Goal: Task Accomplishment & Management: Manage account settings

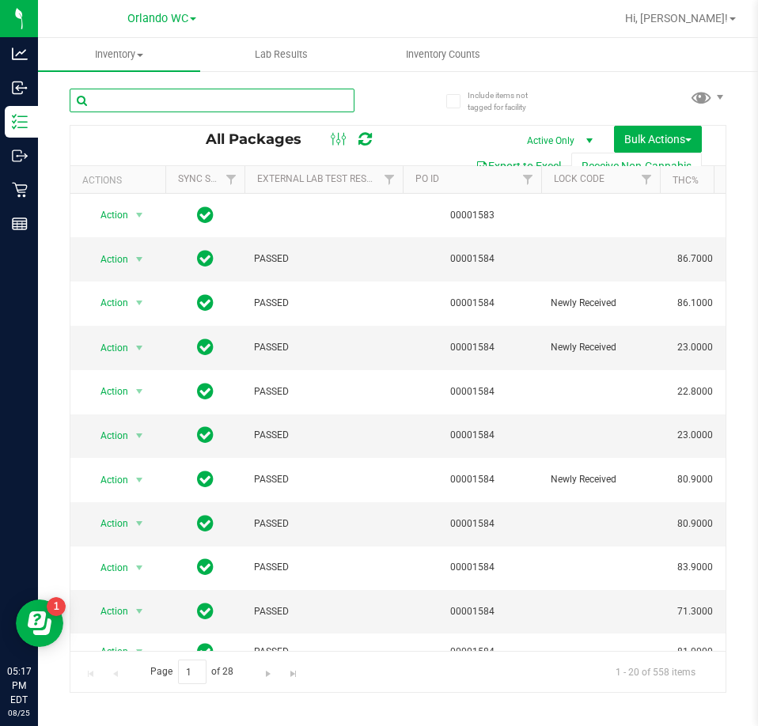
click at [206, 95] on input "text" at bounding box center [212, 101] width 285 height 24
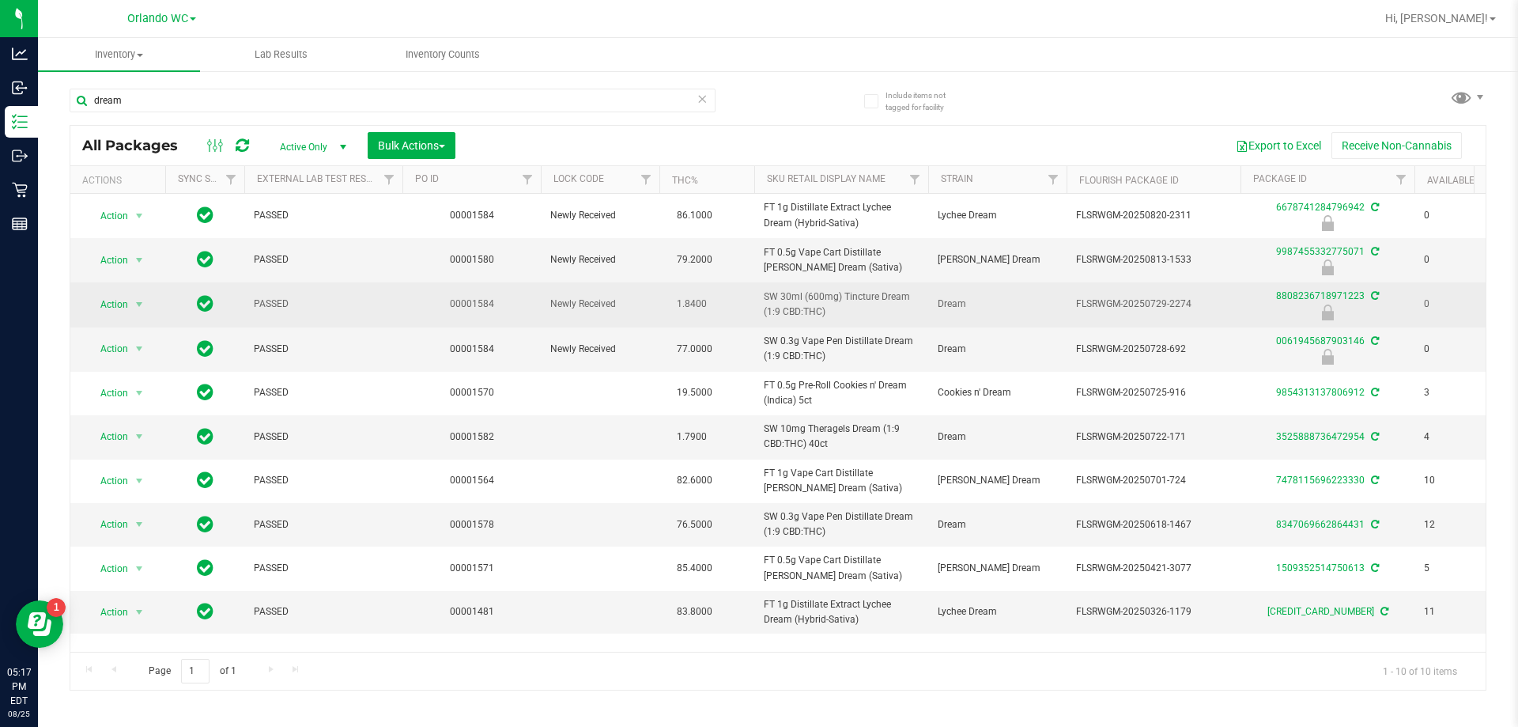
click at [803, 303] on span "SW 30ml (600mg) Tincture Dream (1:9 CBD:THC)" at bounding box center [841, 304] width 155 height 30
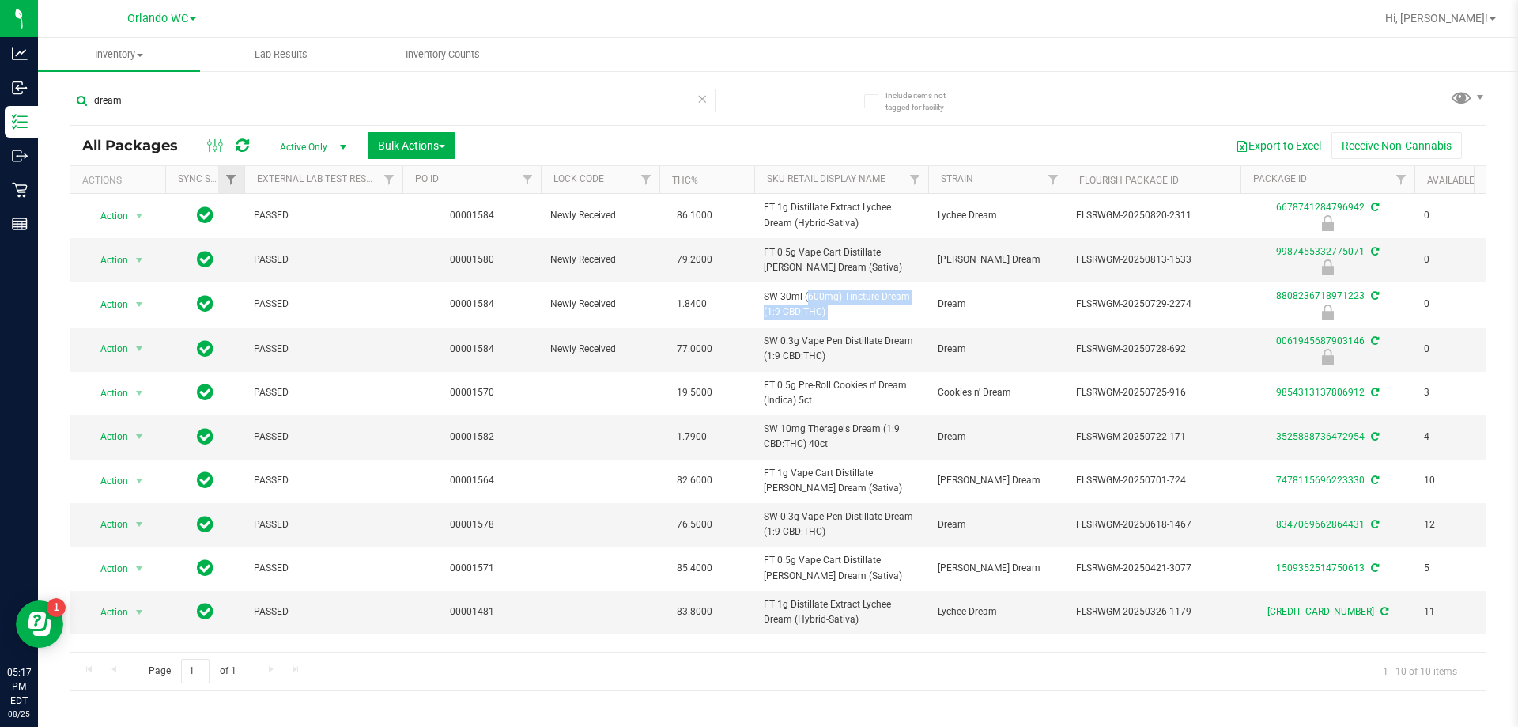
copy tr "SW 30ml (600mg) Tincture Dream (1:9 CBD:THC)"
click at [266, 101] on input "dream" at bounding box center [393, 101] width 646 height 24
paste input "SW 30ml (600mg) Tincture Dream (1:9 CBD:THC)"
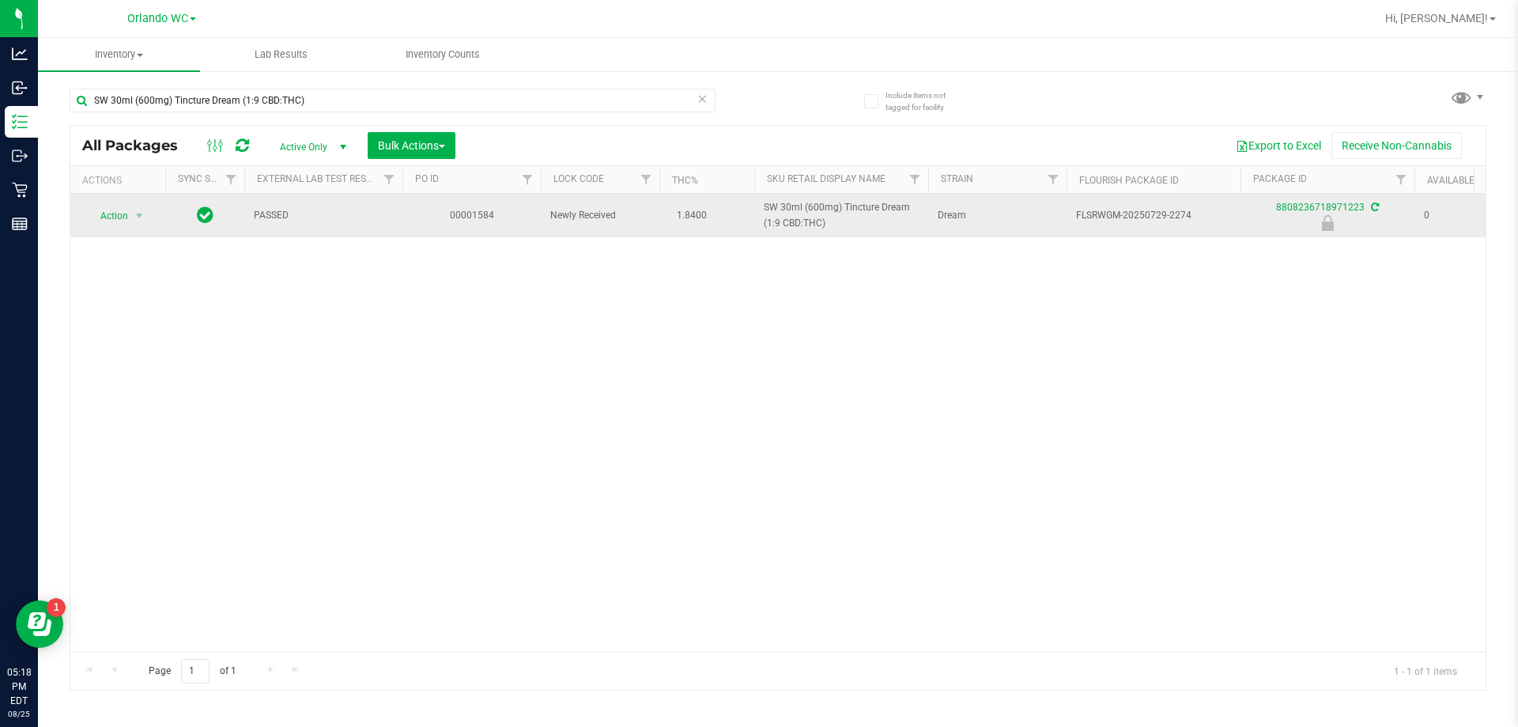
drag, startPoint x: 758, startPoint y: 211, endPoint x: 823, endPoint y: 232, distance: 67.3
click at [823, 232] on td "SW 30ml (600mg) Tincture Dream (1:9 CBD:THC)" at bounding box center [841, 215] width 174 height 43
drag, startPoint x: 760, startPoint y: 203, endPoint x: 833, endPoint y: 220, distance: 74.6
click at [833, 220] on td "SW 30ml (600mg) Tincture Dream (1:9 CBD:THC)" at bounding box center [841, 215] width 174 height 43
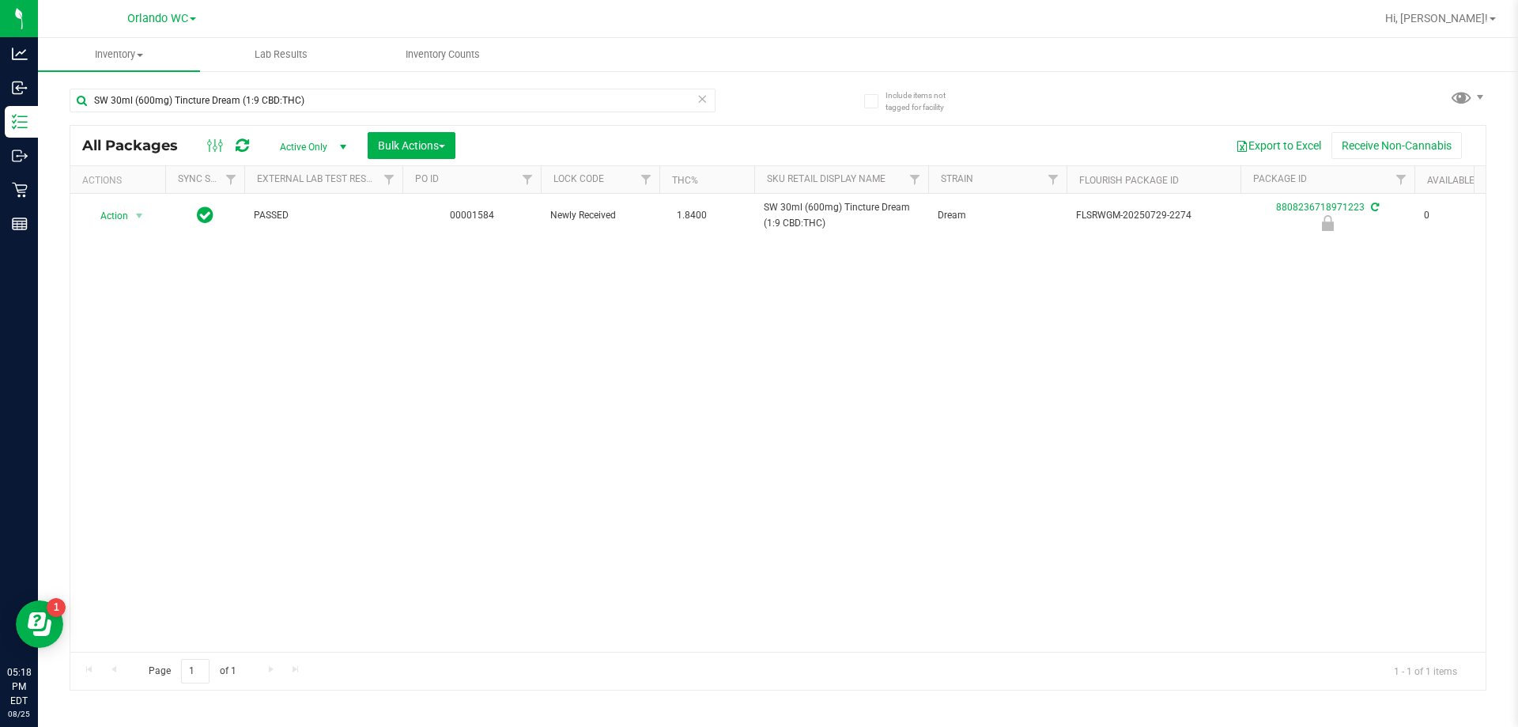
copy span "SW 30ml (600mg) Tincture Dream (1:9 CBD:THC)"
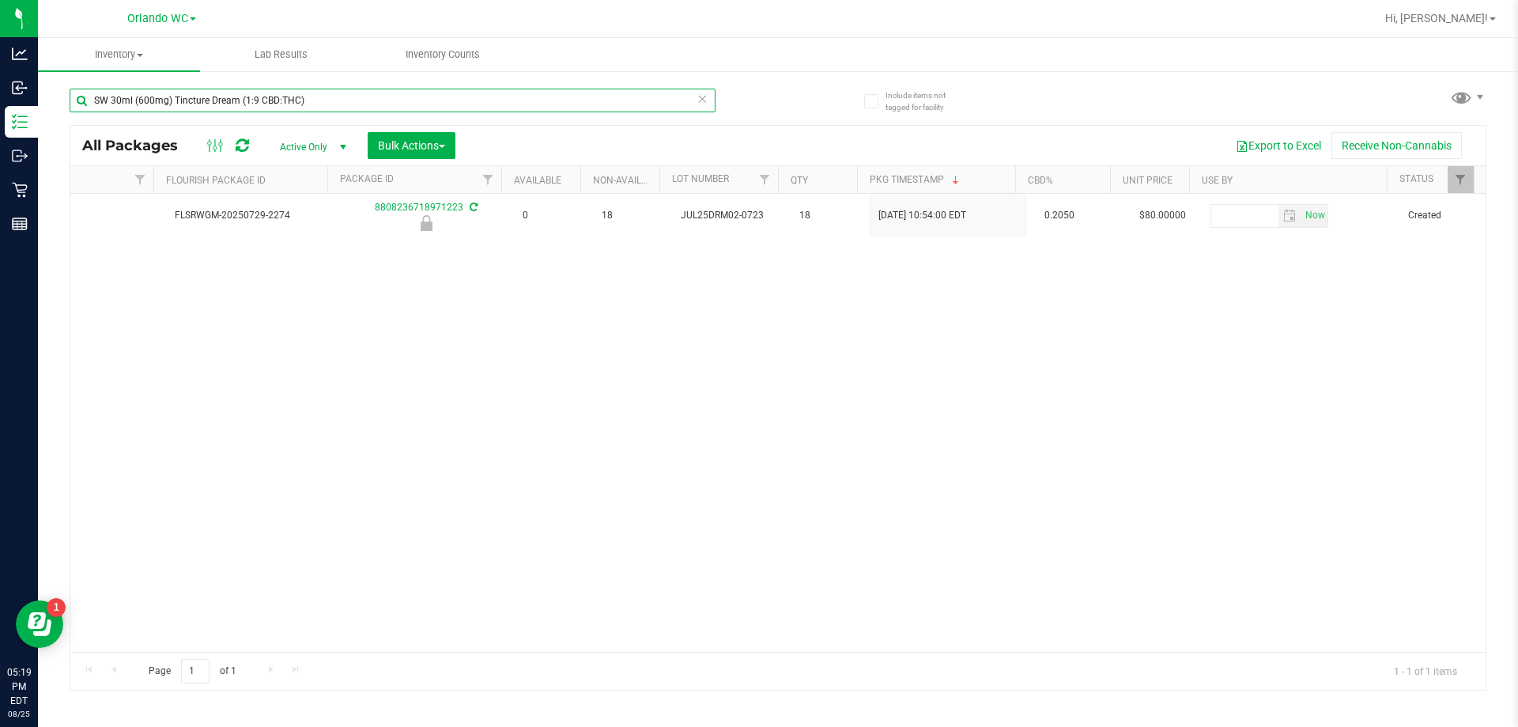
click at [308, 102] on input "SW 30ml (600mg) Tincture Dream (1:9 CBD:THC)" at bounding box center [393, 101] width 646 height 24
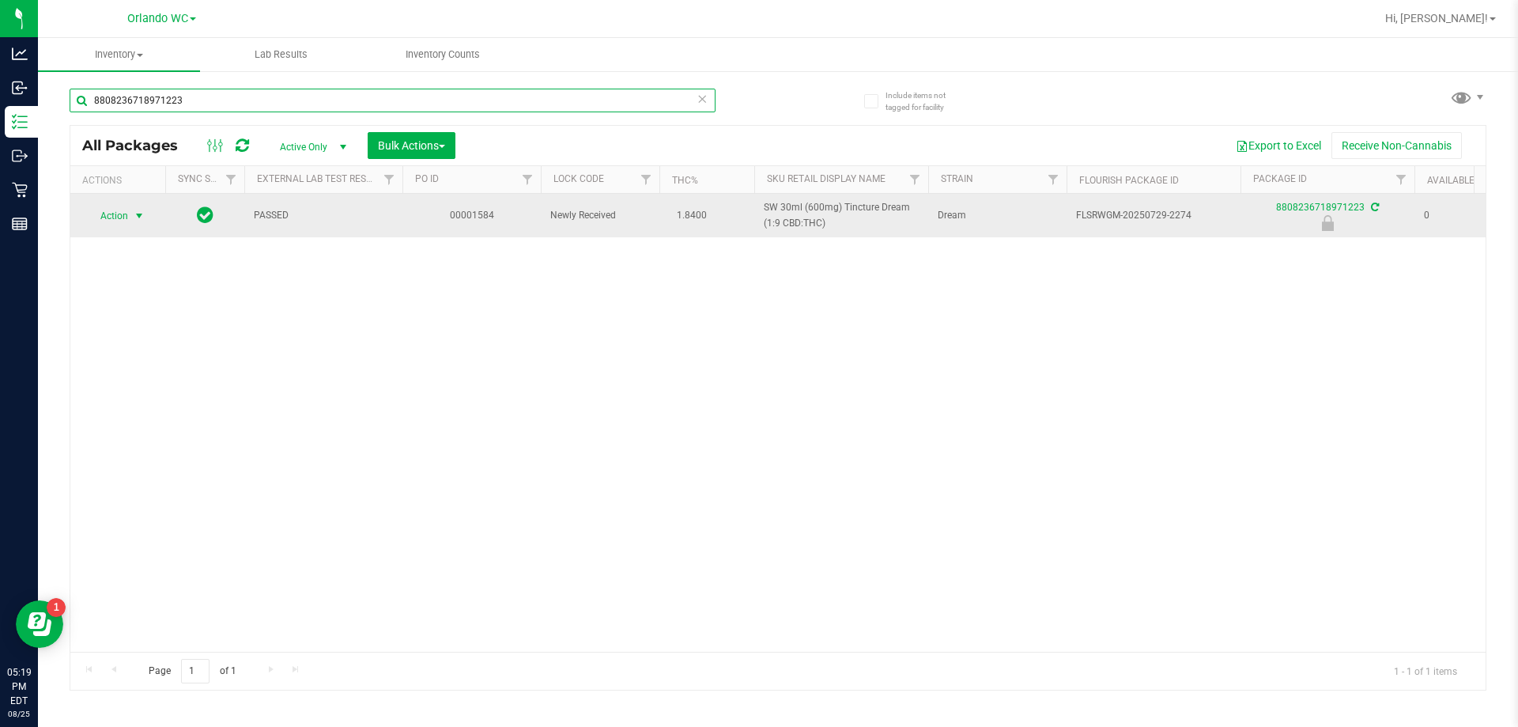
type input "8808236718971223"
click at [124, 224] on span "Action" at bounding box center [107, 216] width 43 height 22
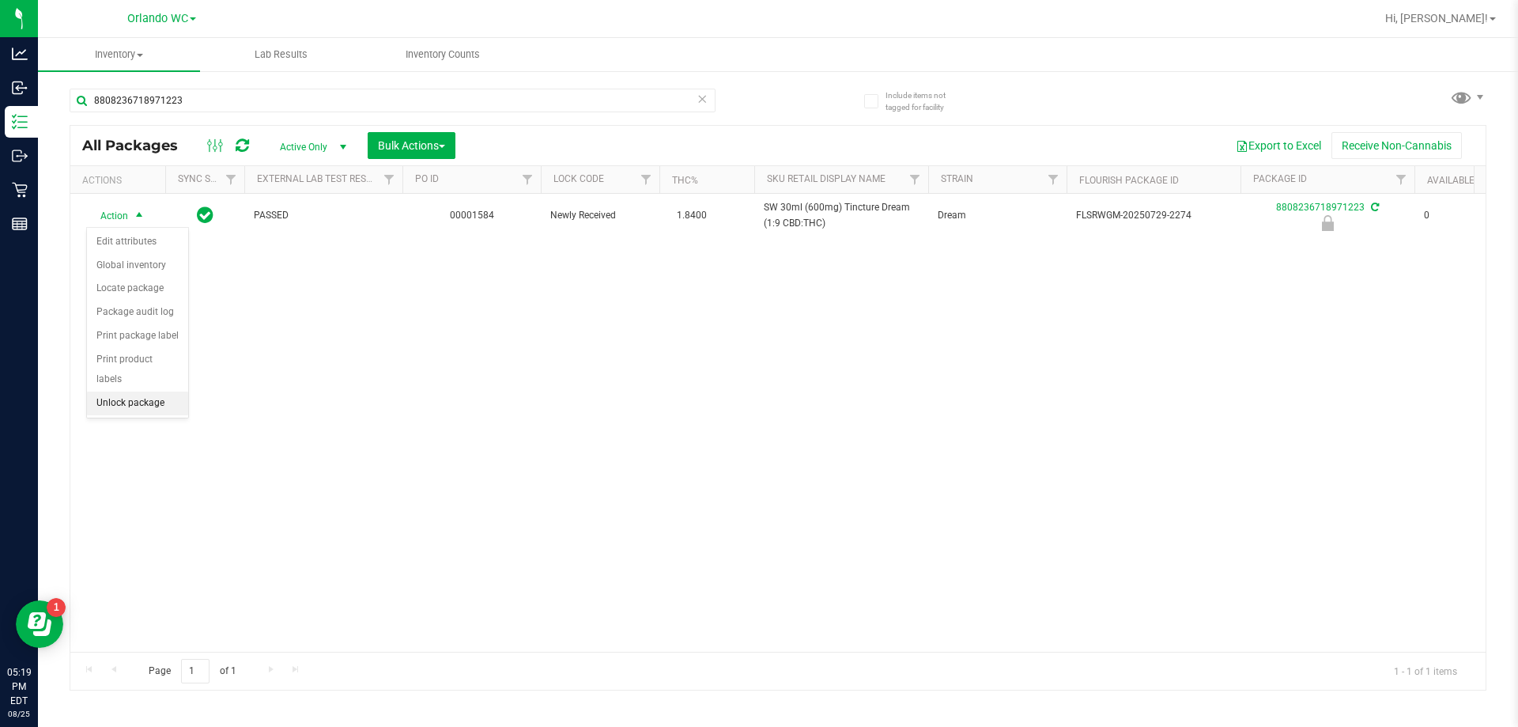
click at [119, 391] on li "Unlock package" at bounding box center [137, 403] width 101 height 24
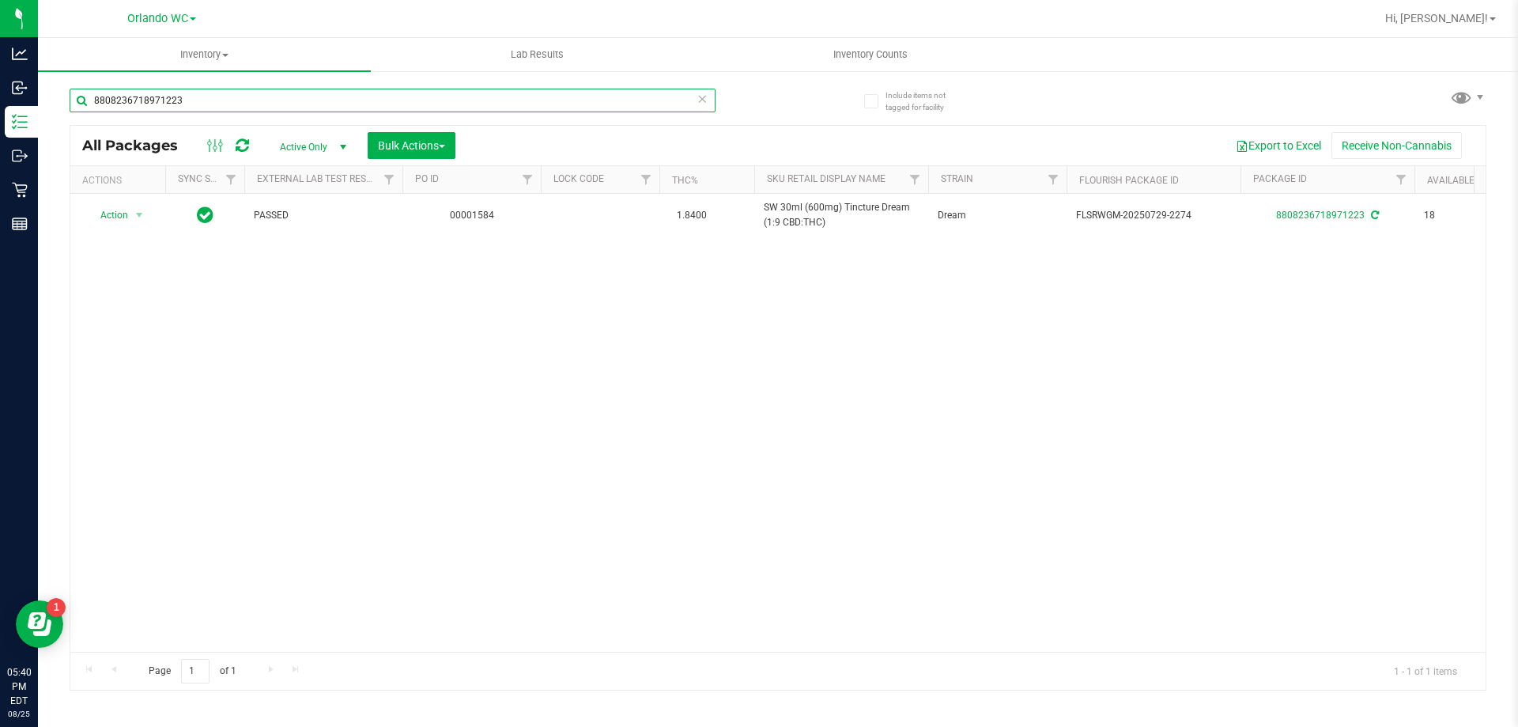
click at [210, 105] on input "8808236718971223" at bounding box center [393, 101] width 646 height 24
click at [210, 104] on input "8808236718971223" at bounding box center [393, 101] width 646 height 24
click at [740, 92] on div "srh" at bounding box center [424, 99] width 709 height 51
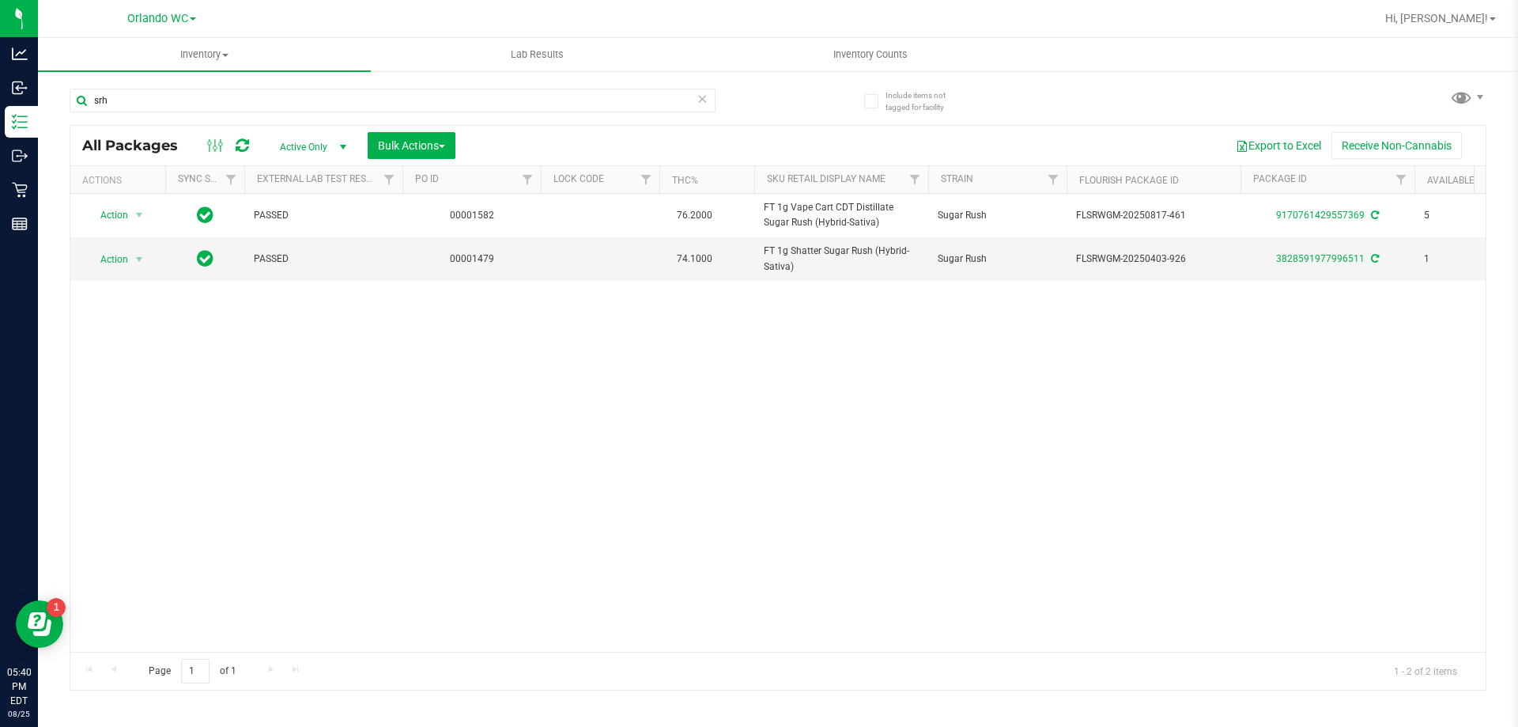
click at [766, 94] on div "srh" at bounding box center [424, 99] width 709 height 51
click at [165, 112] on div "srh" at bounding box center [393, 107] width 646 height 36
click at [156, 94] on input "srh" at bounding box center [393, 101] width 646 height 24
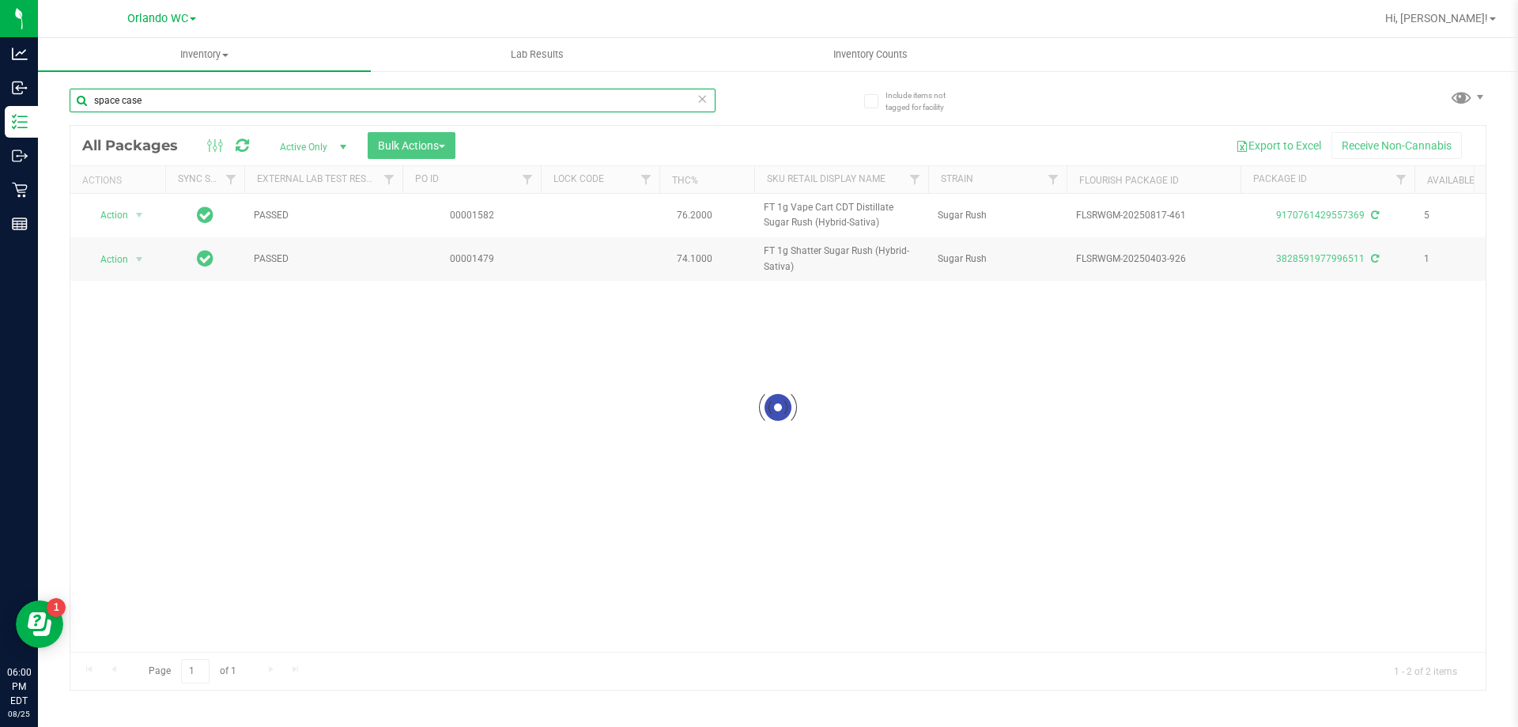
type input "space case"
click at [777, 111] on div "space case" at bounding box center [424, 99] width 709 height 51
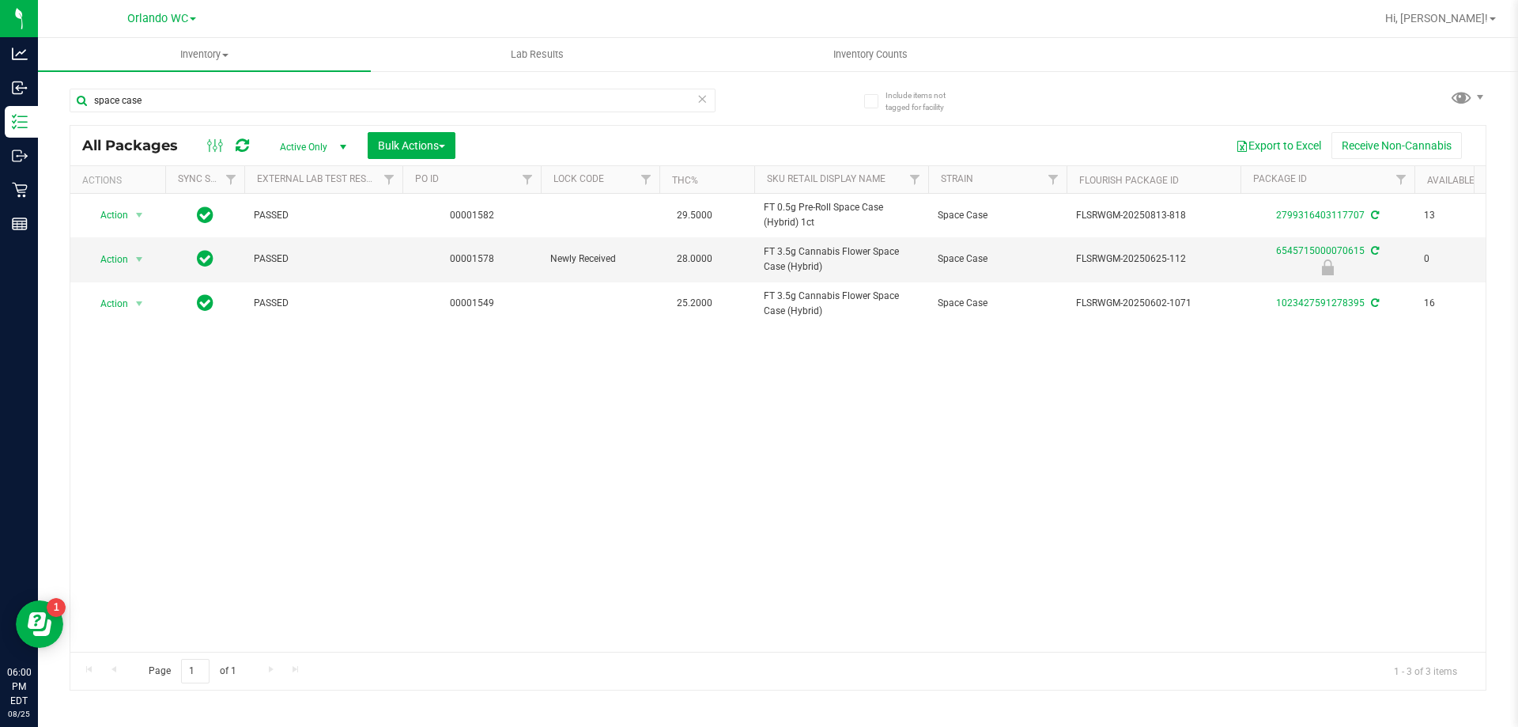
click at [816, 475] on div "Action Action Adjust qty Create package Edit attributes Global inventory Locate…" at bounding box center [778, 423] width 1416 height 458
click at [637, 463] on div "Action Action Adjust qty Create package Edit attributes Global inventory Locate…" at bounding box center [778, 423] width 1416 height 458
click at [715, 350] on div "Action Action Adjust qty Create package Edit attributes Global inventory Locate…" at bounding box center [778, 423] width 1416 height 458
click at [285, 101] on input "space case" at bounding box center [393, 101] width 646 height 24
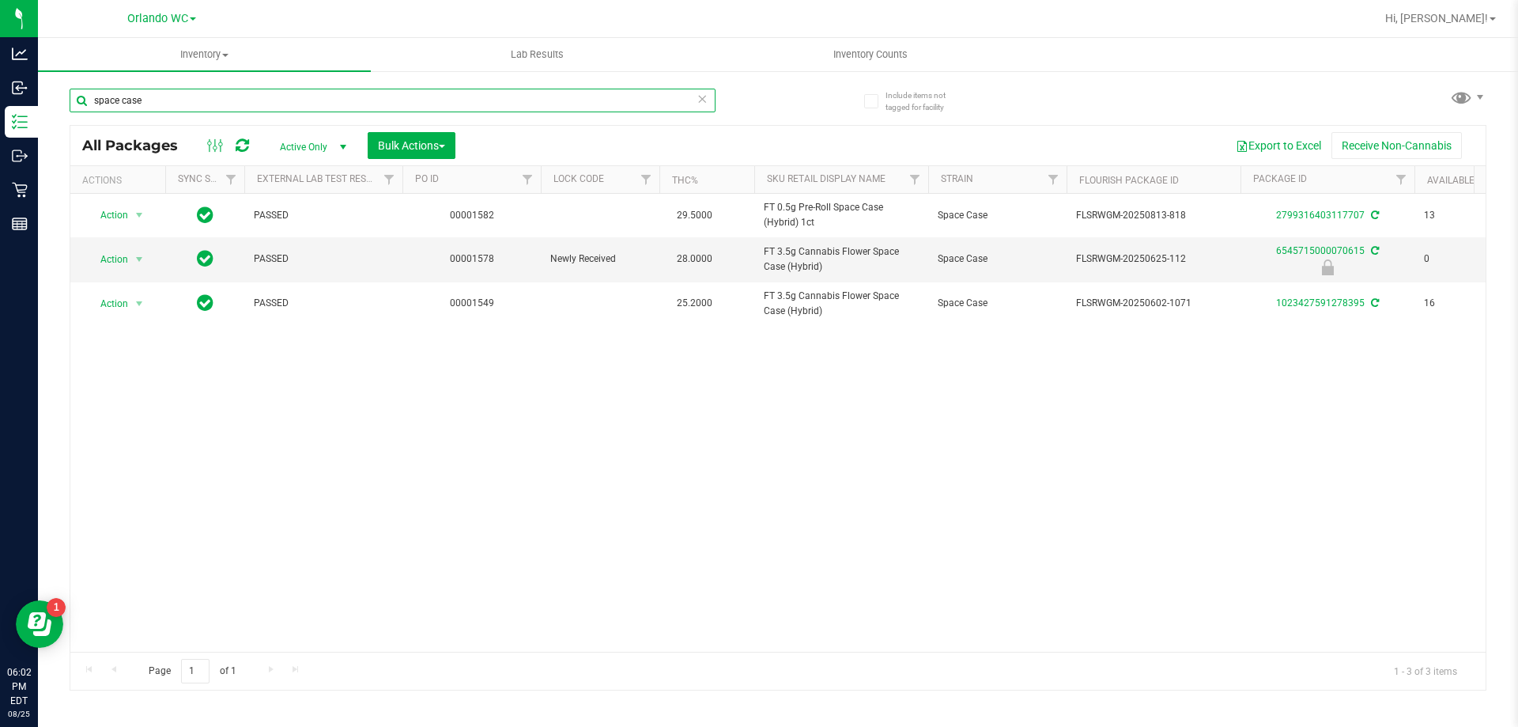
click at [285, 101] on input "space case" at bounding box center [393, 101] width 646 height 24
click at [706, 100] on icon at bounding box center [702, 98] width 11 height 19
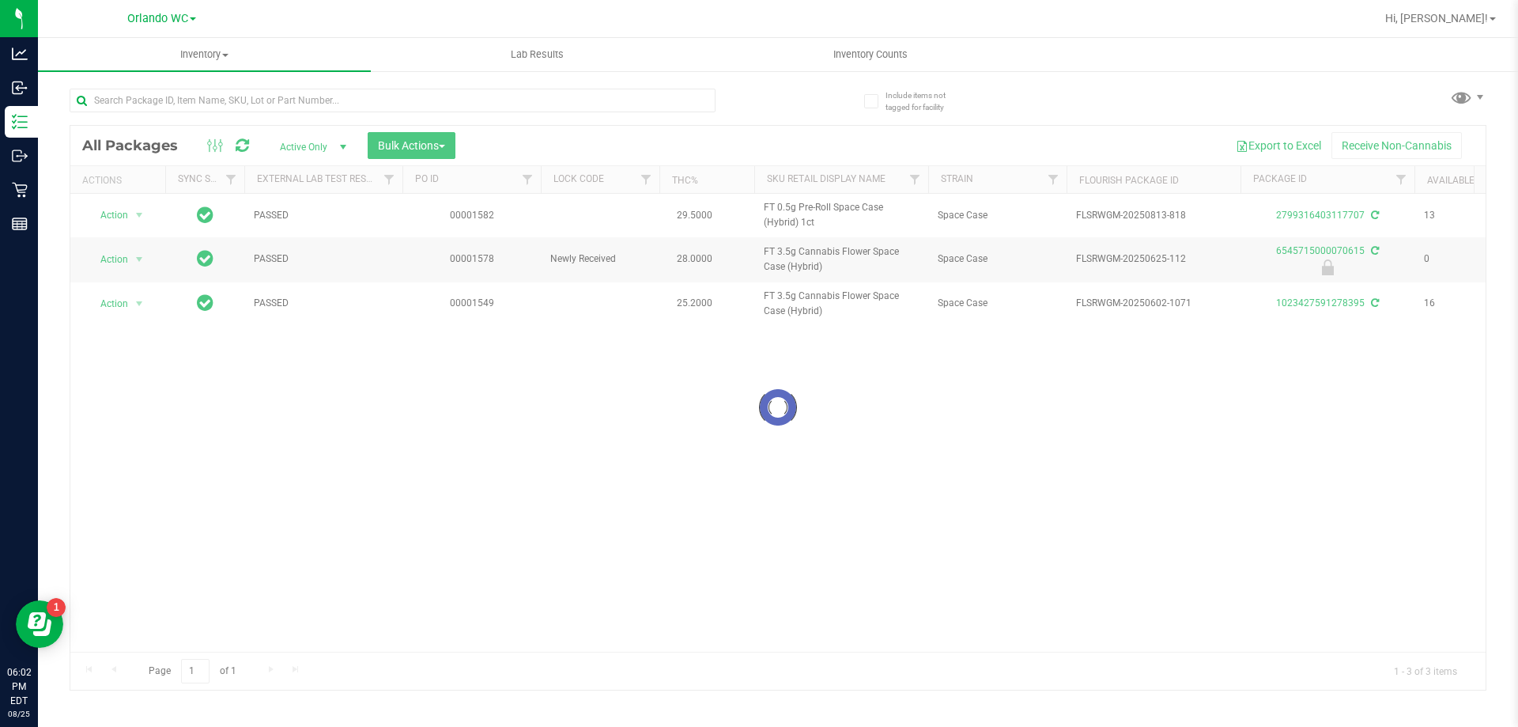
click at [752, 103] on div at bounding box center [424, 99] width 709 height 51
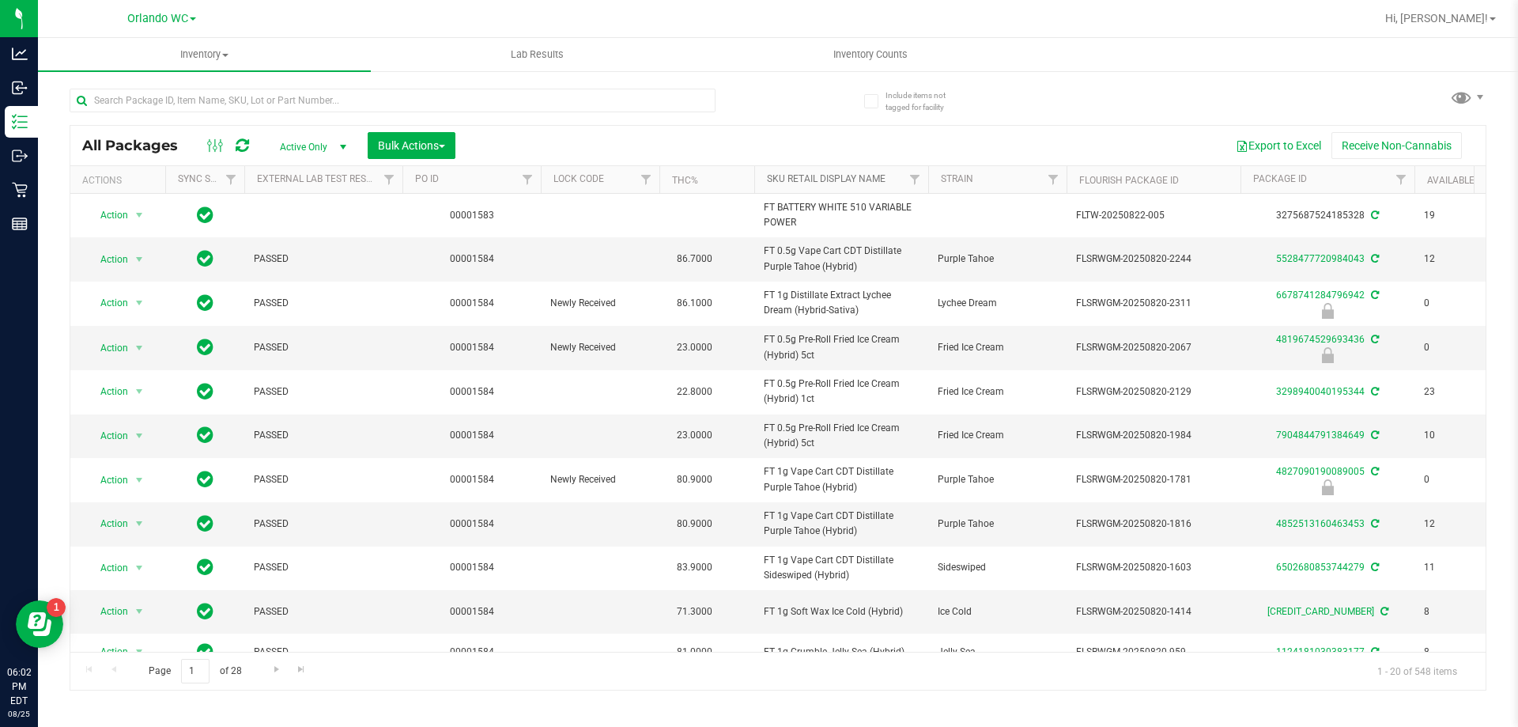
click at [780, 184] on link "Sku Retail Display Name" at bounding box center [826, 178] width 119 height 11
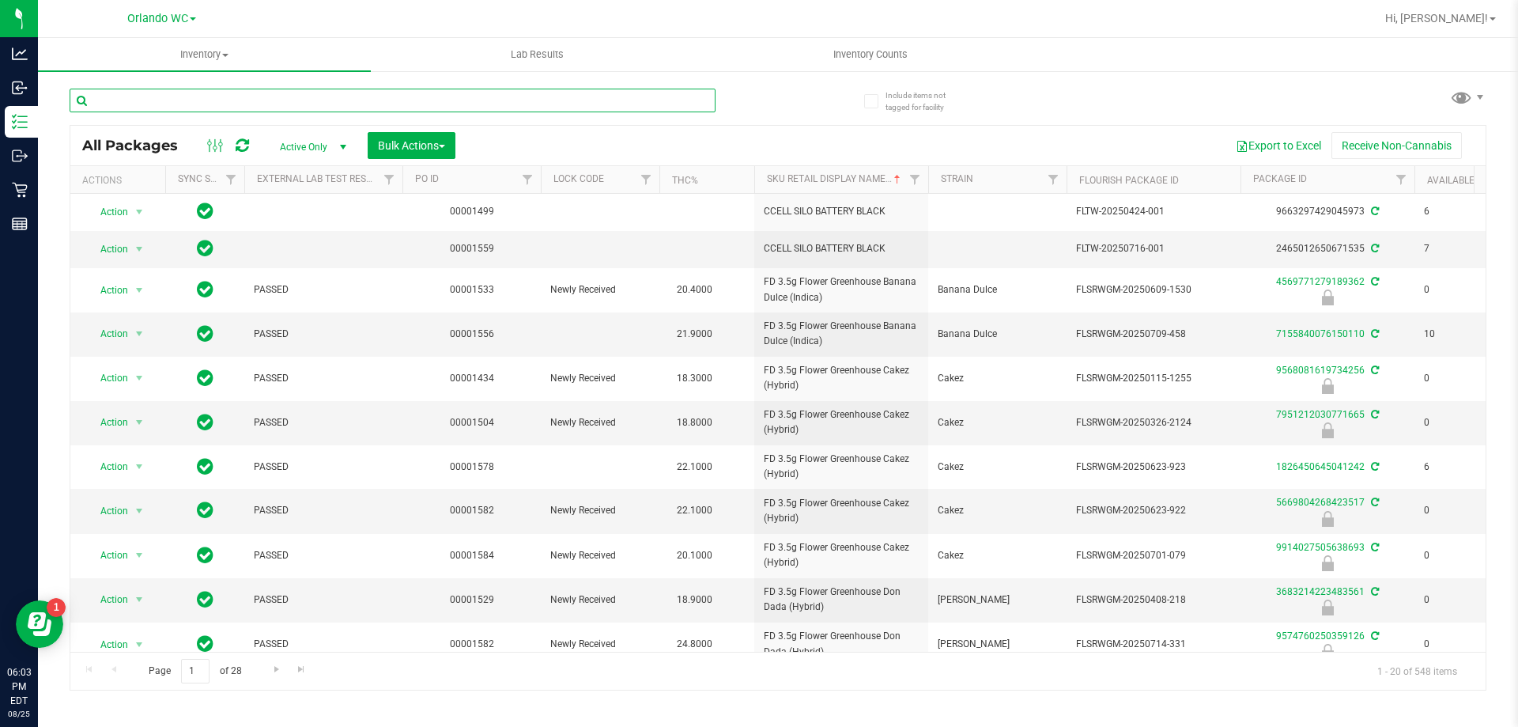
click at [191, 94] on input "text" at bounding box center [393, 101] width 646 height 24
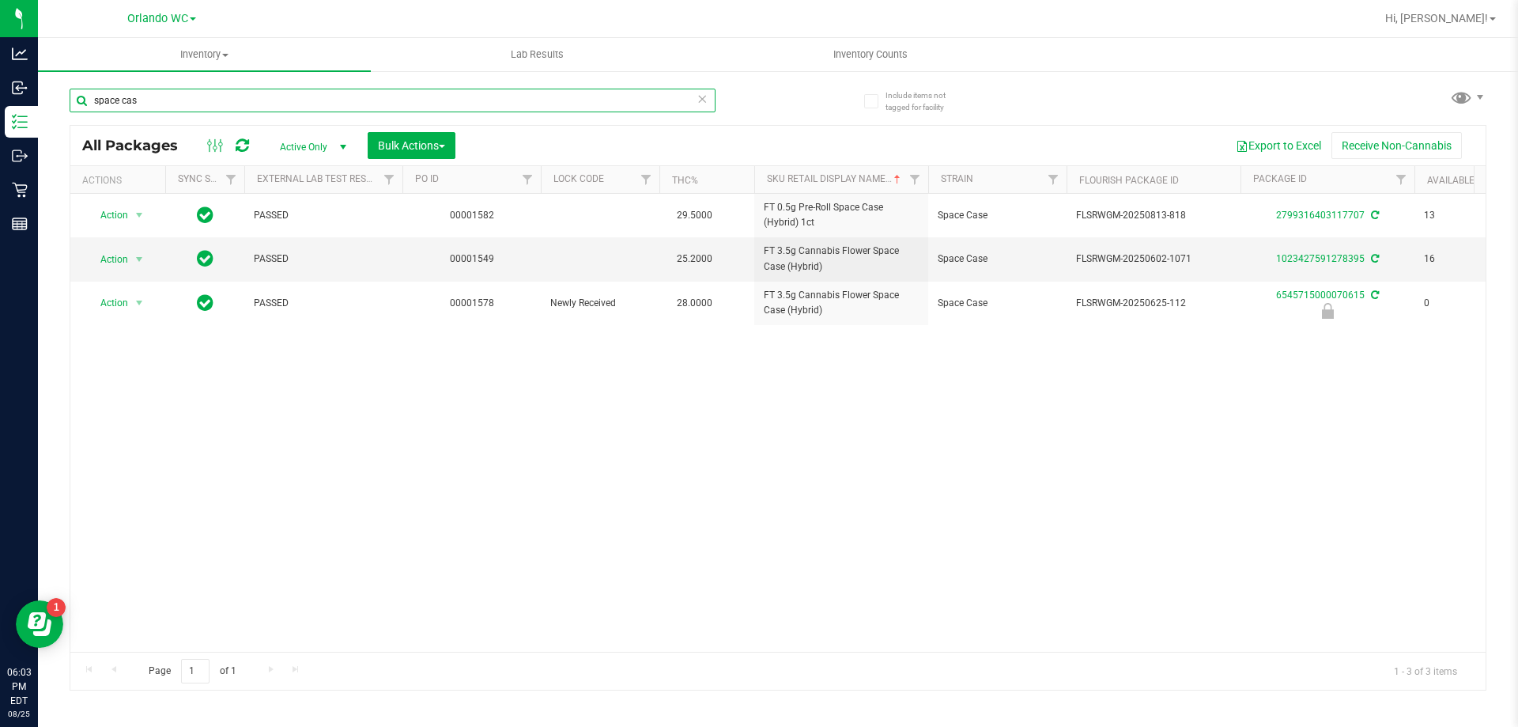
click at [169, 100] on input "space cas" at bounding box center [393, 101] width 646 height 24
click at [181, 93] on input "space cas" at bounding box center [393, 101] width 646 height 24
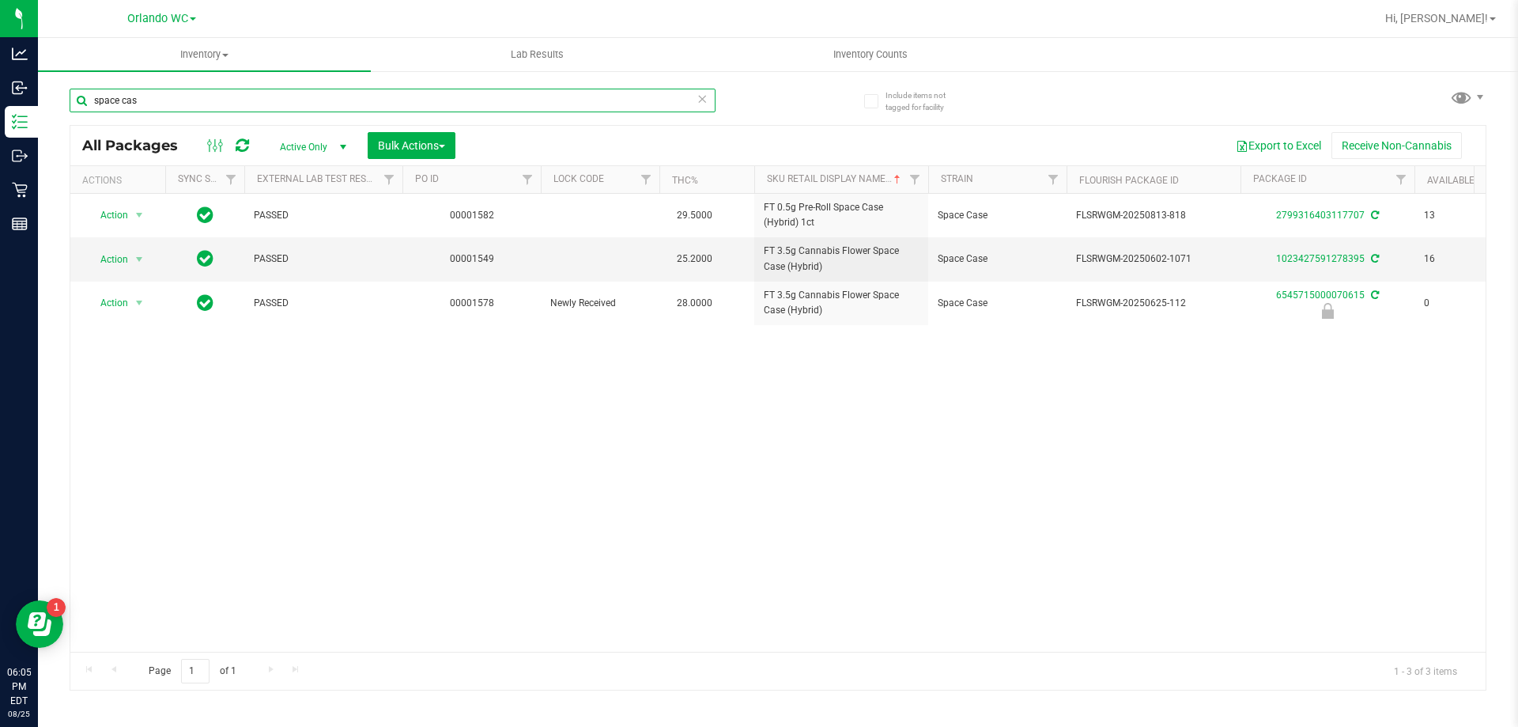
click at [181, 93] on input "space cas" at bounding box center [393, 101] width 646 height 24
paste input "FT 0.5g Pre-Roll White Hot Guava 14 x Black Velvet (Hybrid) 5ct"
type input "FT 0.5g Pre-Roll White Hot Guava 14 x Black Velvet (Hybrid) 5ct"
click at [756, 106] on div "FT 0.5g Pre-Roll White Hot Guava 14 x Black Velvet (Hybrid) 5ct" at bounding box center [424, 99] width 709 height 51
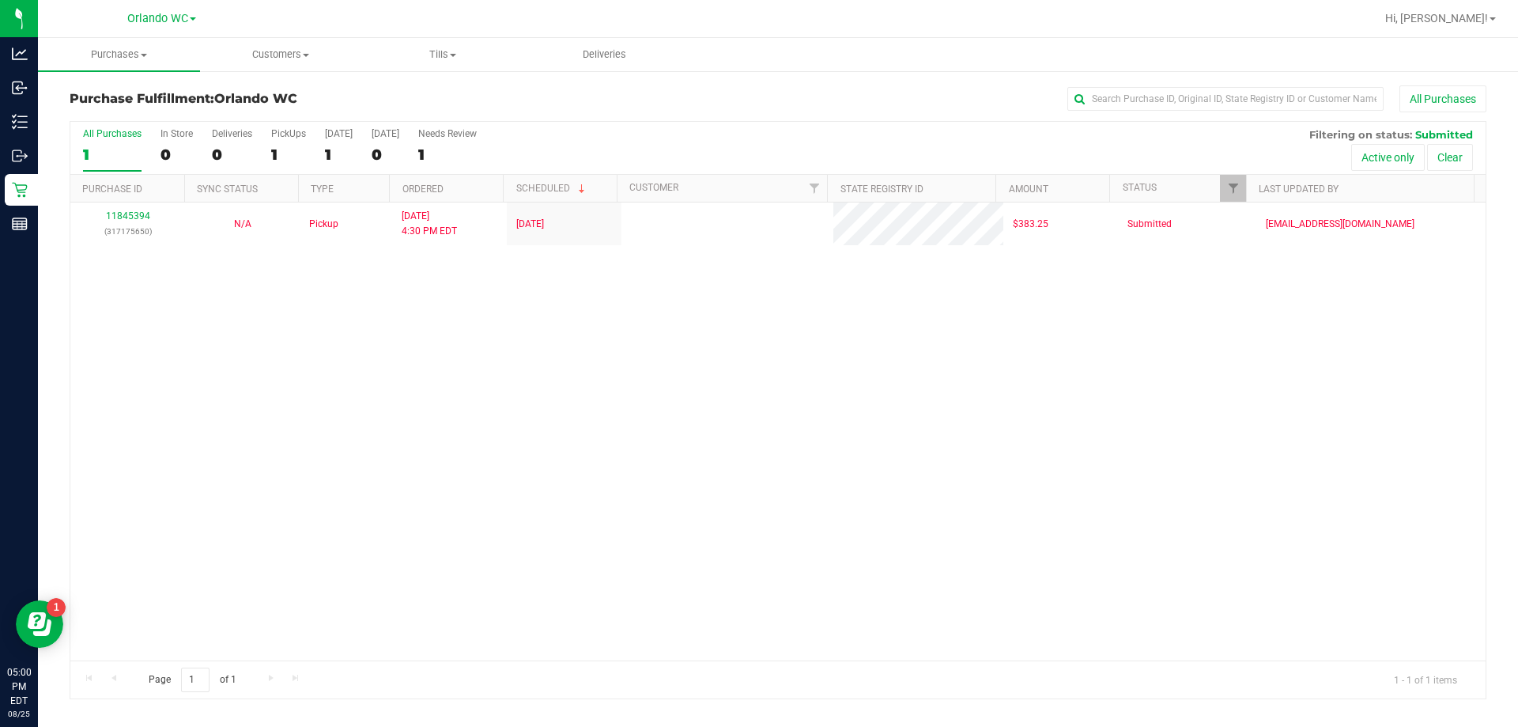
click at [709, 585] on div "11845394 (317175650) N/A Pickup 8/25/2025 4:30 PM EDT 8/25/2025 $383.25 Submitt…" at bounding box center [778, 431] width 1416 height 458
click at [121, 131] on div "All Purchases" at bounding box center [112, 133] width 59 height 11
click at [0, 0] on input "All Purchases 1" at bounding box center [0, 0] width 0 height 0
click at [121, 149] on div "1" at bounding box center [112, 155] width 59 height 18
click at [0, 0] on input "All Purchases 1" at bounding box center [0, 0] width 0 height 0
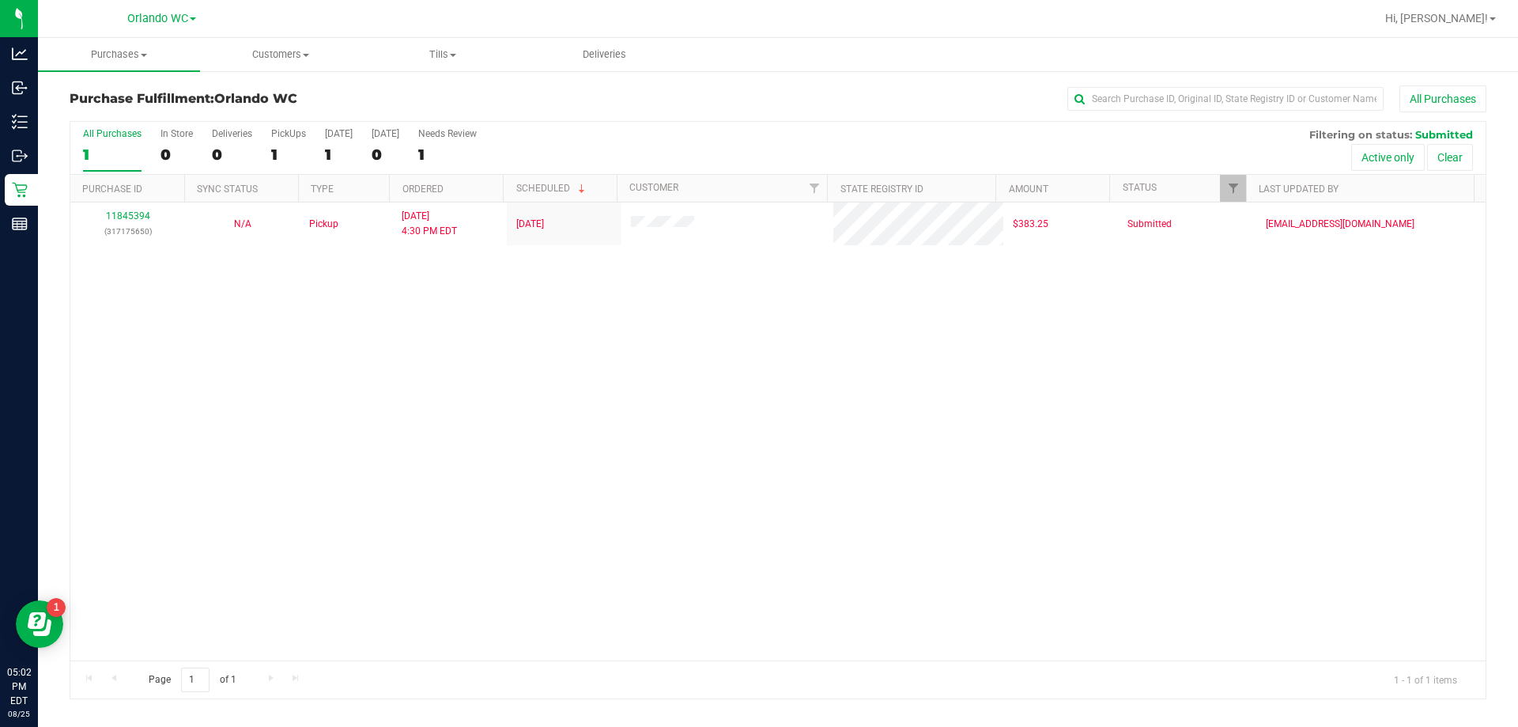
click at [104, 163] on div "1" at bounding box center [112, 155] width 59 height 18
click at [0, 0] on input "All Purchases 1" at bounding box center [0, 0] width 0 height 0
click at [595, 448] on div at bounding box center [778, 410] width 1416 height 577
click at [108, 160] on div "1" at bounding box center [112, 155] width 59 height 18
click at [0, 0] on input "All Purchases 1" at bounding box center [0, 0] width 0 height 0
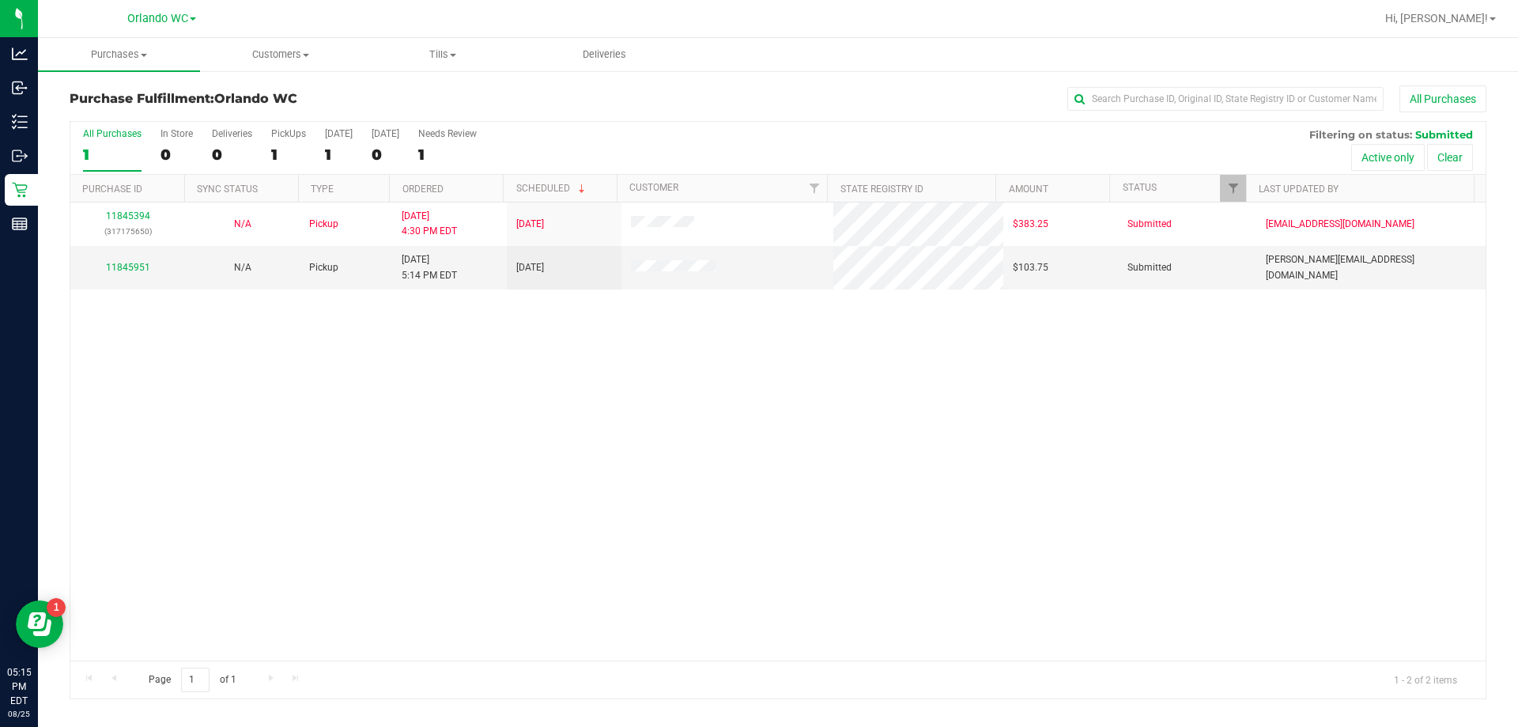
click at [459, 454] on div "11845394 (317175650) N/A Pickup 8/25/2025 4:30 PM EDT 8/25/2025 $383.25 Submitt…" at bounding box center [778, 431] width 1416 height 458
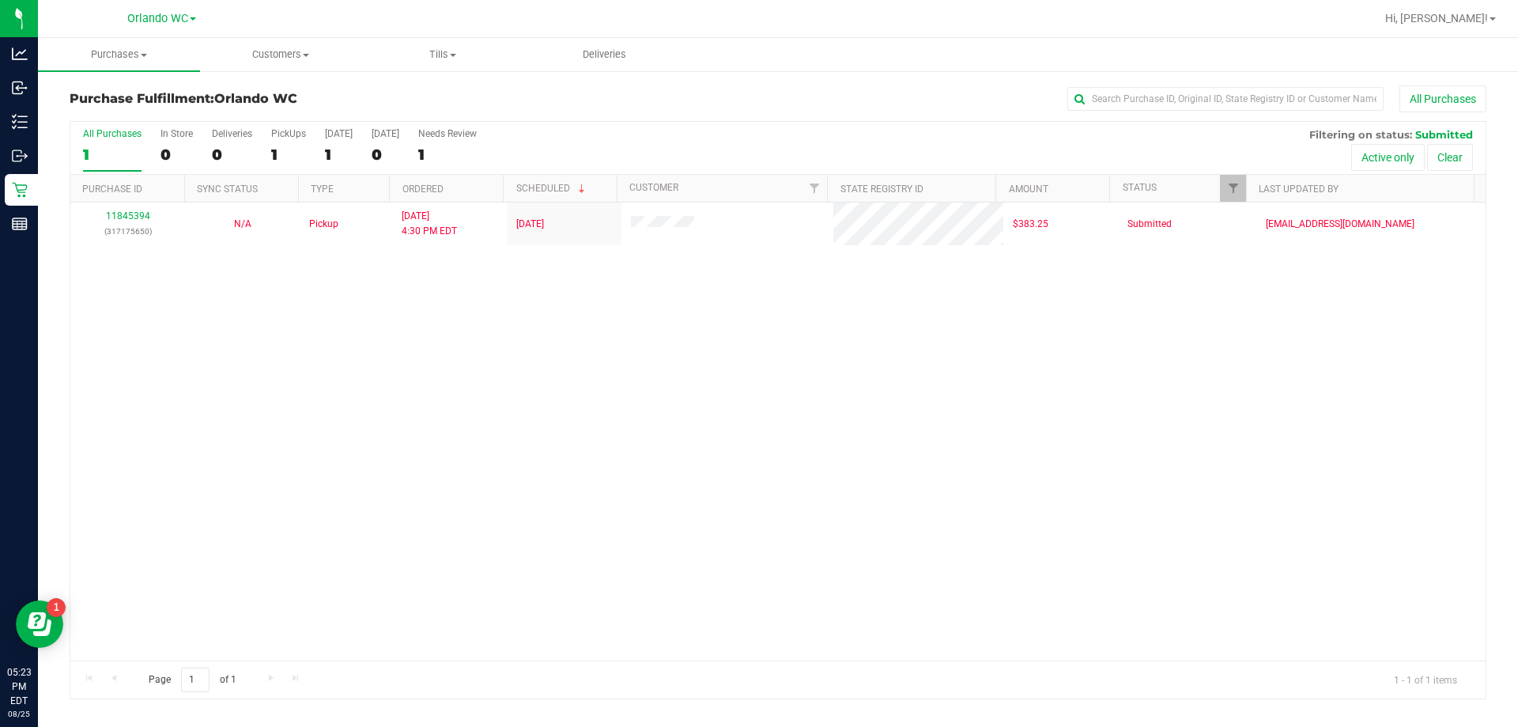
click at [119, 138] on div "All Purchases" at bounding box center [112, 133] width 59 height 11
click at [0, 0] on input "All Purchases 1" at bounding box center [0, 0] width 0 height 0
click at [643, 440] on div "11845394 (317175650) N/A Pickup 8/25/2025 4:30 PM EDT 8/25/2025 $383.25 Submitt…" at bounding box center [778, 431] width 1416 height 458
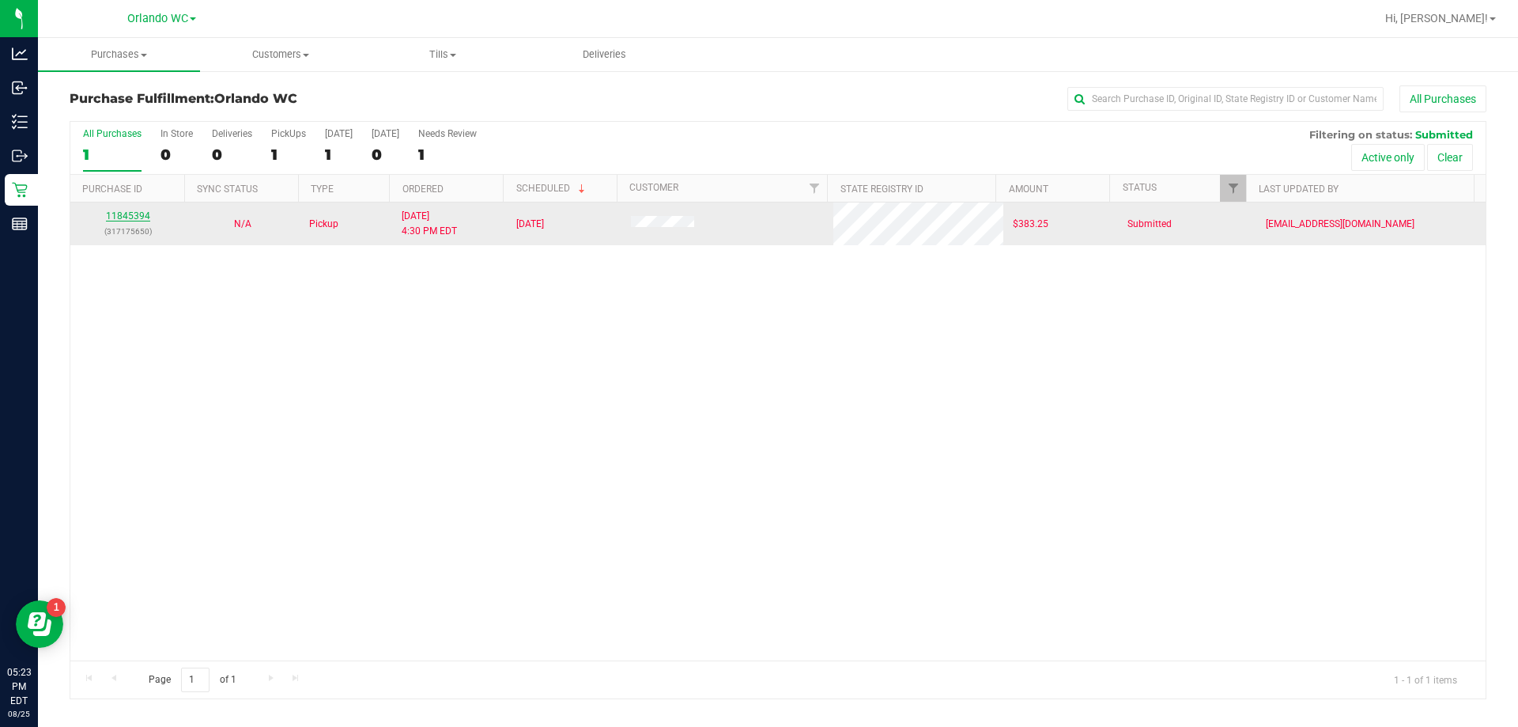
click at [128, 217] on link "11845394" at bounding box center [128, 215] width 44 height 11
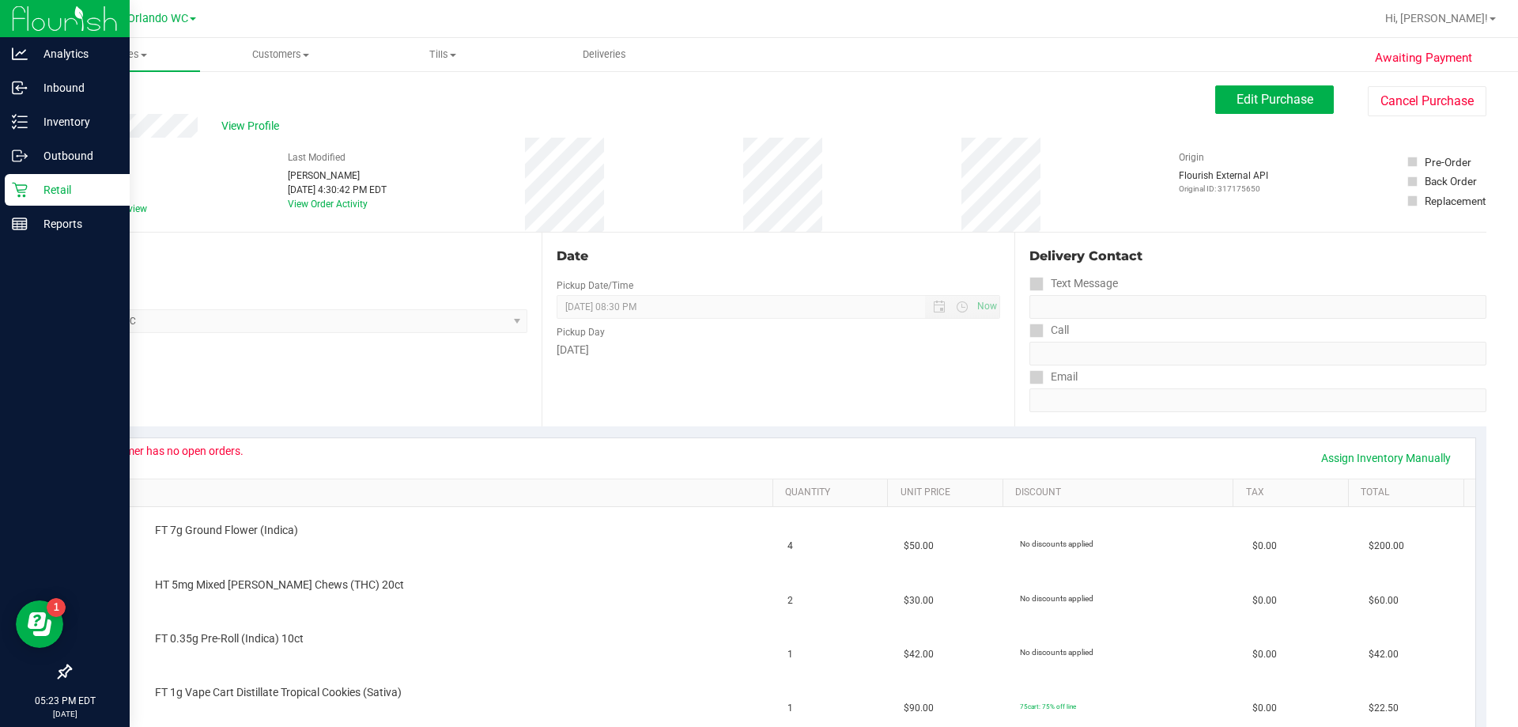
click at [24, 191] on icon at bounding box center [20, 190] width 16 height 16
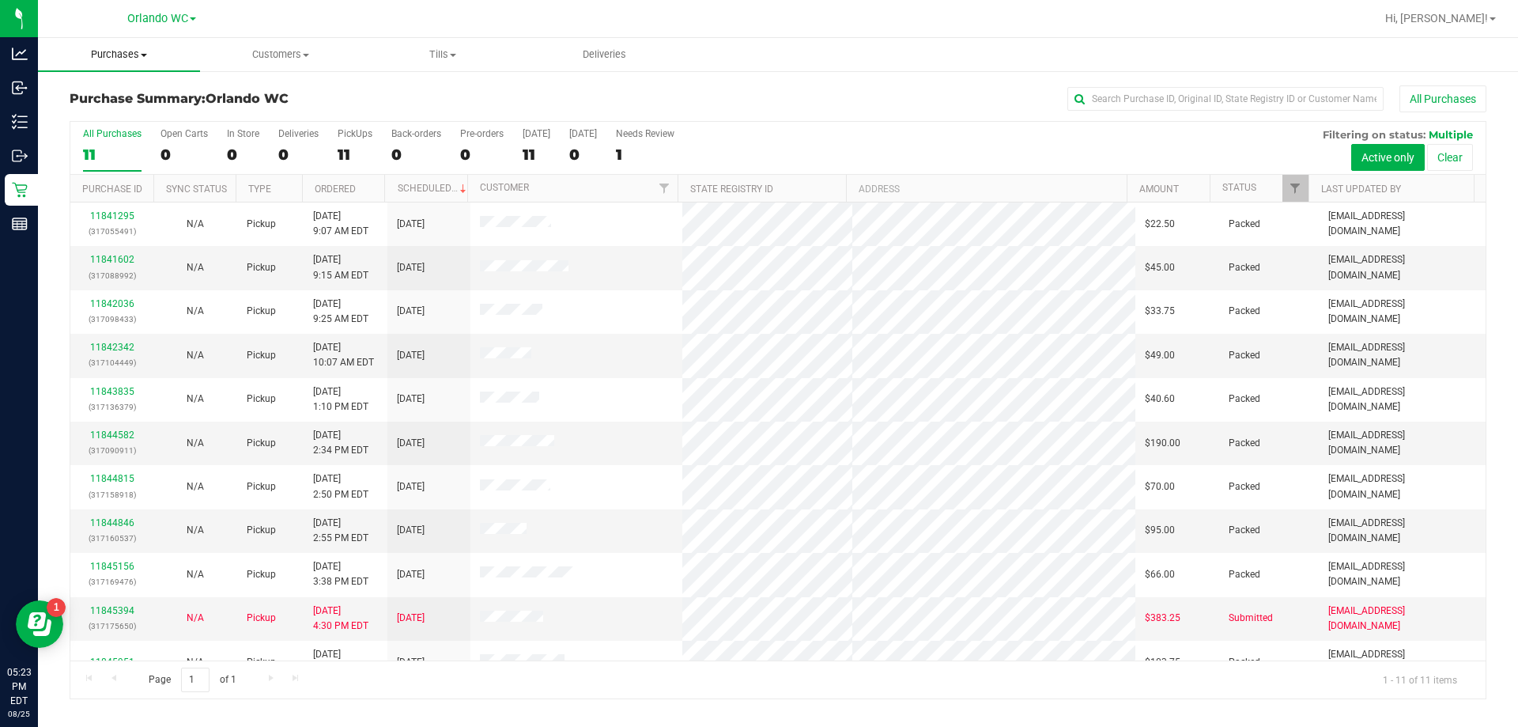
click at [130, 54] on span "Purchases" at bounding box center [119, 54] width 162 height 14
click at [95, 113] on span "Fulfillment" at bounding box center [87, 114] width 98 height 13
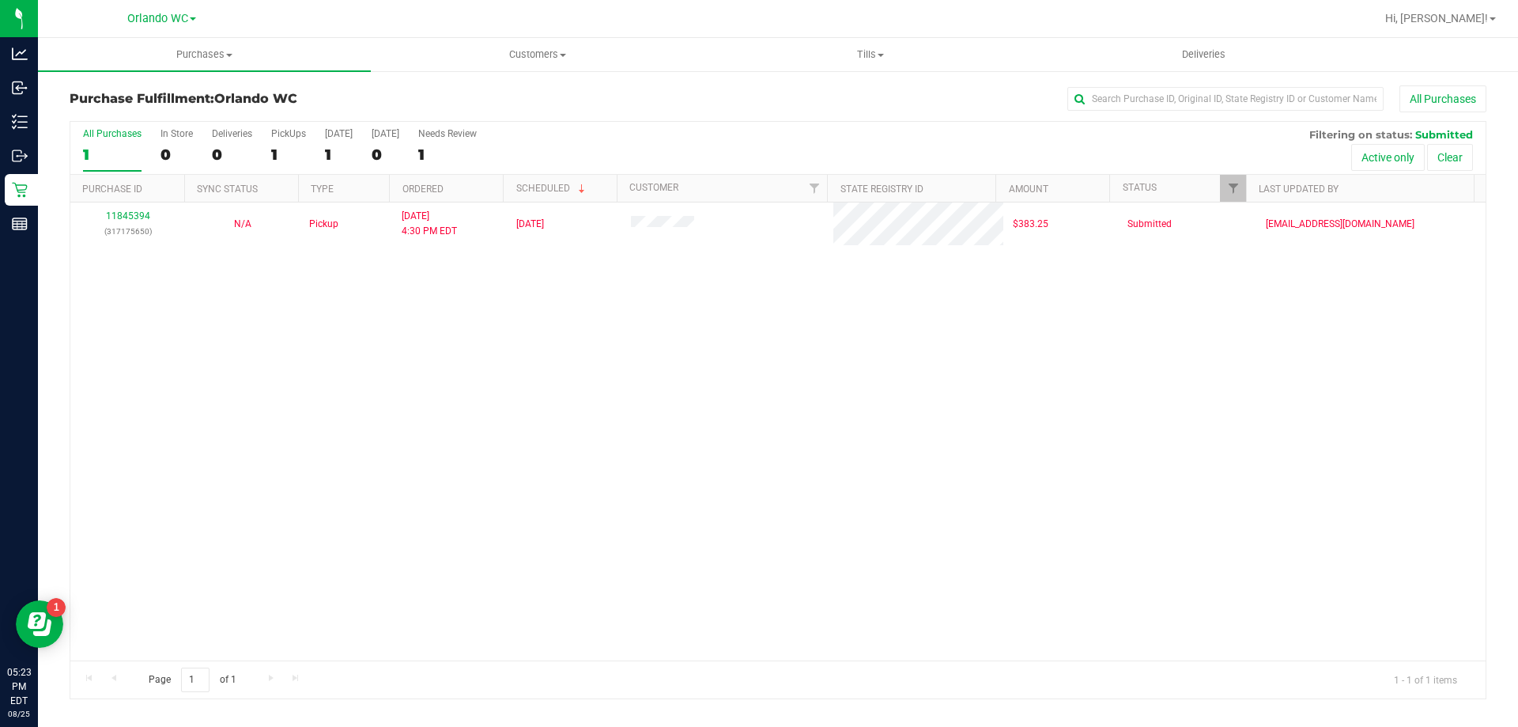
click at [123, 150] on div "1" at bounding box center [112, 155] width 59 height 18
click at [0, 0] on input "All Purchases 1" at bounding box center [0, 0] width 0 height 0
click at [116, 149] on div "1" at bounding box center [112, 155] width 59 height 18
click at [0, 0] on input "All Purchases 1" at bounding box center [0, 0] width 0 height 0
click at [111, 146] on div "1" at bounding box center [112, 155] width 59 height 18
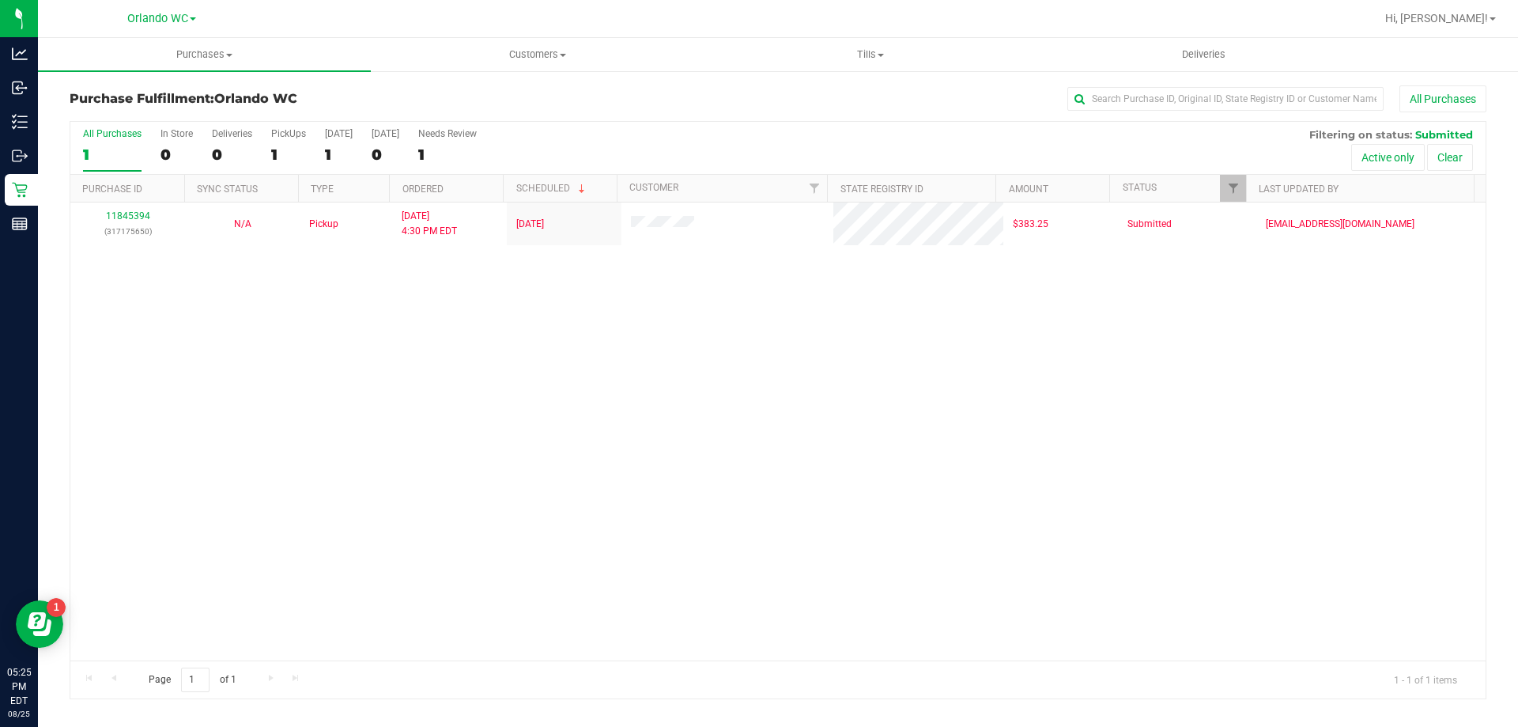
click at [0, 0] on input "All Purchases 1" at bounding box center [0, 0] width 0 height 0
click at [117, 146] on div "1" at bounding box center [112, 155] width 59 height 18
click at [0, 0] on input "All Purchases 1" at bounding box center [0, 0] width 0 height 0
click at [115, 155] on div "1" at bounding box center [112, 155] width 59 height 18
click at [0, 0] on input "All Purchases 1" at bounding box center [0, 0] width 0 height 0
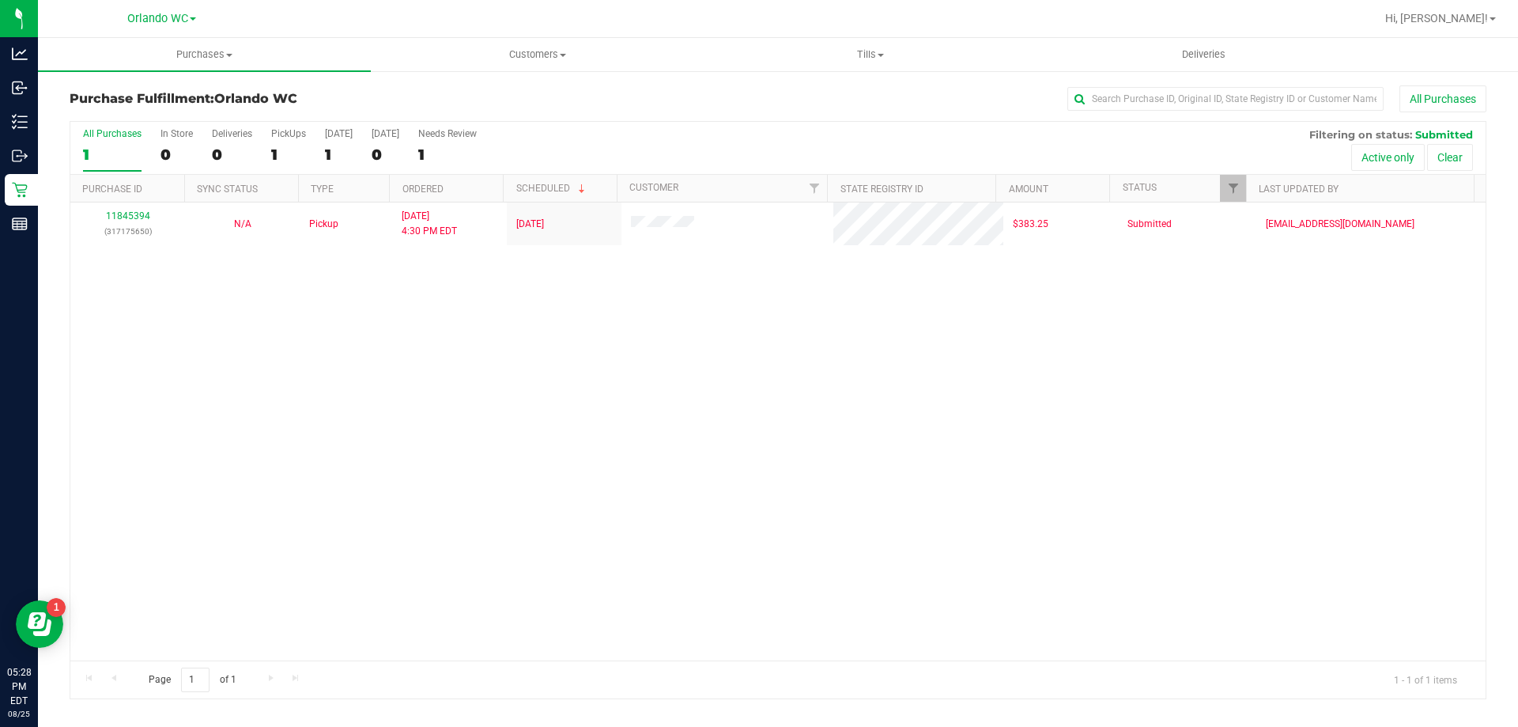
click at [89, 152] on div "1" at bounding box center [112, 155] width 59 height 18
click at [0, 0] on input "All Purchases 1" at bounding box center [0, 0] width 0 height 0
click at [129, 150] on div "1" at bounding box center [112, 155] width 59 height 18
click at [0, 0] on input "All Purchases 1" at bounding box center [0, 0] width 0 height 0
click at [108, 155] on div "1" at bounding box center [112, 155] width 59 height 18
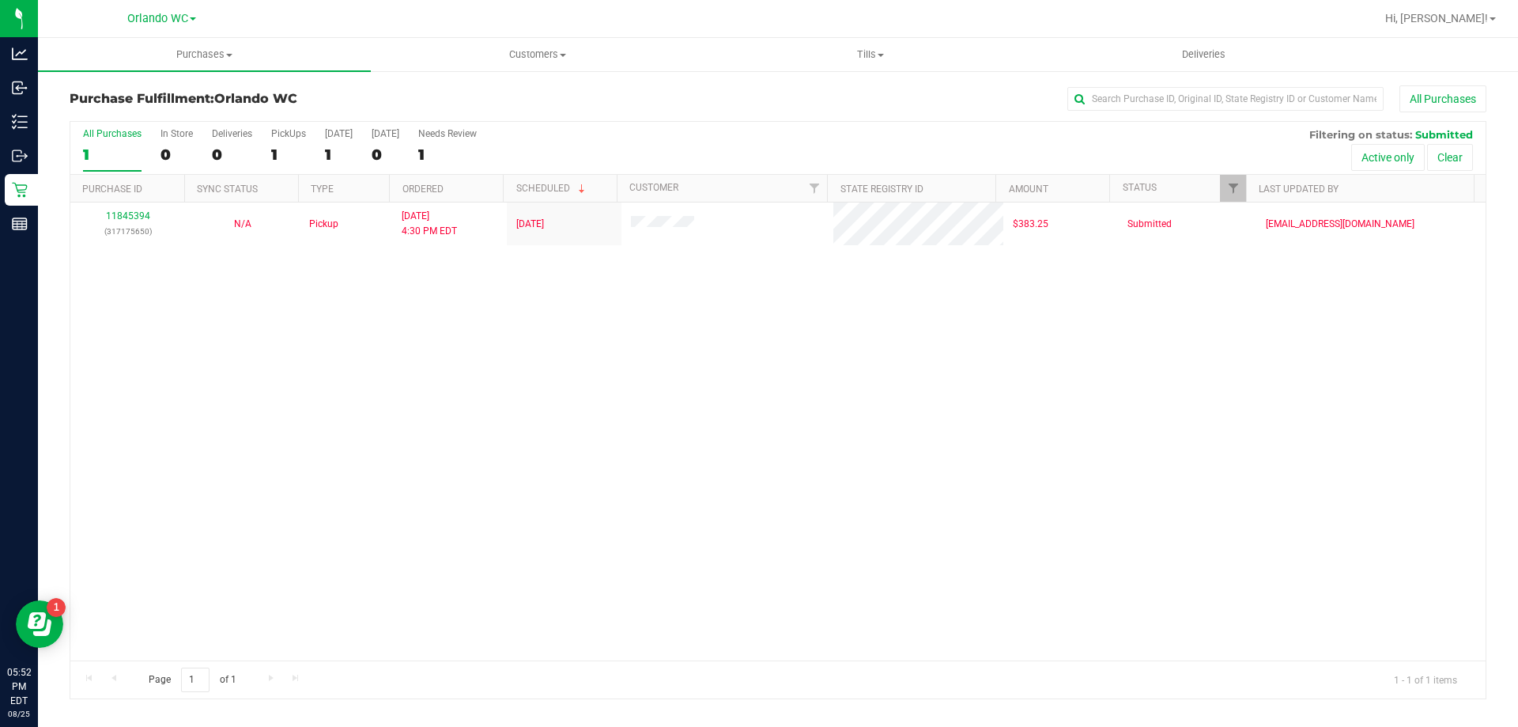
click at [0, 0] on input "All Purchases 1" at bounding box center [0, 0] width 0 height 0
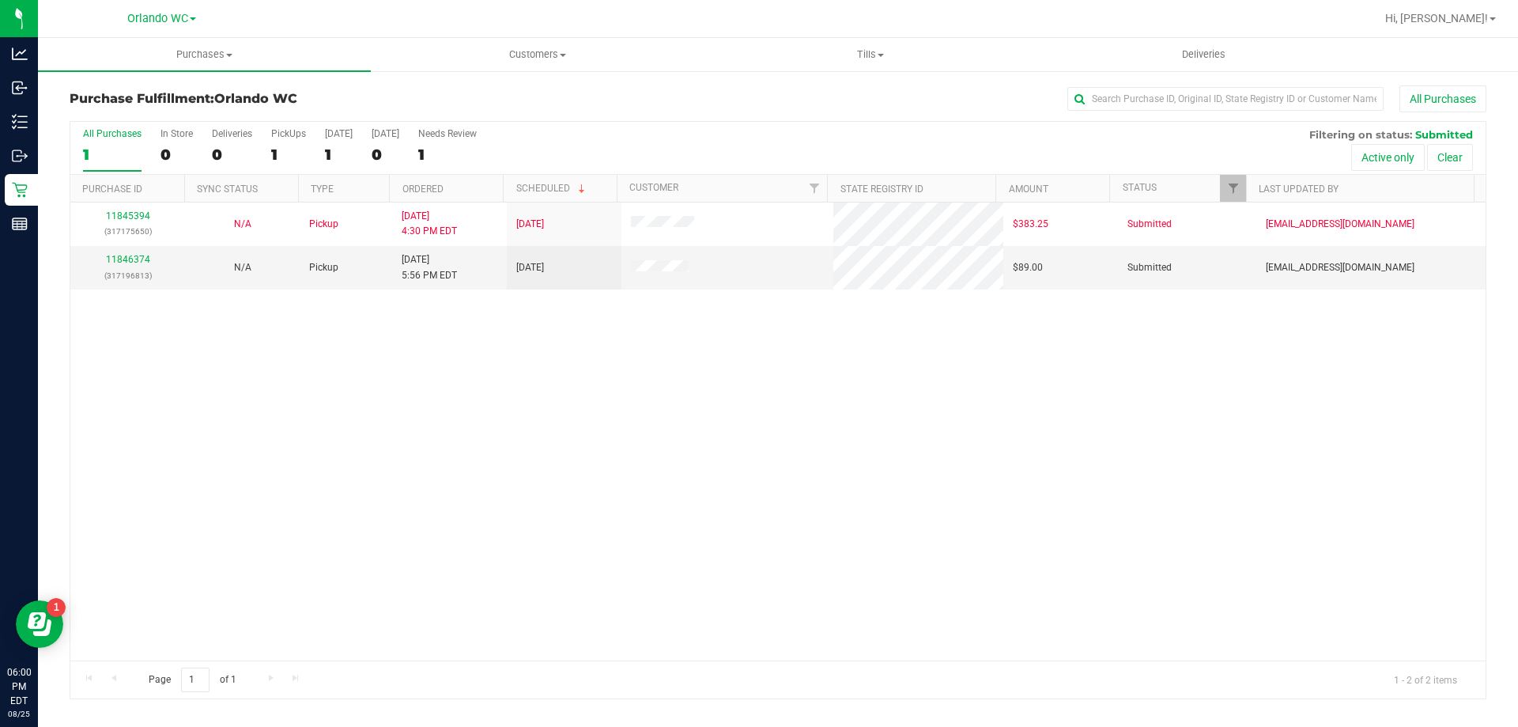
click at [490, 466] on div "11845394 (317175650) N/A Pickup 8/25/2025 4:30 PM EDT 8/25/2025 $383.25 Submitt…" at bounding box center [778, 431] width 1416 height 458
click at [102, 153] on div "1" at bounding box center [112, 155] width 59 height 18
click at [0, 0] on input "All Purchases 1" at bounding box center [0, 0] width 0 height 0
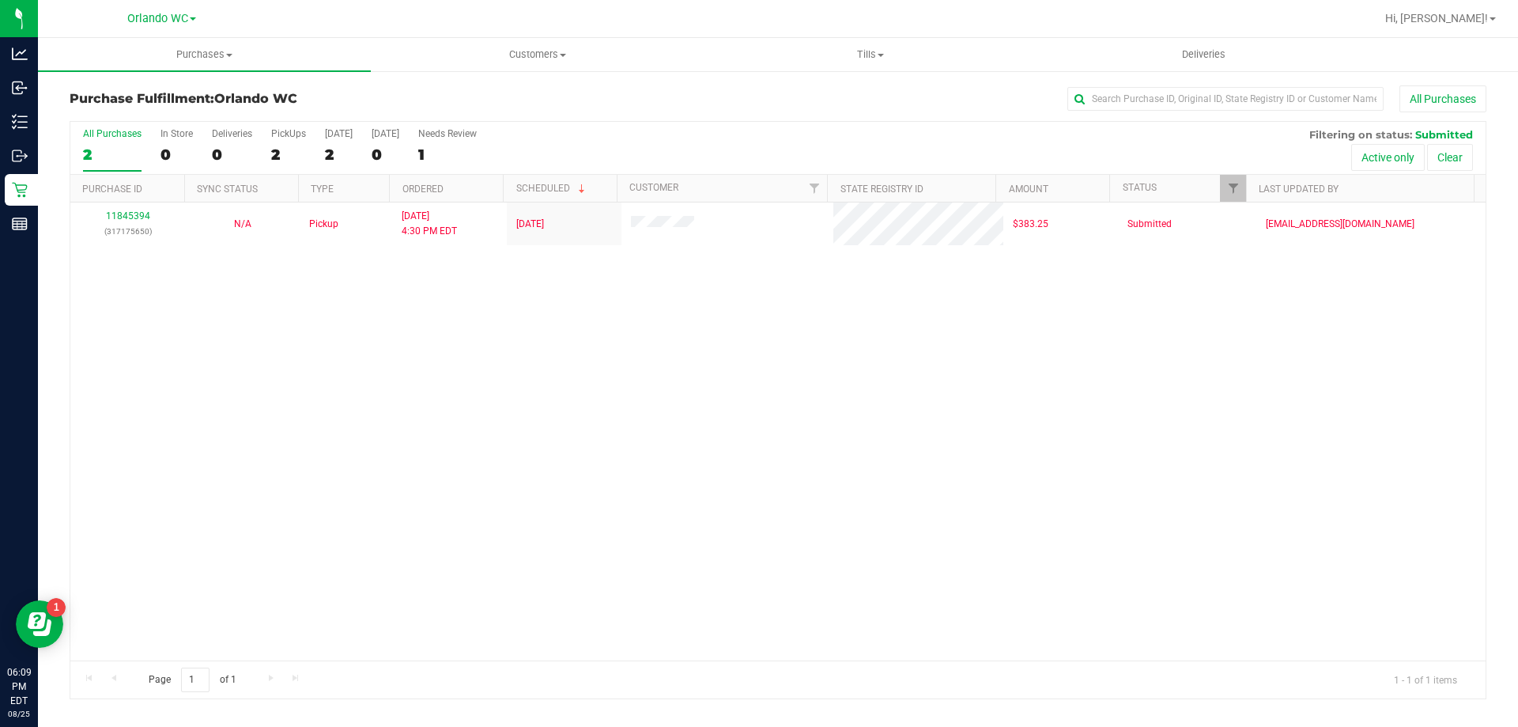
click at [102, 132] on div "All Purchases" at bounding box center [112, 133] width 59 height 11
click at [0, 0] on input "All Purchases 2" at bounding box center [0, 0] width 0 height 0
click at [484, 326] on div "11845394 (317175650) N/A Pickup 8/25/2025 4:30 PM EDT 8/25/2025 $383.25 Submitt…" at bounding box center [778, 431] width 1416 height 458
click at [482, 524] on div "11845394 (317175650) N/A Pickup 8/25/2025 4:30 PM EDT 8/25/2025 $383.25 Submitt…" at bounding box center [778, 431] width 1416 height 458
click at [127, 172] on div "All Purchases 1 In Store 0 Deliveries 0 PickUps 1 Today 1 Tomorrow 0 Needs Revi…" at bounding box center [778, 148] width 1416 height 53
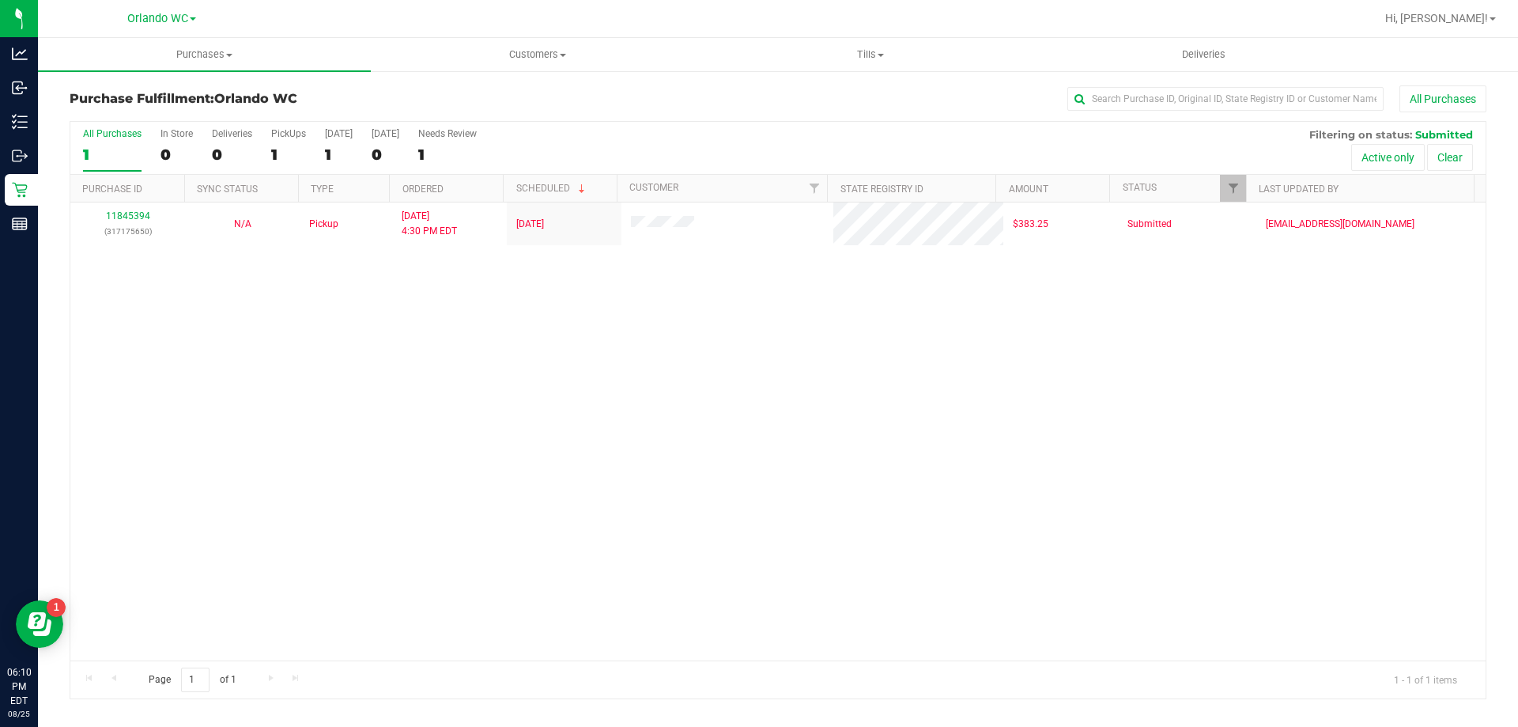
click at [122, 142] on label "All Purchases 1" at bounding box center [112, 149] width 59 height 43
click at [0, 0] on input "All Purchases 1" at bounding box center [0, 0] width 0 height 0
click at [135, 149] on div "1" at bounding box center [112, 155] width 59 height 18
click at [0, 0] on input "All Purchases 1" at bounding box center [0, 0] width 0 height 0
click at [302, 474] on div "11845394 (317175650) N/A Pickup 8/25/2025 4:30 PM EDT 8/25/2025 $383.25 Submitt…" at bounding box center [778, 431] width 1416 height 458
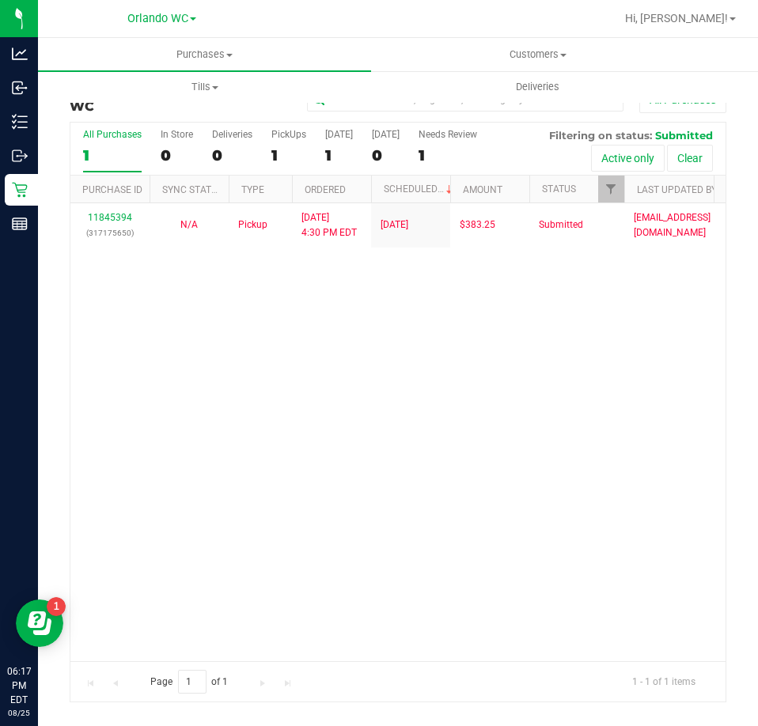
click at [112, 154] on div "1" at bounding box center [112, 155] width 59 height 18
click at [0, 0] on input "All Purchases 1" at bounding box center [0, 0] width 0 height 0
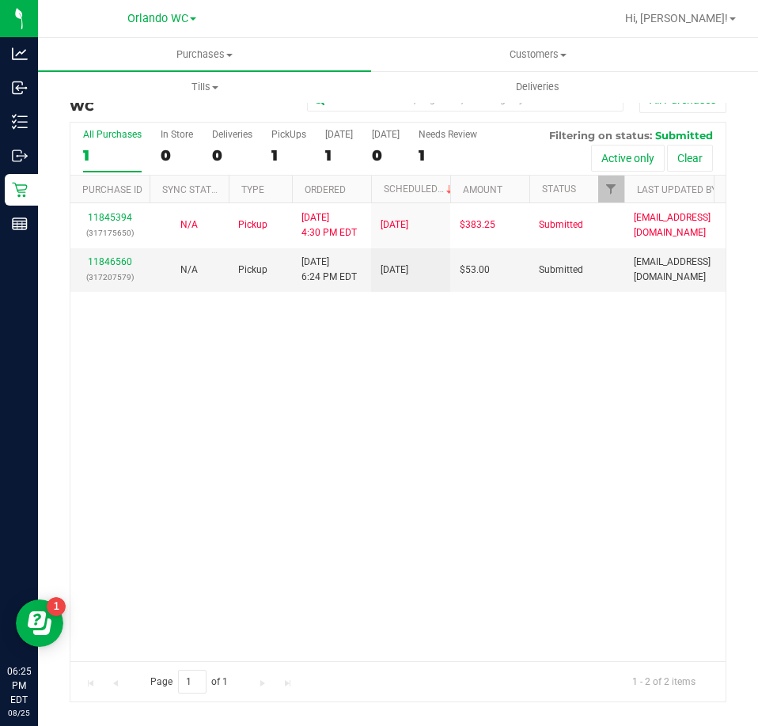
click at [166, 363] on div "11845394 (317175650) N/A Pickup 8/25/2025 4:30 PM EDT 8/25/2025 $383.25 Submitt…" at bounding box center [397, 431] width 655 height 457
click at [134, 265] on div "11846560 (317207579)" at bounding box center [110, 270] width 60 height 30
click at [108, 267] on div "11846560 (317207579)" at bounding box center [110, 270] width 60 height 30
click at [105, 261] on link "11846560" at bounding box center [110, 261] width 44 height 11
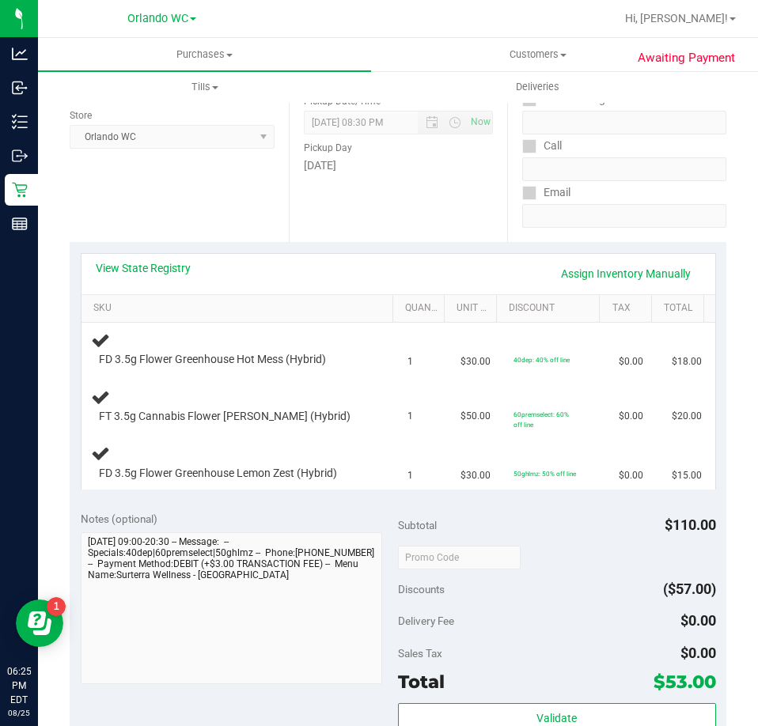
scroll to position [237, 0]
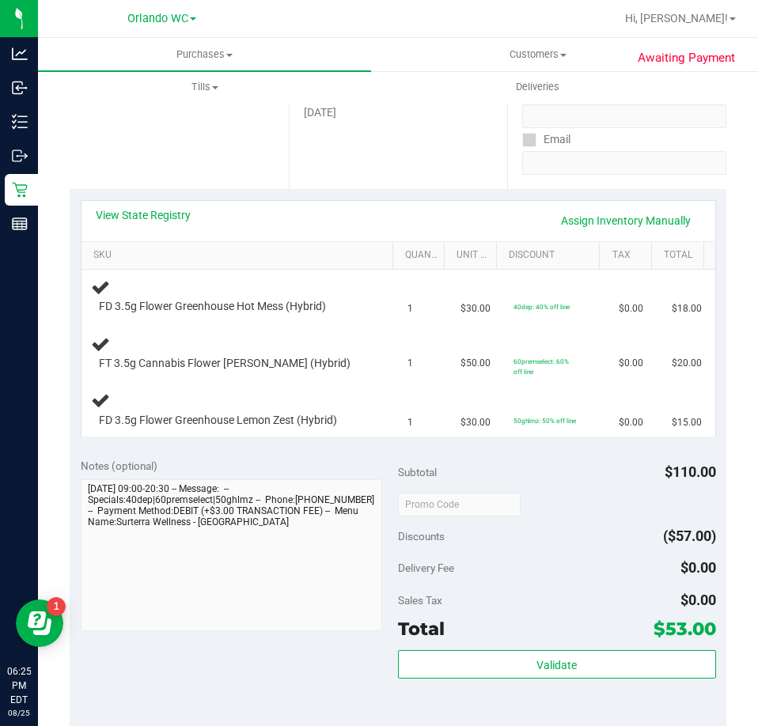
click at [152, 193] on div "View State Registry Assign Inventory Manually SKU Quantity Unit Price Discount …" at bounding box center [398, 318] width 656 height 258
click at [158, 213] on link "View State Registry" at bounding box center [143, 215] width 95 height 16
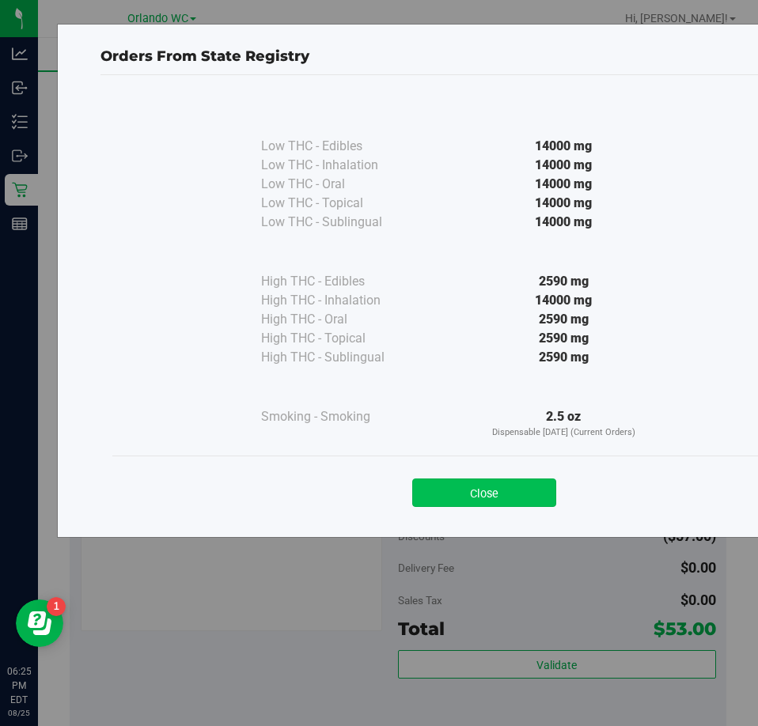
click at [520, 484] on button "Close" at bounding box center [484, 492] width 144 height 28
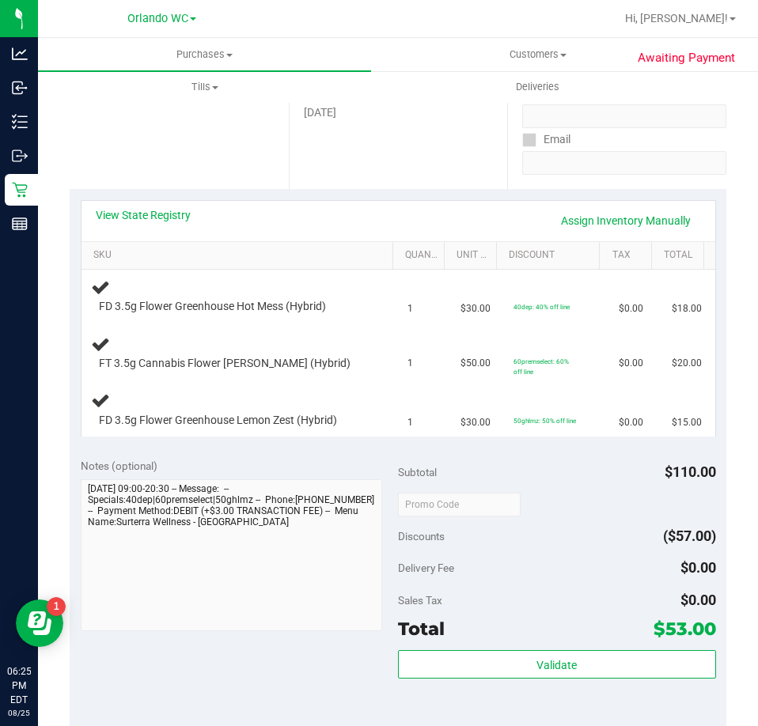
click at [222, 475] on div "Notes (optional)" at bounding box center [240, 546] width 318 height 177
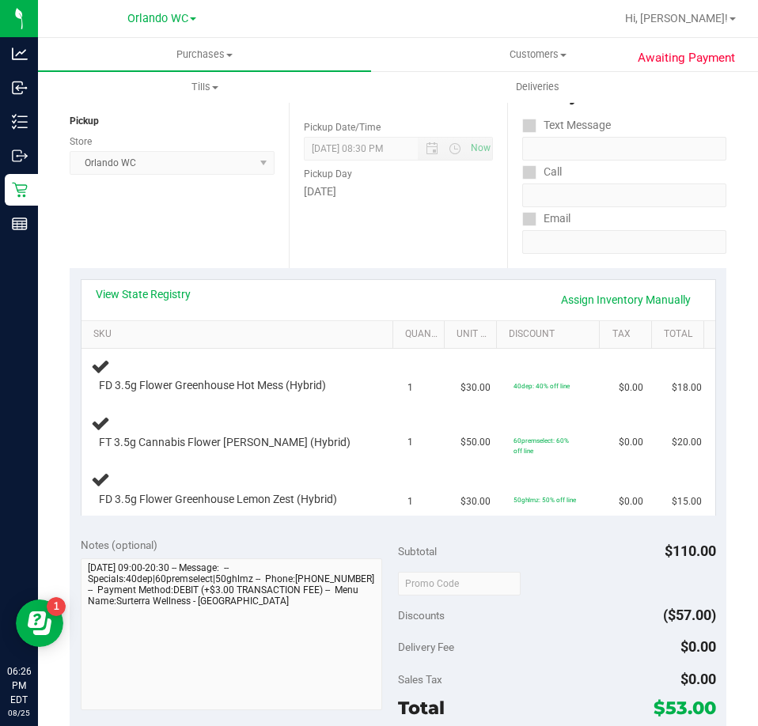
click at [210, 252] on div "Location Pickup Store Orlando WC Select Store Bonita Springs WC Boynton Beach W…" at bounding box center [179, 171] width 219 height 194
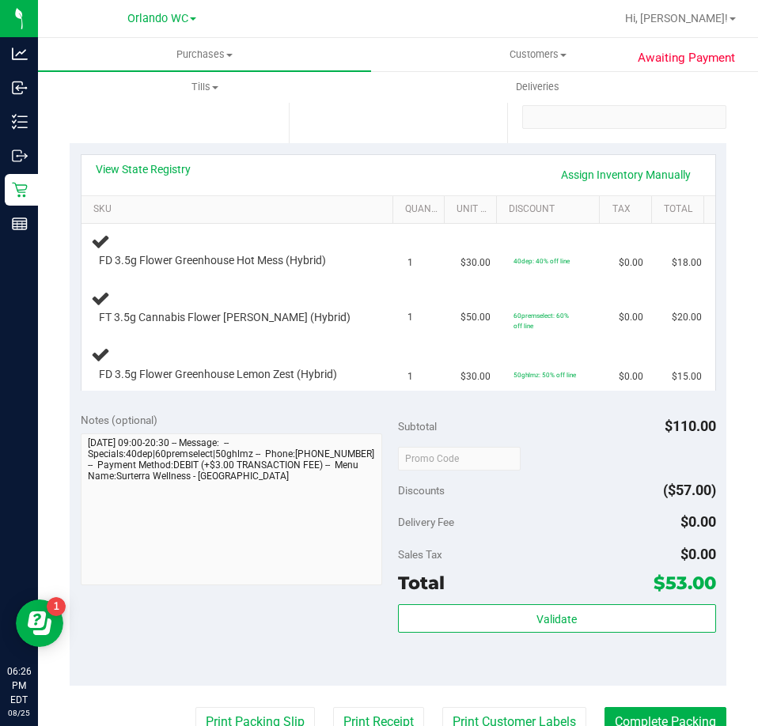
scroll to position [316, 0]
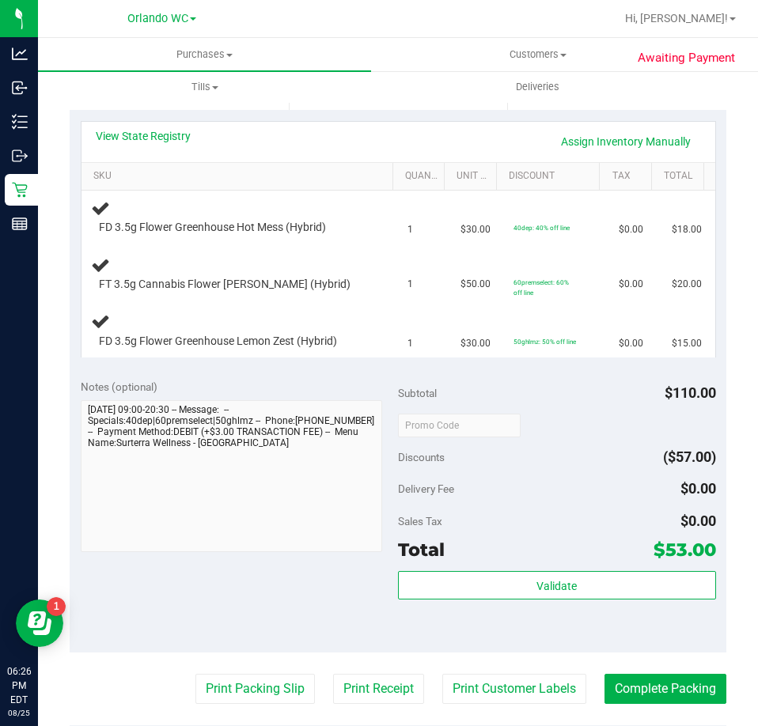
click at [220, 384] on div "Notes (optional)" at bounding box center [240, 387] width 318 height 16
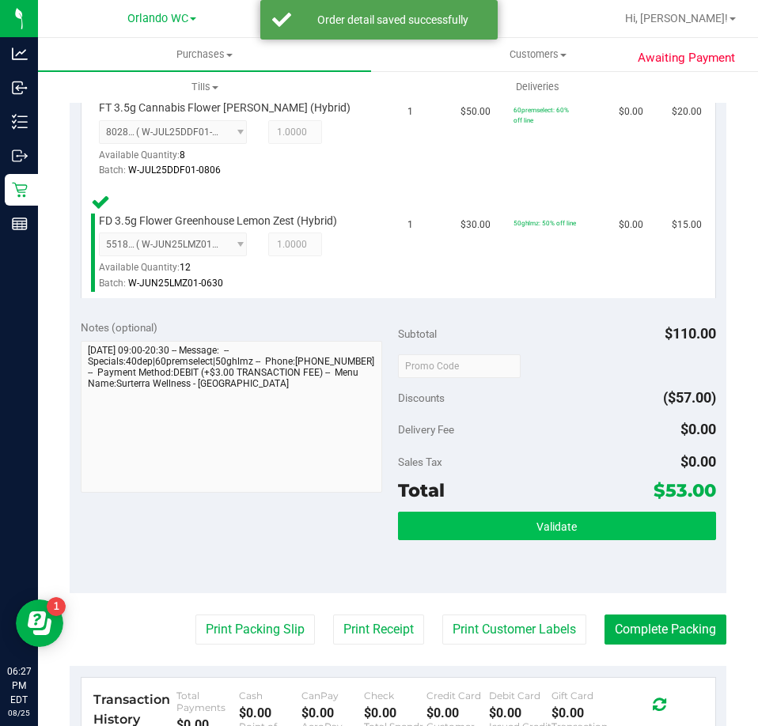
scroll to position [554, 0]
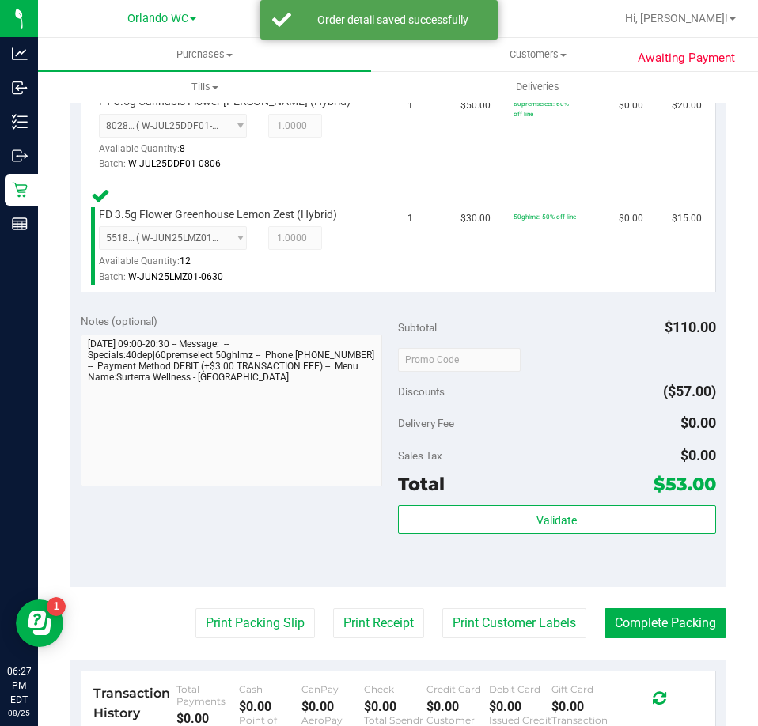
click at [461, 502] on div "Subtotal $110.00 Discounts ($57.00) Delivery Fee $0.00 Sales Tax $0.00 Total $5…" at bounding box center [557, 444] width 318 height 263
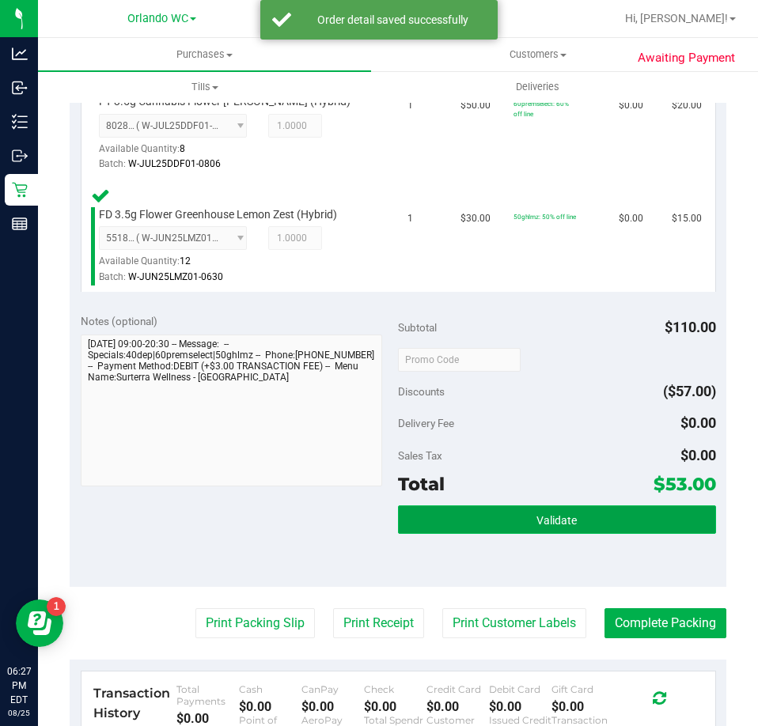
click at [460, 518] on button "Validate" at bounding box center [557, 519] width 318 height 28
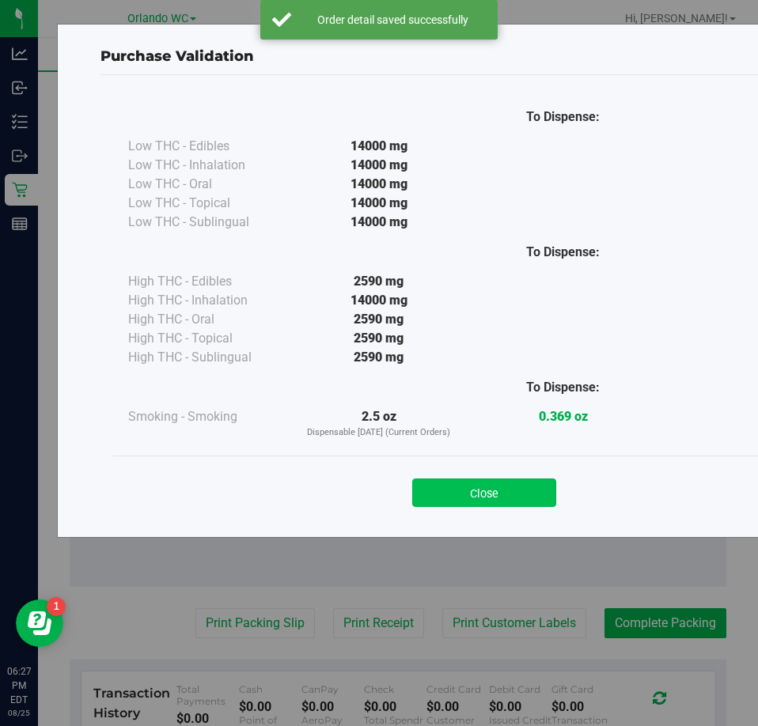
click at [462, 500] on button "Close" at bounding box center [484, 492] width 144 height 28
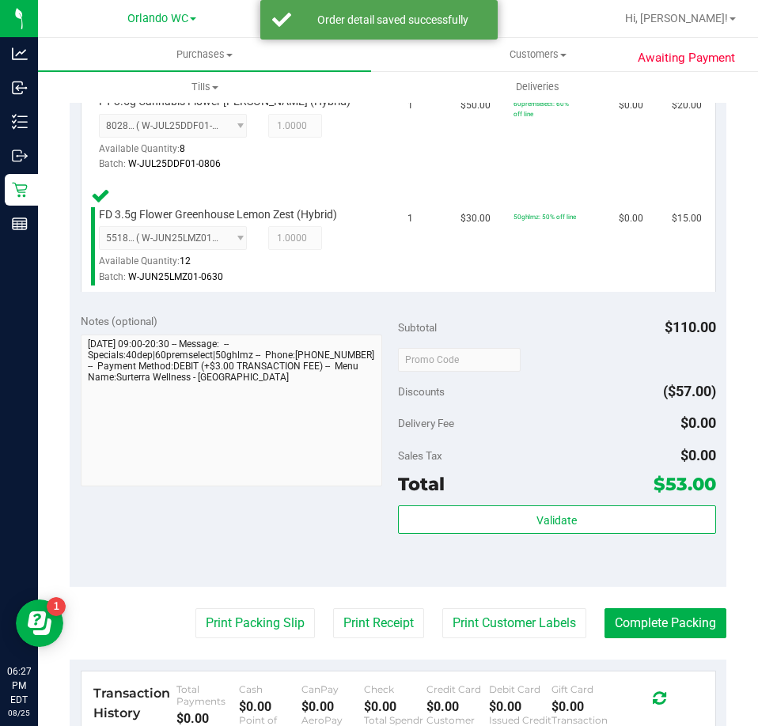
click at [230, 639] on purchase-details "Back Edit Purchase Cancel Purchase View Profile # 11846560 BioTrack ID: - Submi…" at bounding box center [398, 265] width 656 height 1466
click at [235, 624] on button "Print Packing Slip" at bounding box center [254, 623] width 119 height 30
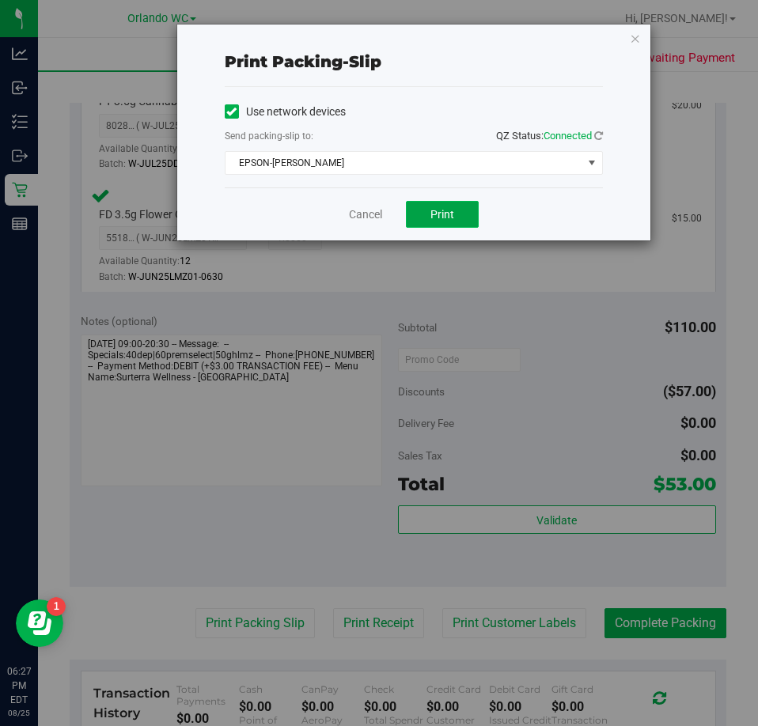
click at [442, 221] on button "Print" at bounding box center [442, 214] width 73 height 27
click at [372, 201] on div "Cancel Print" at bounding box center [414, 213] width 378 height 53
click at [368, 211] on link "Cancel" at bounding box center [365, 214] width 33 height 17
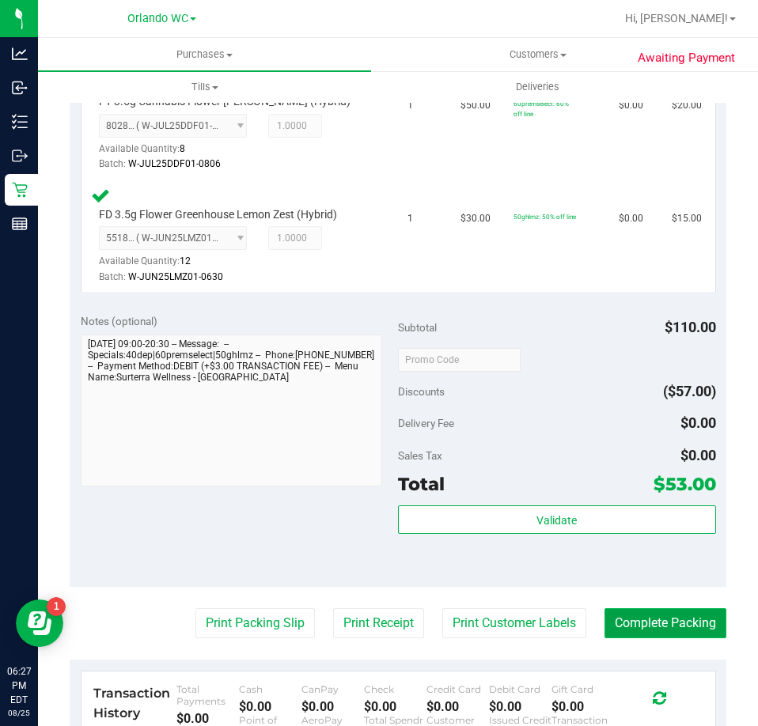
click at [660, 614] on button "Complete Packing" at bounding box center [665, 623] width 122 height 30
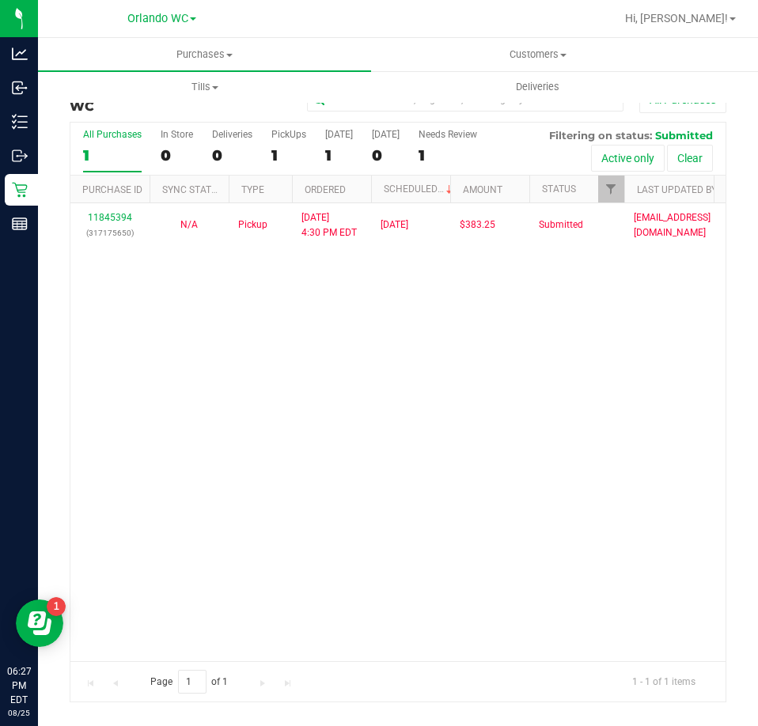
click at [93, 152] on div "1" at bounding box center [112, 155] width 59 height 18
click at [0, 0] on input "All Purchases 1" at bounding box center [0, 0] width 0 height 0
click at [132, 155] on div "1" at bounding box center [112, 155] width 59 height 18
click at [0, 0] on input "All Purchases 1" at bounding box center [0, 0] width 0 height 0
click at [113, 142] on label "All Purchases 1" at bounding box center [112, 150] width 59 height 43
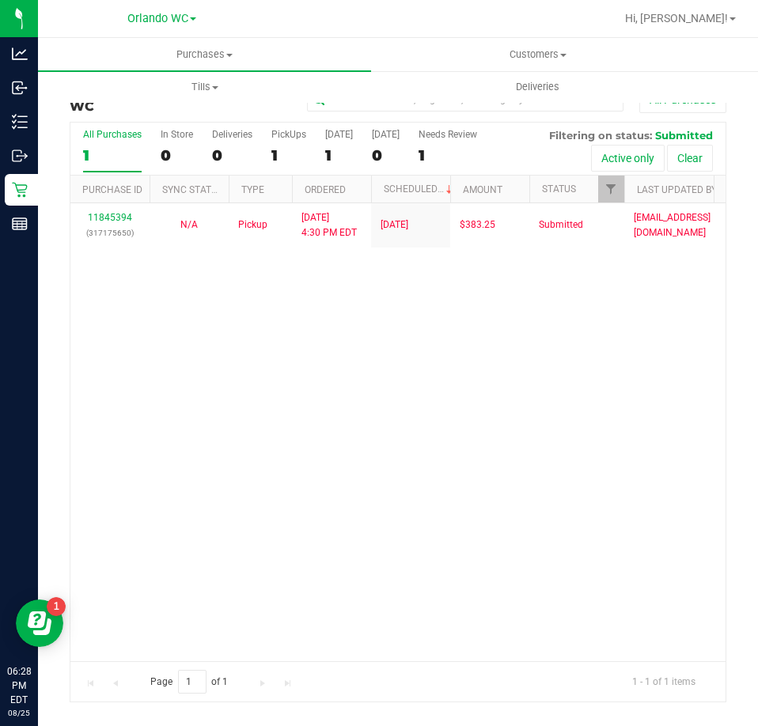
click at [0, 0] on input "All Purchases 1" at bounding box center [0, 0] width 0 height 0
click at [123, 161] on div "1" at bounding box center [112, 155] width 59 height 18
click at [0, 0] on input "All Purchases 1" at bounding box center [0, 0] width 0 height 0
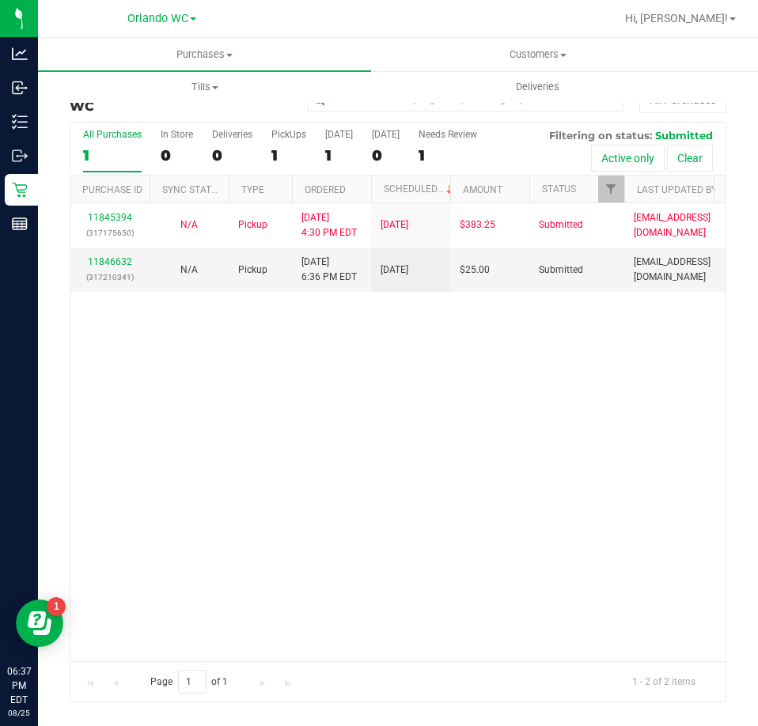
click at [328, 481] on div "11845394 (317175650) N/A Pickup 8/25/2025 4:30 PM EDT 8/25/2025 $383.25 Submitt…" at bounding box center [397, 431] width 655 height 457
click at [128, 260] on link "11846632" at bounding box center [110, 261] width 44 height 11
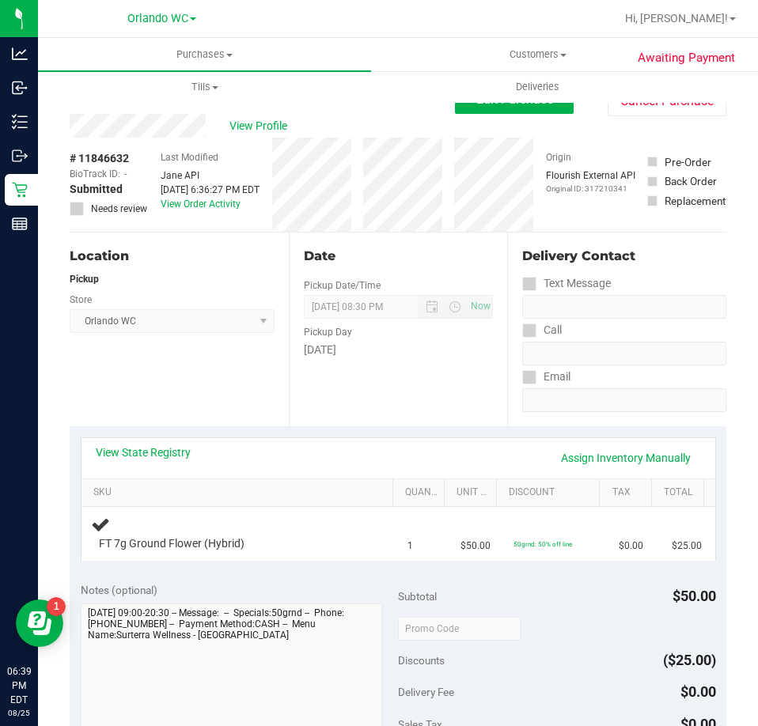
click at [281, 301] on div "Location Pickup Store Orlando WC Select Store Bonita Springs WC Boynton Beach W…" at bounding box center [179, 330] width 219 height 194
click at [365, 282] on label "Pickup Date/Time" at bounding box center [342, 285] width 77 height 14
click at [304, 315] on span "08/25/2025 08:30 PM Now" at bounding box center [399, 307] width 190 height 24
click at [261, 130] on span "View Profile" at bounding box center [260, 126] width 63 height 17
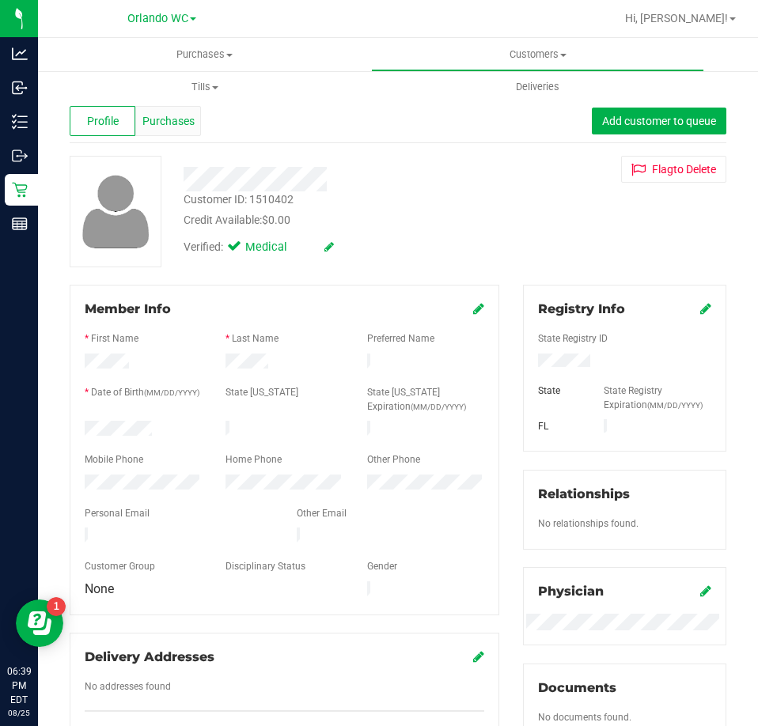
click at [172, 119] on span "Purchases" at bounding box center [168, 121] width 52 height 17
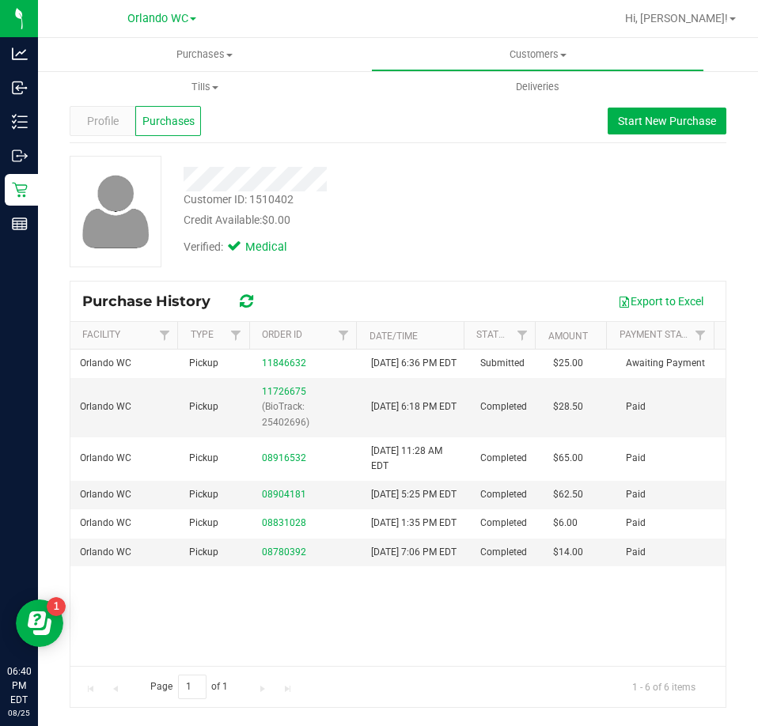
click at [424, 223] on div "Credit Available: $0.00" at bounding box center [341, 220] width 316 height 17
click at [378, 237] on div "Verified: Medical" at bounding box center [342, 246] width 340 height 35
click at [463, 316] on div "Purchase History Export to Excel" at bounding box center [397, 302] width 655 height 40
click at [442, 215] on div "Credit Available: $0.00" at bounding box center [341, 220] width 316 height 17
click at [200, 48] on span "Purchases" at bounding box center [204, 54] width 333 height 14
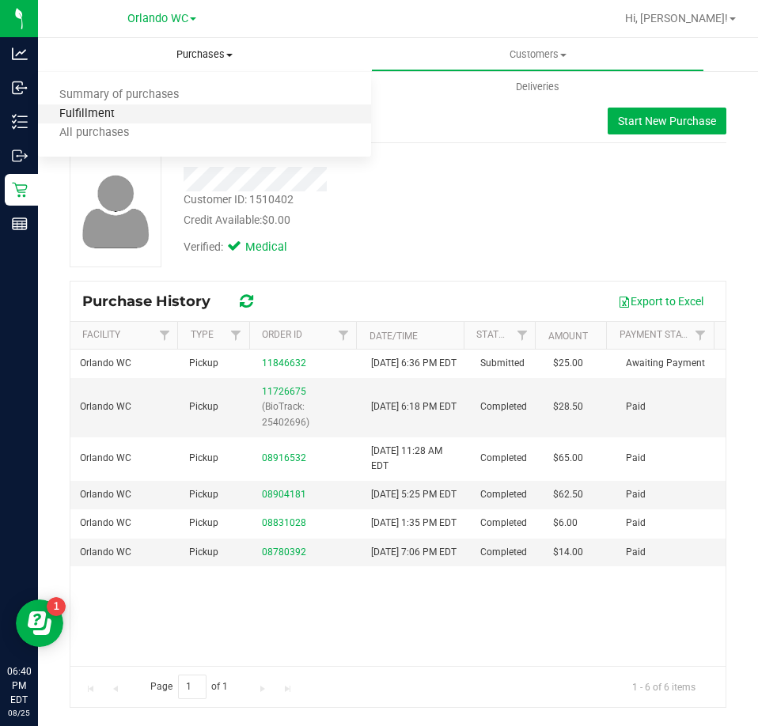
click at [129, 115] on span "Fulfillment" at bounding box center [87, 114] width 98 height 13
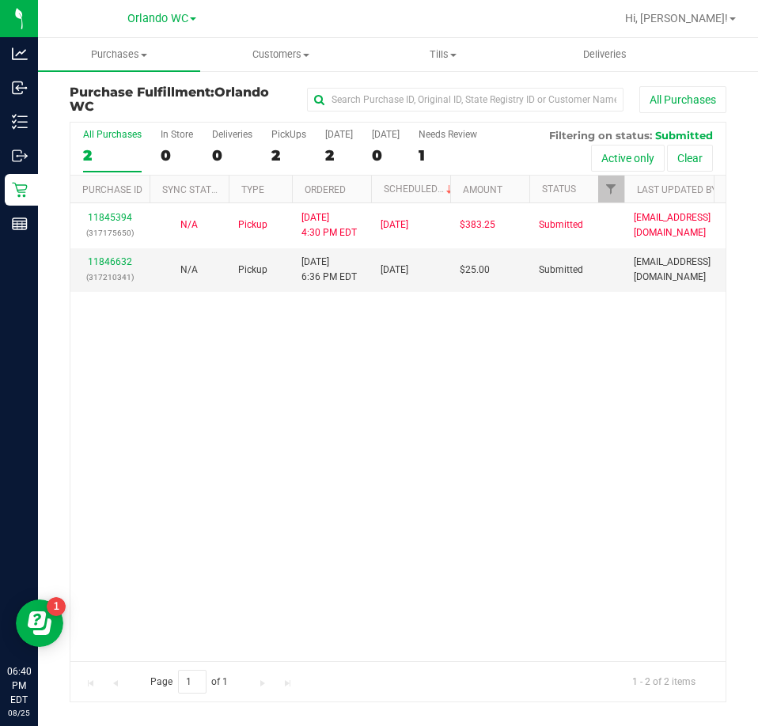
click at [228, 414] on div "11845394 (317175650) N/A Pickup 8/25/2025 4:30 PM EDT 8/25/2025 $383.25 Submitt…" at bounding box center [397, 431] width 655 height 457
click at [100, 152] on div "2" at bounding box center [112, 155] width 59 height 18
click at [0, 0] on input "All Purchases 2" at bounding box center [0, 0] width 0 height 0
click at [176, 408] on div "11845394 (317175650) N/A Pickup 8/25/2025 4:30 PM EDT 8/25/2025 $383.25 Submitt…" at bounding box center [397, 431] width 655 height 457
click at [123, 157] on div "2" at bounding box center [112, 155] width 59 height 18
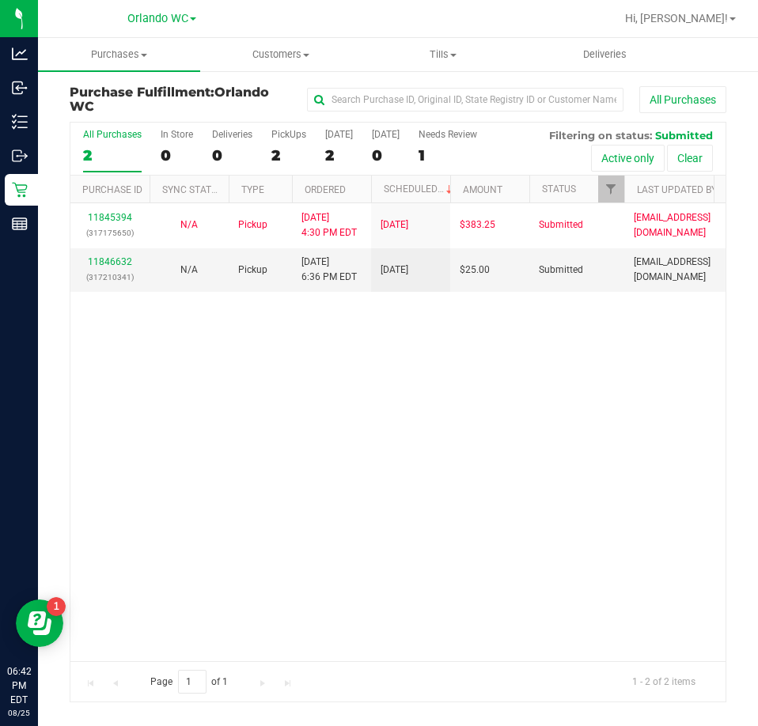
click at [0, 0] on input "All Purchases 2" at bounding box center [0, 0] width 0 height 0
click at [87, 157] on div "2" at bounding box center [112, 155] width 59 height 18
click at [0, 0] on input "All Purchases 2" at bounding box center [0, 0] width 0 height 0
click at [109, 153] on div "3" at bounding box center [112, 155] width 59 height 18
click at [0, 0] on input "All Purchases 3" at bounding box center [0, 0] width 0 height 0
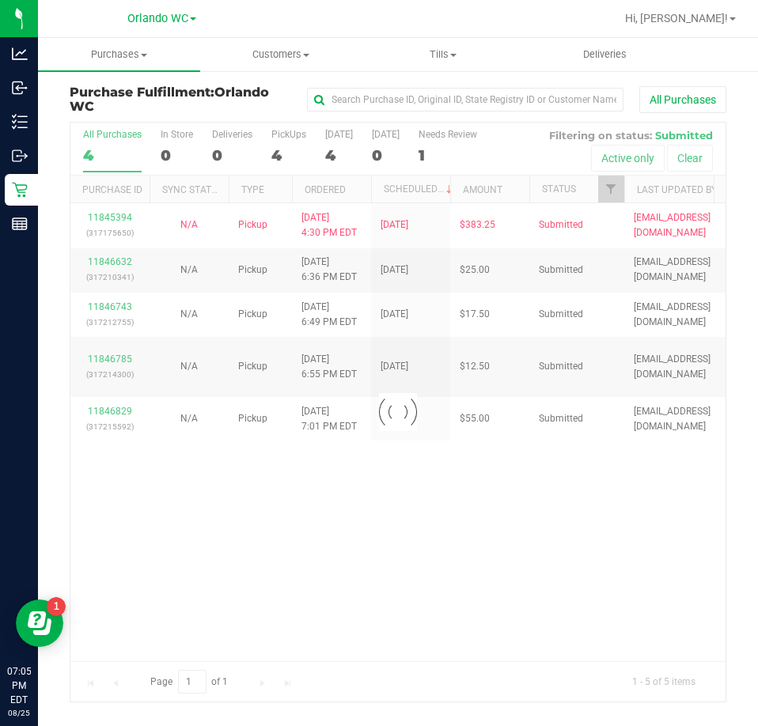
click at [89, 159] on div "4" at bounding box center [112, 155] width 59 height 18
click at [0, 0] on input "All Purchases 4" at bounding box center [0, 0] width 0 height 0
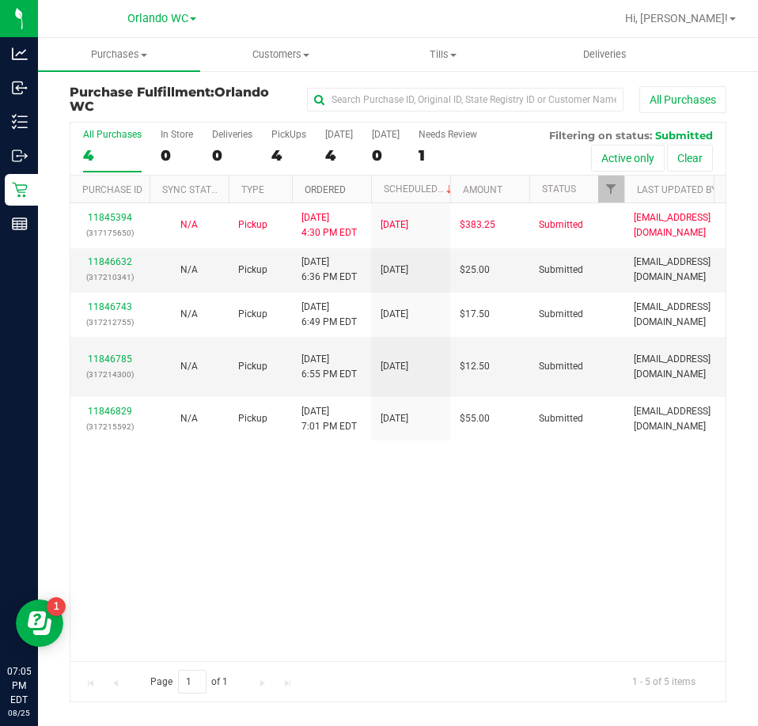
click at [305, 193] on link "Ordered" at bounding box center [324, 189] width 41 height 11
click at [366, 535] on div "11845394 (317175650) N/A Pickup 8/25/2025 4:30 PM EDT 8/25/2025 $383.25 Submitt…" at bounding box center [397, 431] width 655 height 457
click at [368, 592] on div "11845394 (317175650) N/A Pickup 8/25/2025 4:30 PM EDT 8/25/2025 $383.25 Submitt…" at bounding box center [397, 431] width 655 height 457
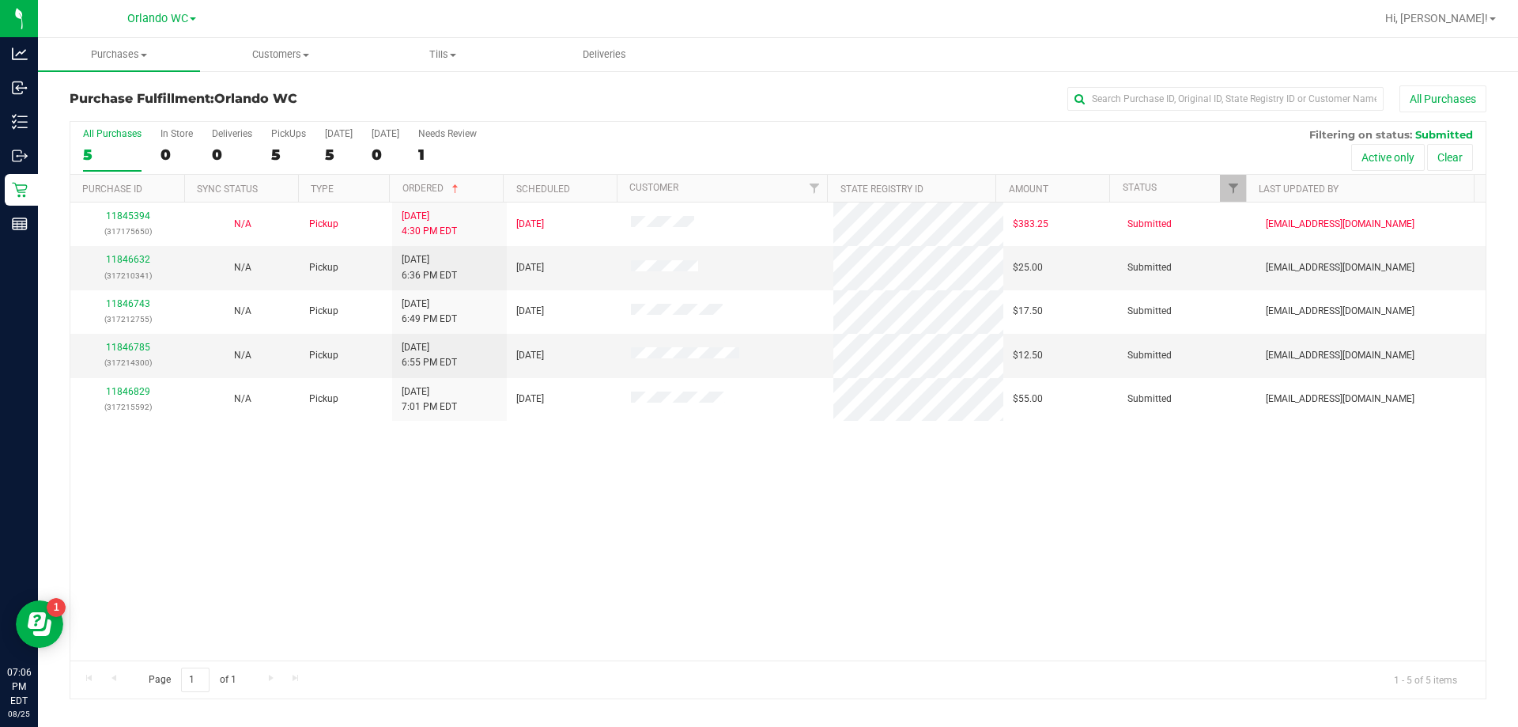
click at [543, 615] on div "11845394 (317175650) N/A Pickup 8/25/2025 4:30 PM EDT 8/25/2025 $383.25 Submitt…" at bounding box center [778, 431] width 1416 height 458
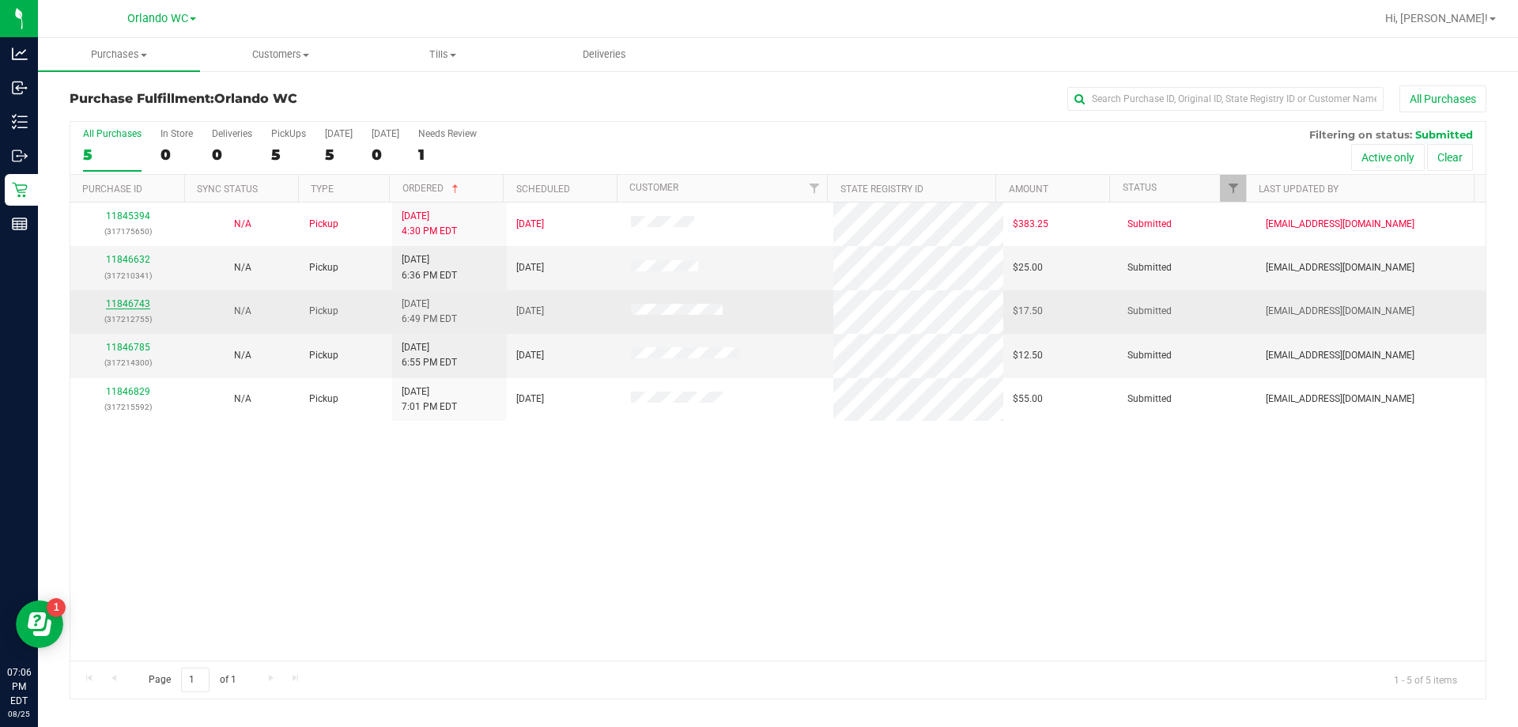
click at [111, 303] on link "11846743" at bounding box center [128, 303] width 44 height 11
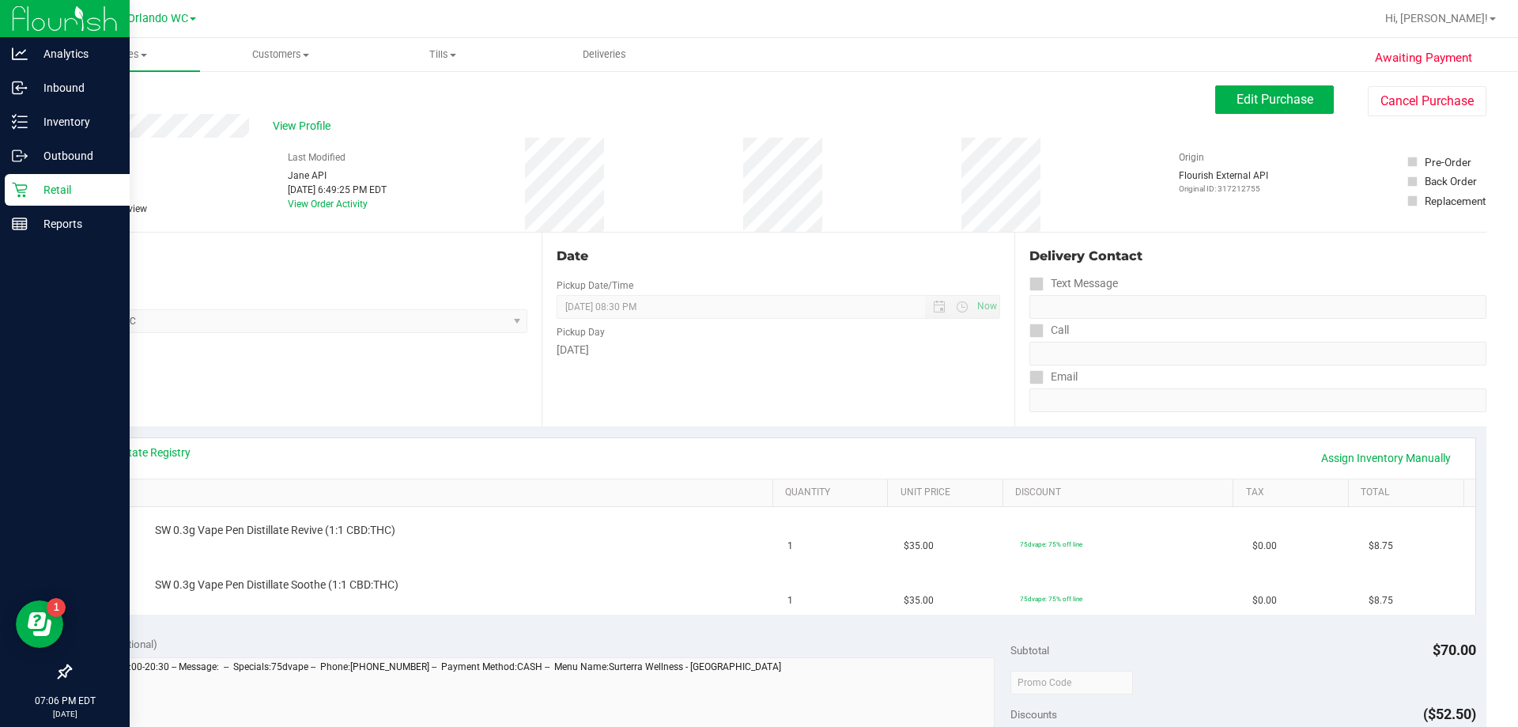
click at [48, 186] on p "Retail" at bounding box center [75, 189] width 95 height 19
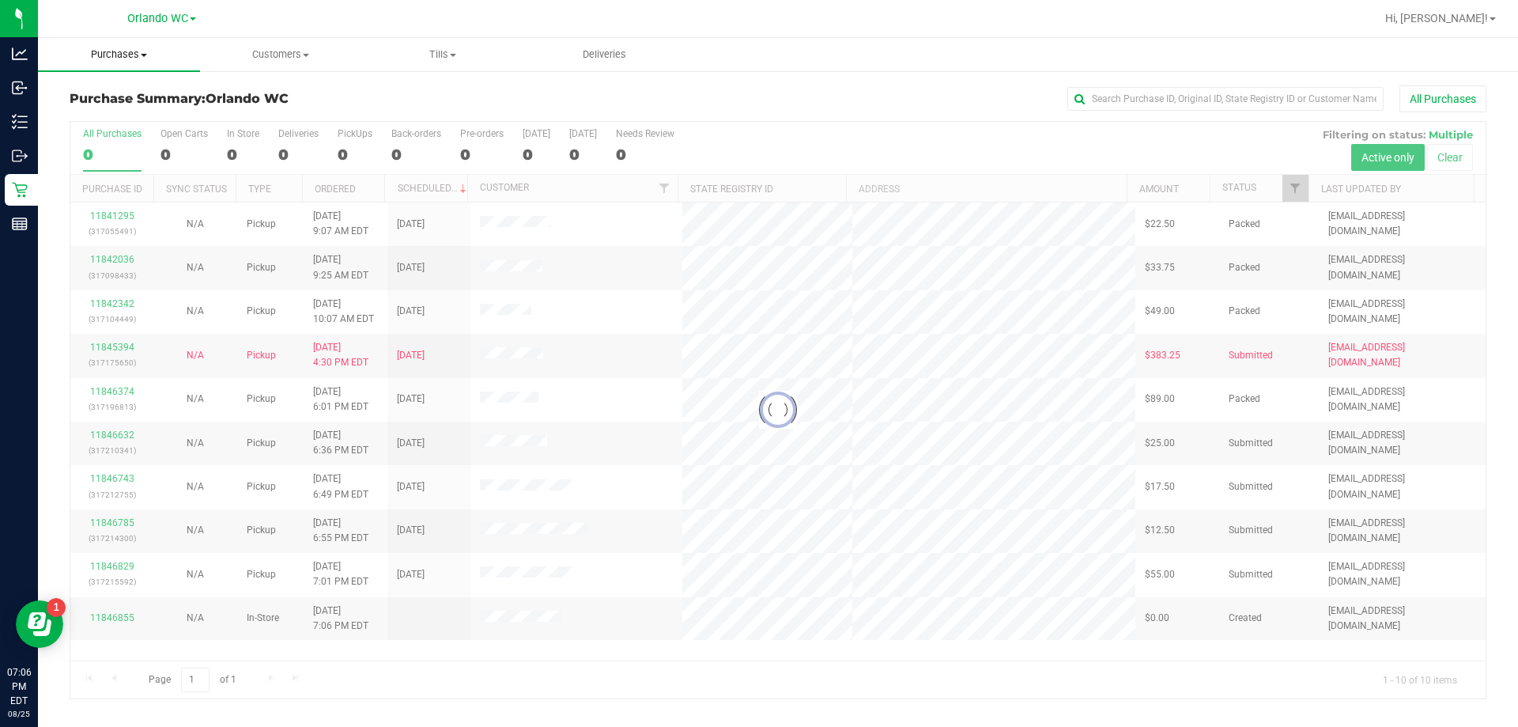
click at [145, 51] on span "Purchases" at bounding box center [119, 54] width 162 height 14
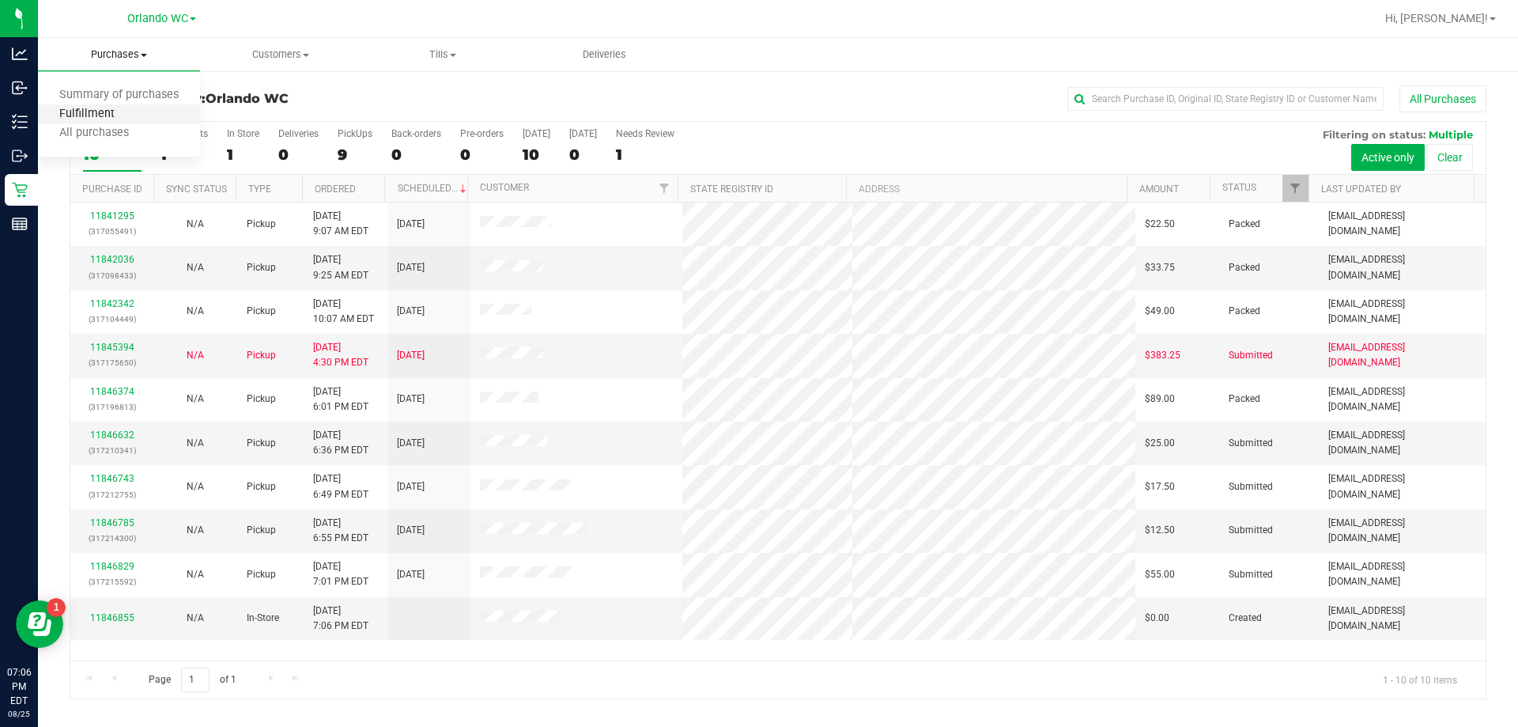
click at [98, 110] on span "Fulfillment" at bounding box center [87, 114] width 98 height 13
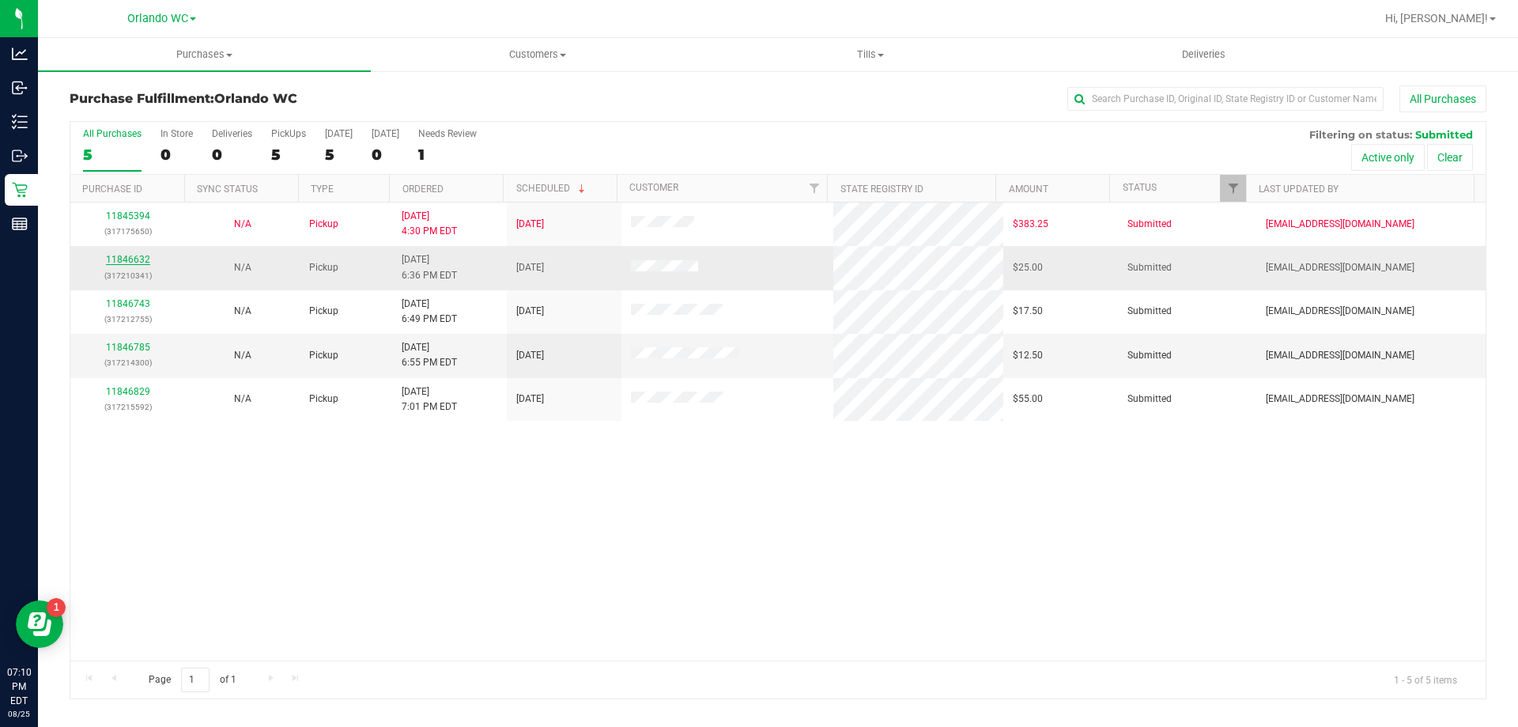
click at [130, 255] on link "11846632" at bounding box center [128, 259] width 44 height 11
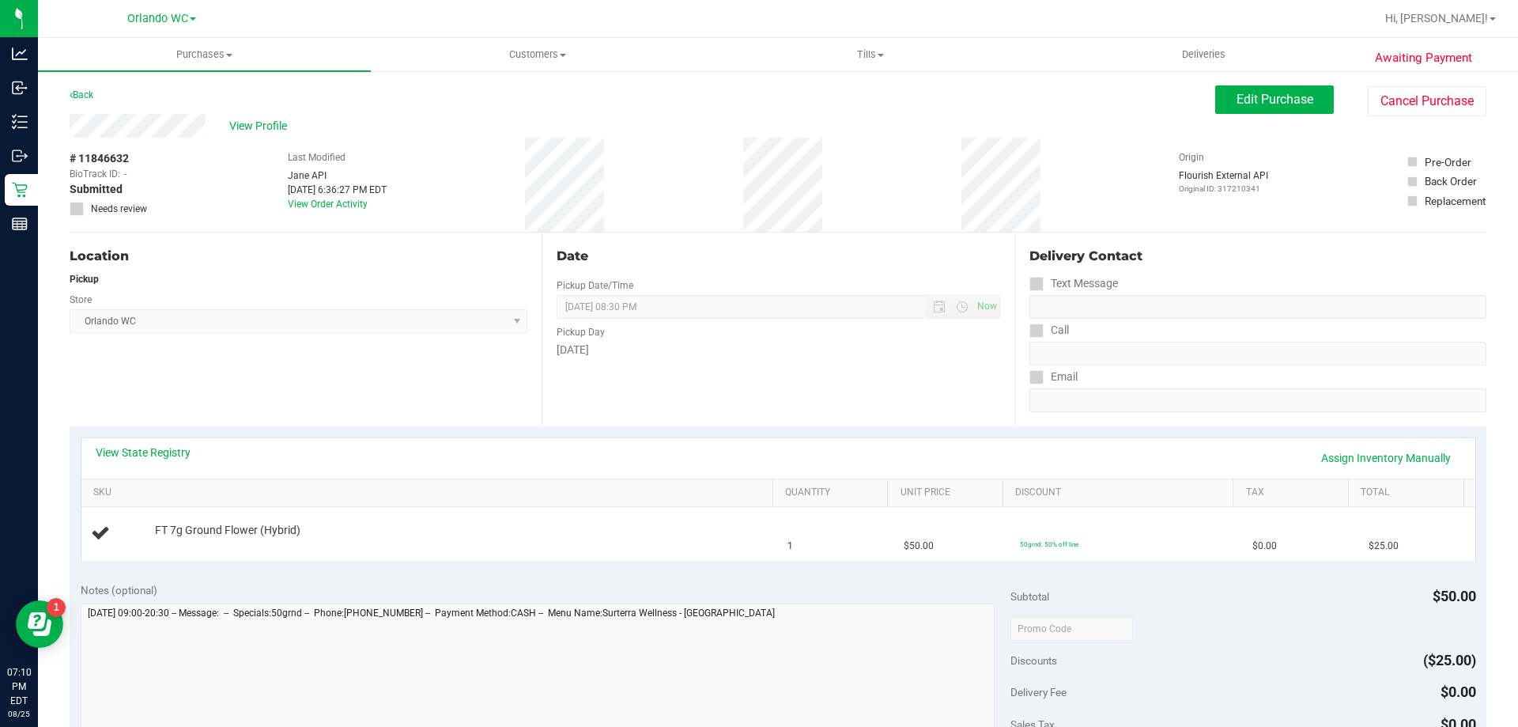
click at [295, 358] on div "Location Pickup Store Orlando WC Select Store Bonita Springs WC Boynton Beach W…" at bounding box center [306, 330] width 472 height 194
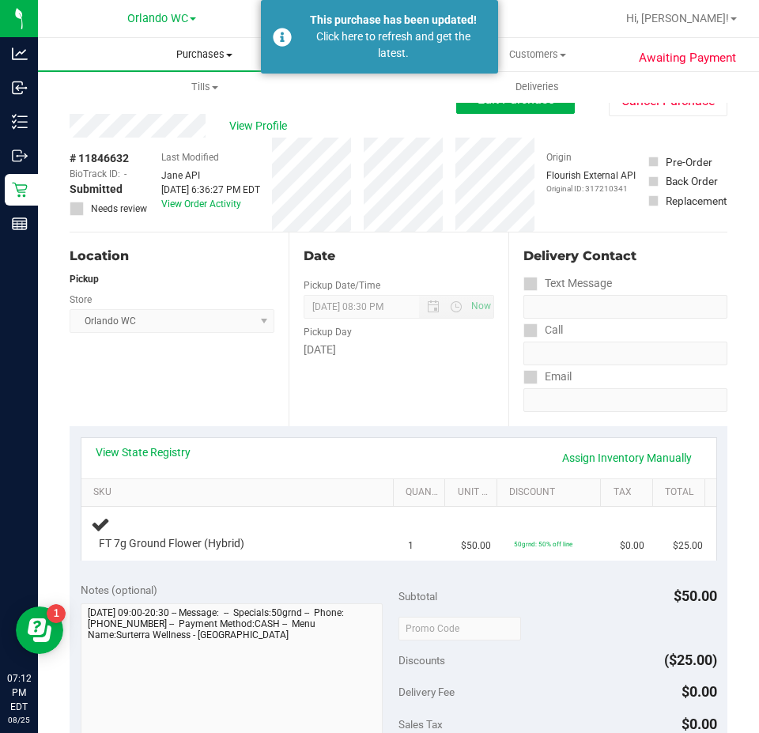
click at [196, 51] on span "Purchases" at bounding box center [204, 54] width 333 height 14
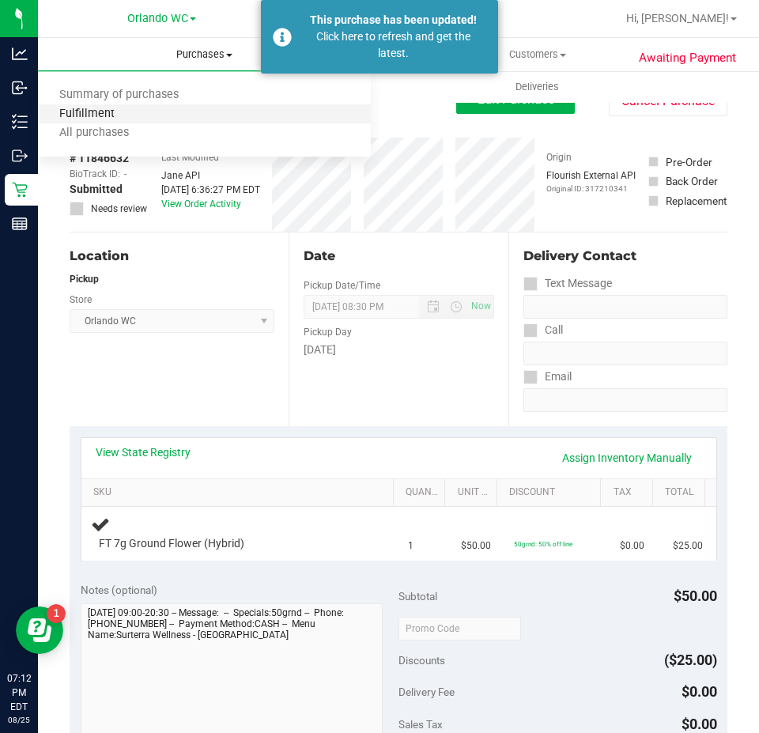
click at [95, 115] on span "Fulfillment" at bounding box center [87, 114] width 98 height 13
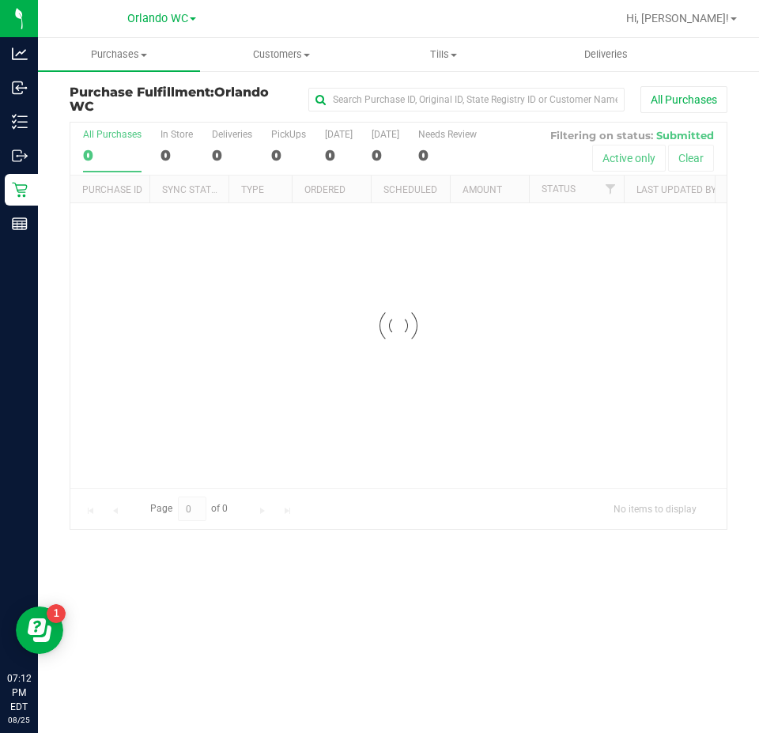
click at [108, 157] on div at bounding box center [398, 326] width 656 height 407
click at [108, 156] on div at bounding box center [398, 326] width 656 height 407
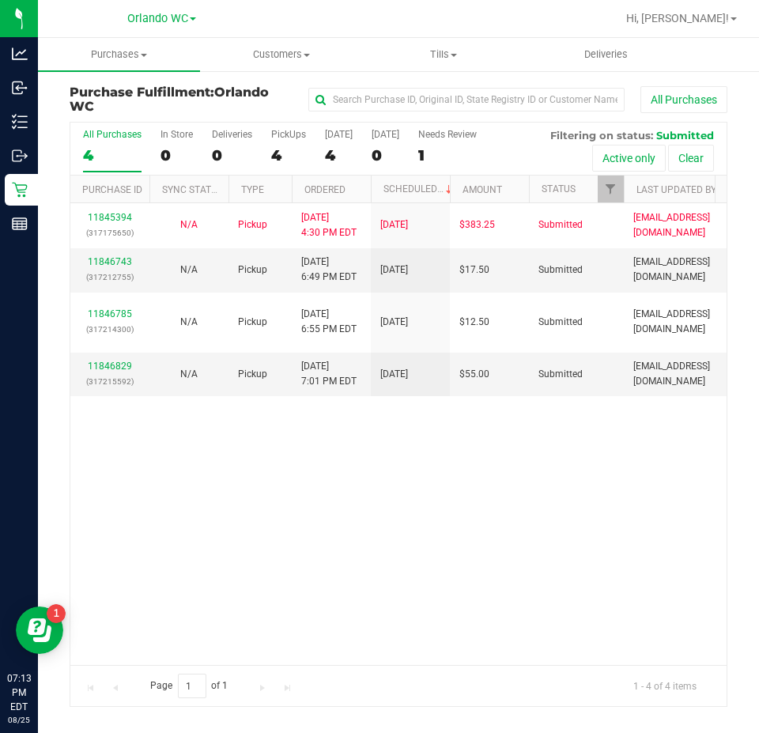
click at [100, 140] on div "All Purchases" at bounding box center [112, 134] width 59 height 11
click at [0, 0] on input "All Purchases 4" at bounding box center [0, 0] width 0 height 0
click at [110, 143] on label "All Purchases 4" at bounding box center [112, 150] width 59 height 43
click at [0, 0] on input "All Purchases 4" at bounding box center [0, 0] width 0 height 0
click at [327, 196] on th "Ordered" at bounding box center [331, 190] width 79 height 28
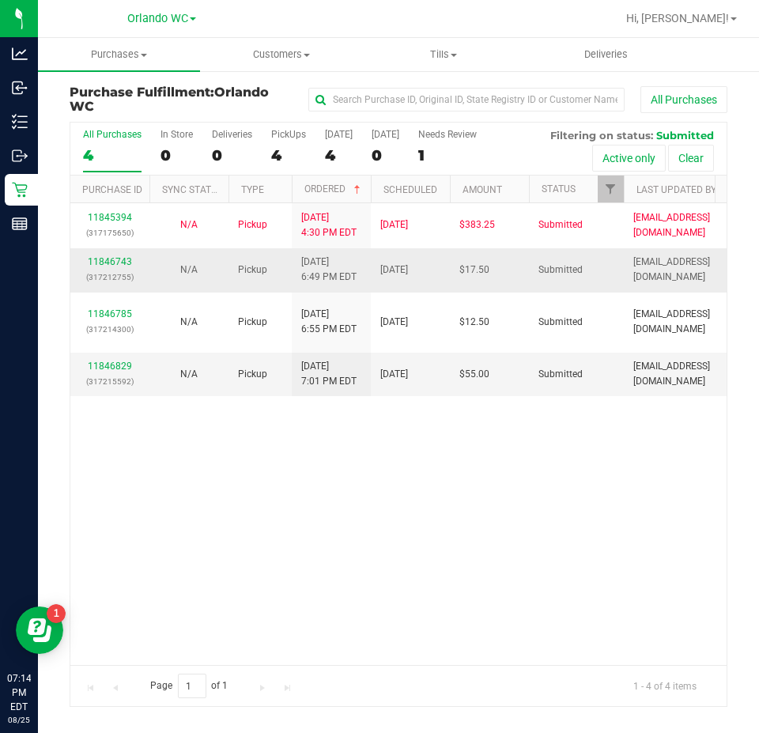
click at [88, 260] on div "11846743 (317212755)" at bounding box center [110, 270] width 60 height 30
click at [139, 263] on div "11846743 (317212755)" at bounding box center [110, 270] width 60 height 30
click at [118, 261] on link "11846743" at bounding box center [110, 261] width 44 height 11
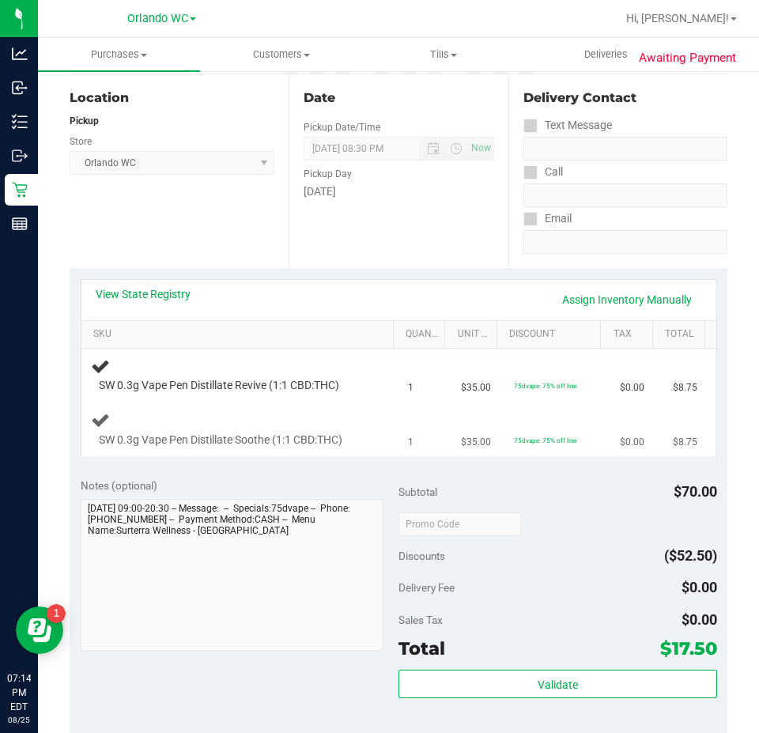
scroll to position [237, 0]
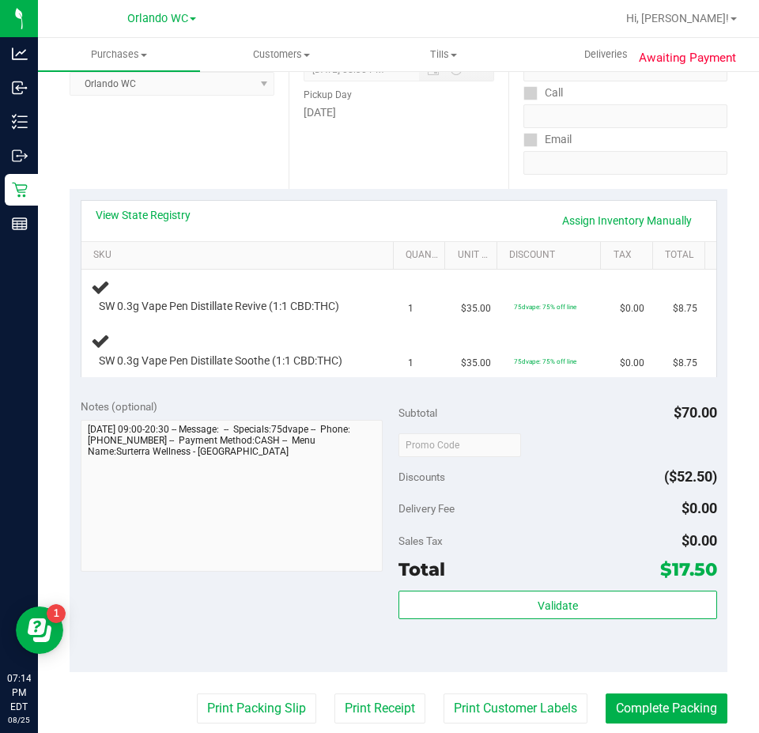
click at [196, 400] on div "Notes (optional)" at bounding box center [240, 407] width 319 height 16
click at [271, 596] on div "Notes (optional) Subtotal $70.00 Discounts ($52.50) Delivery Fee $0.00 Sales Ta…" at bounding box center [399, 530] width 658 height 285
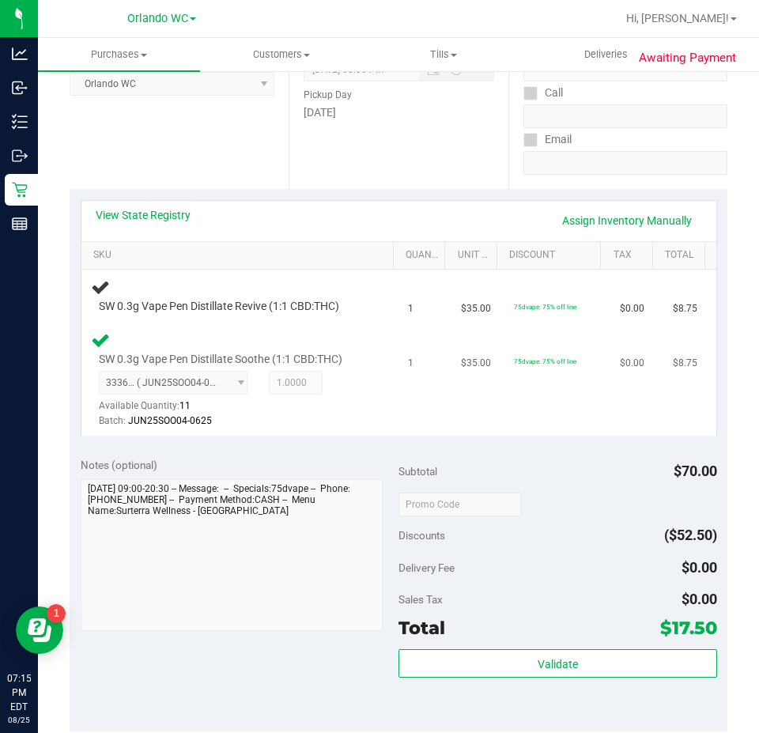
click at [509, 386] on td "75dvape: 75% off line" at bounding box center [558, 380] width 106 height 112
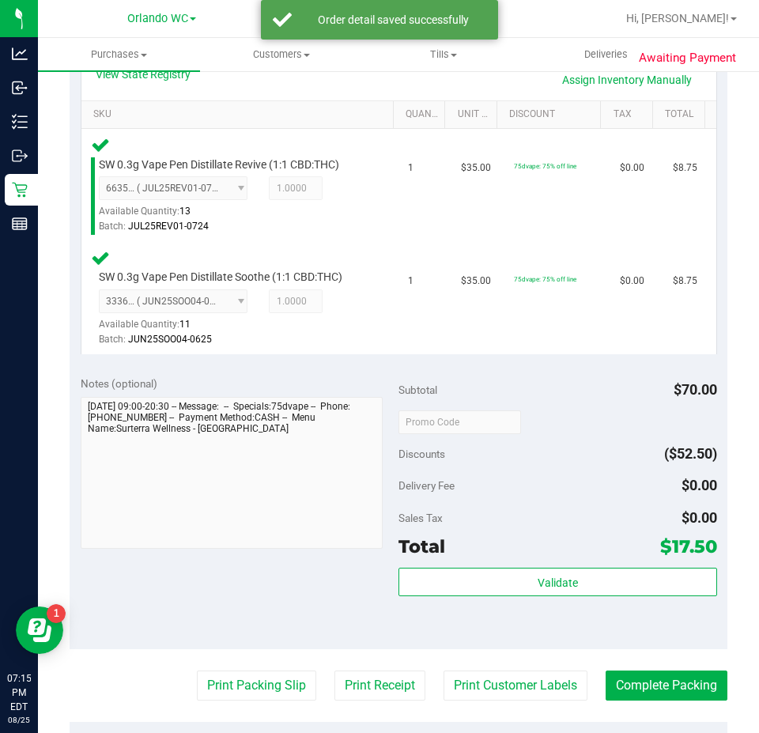
scroll to position [554, 0]
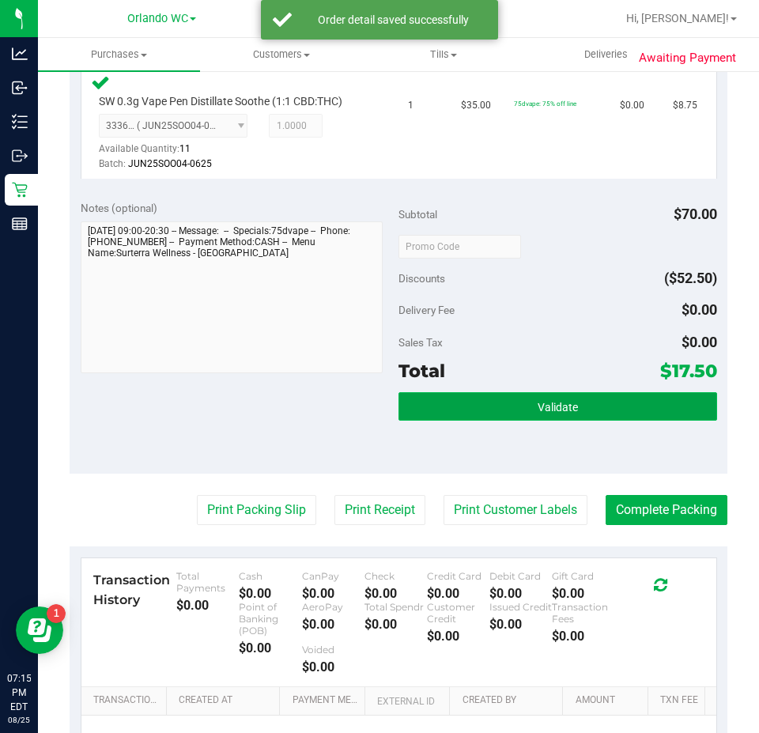
click at [539, 412] on span "Validate" at bounding box center [558, 407] width 40 height 13
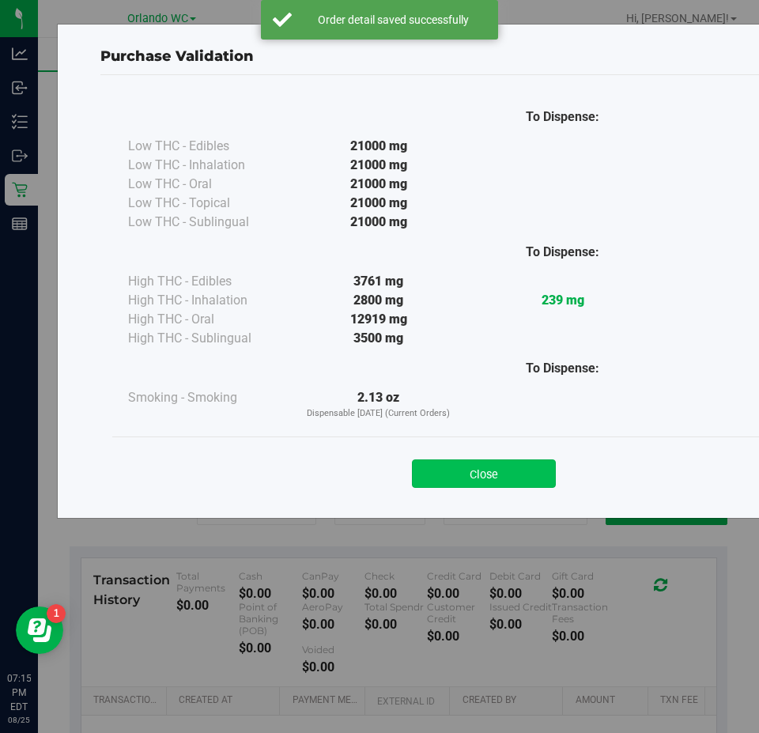
click at [435, 479] on button "Close" at bounding box center [484, 473] width 144 height 28
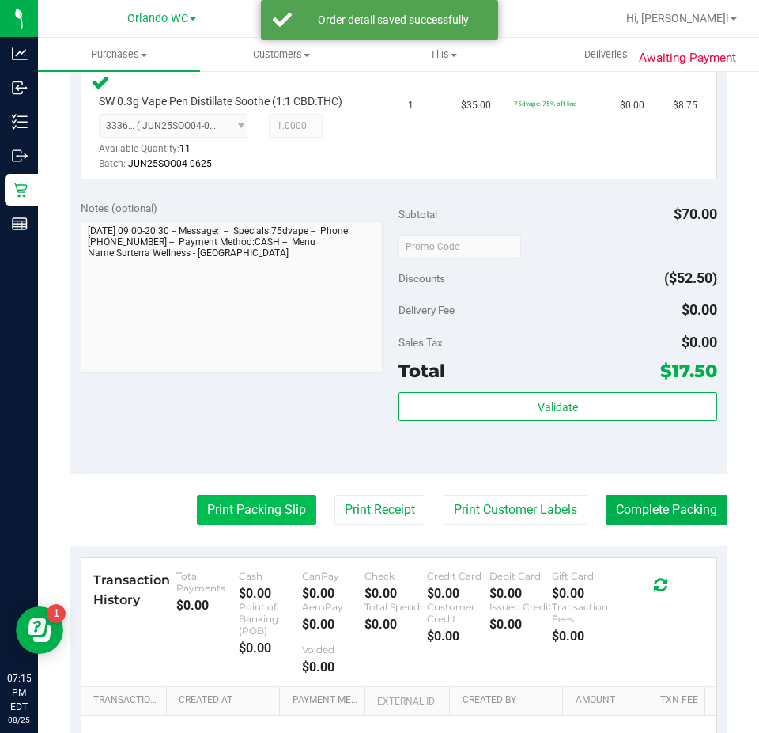
click at [232, 504] on button "Print Packing Slip" at bounding box center [256, 510] width 119 height 30
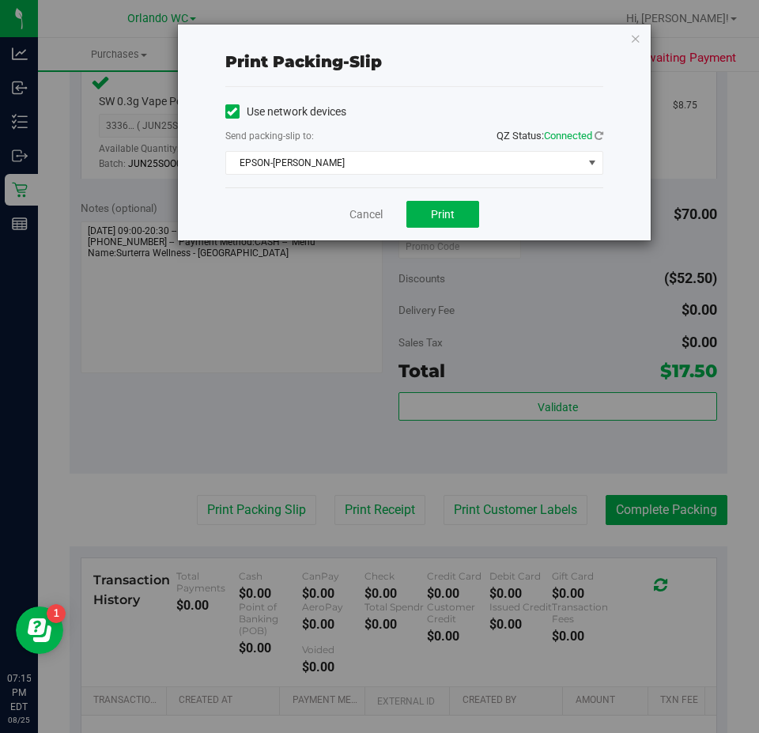
click at [445, 231] on div "Cancel Print" at bounding box center [414, 213] width 378 height 53
click at [441, 220] on span "Print" at bounding box center [443, 214] width 24 height 13
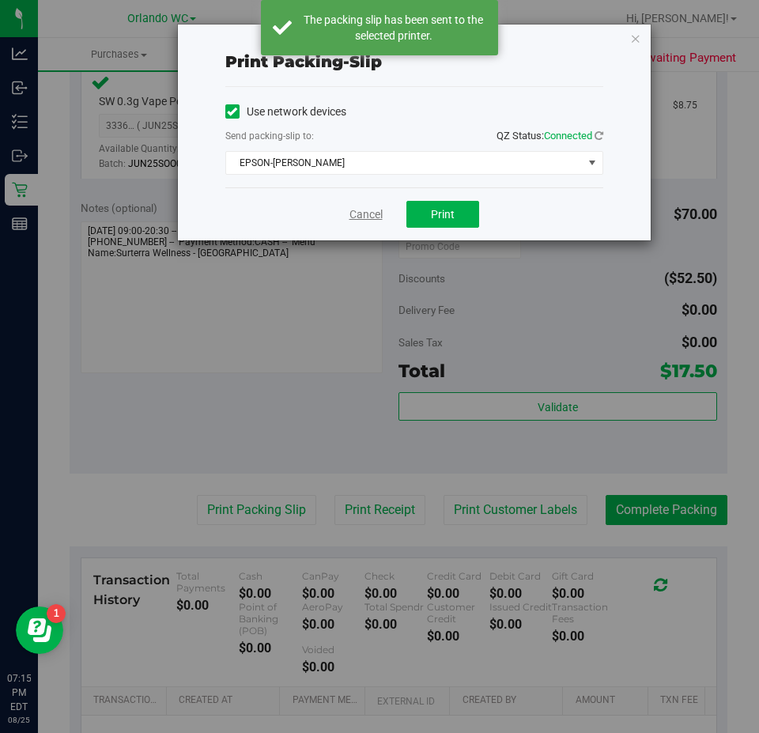
click at [362, 214] on link "Cancel" at bounding box center [366, 214] width 33 height 17
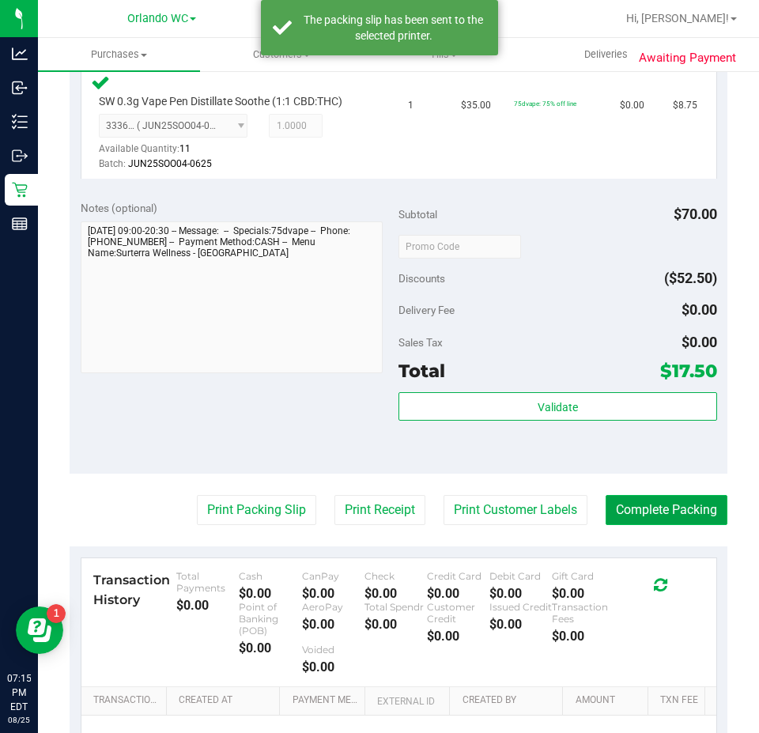
click at [652, 519] on button "Complete Packing" at bounding box center [667, 510] width 122 height 30
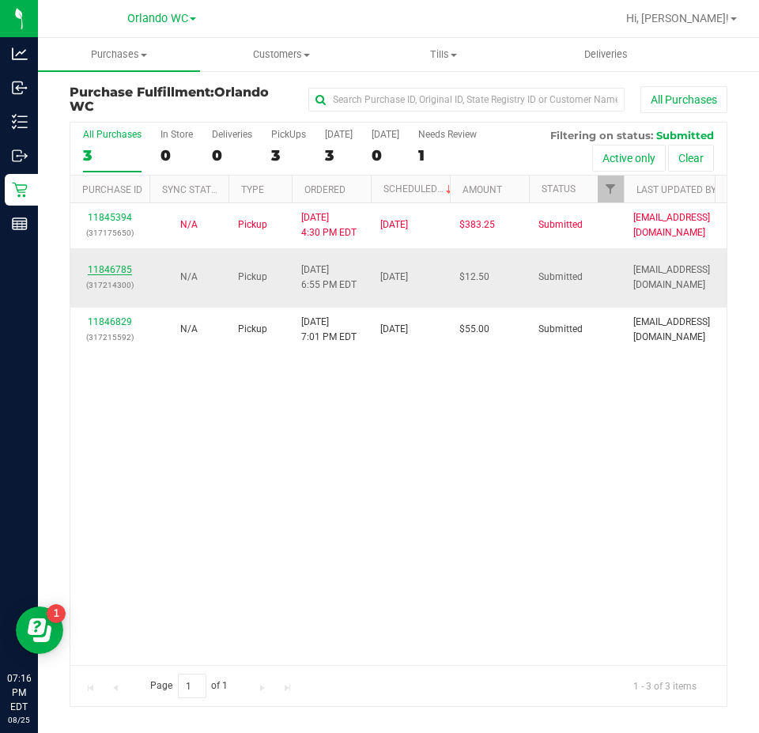
click at [118, 268] on link "11846785" at bounding box center [110, 269] width 44 height 11
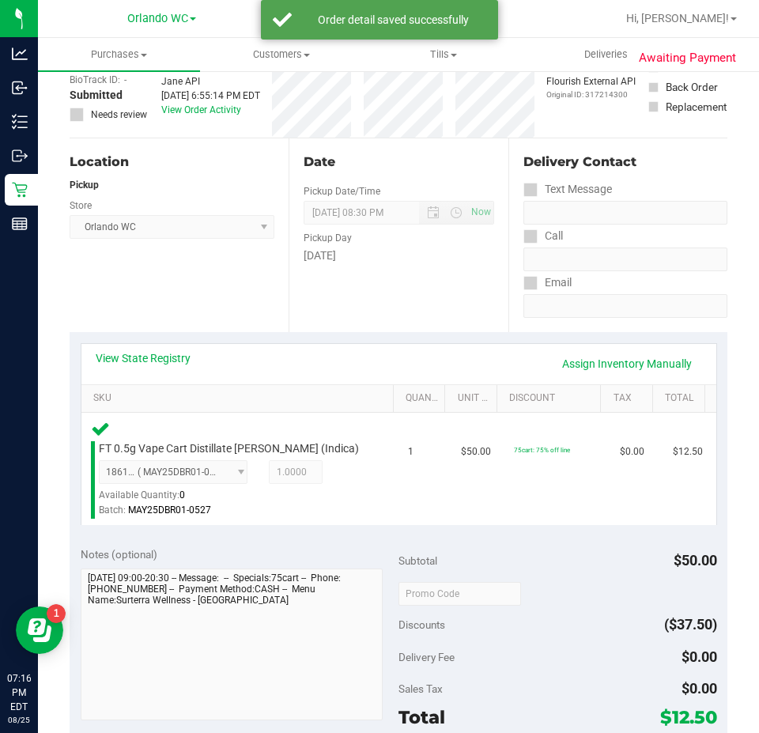
scroll to position [237, 0]
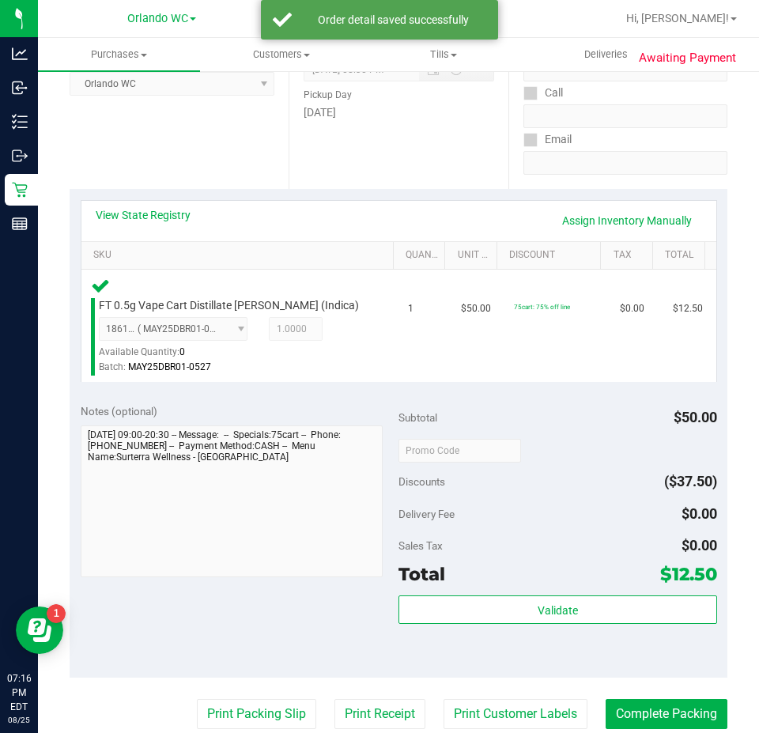
click at [558, 592] on div "Subtotal $50.00 Discounts ($37.50) Delivery Fee $0.00 Sales Tax $0.00 Total $12…" at bounding box center [558, 534] width 319 height 263
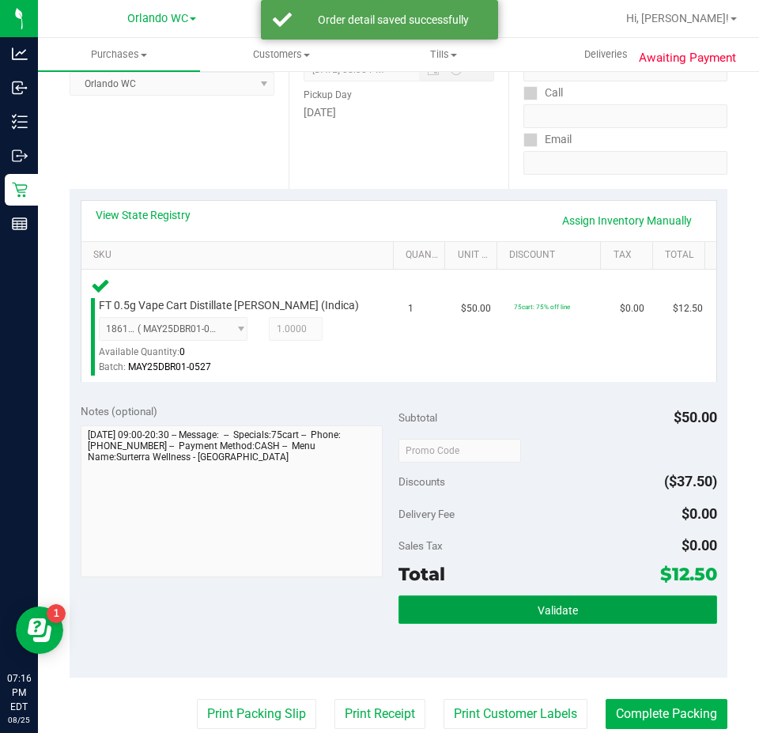
click at [558, 599] on button "Validate" at bounding box center [558, 610] width 319 height 28
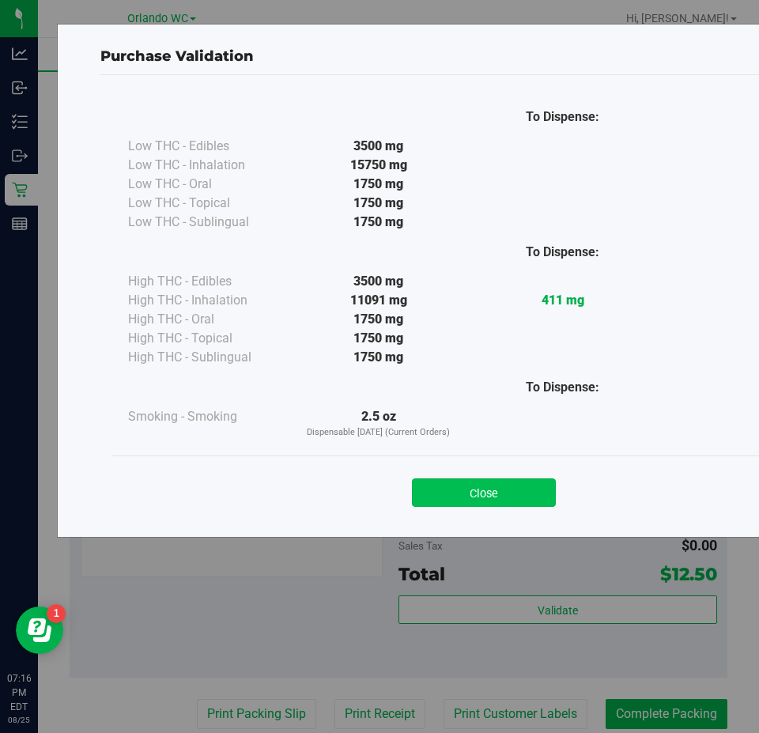
click at [494, 493] on button "Close" at bounding box center [484, 492] width 144 height 28
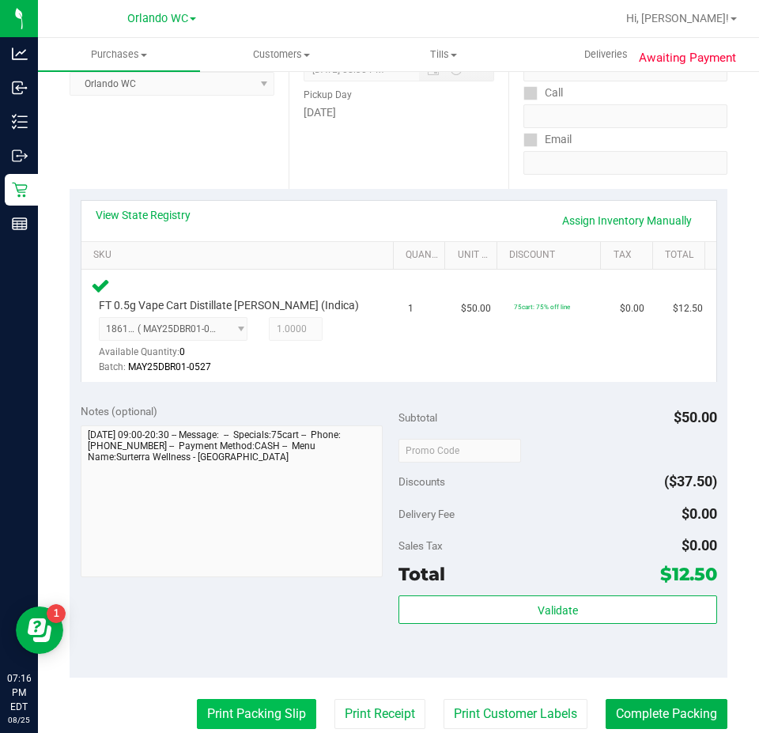
click at [238, 707] on button "Print Packing Slip" at bounding box center [256, 714] width 119 height 30
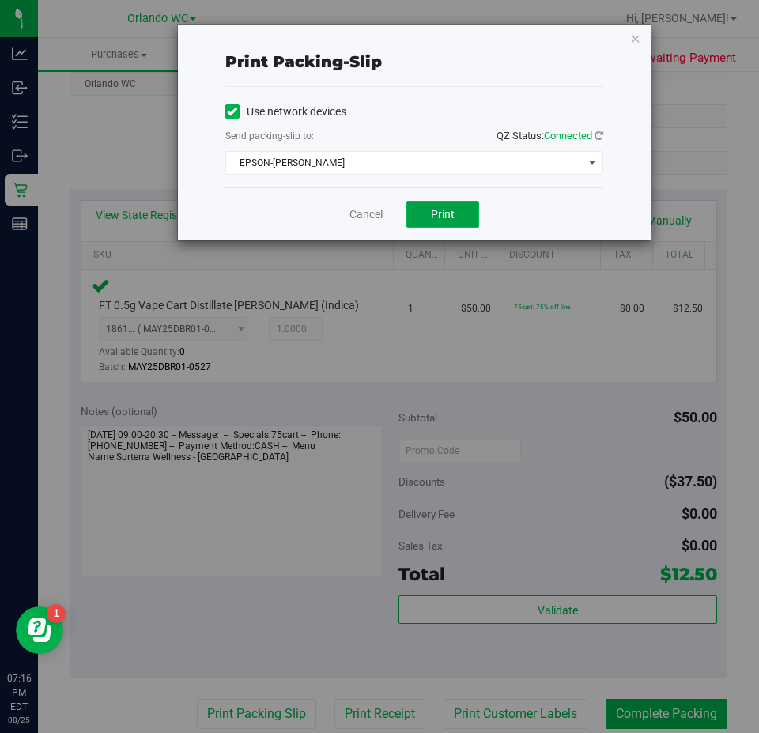
click at [422, 227] on button "Print" at bounding box center [443, 214] width 73 height 27
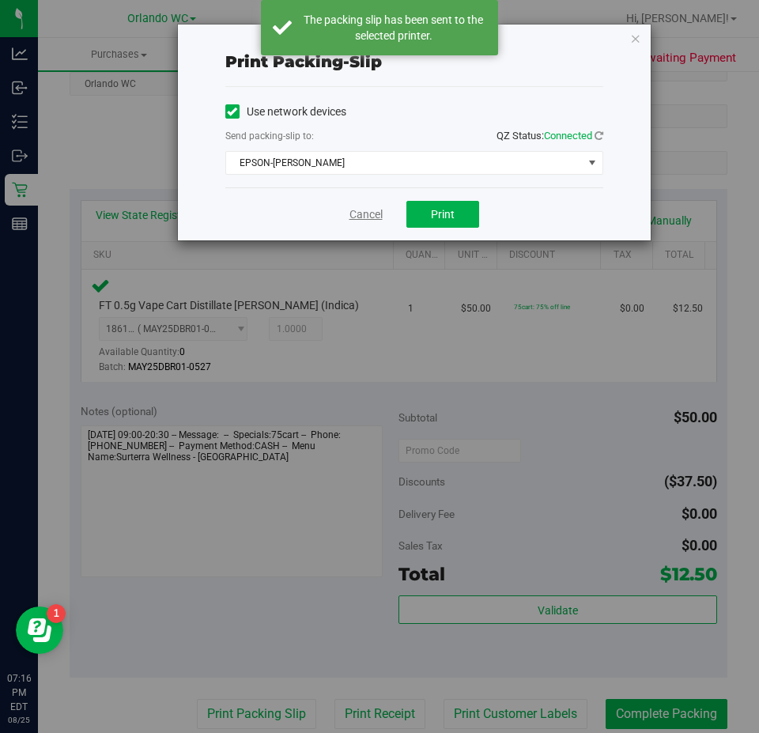
click at [356, 217] on link "Cancel" at bounding box center [366, 214] width 33 height 17
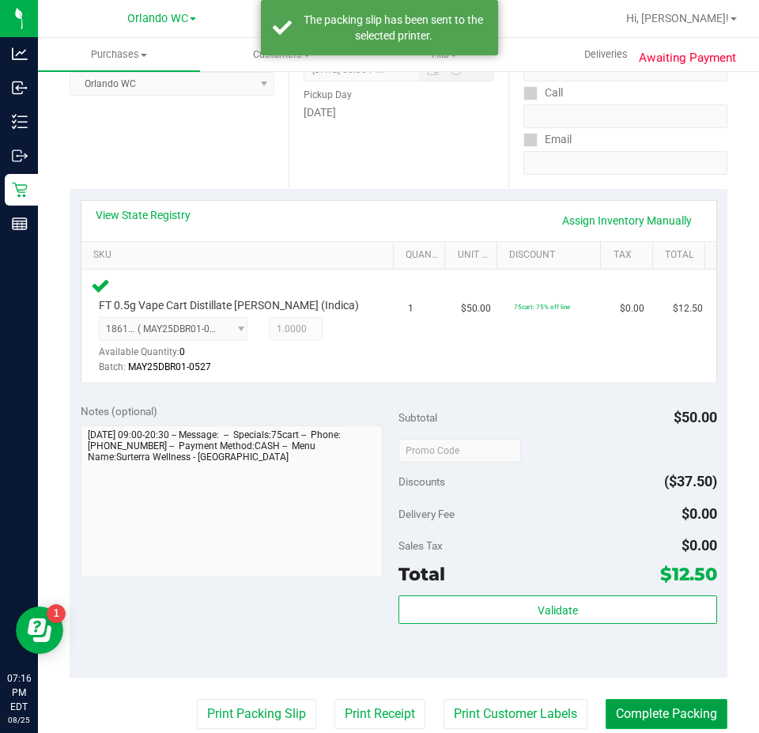
click at [656, 704] on button "Complete Packing" at bounding box center [667, 714] width 122 height 30
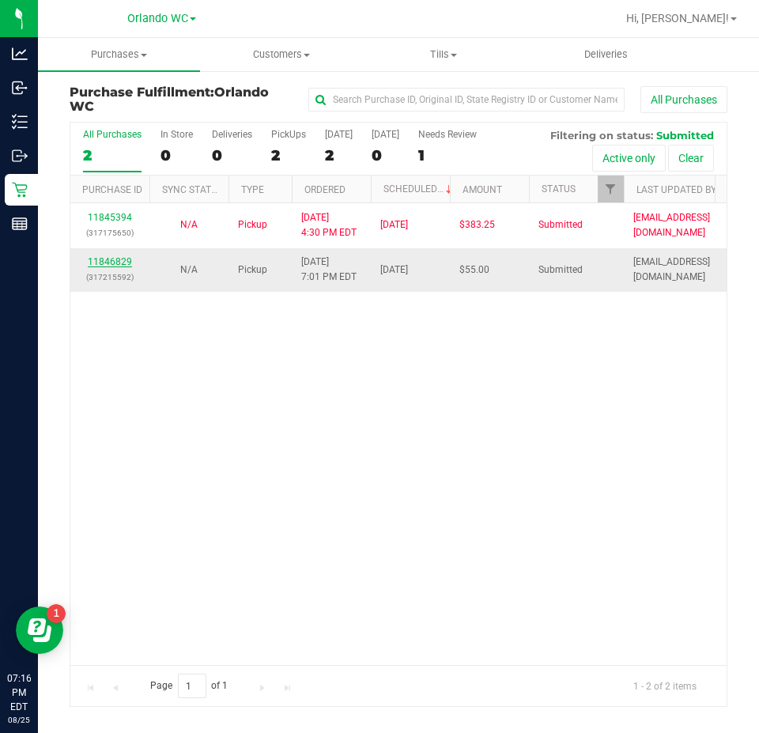
click at [123, 264] on link "11846829" at bounding box center [110, 261] width 44 height 11
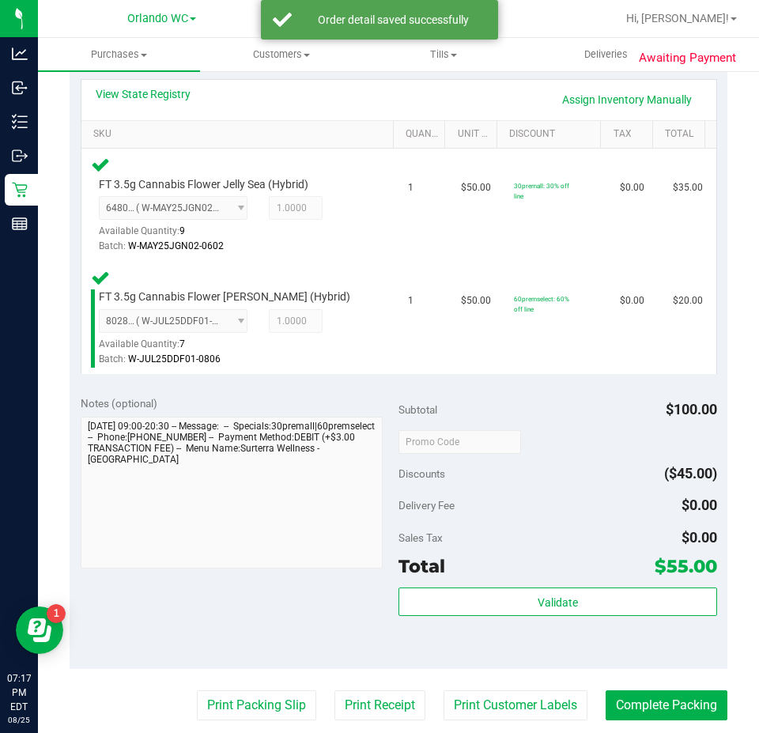
scroll to position [554, 0]
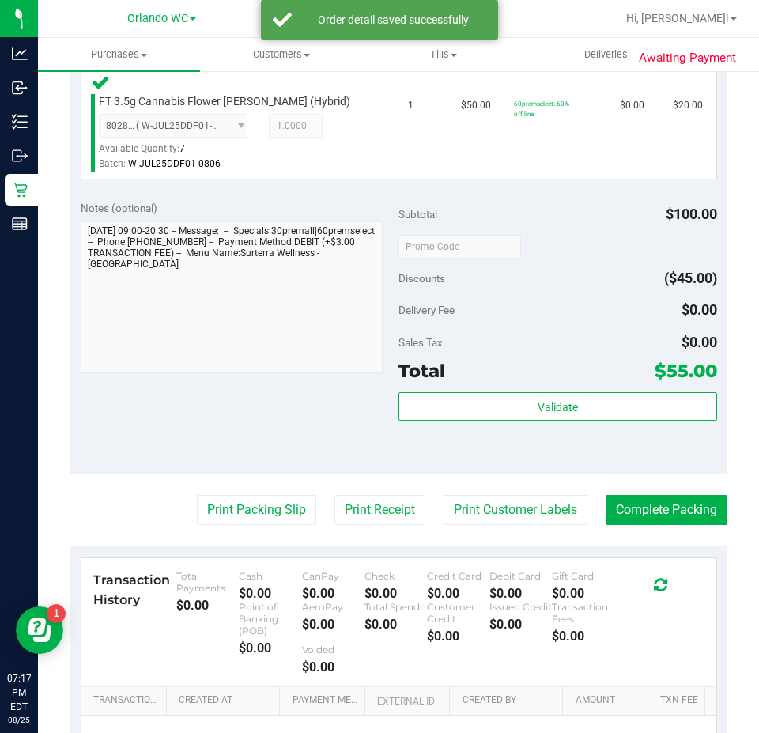
click at [539, 426] on div "Validate" at bounding box center [558, 427] width 319 height 71
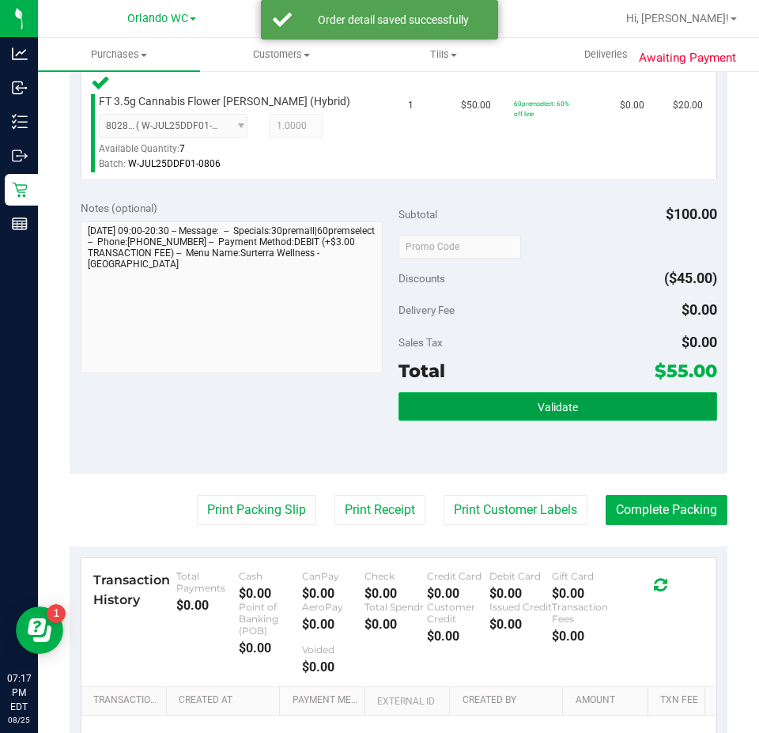
click at [538, 407] on span "Validate" at bounding box center [558, 407] width 40 height 13
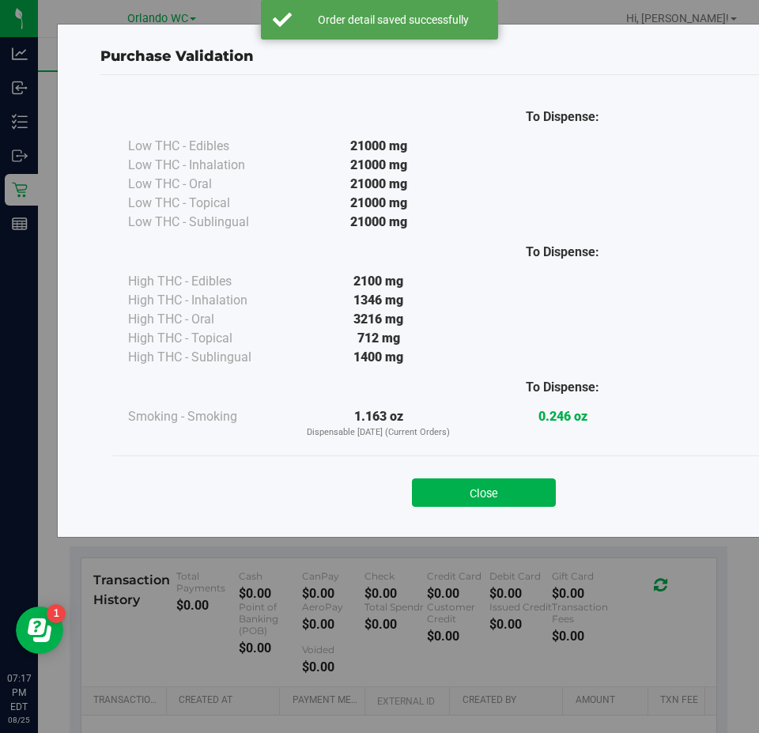
click at [500, 475] on div "Close" at bounding box center [484, 488] width 720 height 40
click at [471, 494] on button "Close" at bounding box center [484, 492] width 144 height 28
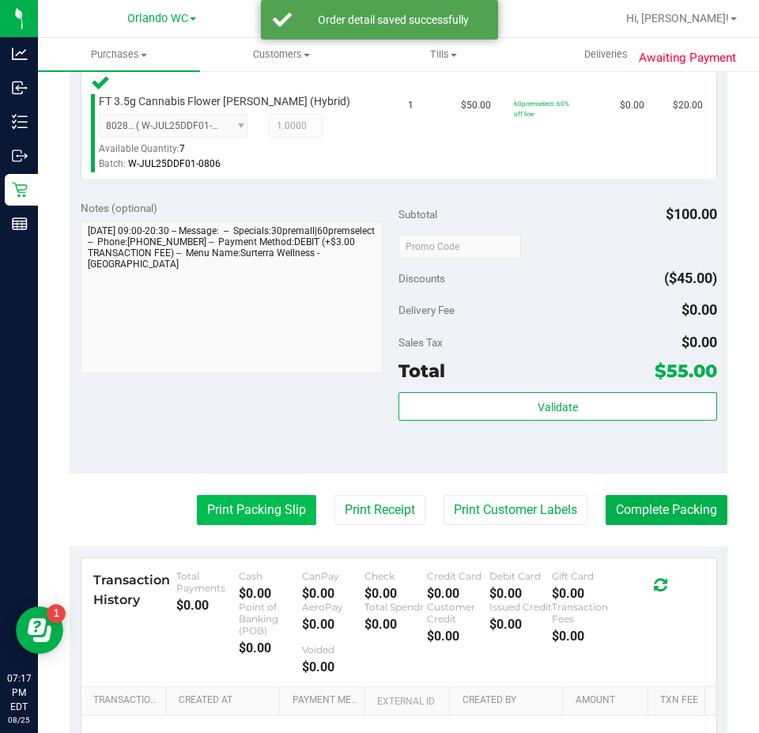
click at [260, 517] on button "Print Packing Slip" at bounding box center [256, 510] width 119 height 30
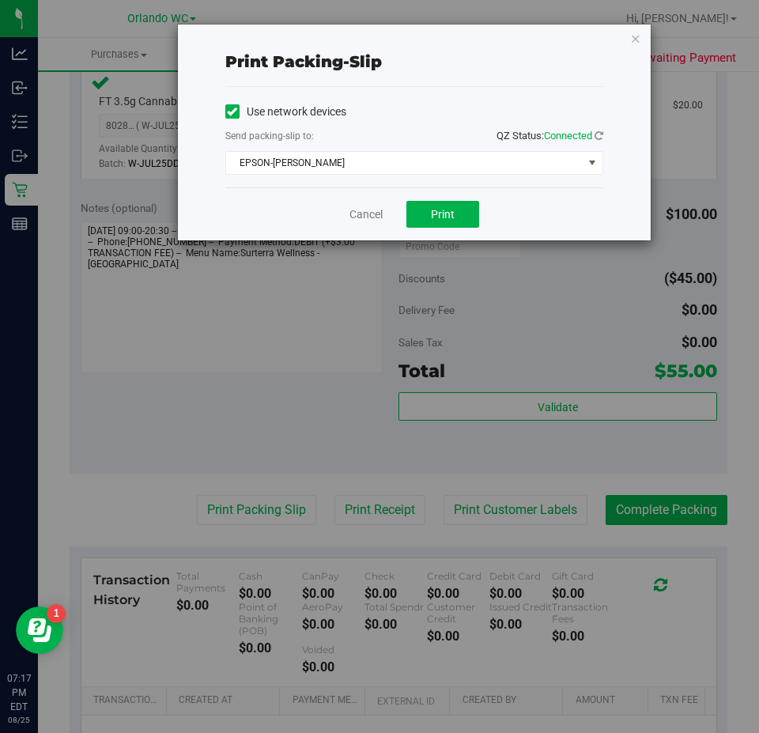
drag, startPoint x: 446, startPoint y: 199, endPoint x: 452, endPoint y: 247, distance: 47.9
click at [446, 204] on div "Cancel Print" at bounding box center [414, 213] width 378 height 53
click at [453, 227] on button "Print" at bounding box center [443, 214] width 73 height 27
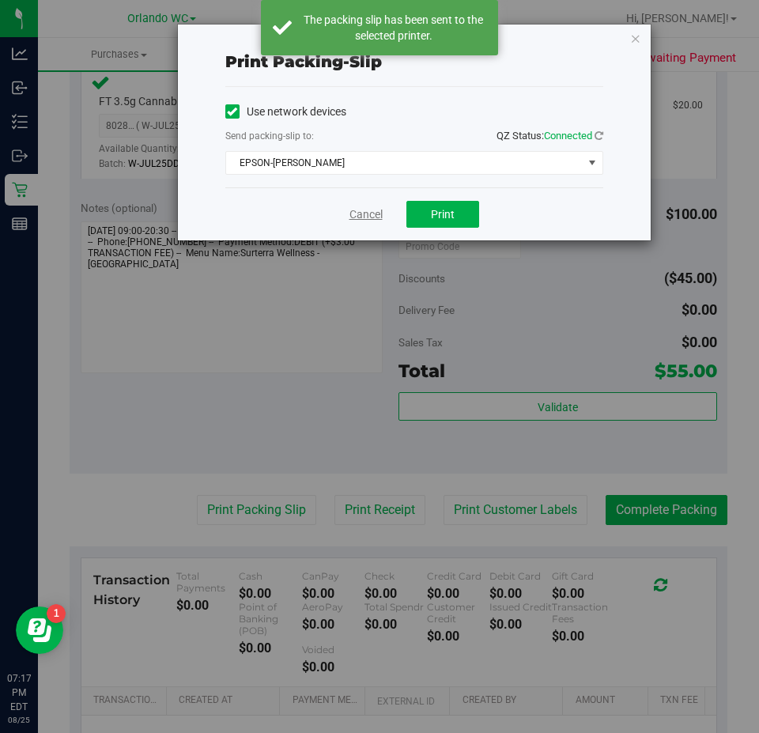
click at [362, 220] on link "Cancel" at bounding box center [366, 214] width 33 height 17
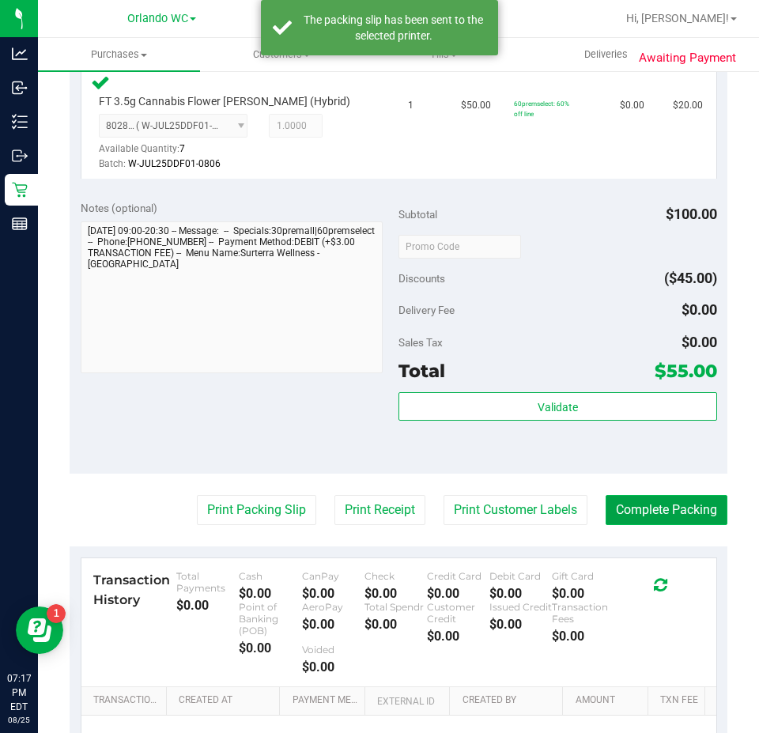
click at [656, 509] on button "Complete Packing" at bounding box center [667, 510] width 122 height 30
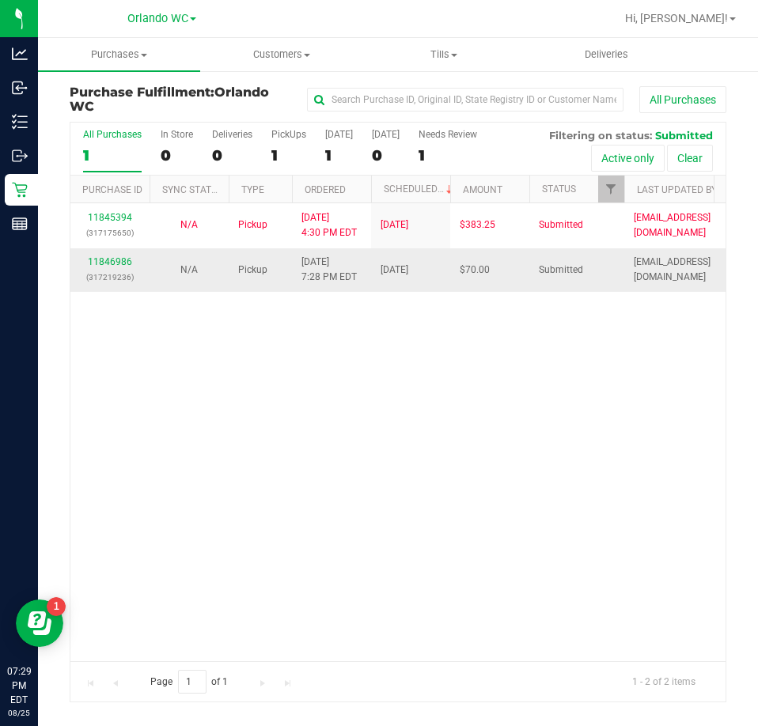
click at [108, 251] on td "11846986 (317219236)" at bounding box center [109, 269] width 79 height 43
click at [111, 260] on link "11846986" at bounding box center [110, 261] width 44 height 11
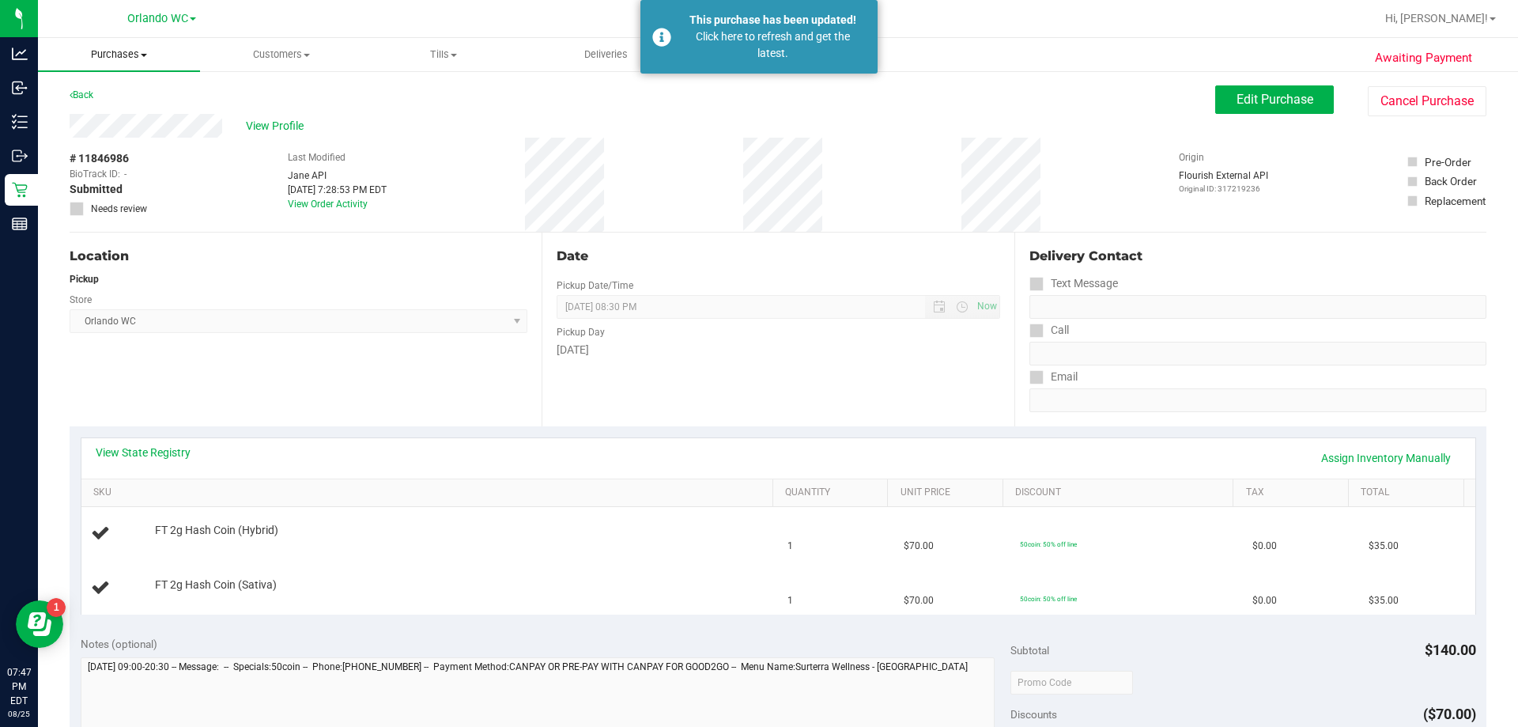
click at [133, 49] on span "Purchases" at bounding box center [119, 54] width 162 height 14
click at [88, 117] on span "Fulfillment" at bounding box center [87, 114] width 98 height 13
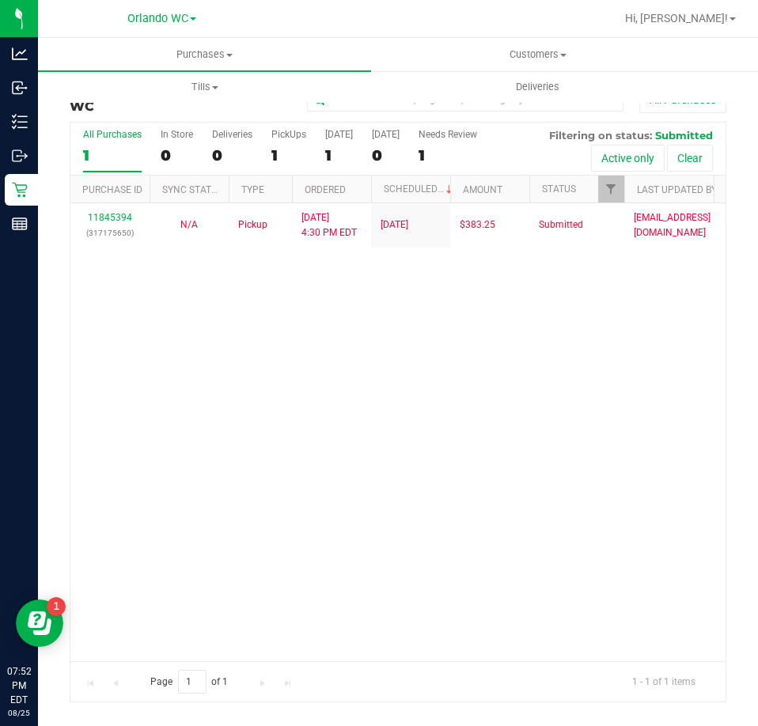
click at [112, 152] on div "1" at bounding box center [112, 155] width 59 height 18
click at [0, 0] on input "All Purchases 1" at bounding box center [0, 0] width 0 height 0
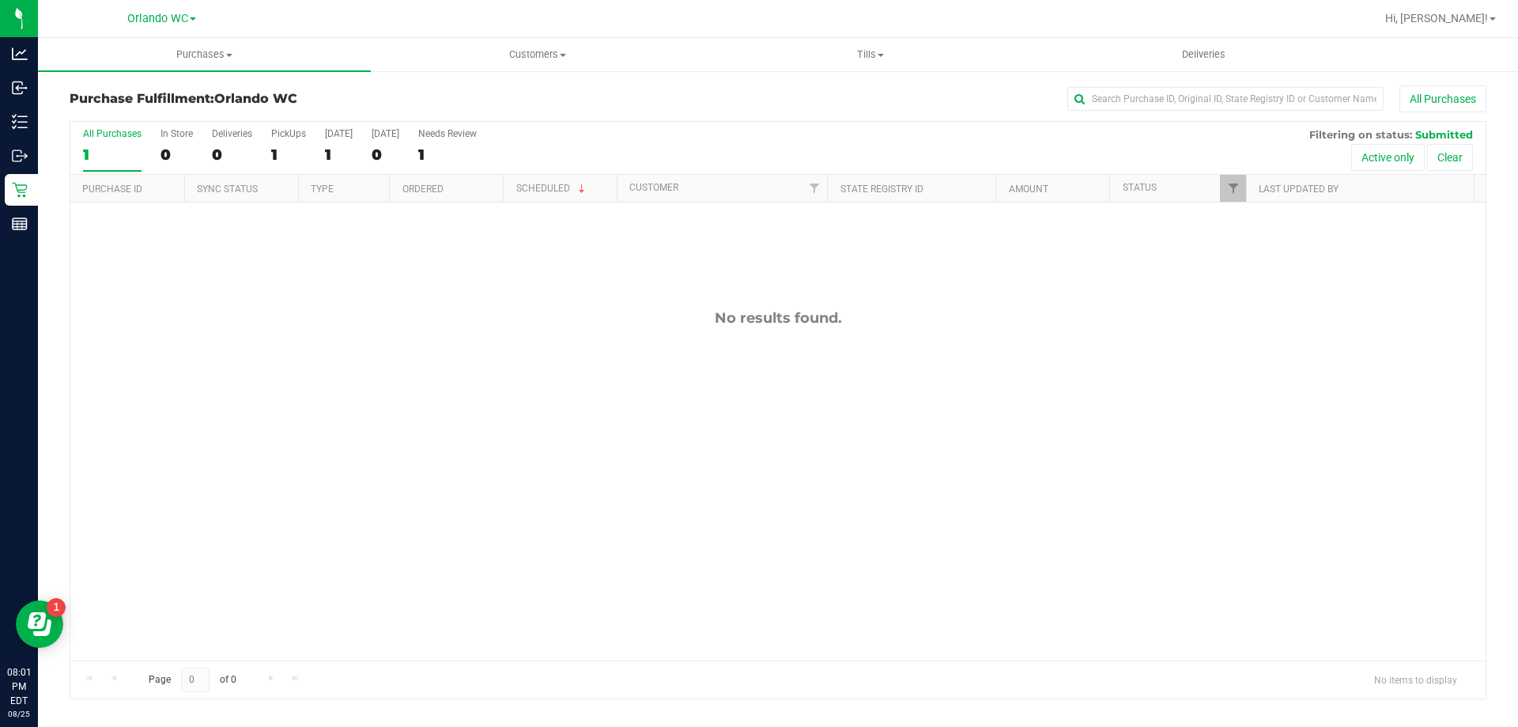
click at [108, 159] on div "1" at bounding box center [112, 155] width 59 height 18
click at [0, 0] on input "All Purchases 1" at bounding box center [0, 0] width 0 height 0
click at [539, 473] on div "No results found." at bounding box center [778, 484] width 1416 height 565
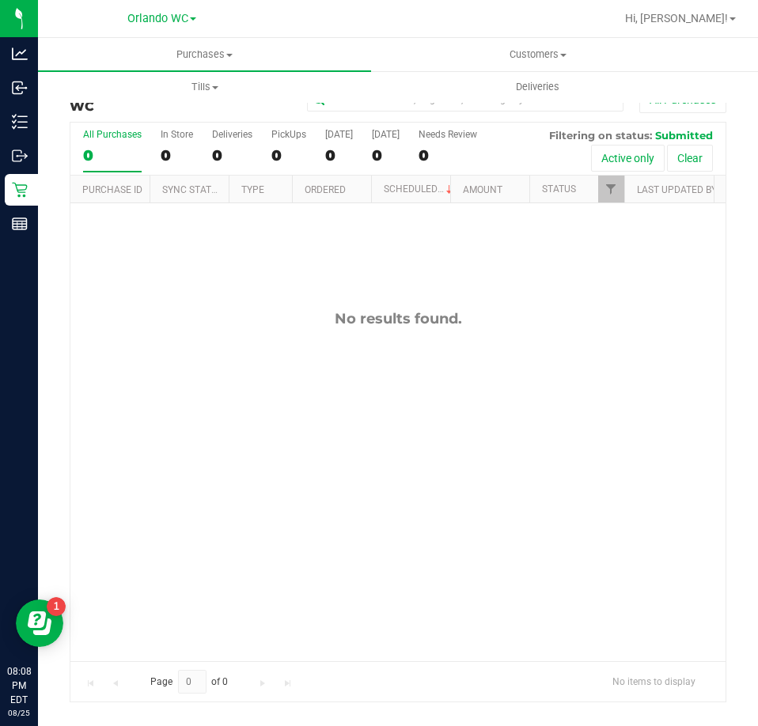
click at [121, 149] on div "0" at bounding box center [112, 155] width 59 height 18
click at [0, 0] on input "All Purchases 0" at bounding box center [0, 0] width 0 height 0
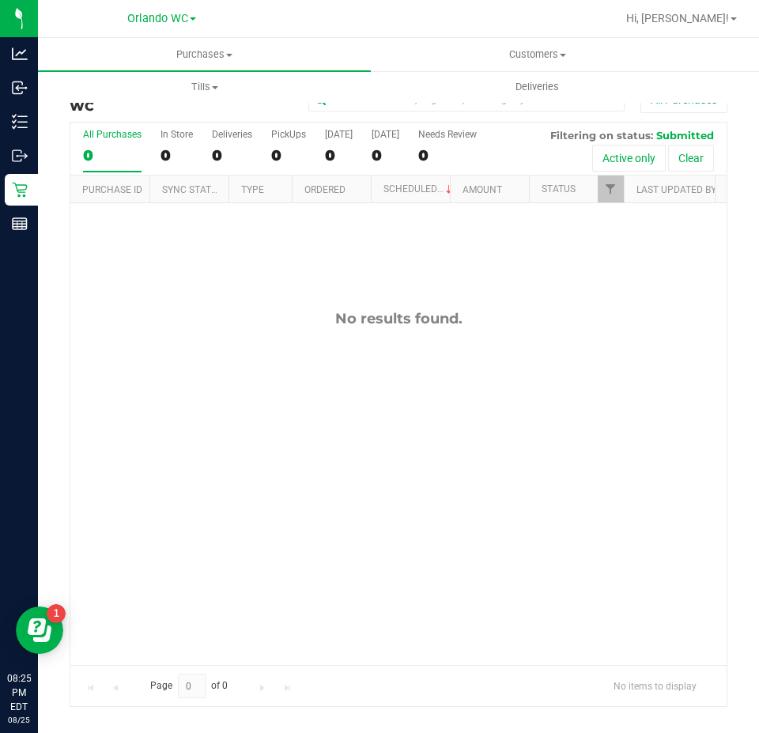
click at [105, 174] on div "All Purchases 0 In Store 0 Deliveries 0 PickUps 0 Today 0 Tomorrow 0 Needs Revi…" at bounding box center [398, 149] width 656 height 53
click at [103, 165] on label "All Purchases 0" at bounding box center [112, 150] width 59 height 43
click at [0, 0] on input "All Purchases 0" at bounding box center [0, 0] width 0 height 0
click at [106, 156] on div "0" at bounding box center [112, 155] width 59 height 18
click at [0, 0] on input "All Purchases 0" at bounding box center [0, 0] width 0 height 0
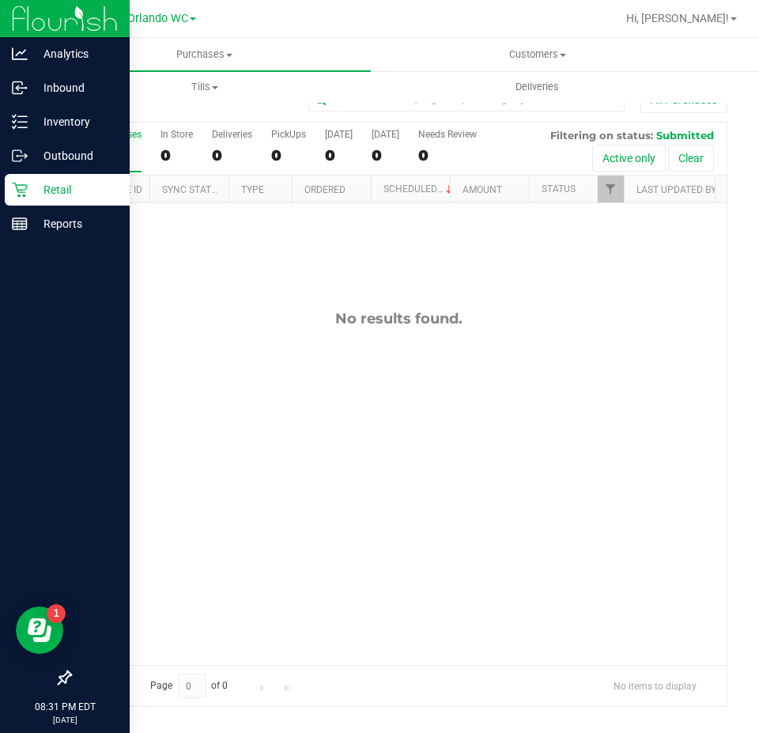
click at [49, 182] on p "Retail" at bounding box center [75, 189] width 95 height 19
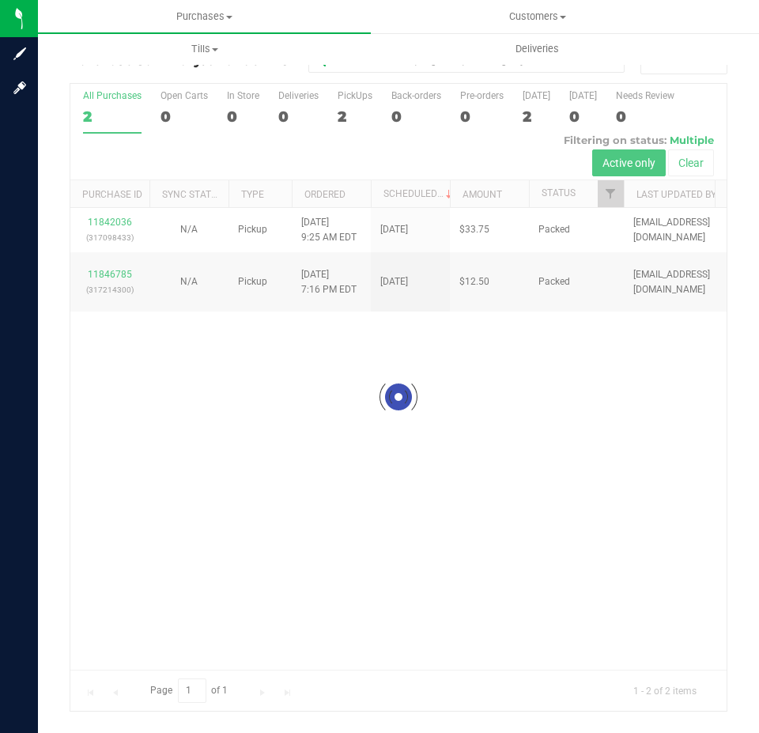
click at [376, 494] on div at bounding box center [398, 397] width 656 height 627
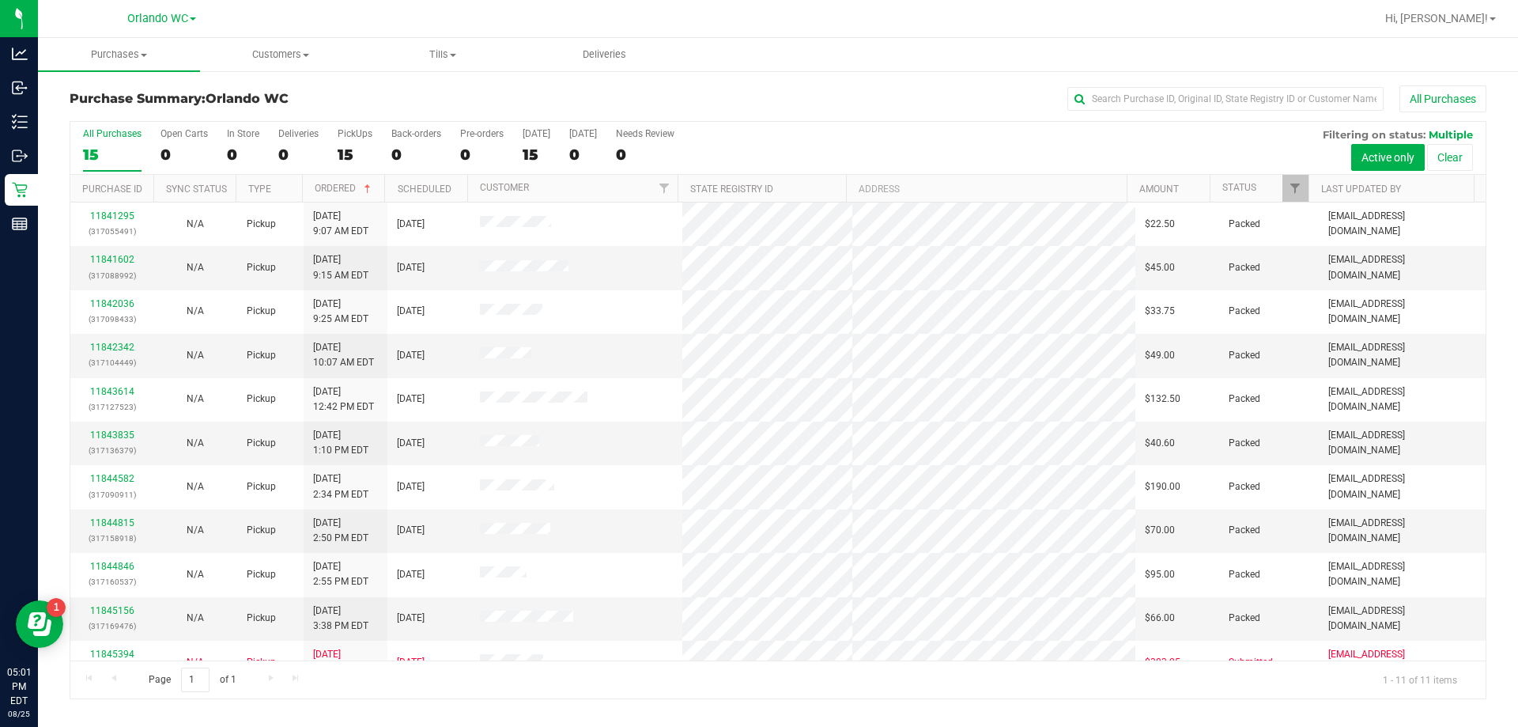
click at [130, 152] on div "15" at bounding box center [112, 155] width 59 height 18
click at [0, 0] on input "All Purchases 15" at bounding box center [0, 0] width 0 height 0
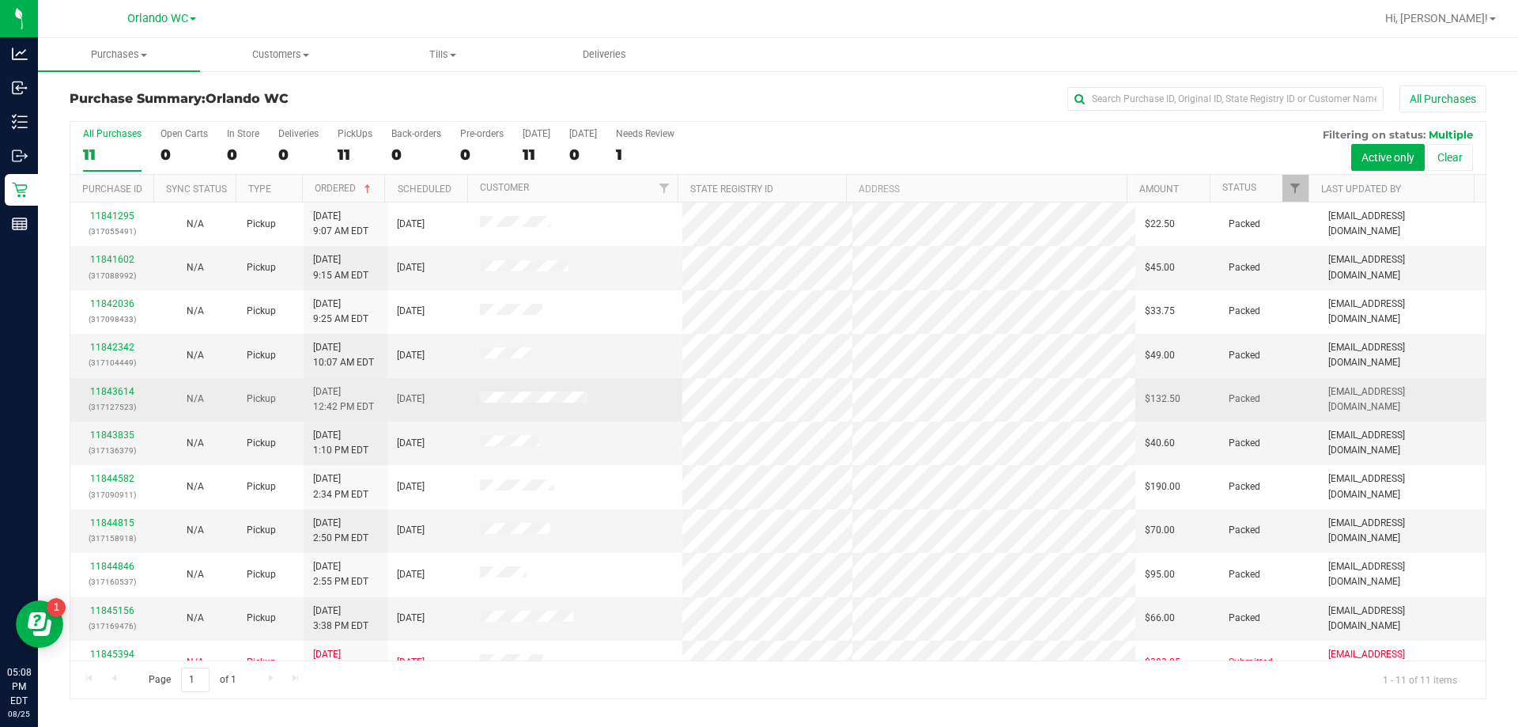
click at [542, 391] on td at bounding box center [577, 399] width 213 height 43
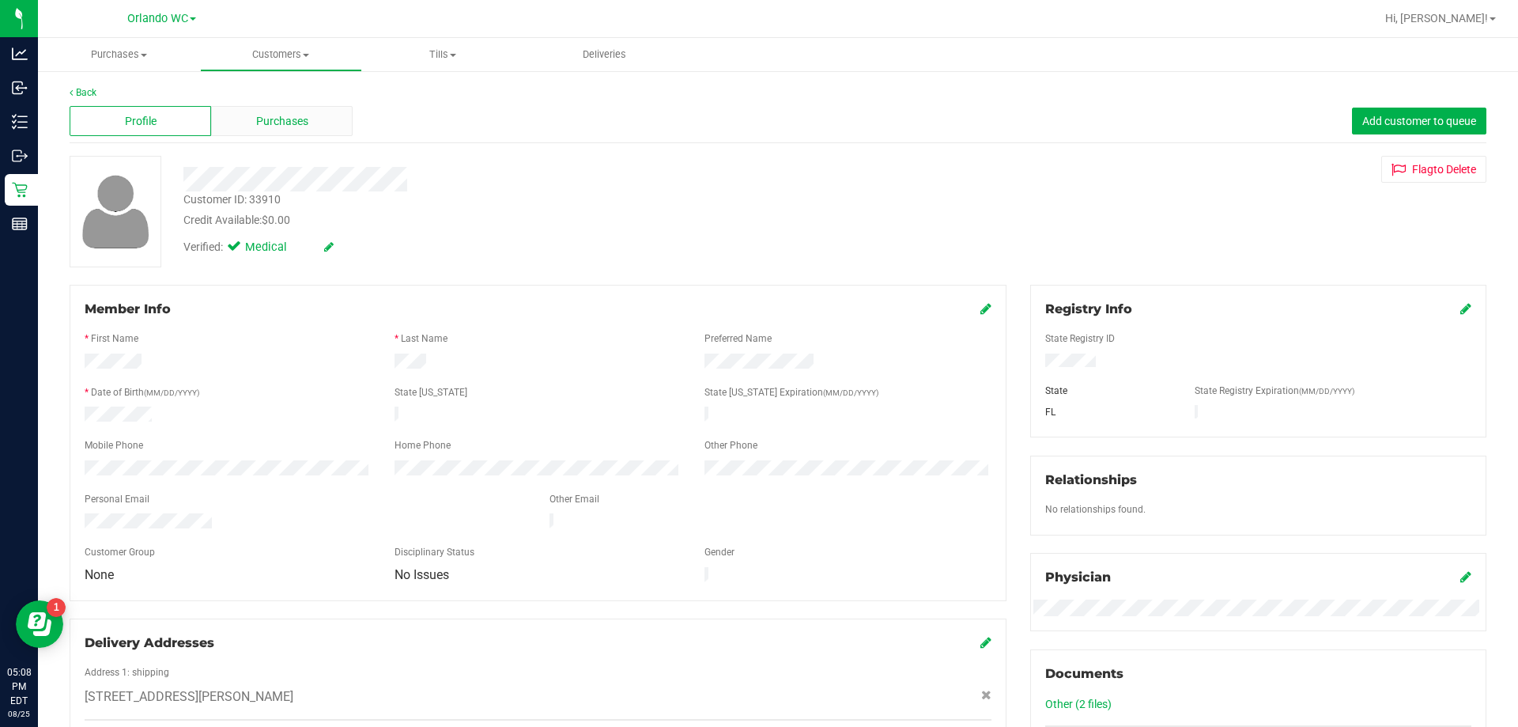
click at [297, 118] on span "Purchases" at bounding box center [282, 121] width 52 height 17
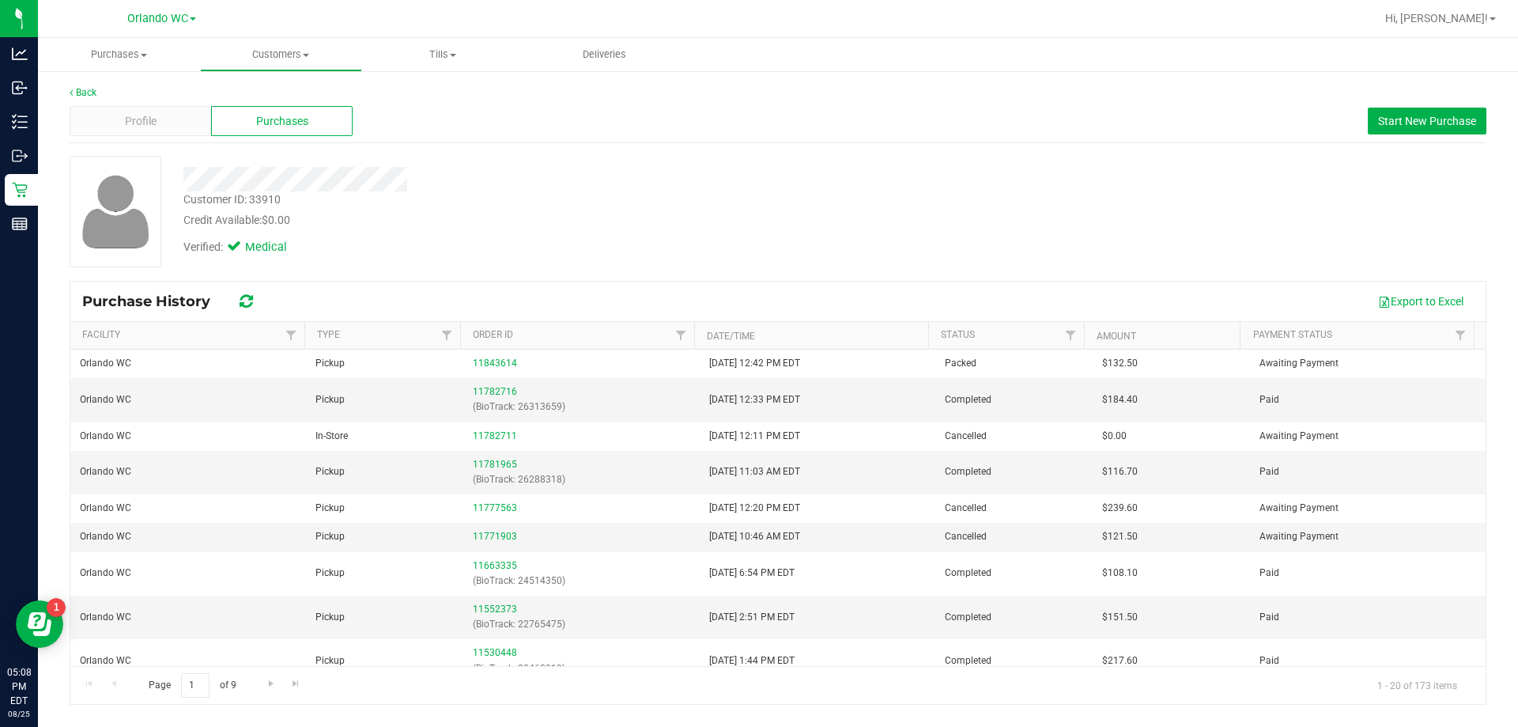
click at [912, 204] on div "Customer ID: 33910 Credit Available: $0.00 Verified: Medical" at bounding box center [778, 212] width 1441 height 112
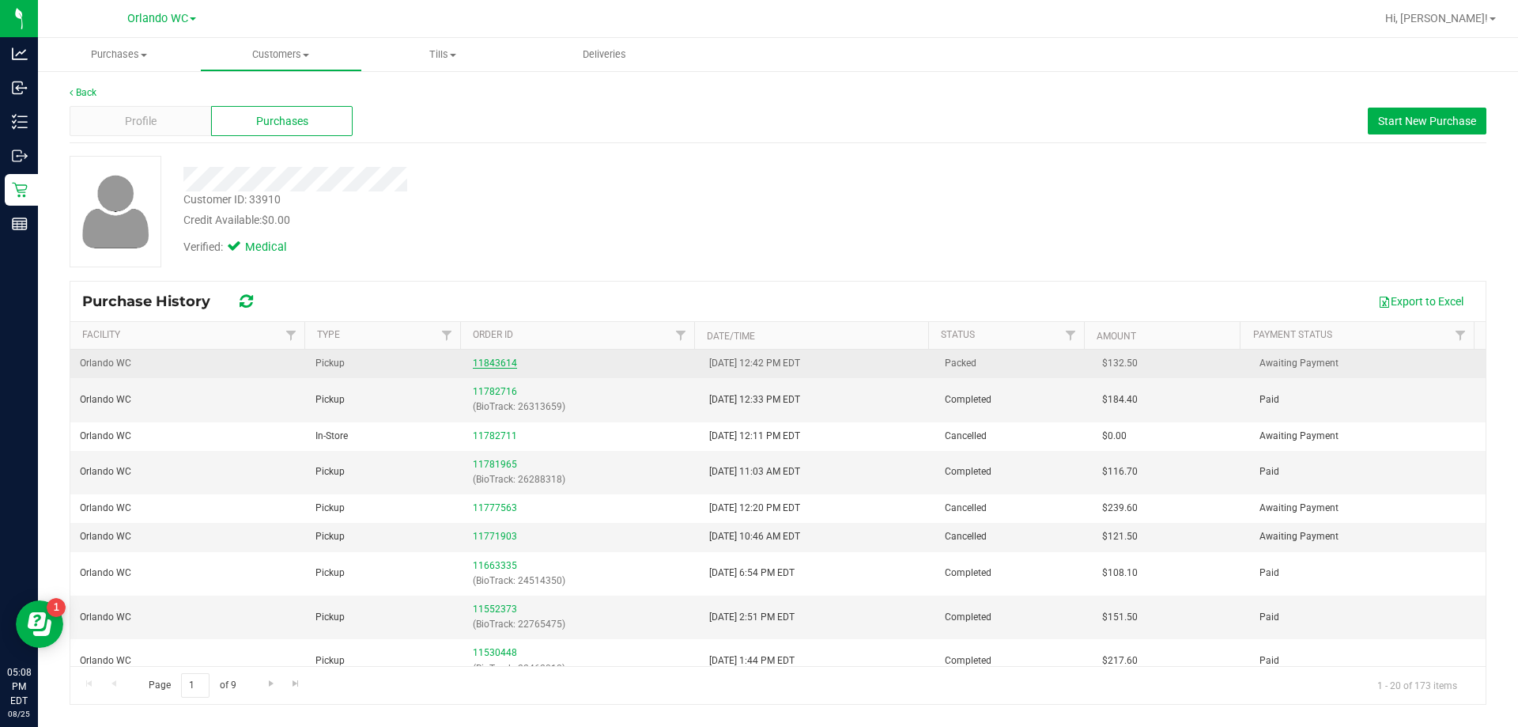
click at [482, 357] on link "11843614" at bounding box center [495, 362] width 44 height 11
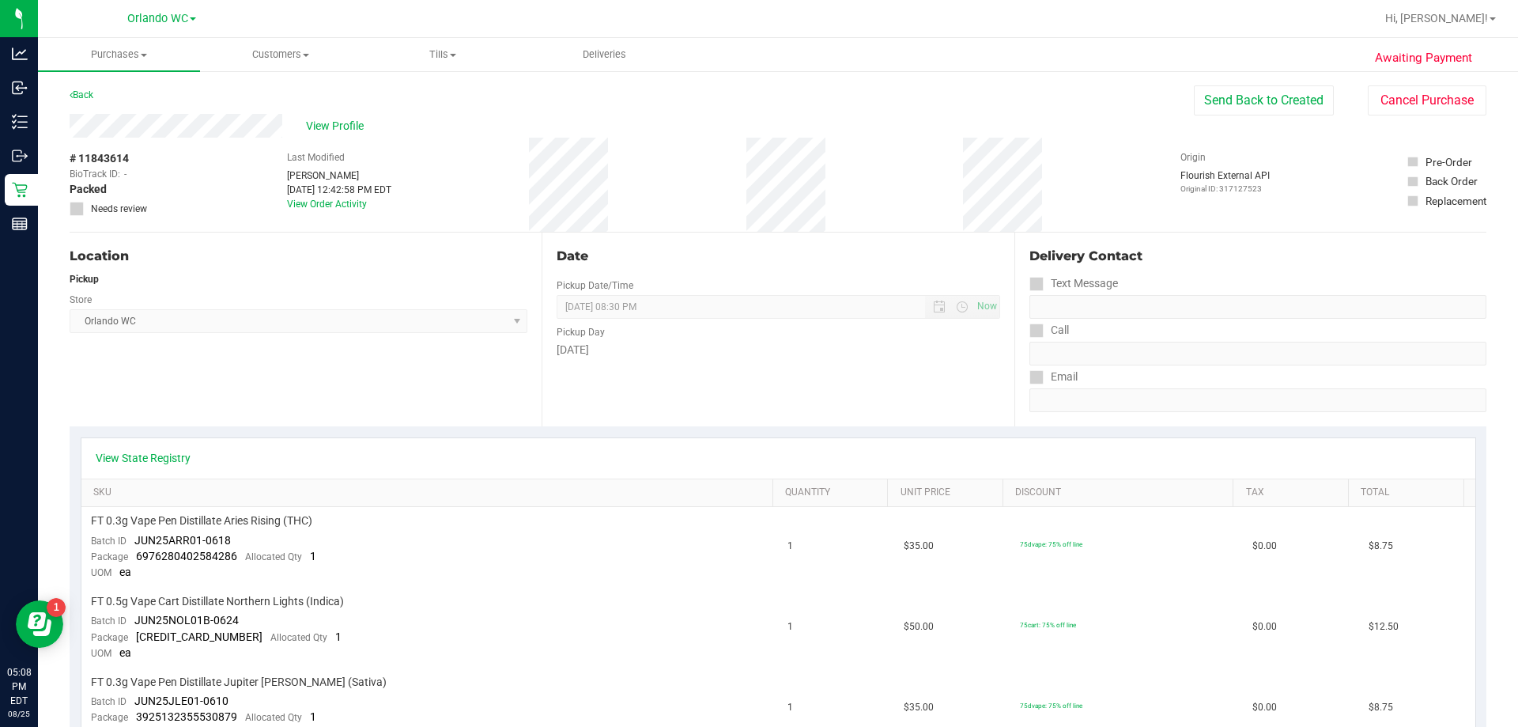
click at [437, 215] on div "# 11843614 BioTrack ID: - Packed Needs review Last Modified Emily Dodich Aug 25…" at bounding box center [778, 185] width 1417 height 94
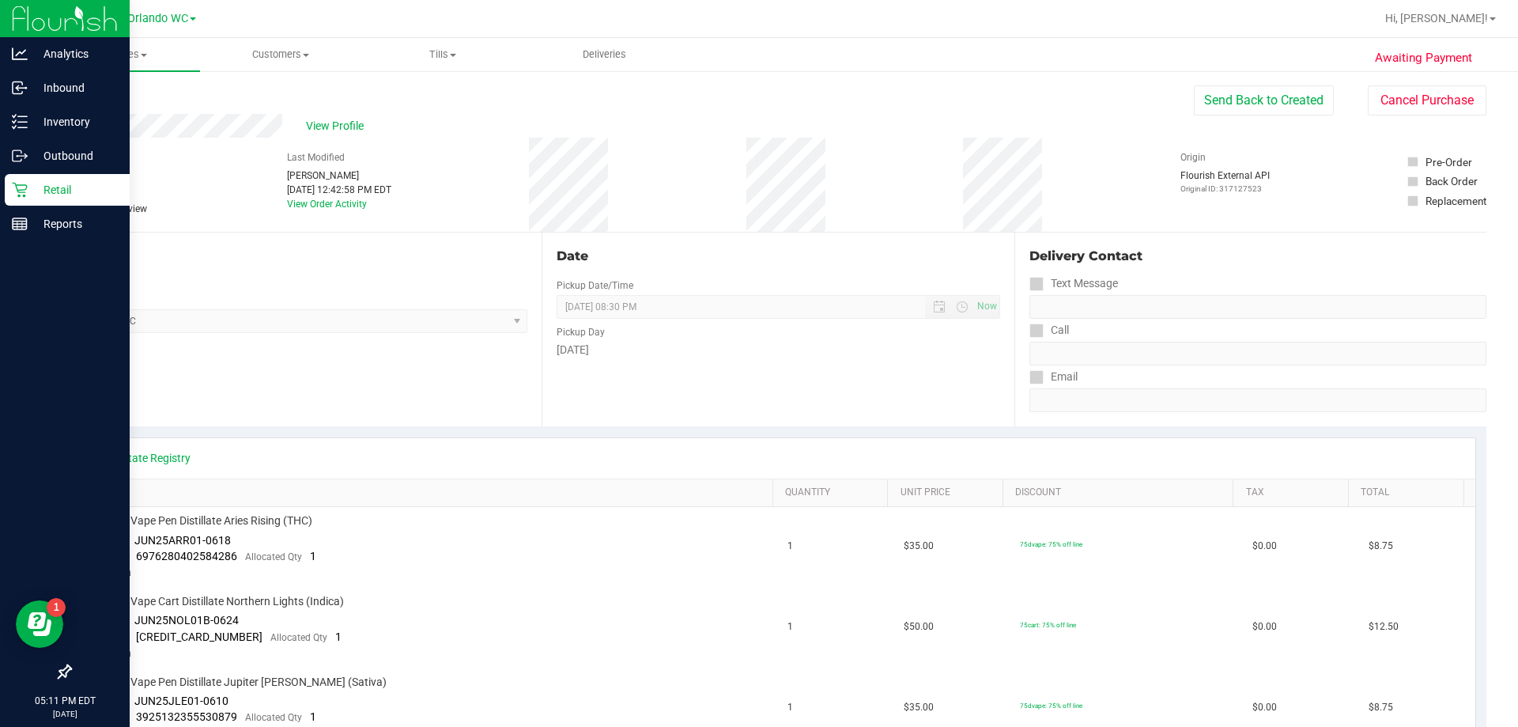
click at [33, 198] on p "Retail" at bounding box center [75, 189] width 95 height 19
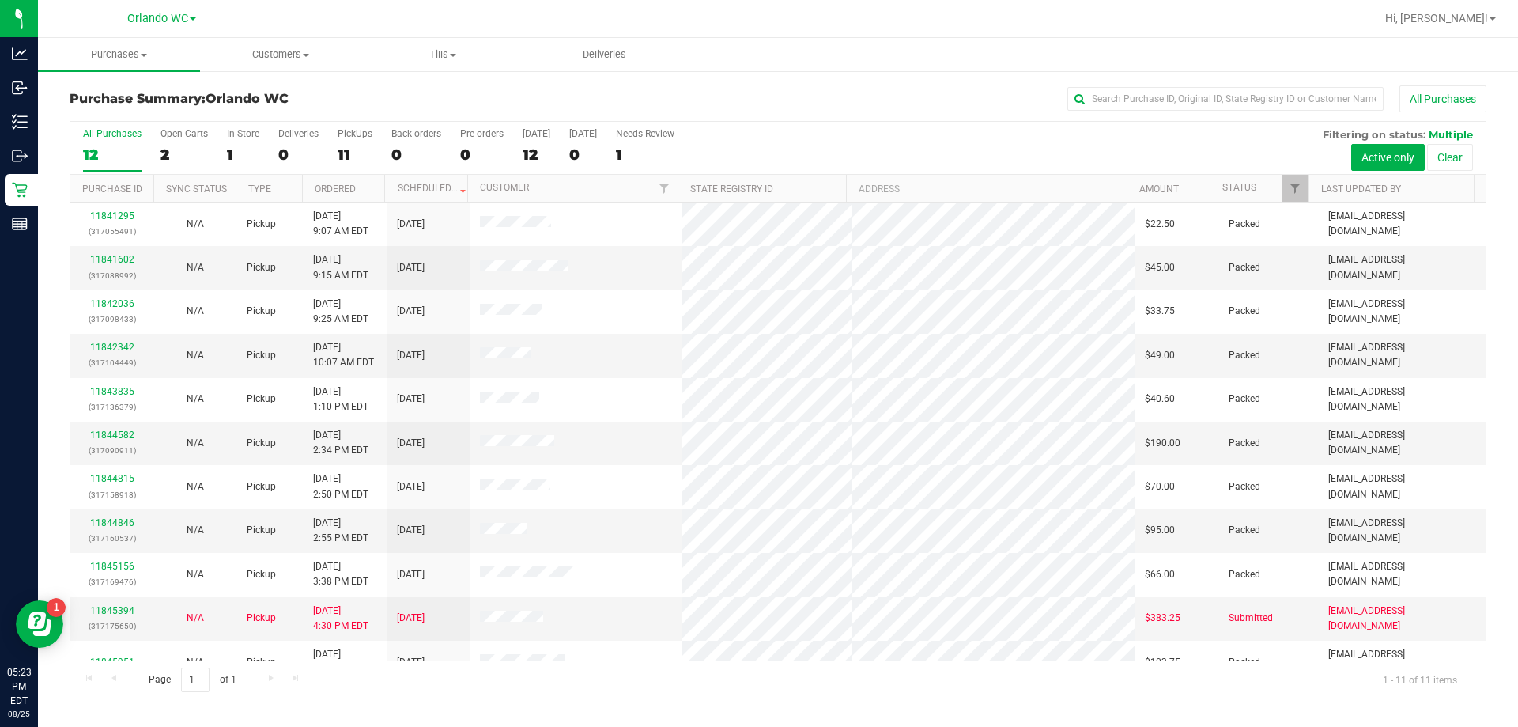
click at [103, 140] on label "All Purchases 12" at bounding box center [112, 149] width 59 height 43
click at [0, 0] on input "All Purchases 12" at bounding box center [0, 0] width 0 height 0
click at [335, 187] on link "Ordered" at bounding box center [335, 188] width 41 height 11
click at [122, 156] on div "11" at bounding box center [112, 155] width 59 height 18
click at [0, 0] on input "All Purchases 11" at bounding box center [0, 0] width 0 height 0
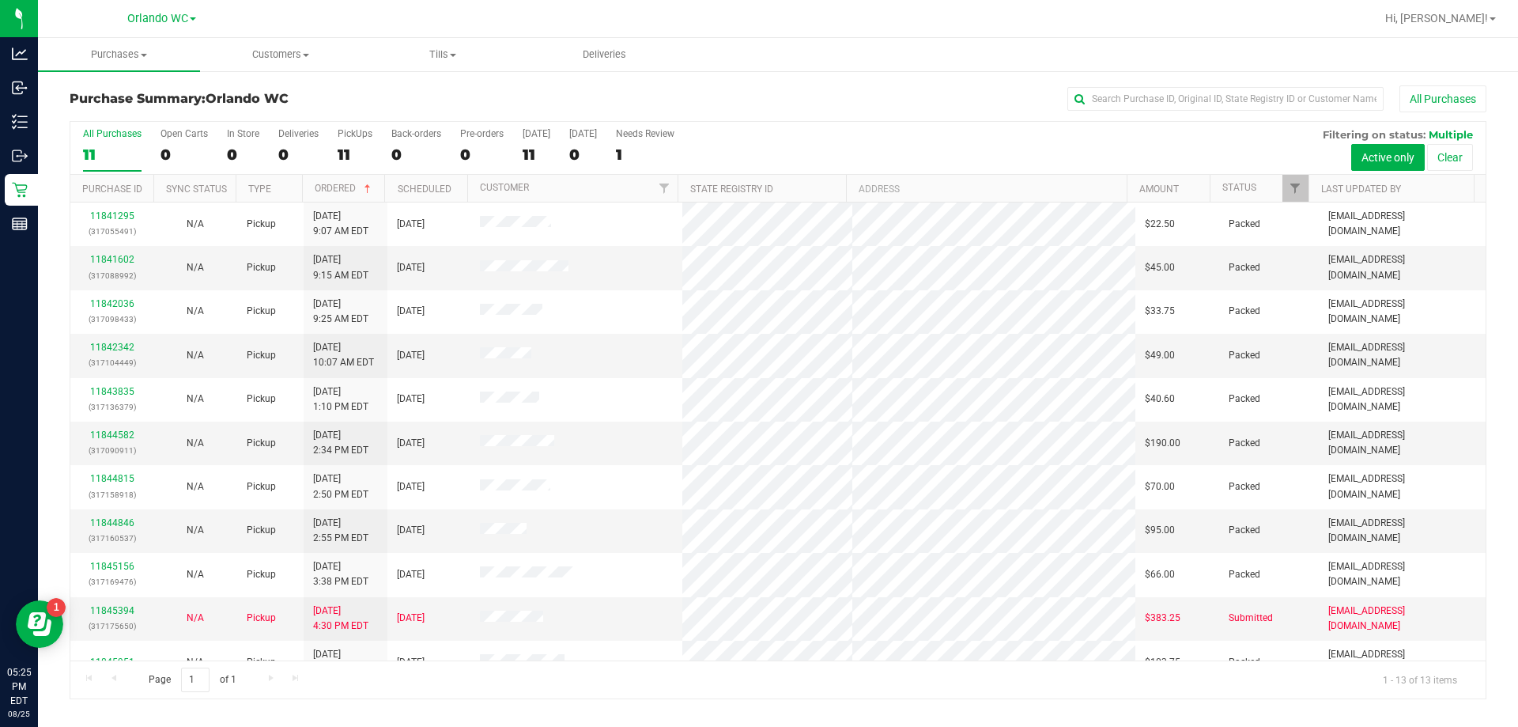
click at [129, 149] on div "11" at bounding box center [112, 155] width 59 height 18
click at [0, 0] on input "All Purchases 11" at bounding box center [0, 0] width 0 height 0
click at [100, 151] on div "13" at bounding box center [112, 155] width 59 height 18
click at [0, 0] on input "All Purchases 13" at bounding box center [0, 0] width 0 height 0
click at [122, 134] on div "All Purchases" at bounding box center [112, 133] width 59 height 11
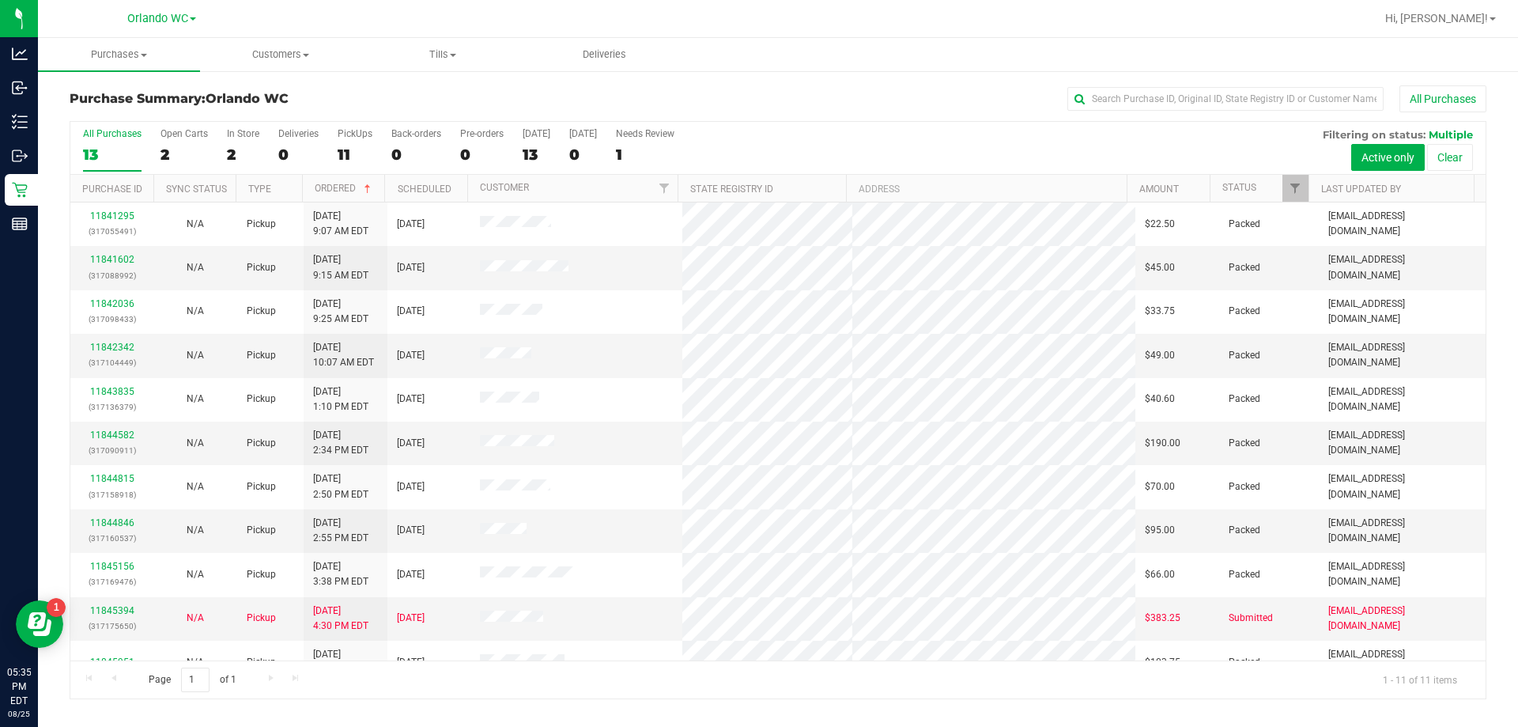
click at [0, 0] on input "All Purchases 13" at bounding box center [0, 0] width 0 height 0
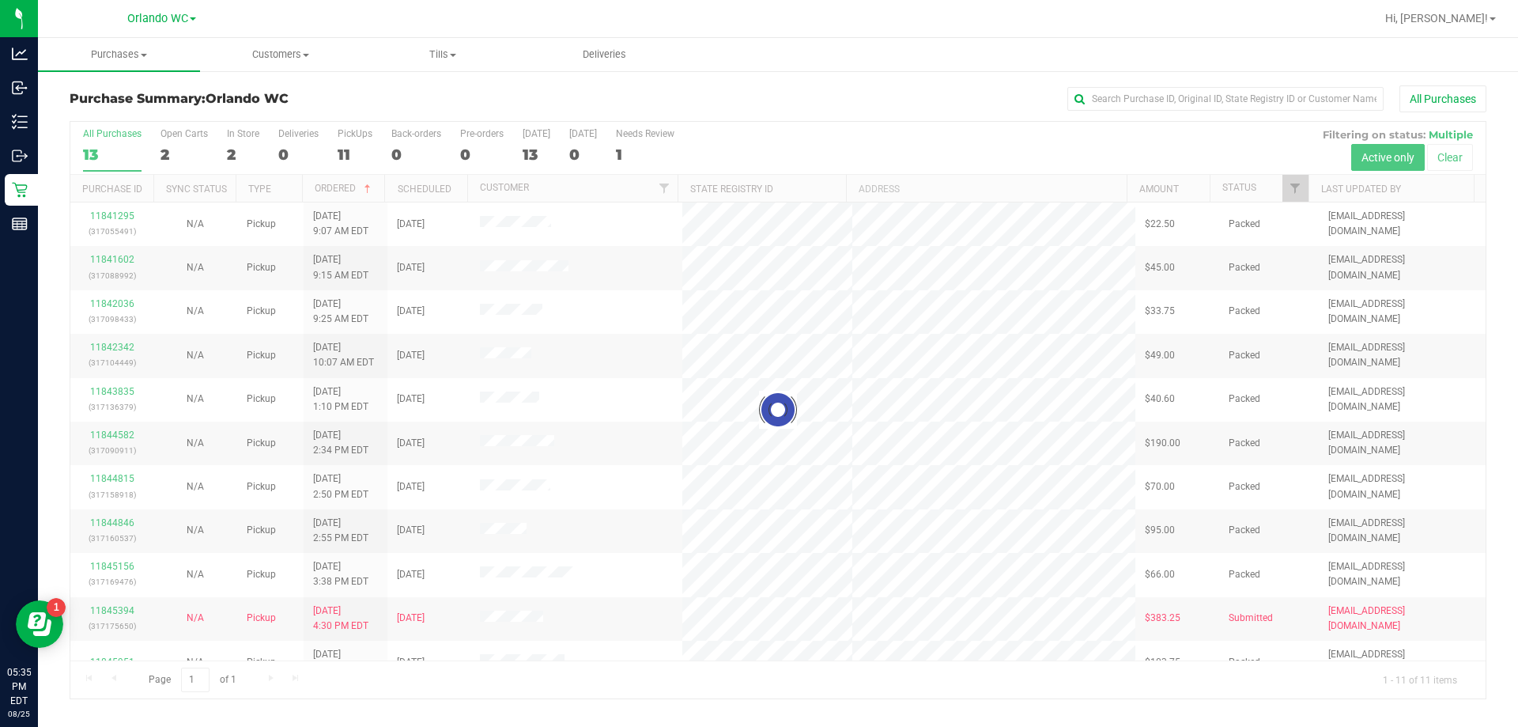
click at [119, 140] on div at bounding box center [778, 410] width 1416 height 577
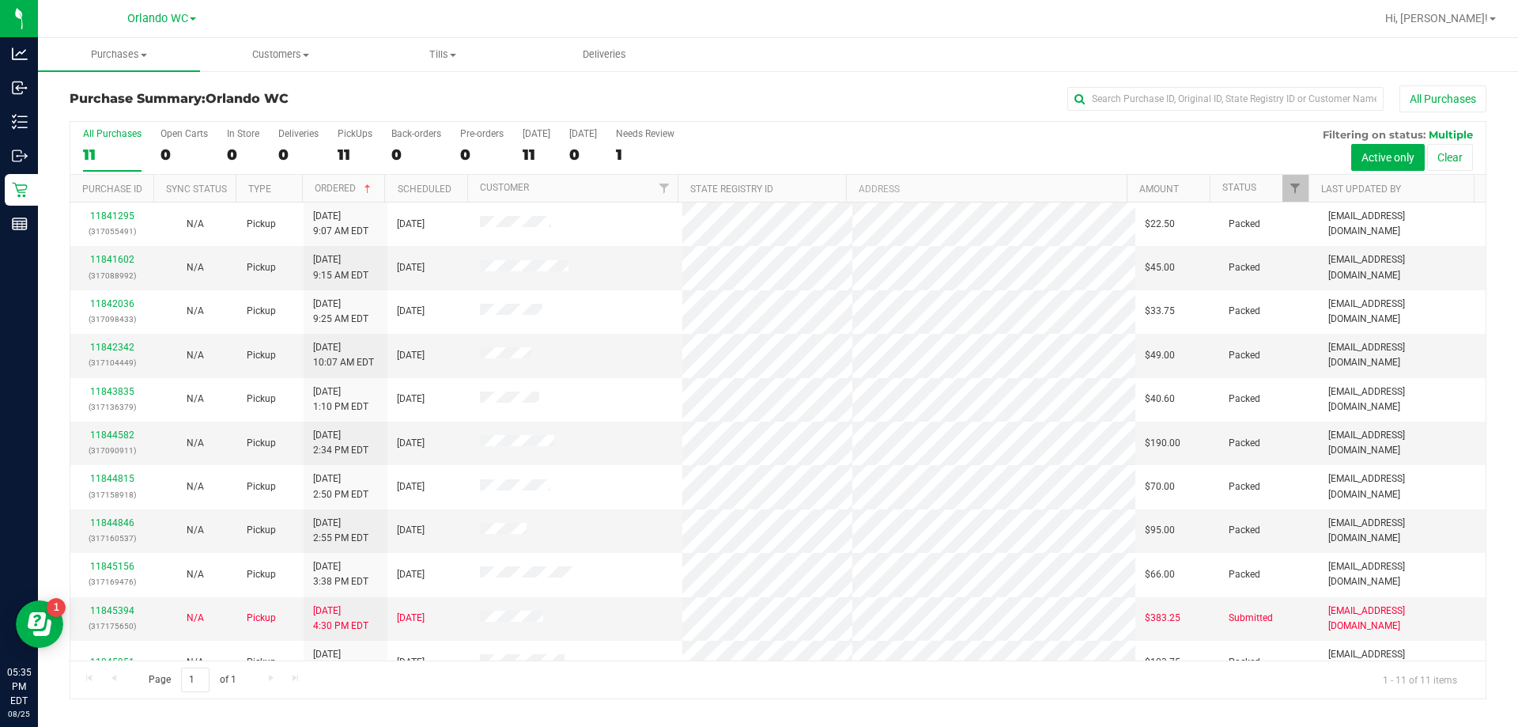
click at [104, 149] on div "11" at bounding box center [112, 155] width 59 height 18
click at [0, 0] on input "All Purchases 11" at bounding box center [0, 0] width 0 height 0
click at [124, 154] on div "11" at bounding box center [112, 155] width 59 height 18
click at [0, 0] on input "All Purchases 11" at bounding box center [0, 0] width 0 height 0
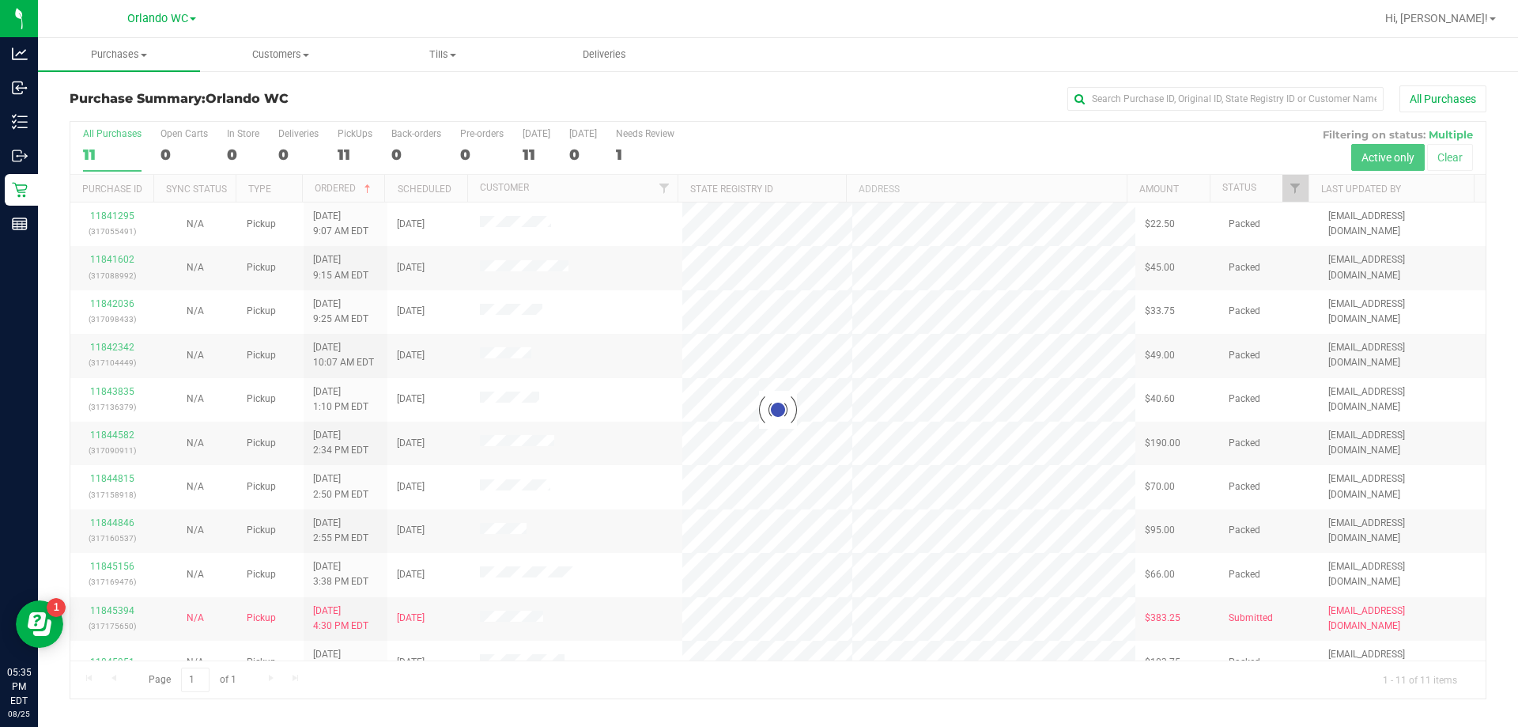
click at [337, 113] on div "Purchase Summary: Orlando WC All Purchases" at bounding box center [778, 102] width 1417 height 35
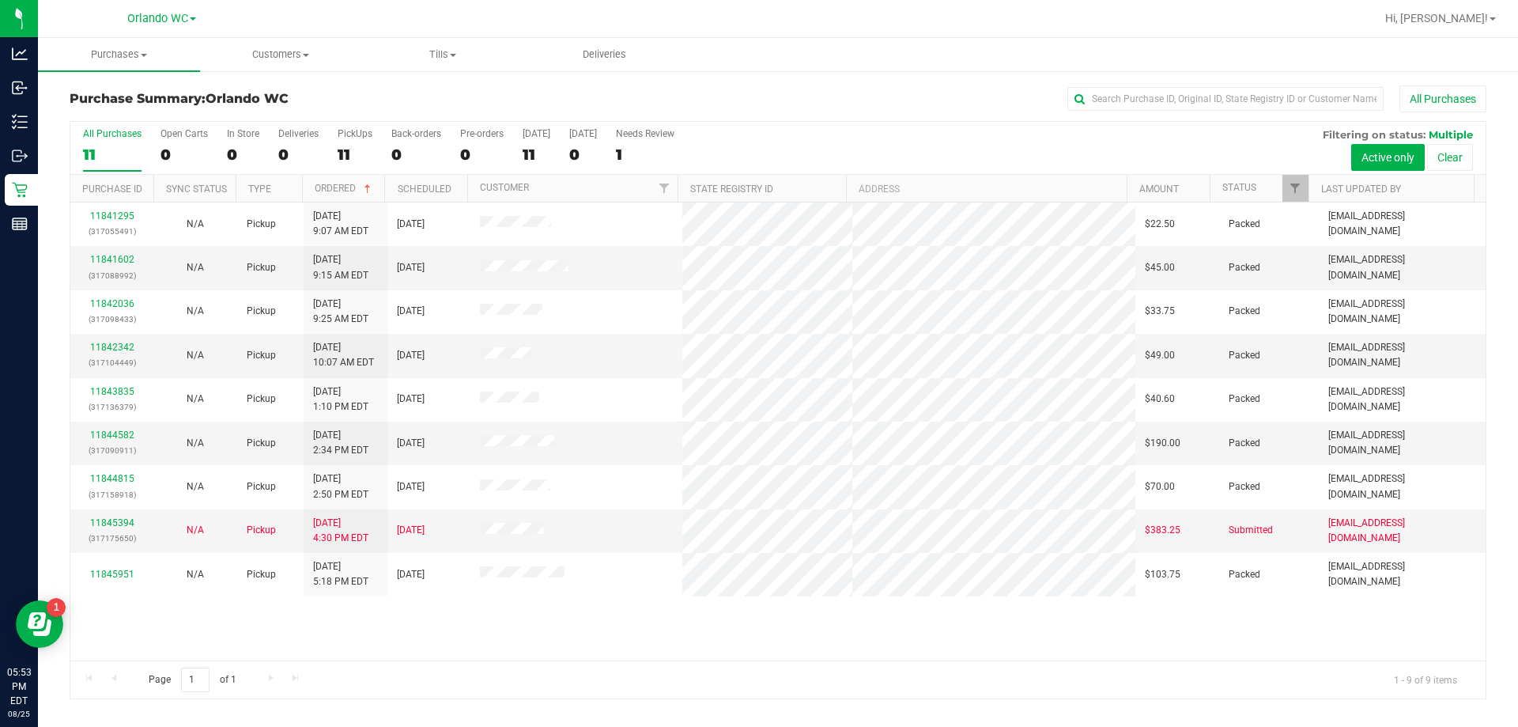
click at [119, 147] on div "11" at bounding box center [112, 155] width 59 height 18
click at [0, 0] on input "All Purchases 11" at bounding box center [0, 0] width 0 height 0
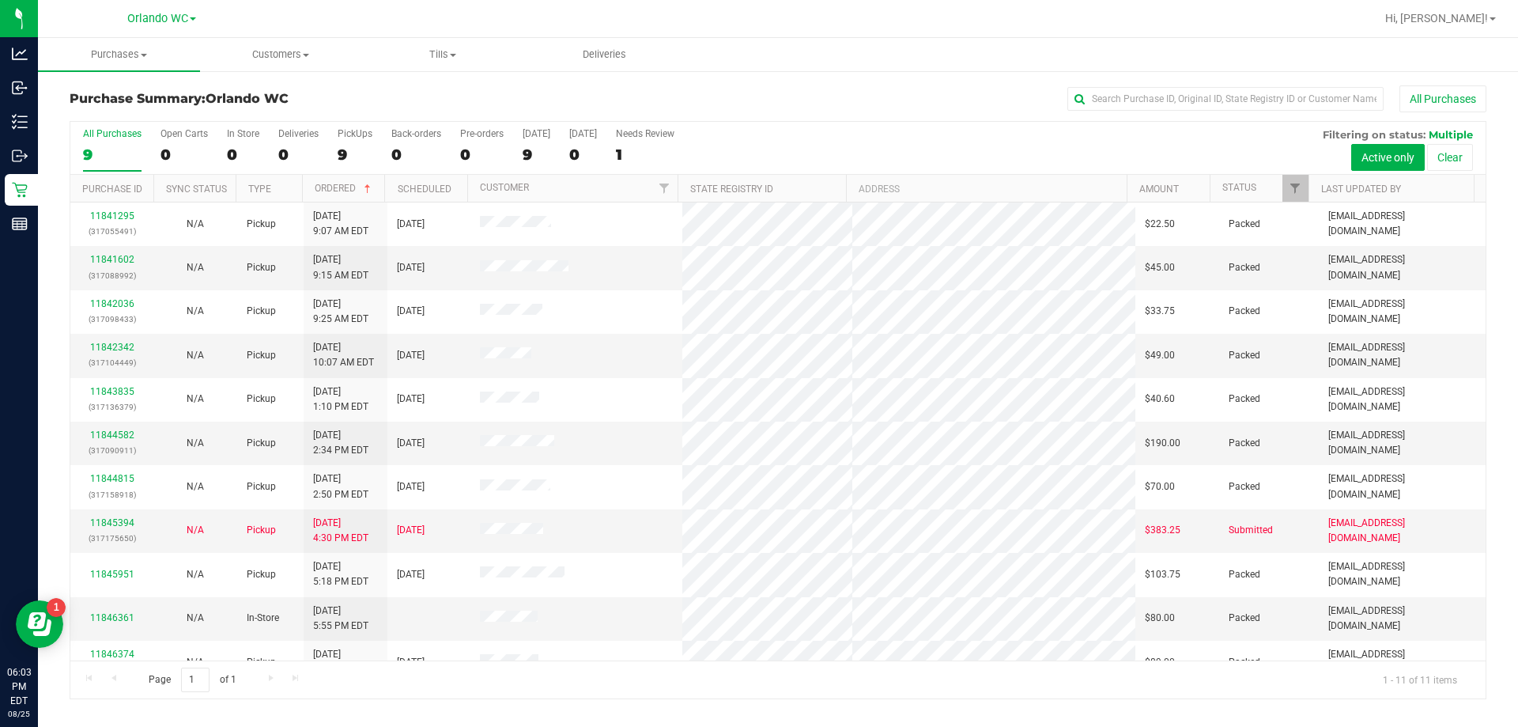
click at [108, 144] on label "All Purchases 9" at bounding box center [112, 149] width 59 height 43
click at [0, 0] on input "All Purchases 9" at bounding box center [0, 0] width 0 height 0
click at [93, 134] on div "All Purchases" at bounding box center [112, 133] width 59 height 11
click at [0, 0] on input "All Purchases 11" at bounding box center [0, 0] width 0 height 0
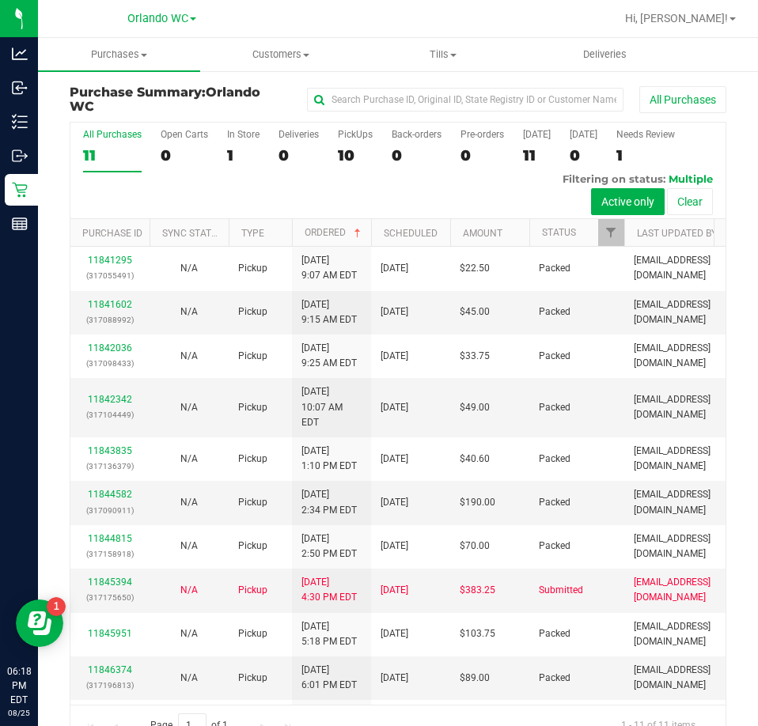
click at [93, 159] on div "11" at bounding box center [112, 155] width 59 height 18
click at [0, 0] on input "All Purchases 11" at bounding box center [0, 0] width 0 height 0
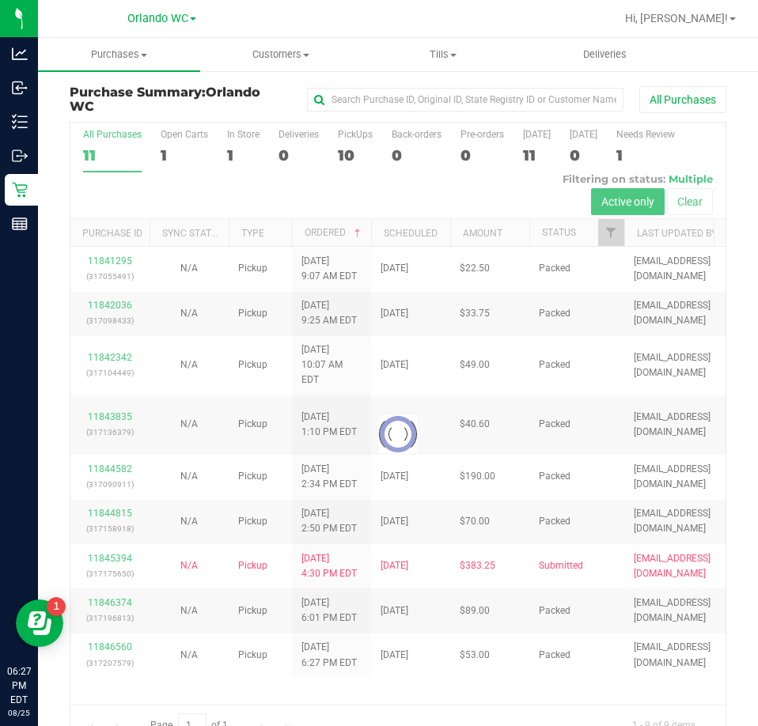
click at [110, 163] on div "11" at bounding box center [112, 155] width 59 height 18
click at [0, 0] on input "All Purchases 11" at bounding box center [0, 0] width 0 height 0
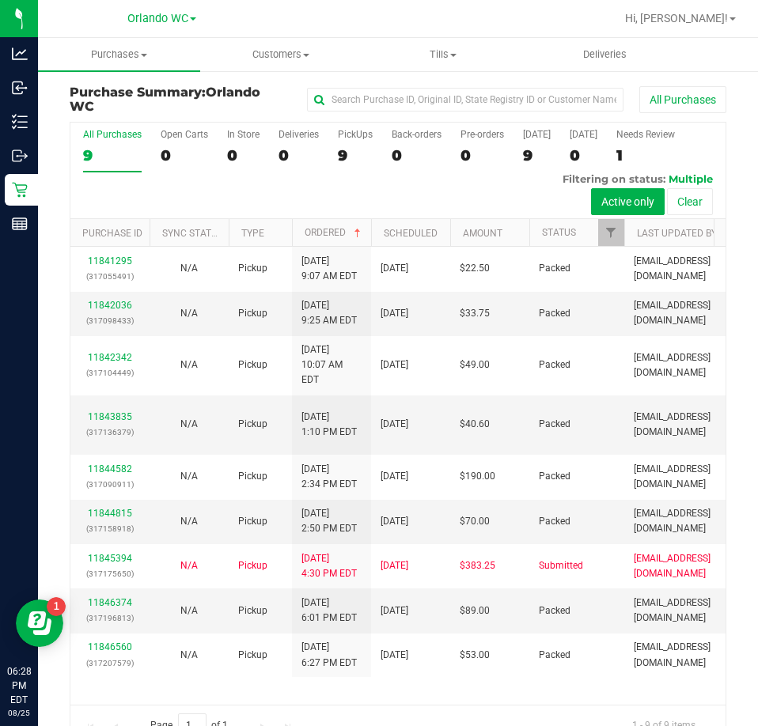
click at [127, 153] on div "9" at bounding box center [112, 155] width 59 height 18
click at [0, 0] on input "All Purchases 9" at bounding box center [0, 0] width 0 height 0
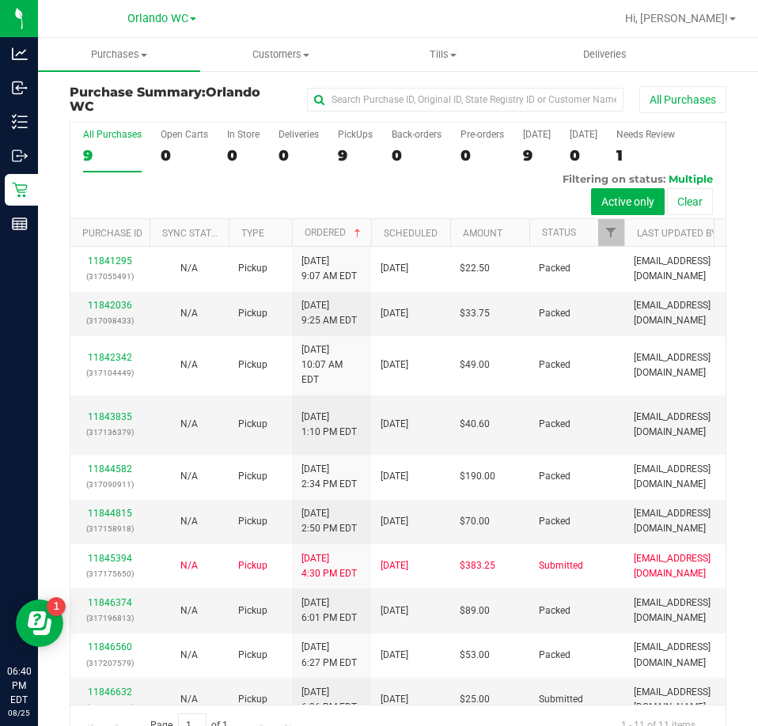
click at [99, 146] on label "All Purchases 9" at bounding box center [112, 150] width 59 height 43
click at [0, 0] on input "All Purchases 9" at bounding box center [0, 0] width 0 height 0
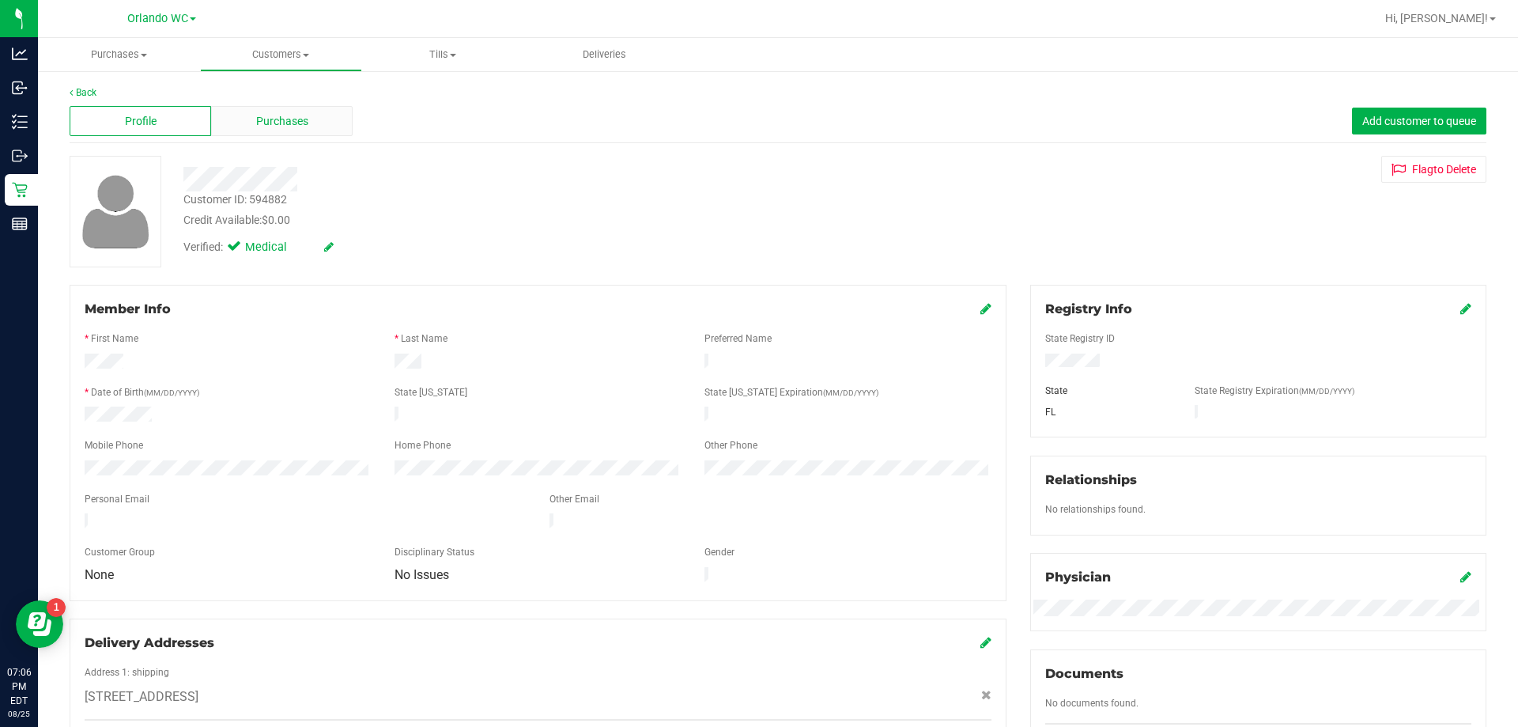
click at [236, 111] on div "Purchases" at bounding box center [282, 121] width 142 height 30
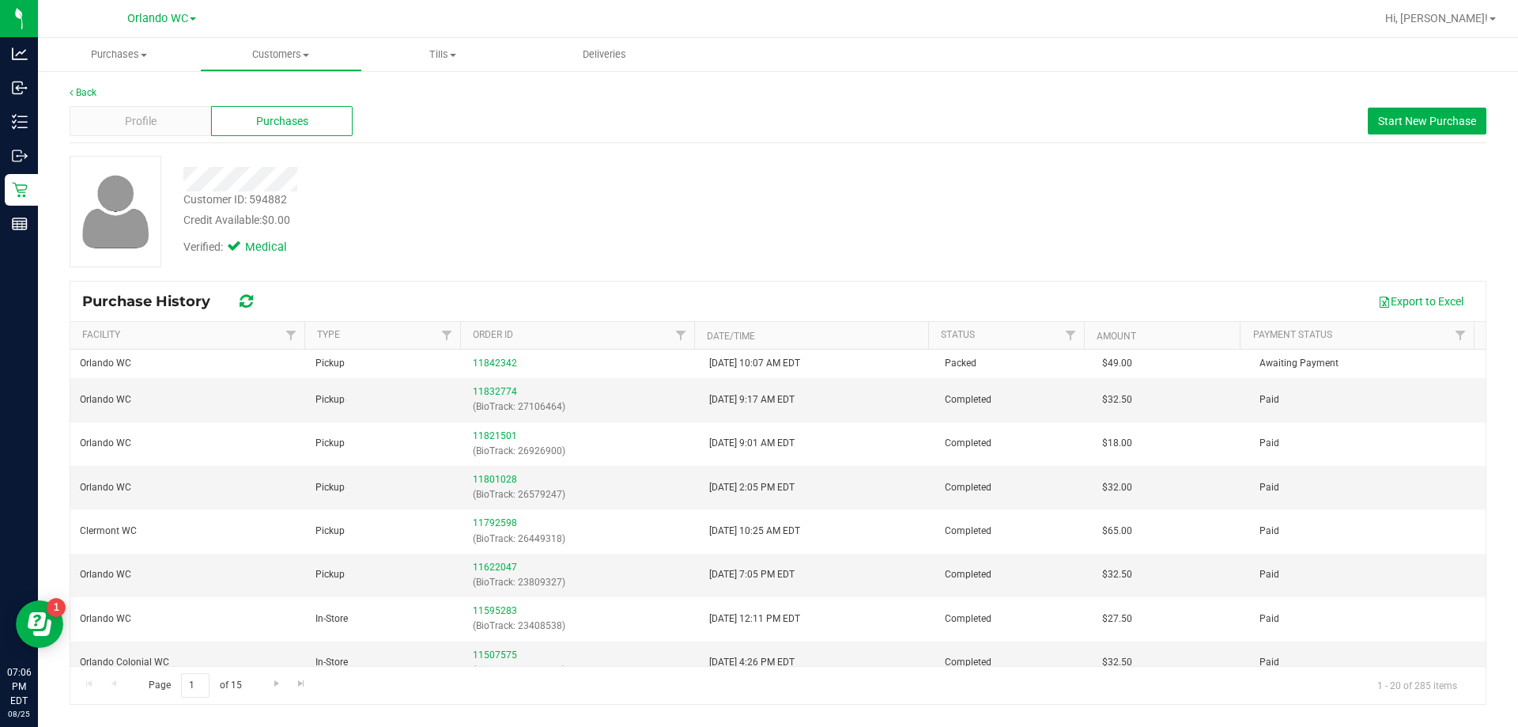
click at [588, 180] on div at bounding box center [532, 179] width 720 height 25
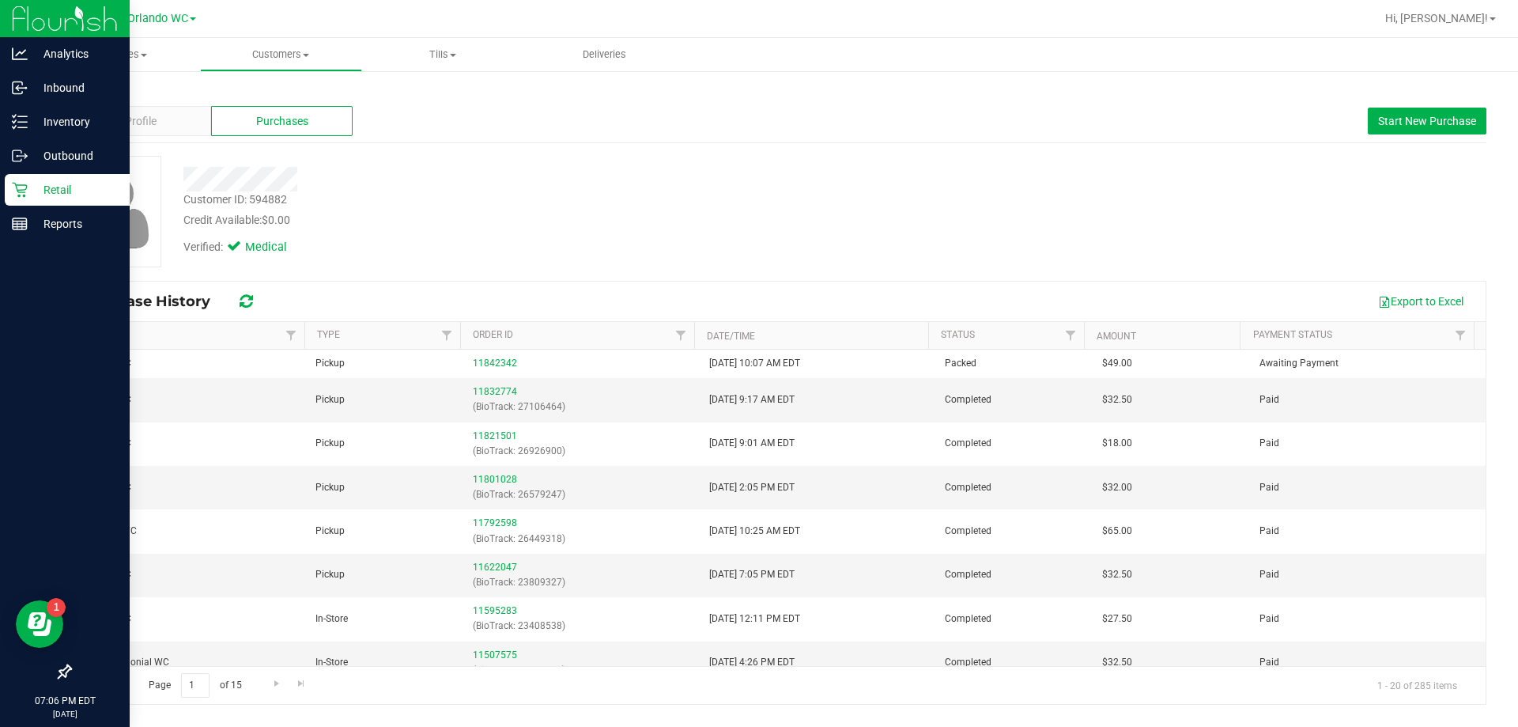
click at [21, 181] on div "Retail" at bounding box center [67, 190] width 125 height 32
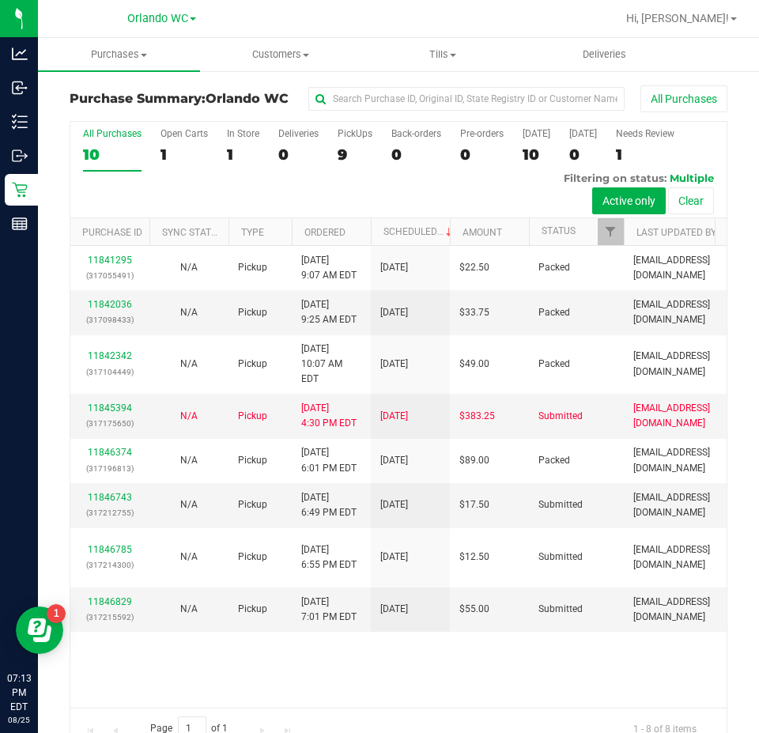
click at [112, 148] on div "10" at bounding box center [112, 155] width 59 height 18
click at [0, 0] on input "All Purchases 10" at bounding box center [0, 0] width 0 height 0
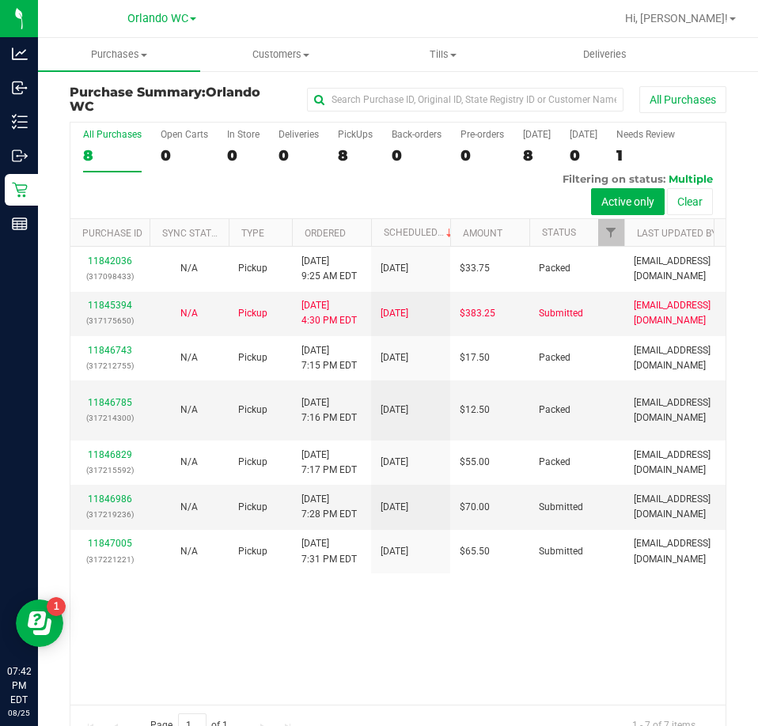
click at [96, 146] on label "All Purchases 8" at bounding box center [112, 150] width 59 height 43
click at [0, 0] on input "All Purchases 8" at bounding box center [0, 0] width 0 height 0
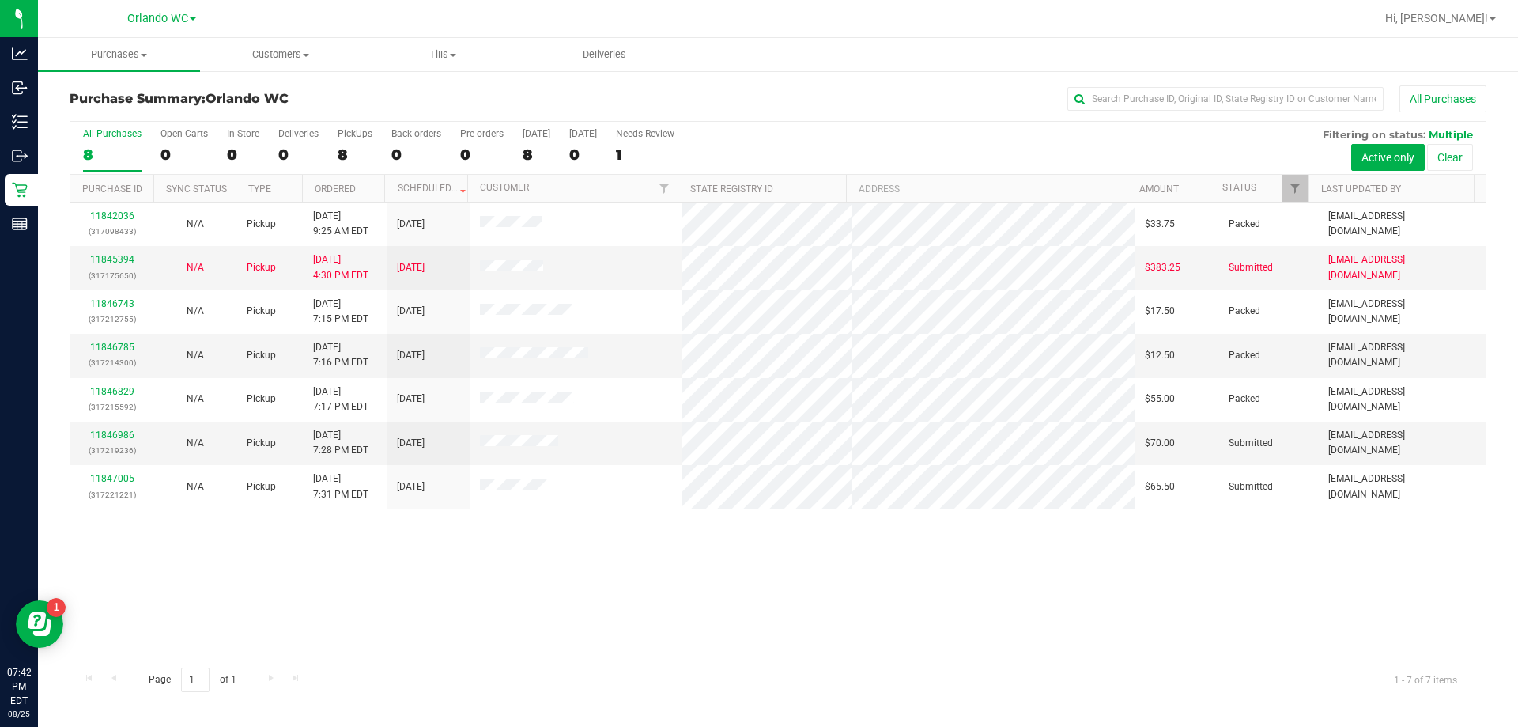
click at [652, 582] on div "11842036 (317098433) N/A Pickup 8/25/2025 9:25 AM EDT 8/25/2025 $33.75 Packed l…" at bounding box center [778, 431] width 1416 height 458
click at [673, 559] on div "11842036 (317098433) N/A Pickup 8/25/2025 9:25 AM EDT 8/25/2025 $33.75 Packed l…" at bounding box center [778, 431] width 1416 height 458
click at [100, 433] on link "11846986" at bounding box center [112, 434] width 44 height 11
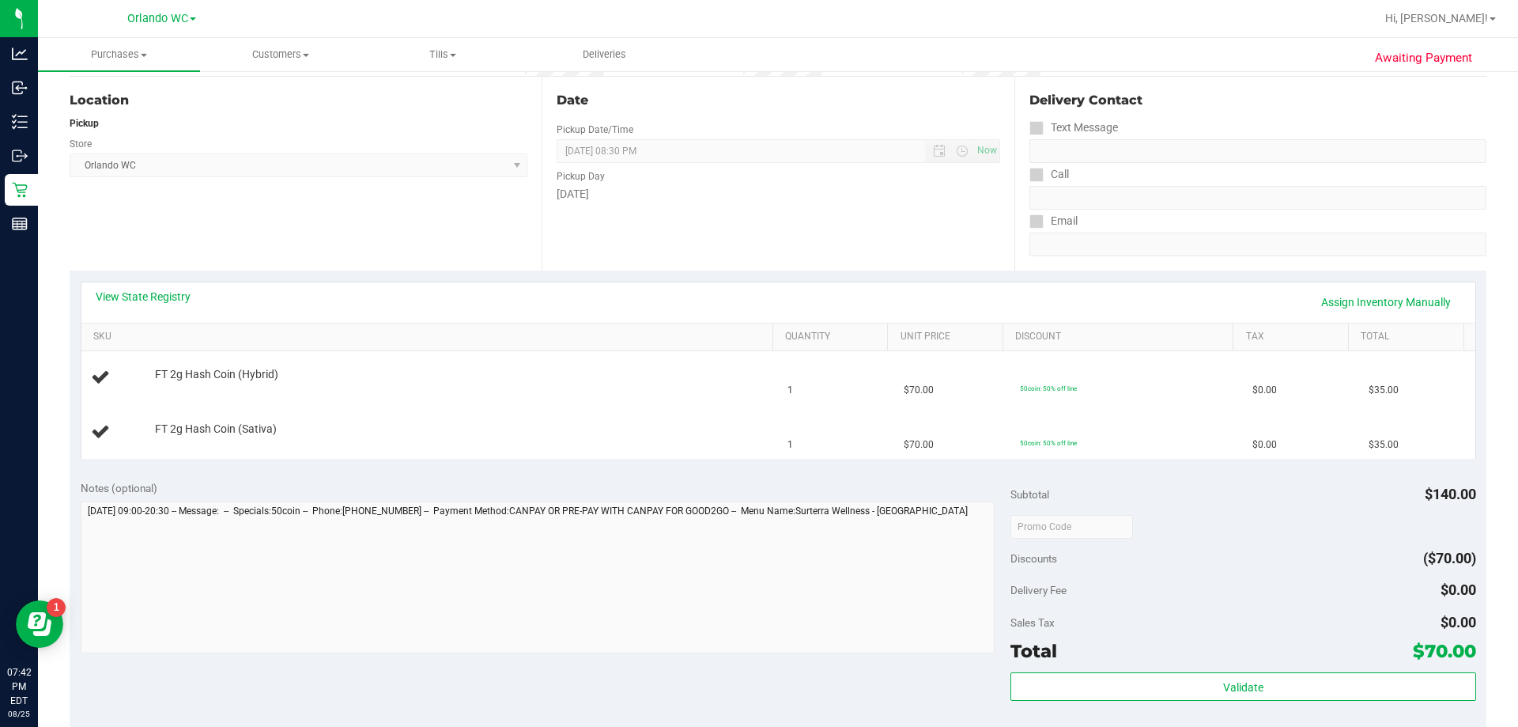
scroll to position [158, 0]
click at [165, 282] on div "View State Registry Assign Inventory Manually" at bounding box center [778, 300] width 1394 height 40
click at [168, 296] on link "View State Registry" at bounding box center [143, 294] width 95 height 16
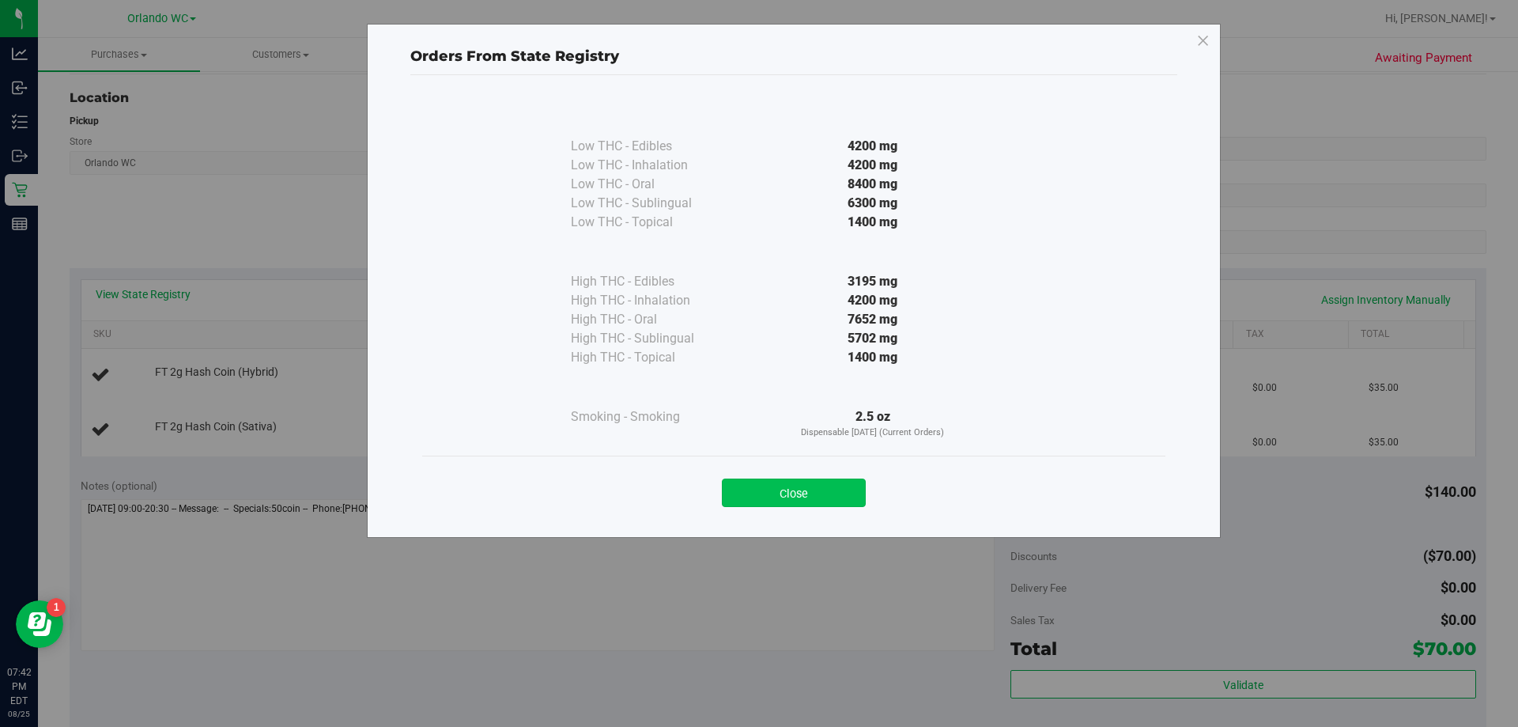
click at [796, 494] on button "Close" at bounding box center [794, 492] width 144 height 28
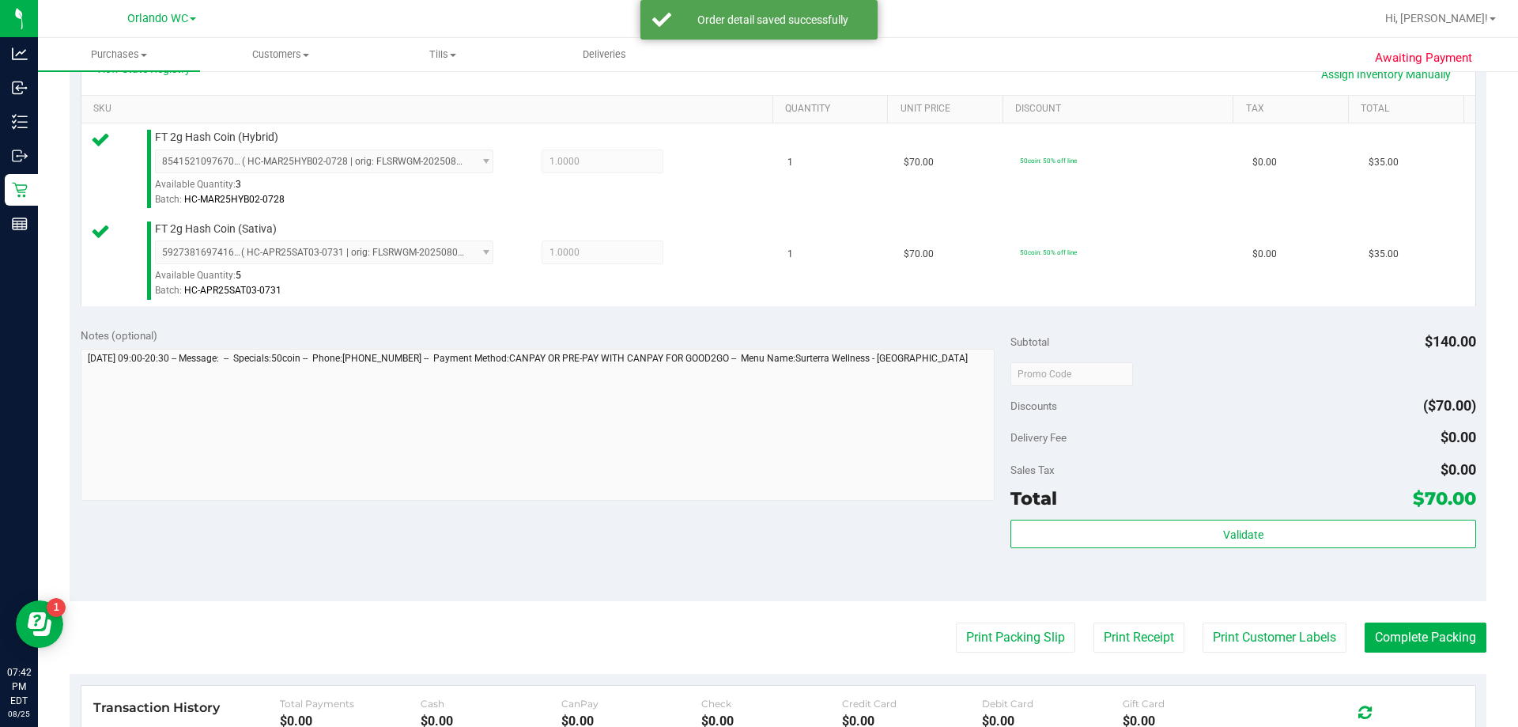
scroll to position [395, 0]
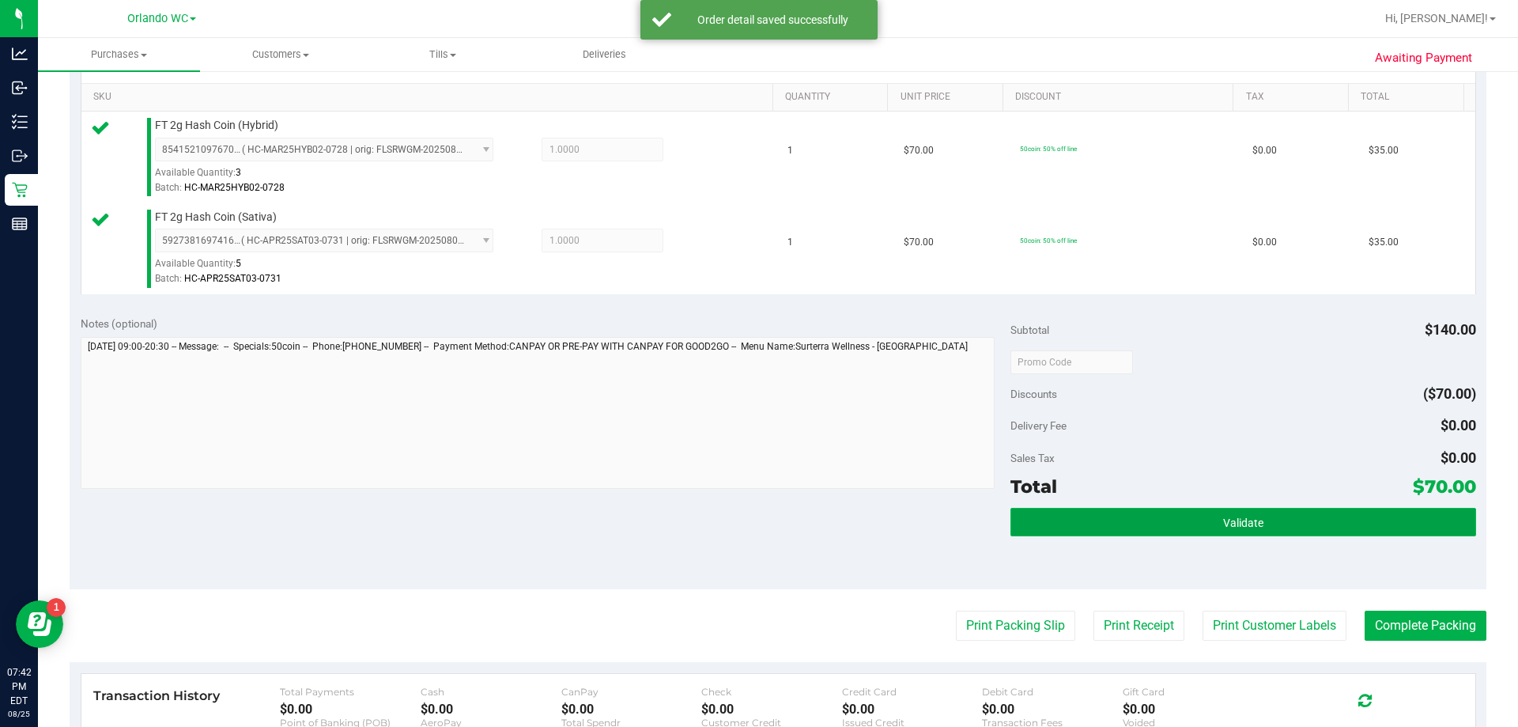
click at [1206, 521] on button "Validate" at bounding box center [1243, 522] width 465 height 28
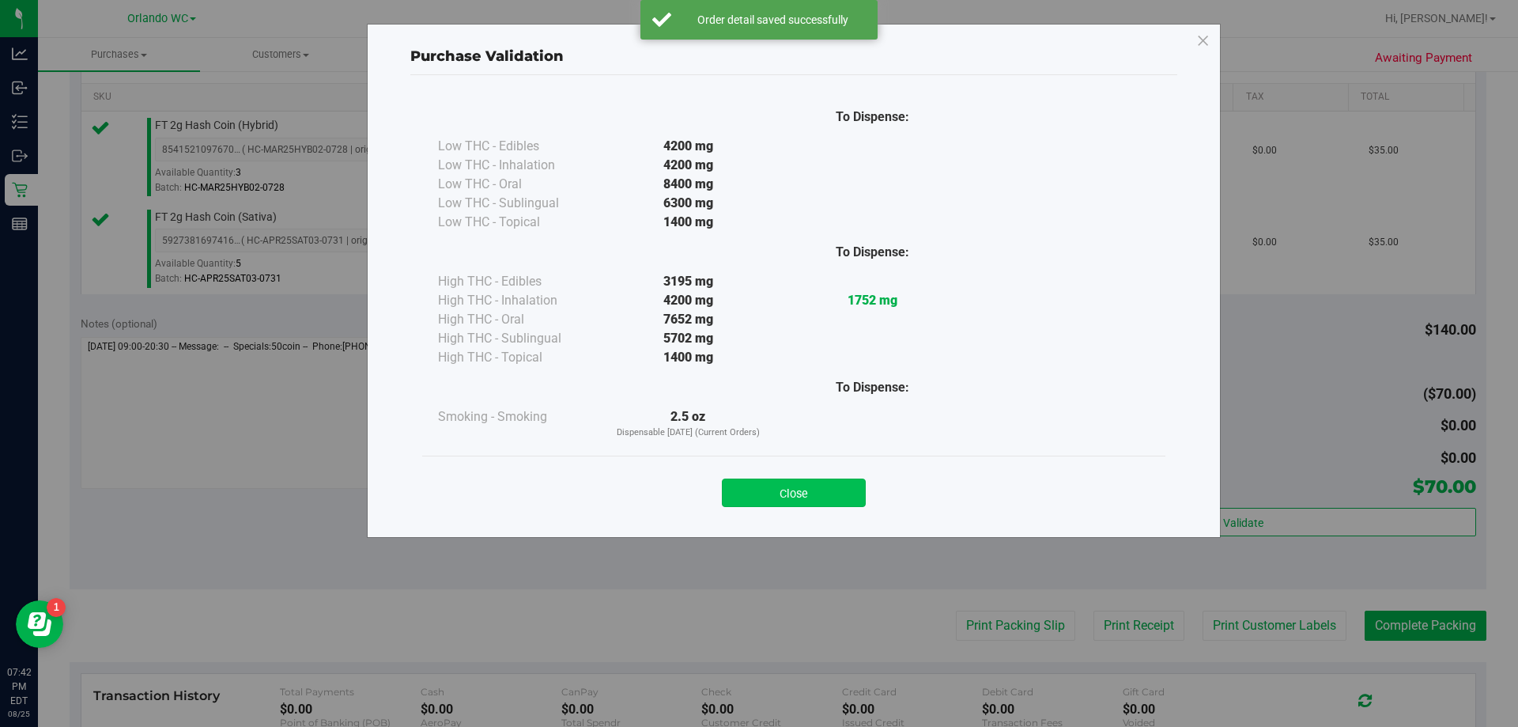
click at [823, 492] on button "Close" at bounding box center [794, 492] width 144 height 28
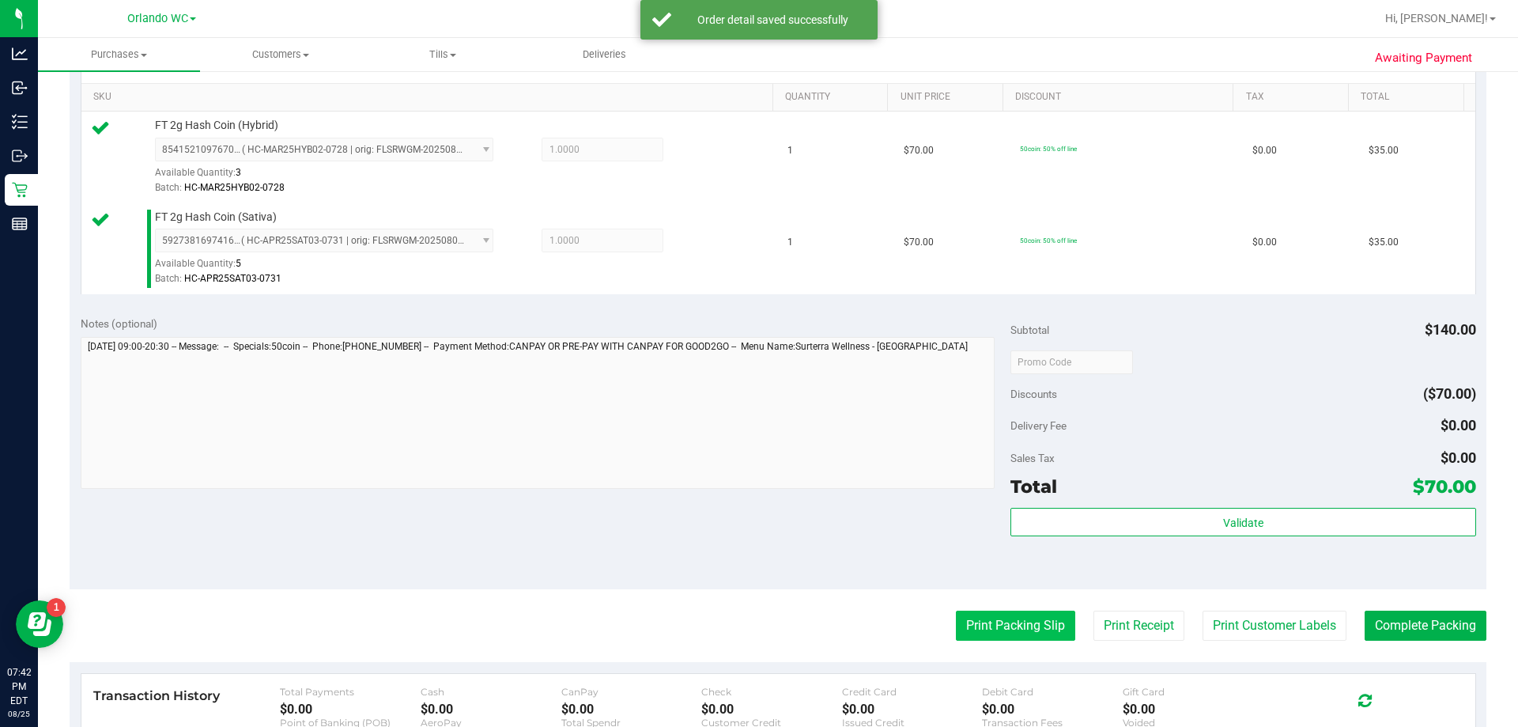
click at [956, 622] on button "Print Packing Slip" at bounding box center [1015, 626] width 119 height 30
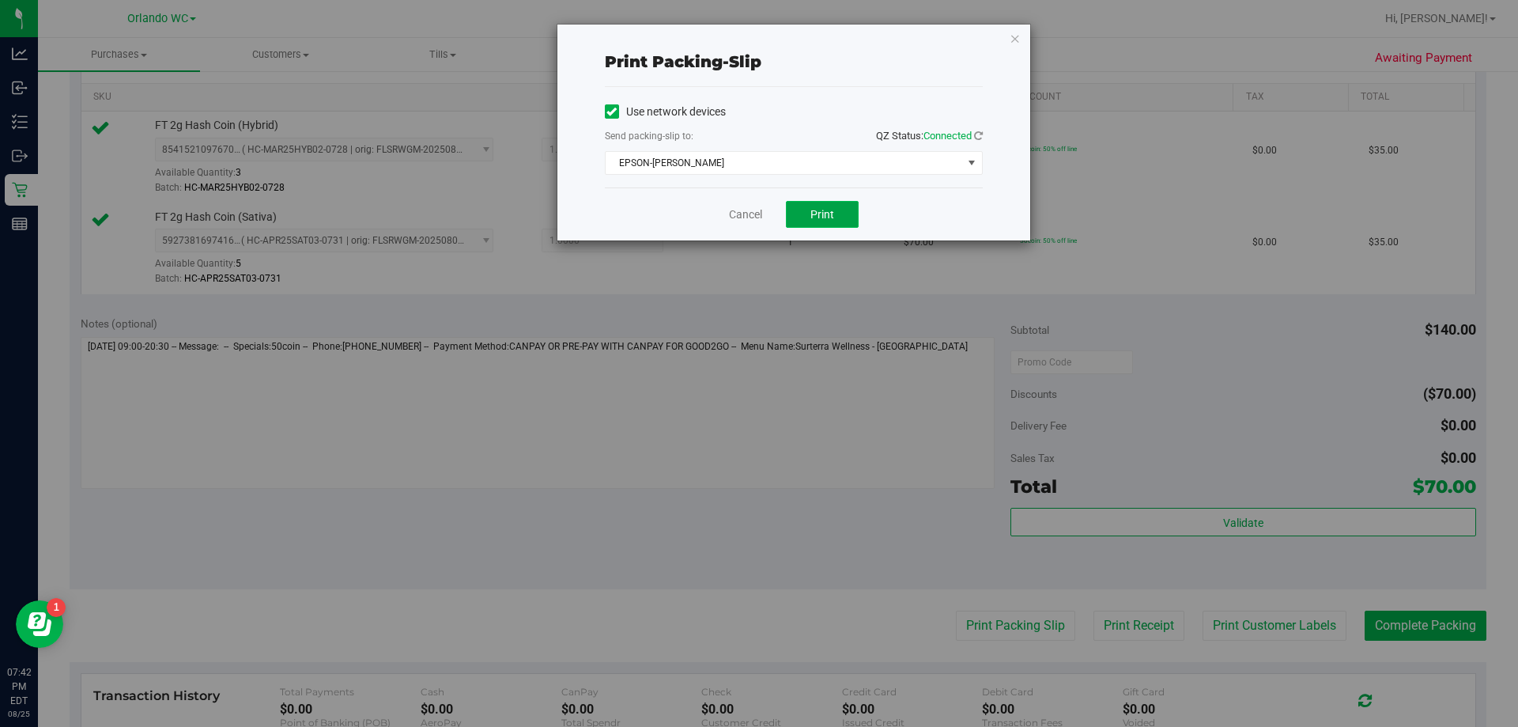
click at [811, 217] on span "Print" at bounding box center [823, 214] width 24 height 13
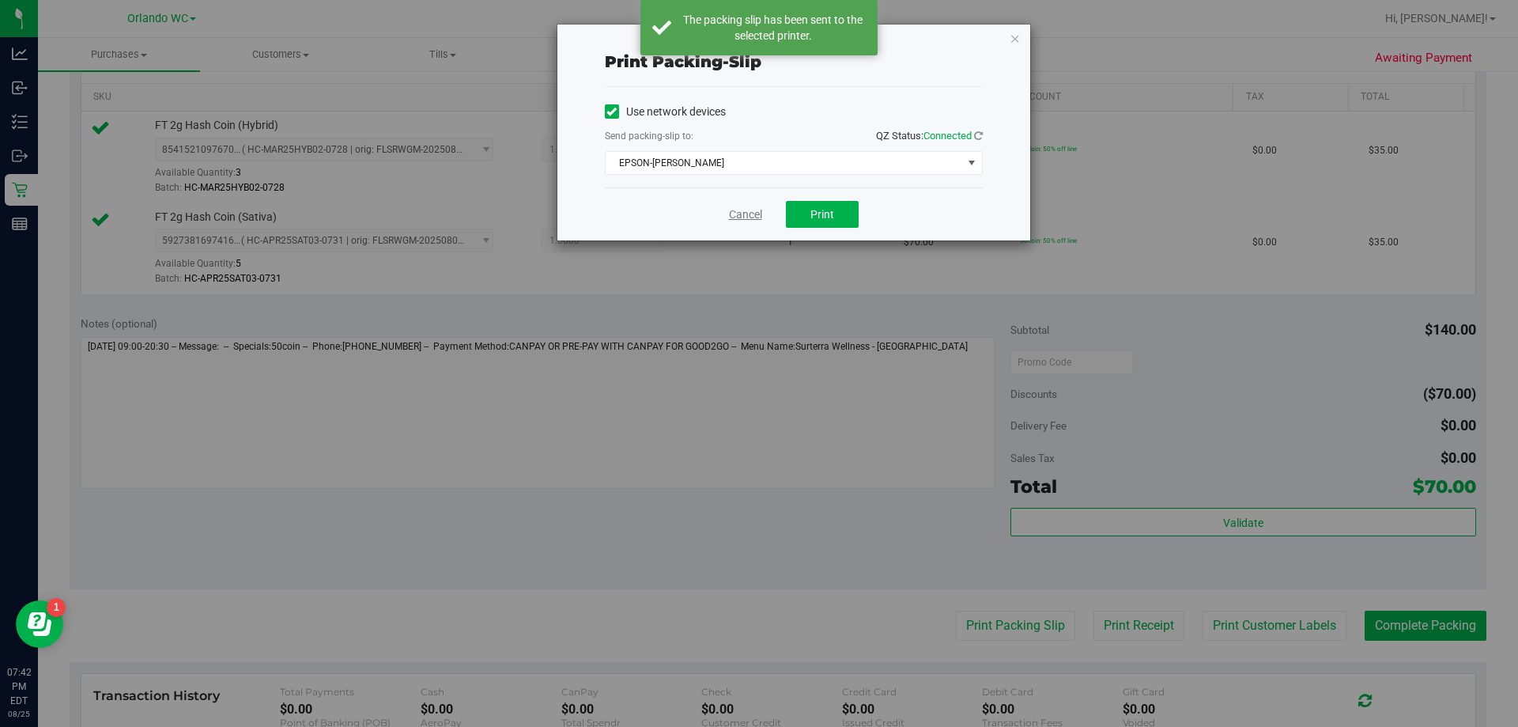
click at [732, 218] on link "Cancel" at bounding box center [745, 214] width 33 height 17
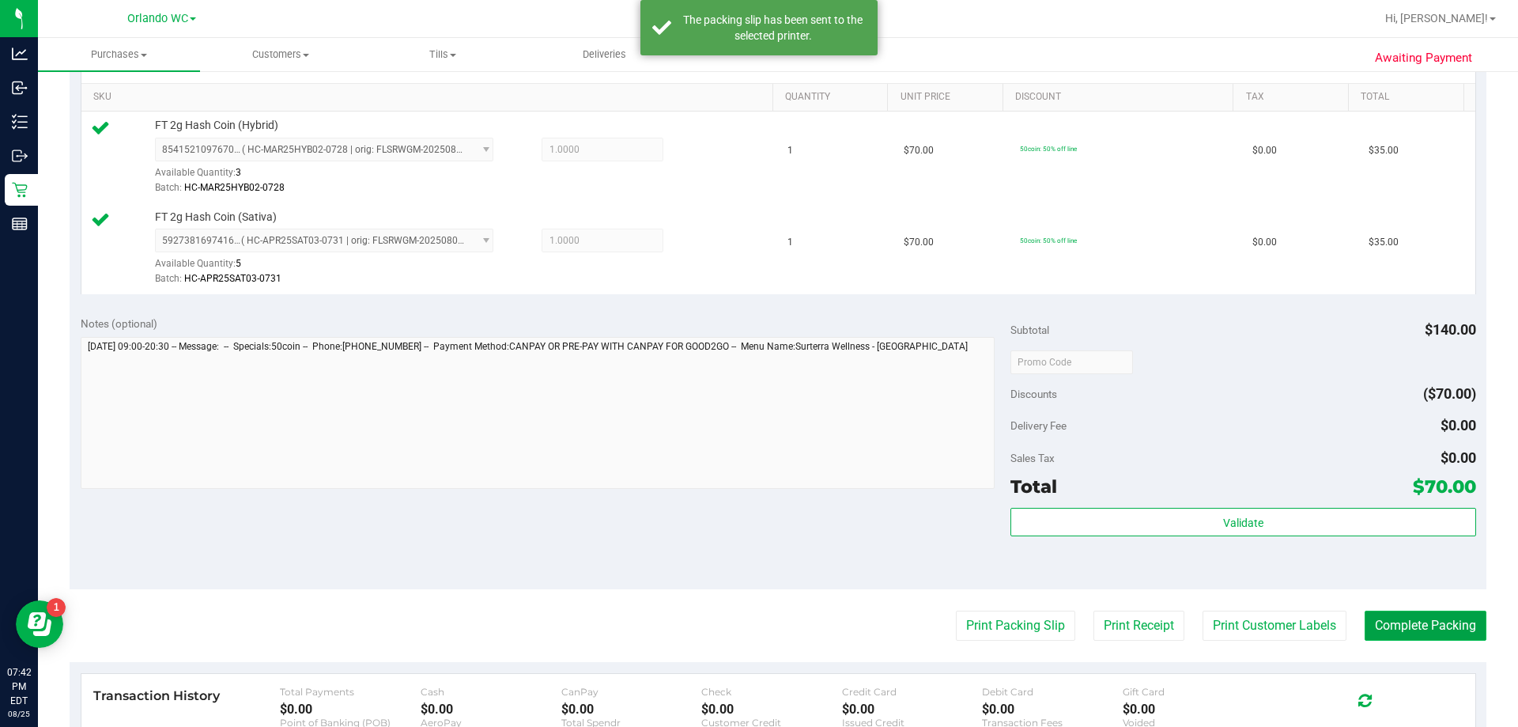
click at [1411, 630] on button "Complete Packing" at bounding box center [1426, 626] width 122 height 30
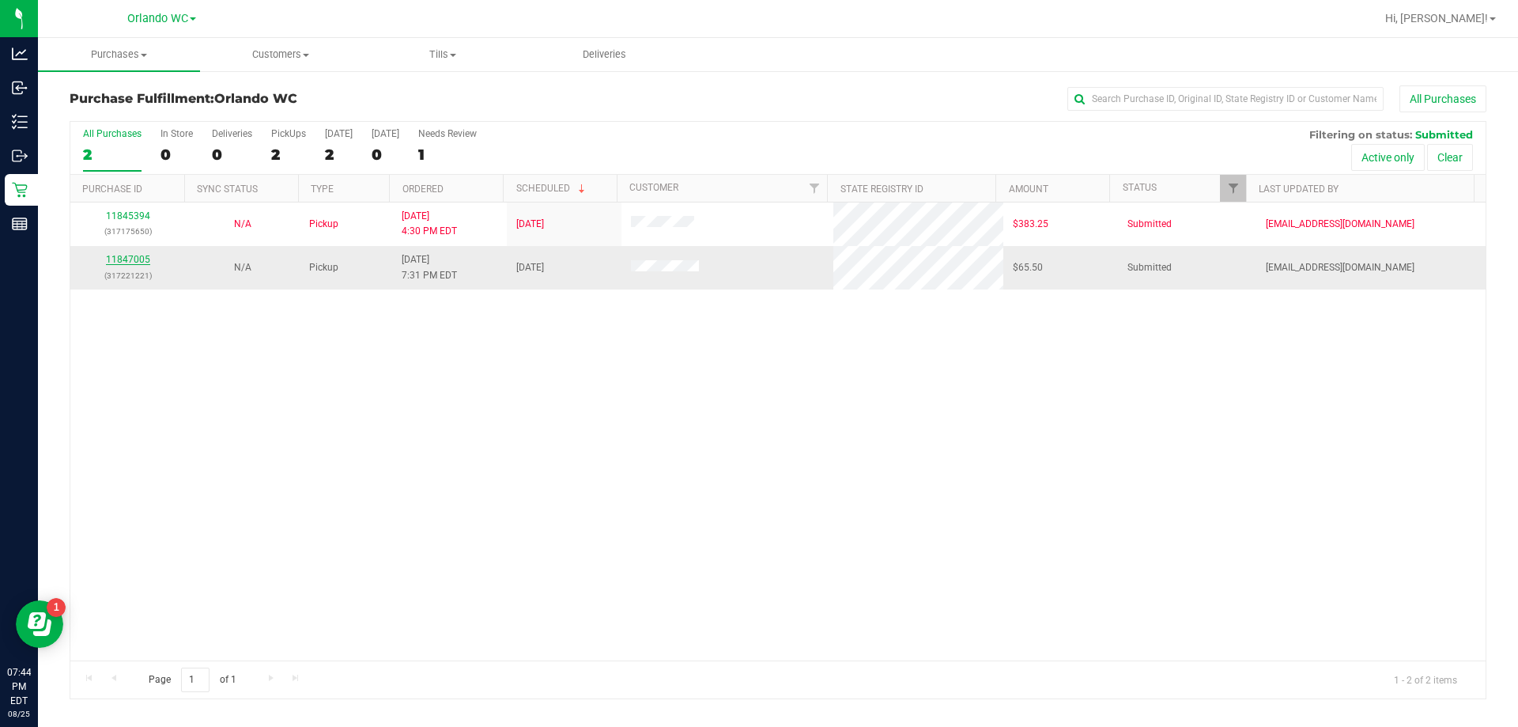
click at [124, 260] on link "11847005" at bounding box center [128, 259] width 44 height 11
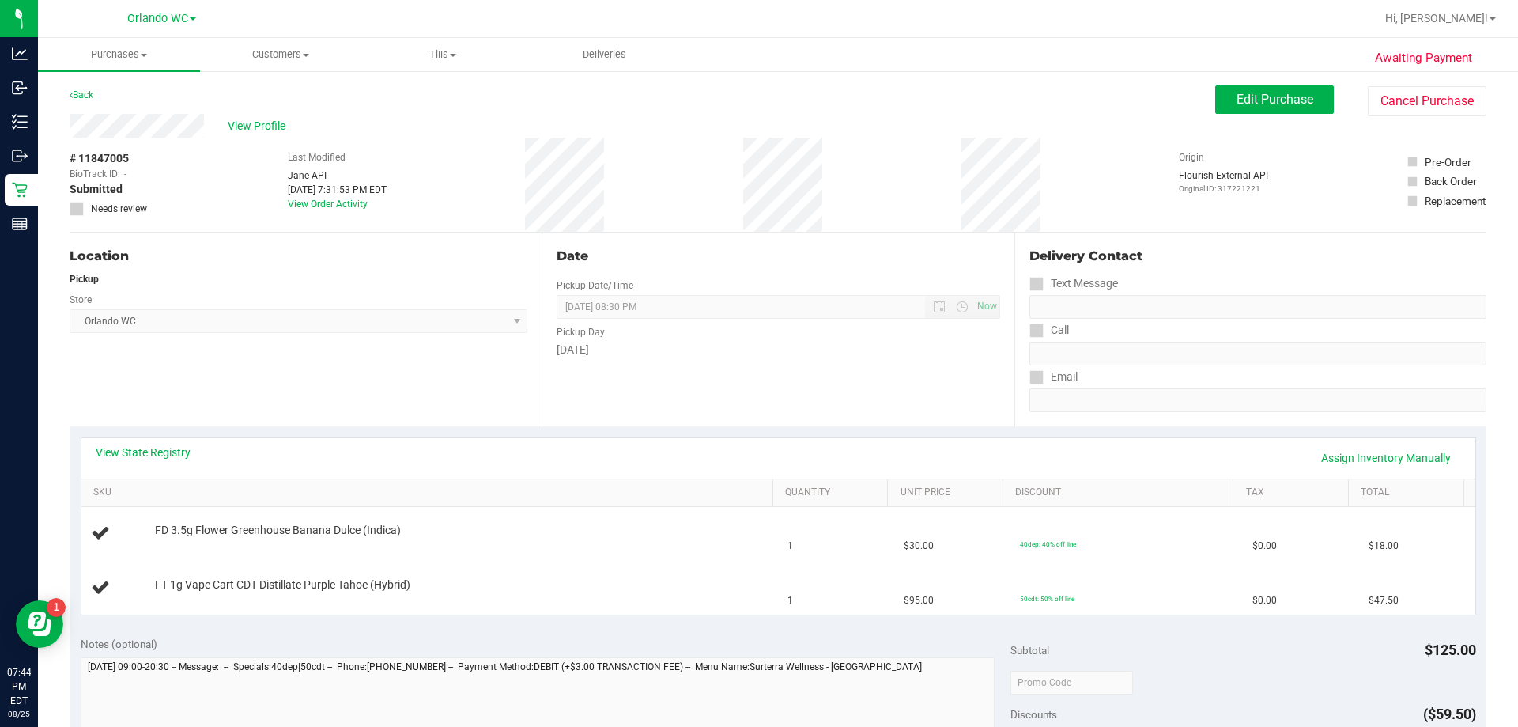
click at [388, 384] on div "Location Pickup Store Orlando WC Select Store Bonita Springs WC Boynton Beach W…" at bounding box center [306, 330] width 472 height 194
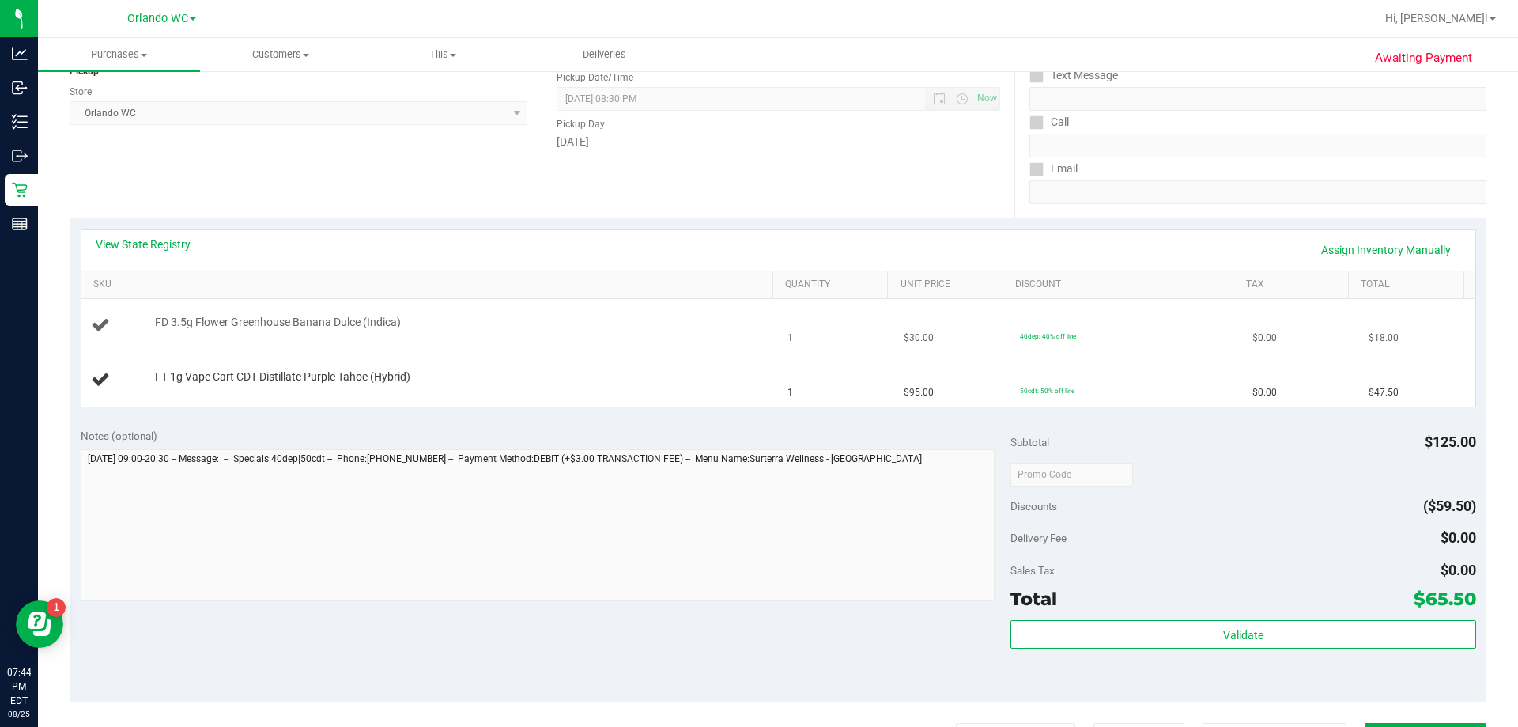
scroll to position [237, 0]
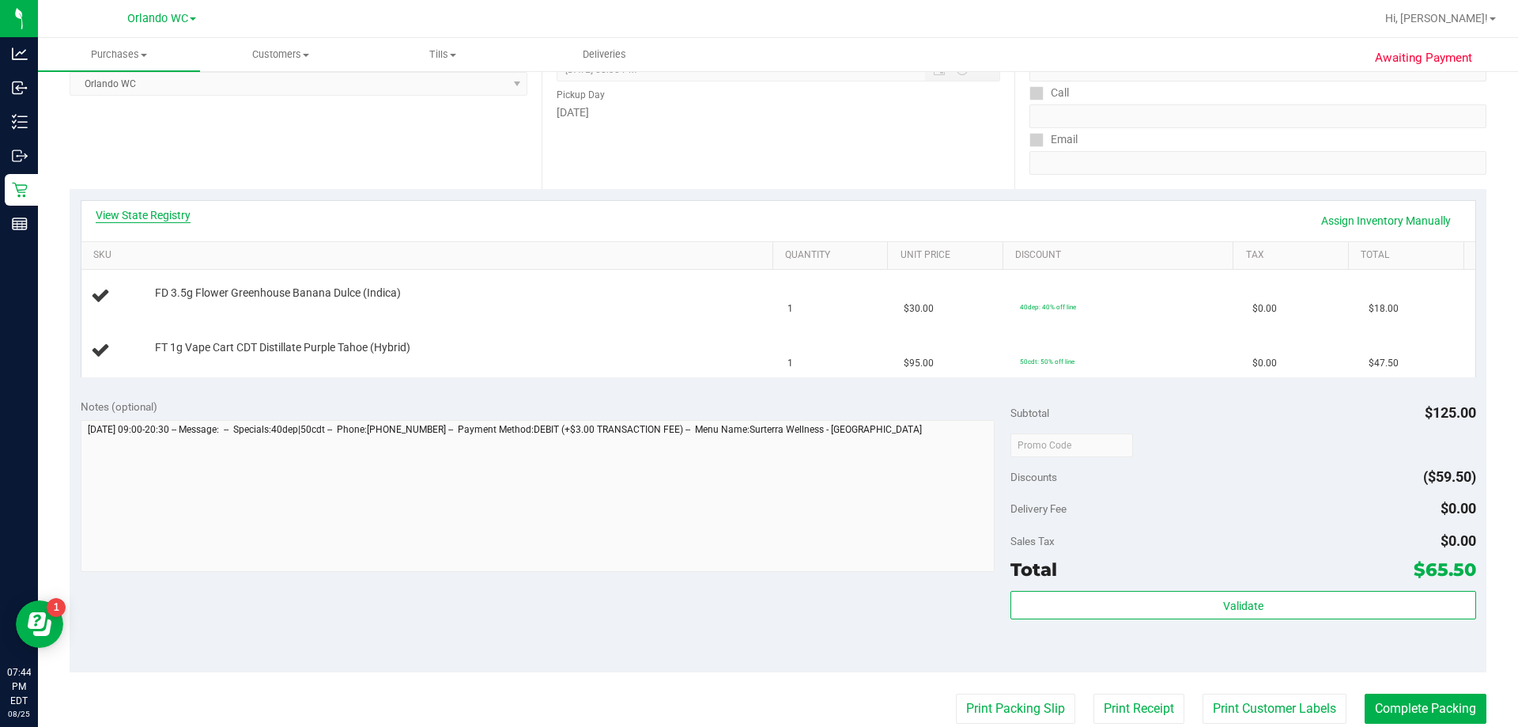
click at [181, 211] on link "View State Registry" at bounding box center [143, 215] width 95 height 16
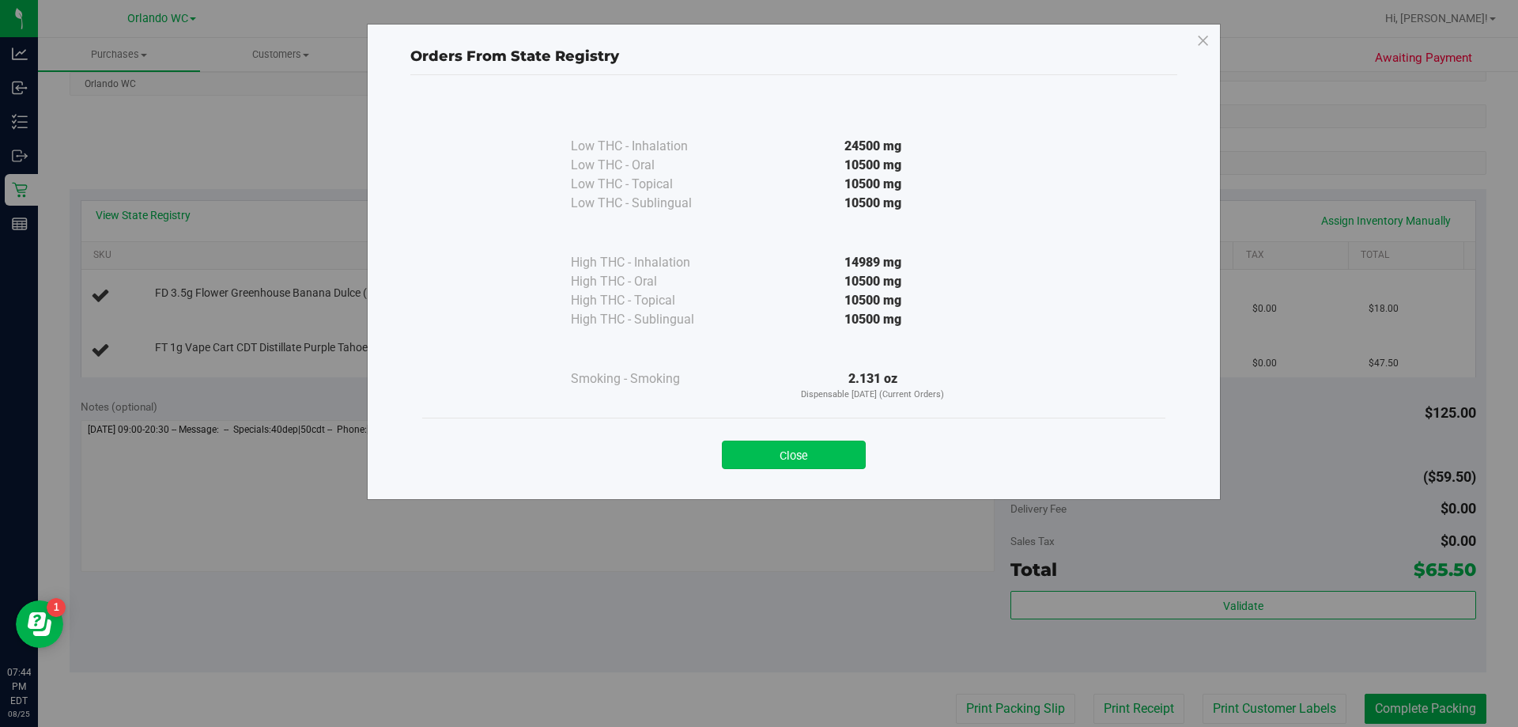
click at [785, 454] on button "Close" at bounding box center [794, 455] width 144 height 28
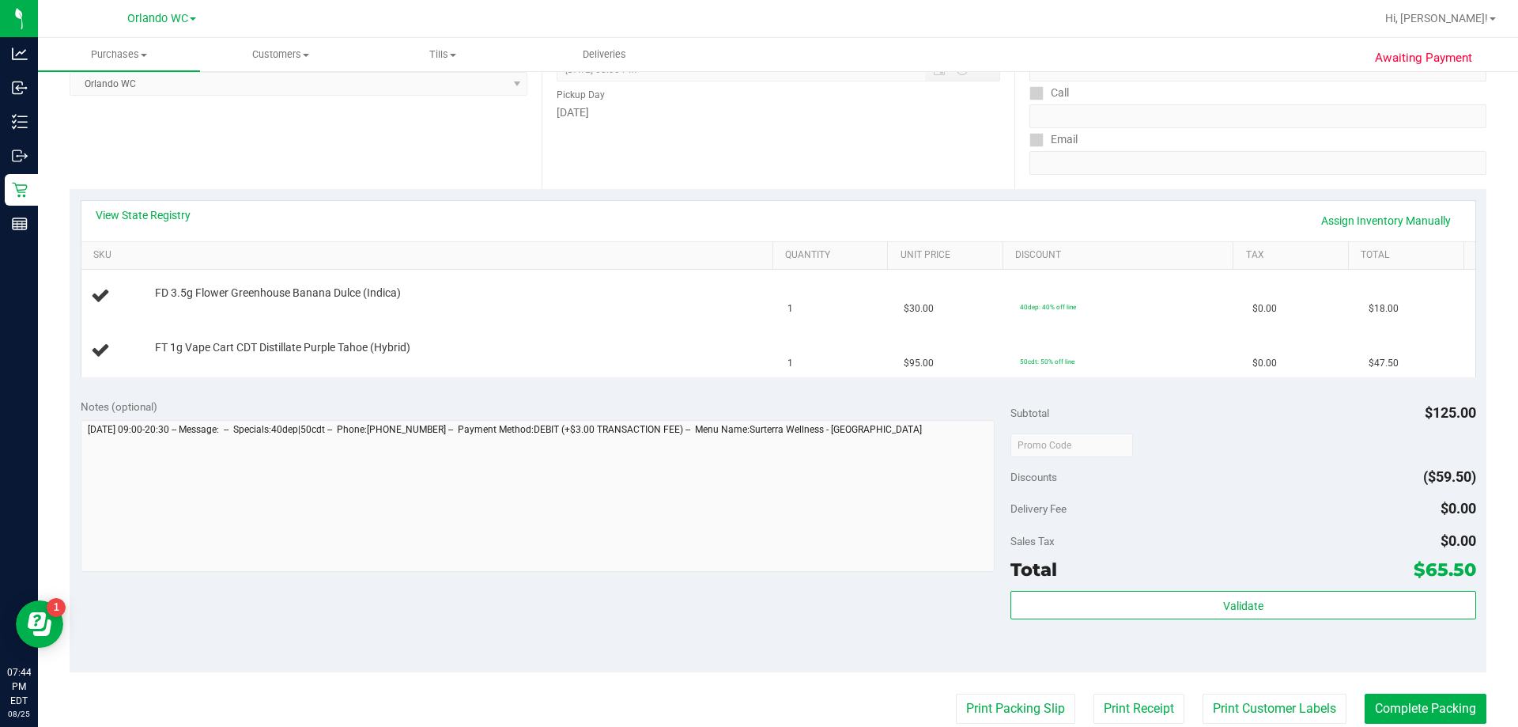
click at [611, 397] on div "Notes (optional) Subtotal $125.00 Discounts ($59.50) Delivery Fee $0.00 Sales T…" at bounding box center [778, 530] width 1417 height 285
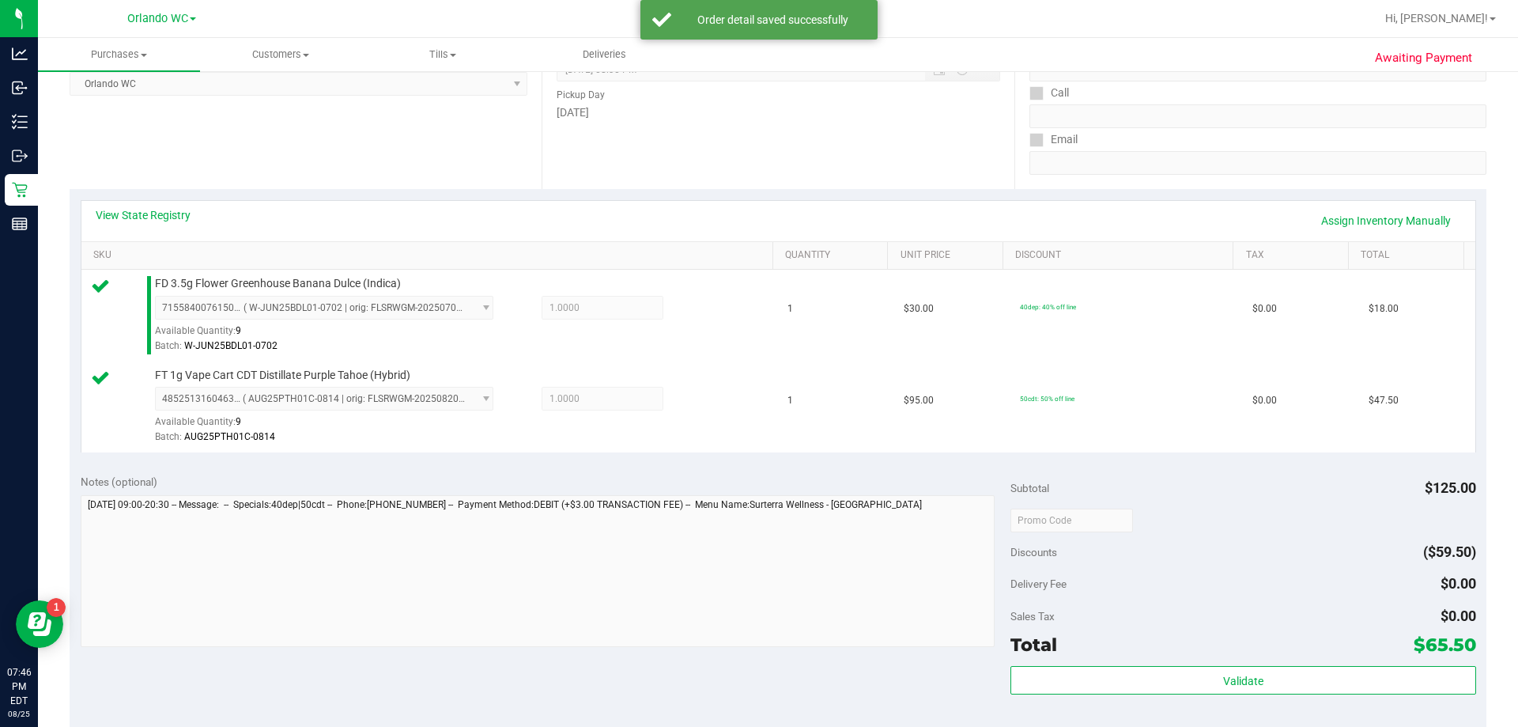
scroll to position [316, 0]
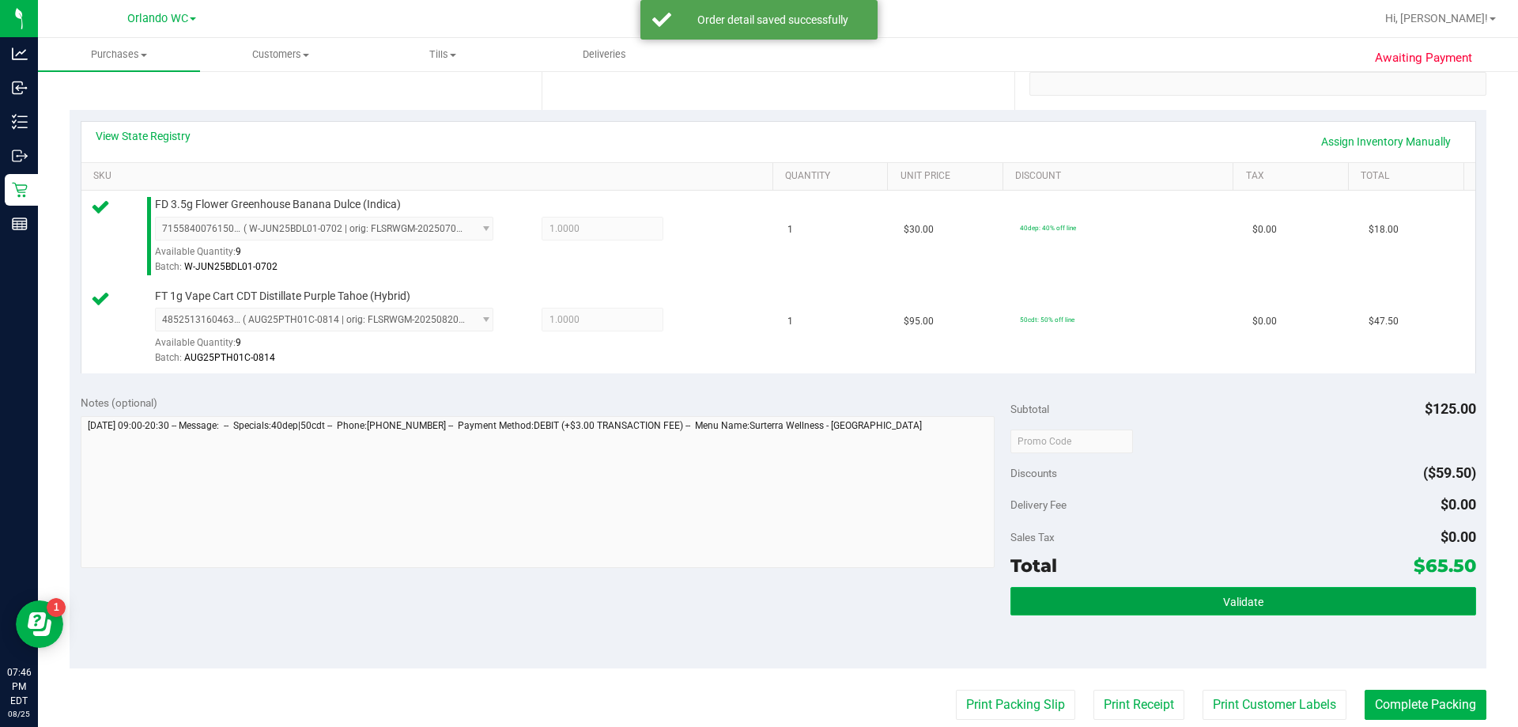
click at [1094, 593] on button "Validate" at bounding box center [1243, 601] width 465 height 28
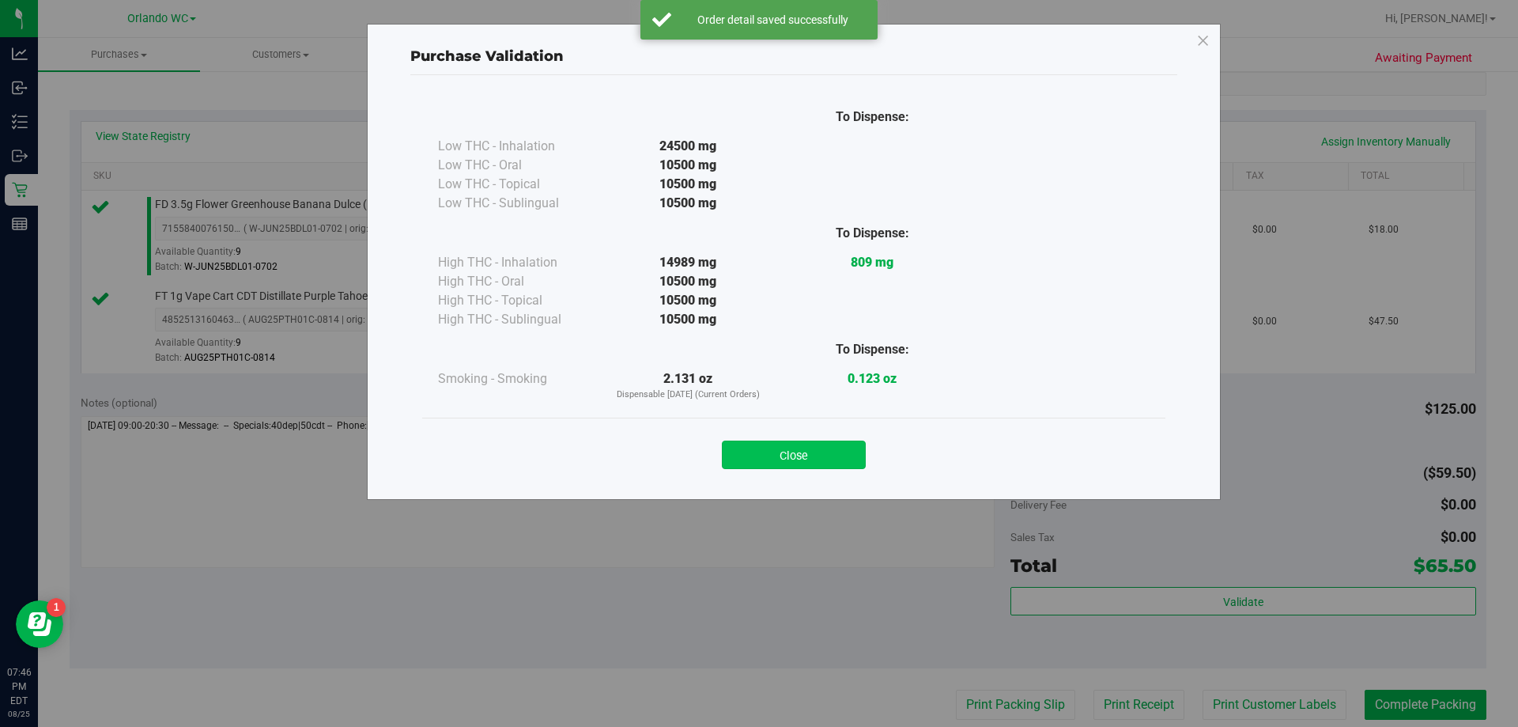
click at [829, 452] on button "Close" at bounding box center [794, 455] width 144 height 28
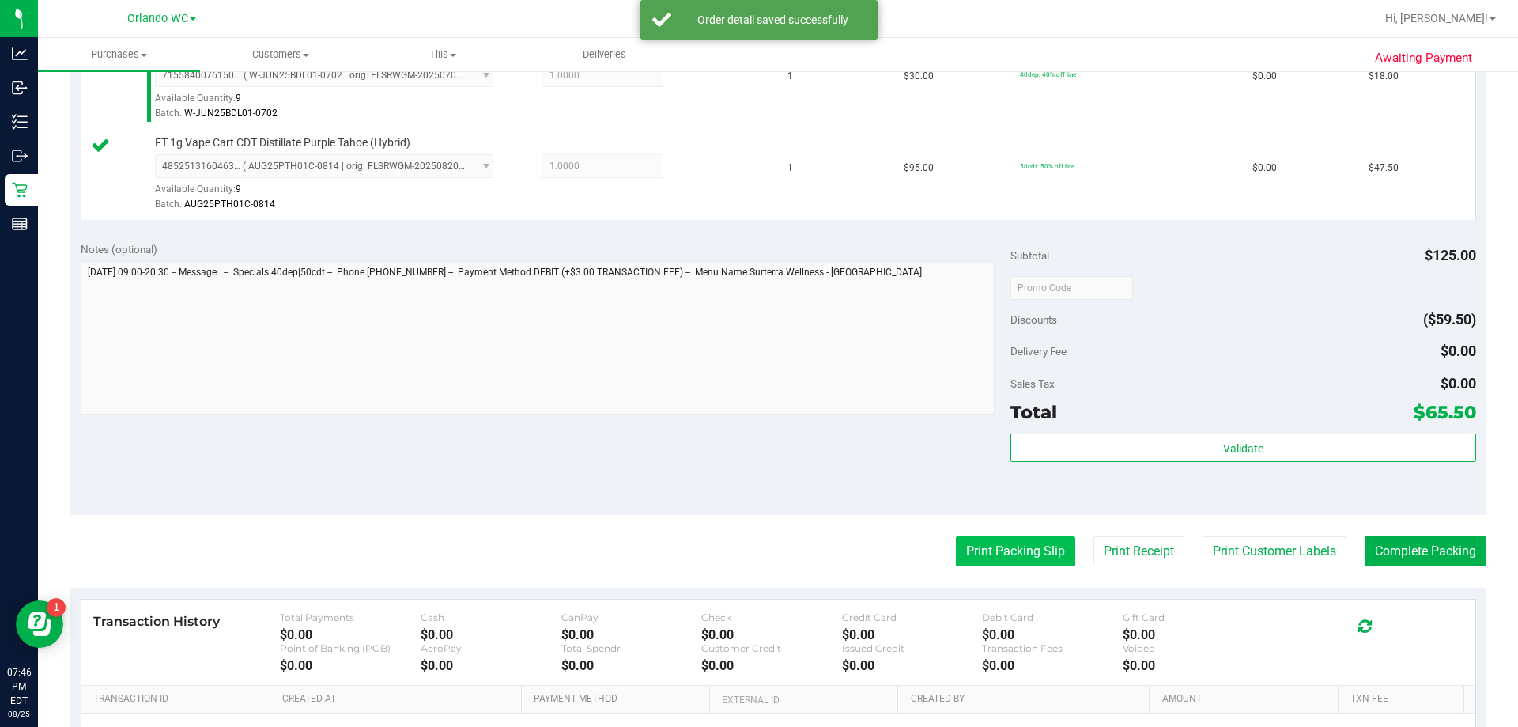
scroll to position [475, 0]
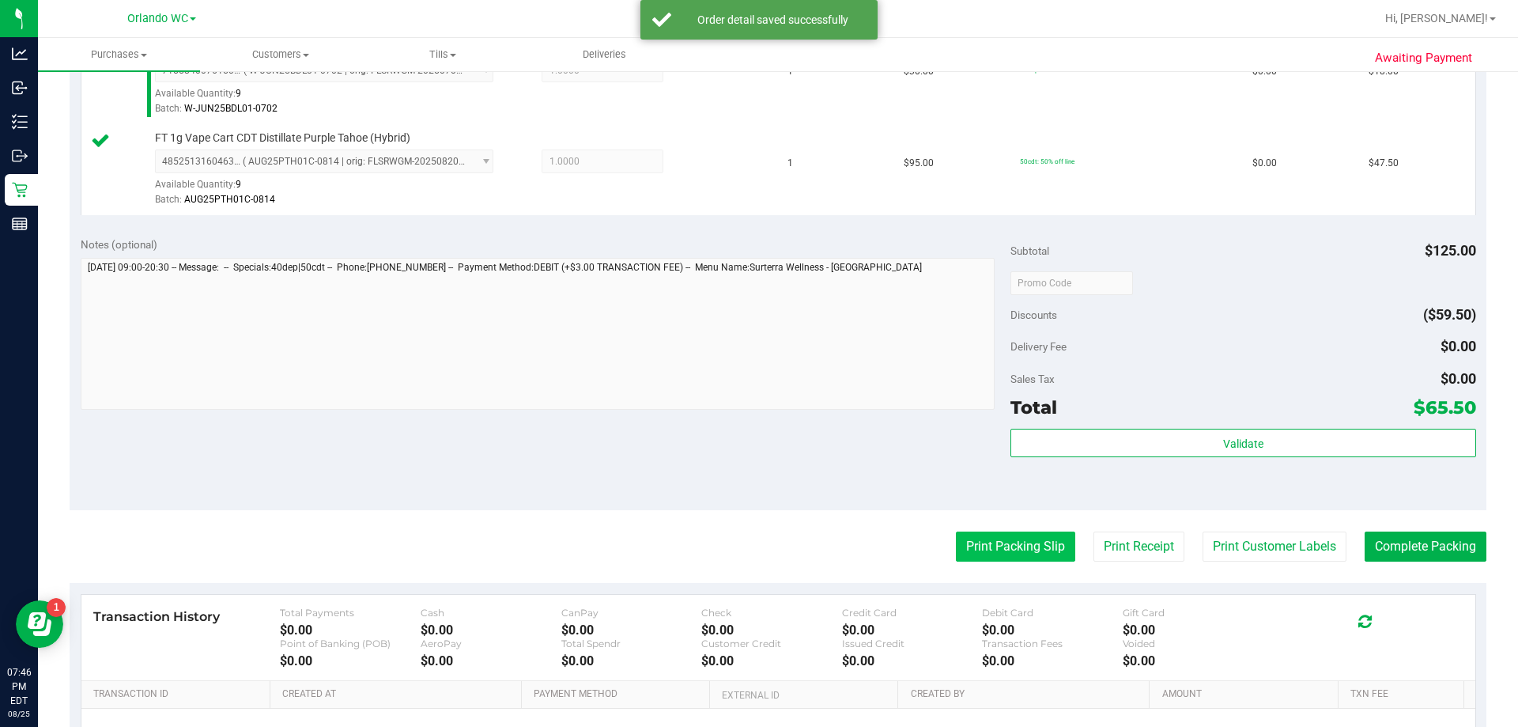
click at [1004, 556] on button "Print Packing Slip" at bounding box center [1015, 546] width 119 height 30
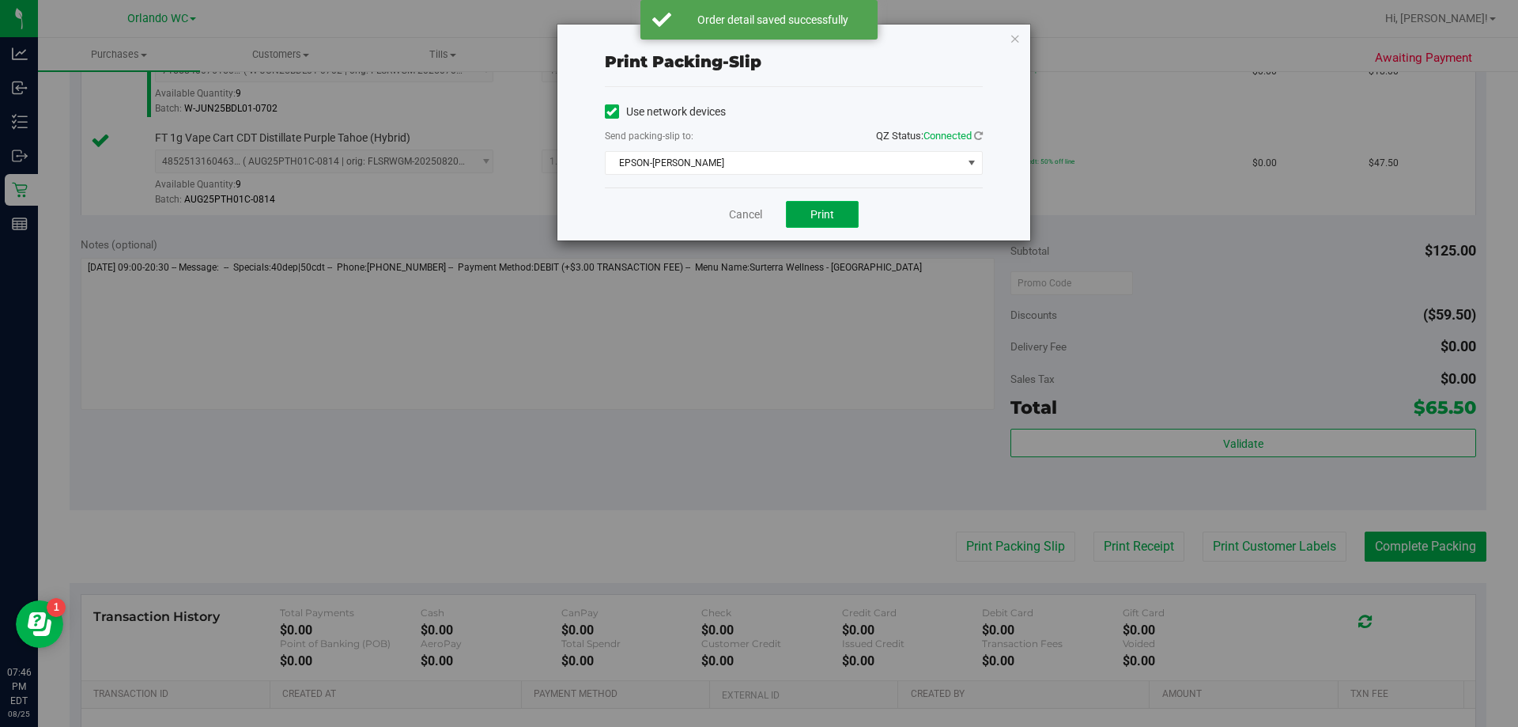
click at [823, 208] on span "Print" at bounding box center [823, 214] width 24 height 13
click at [740, 214] on link "Cancel" at bounding box center [745, 214] width 33 height 17
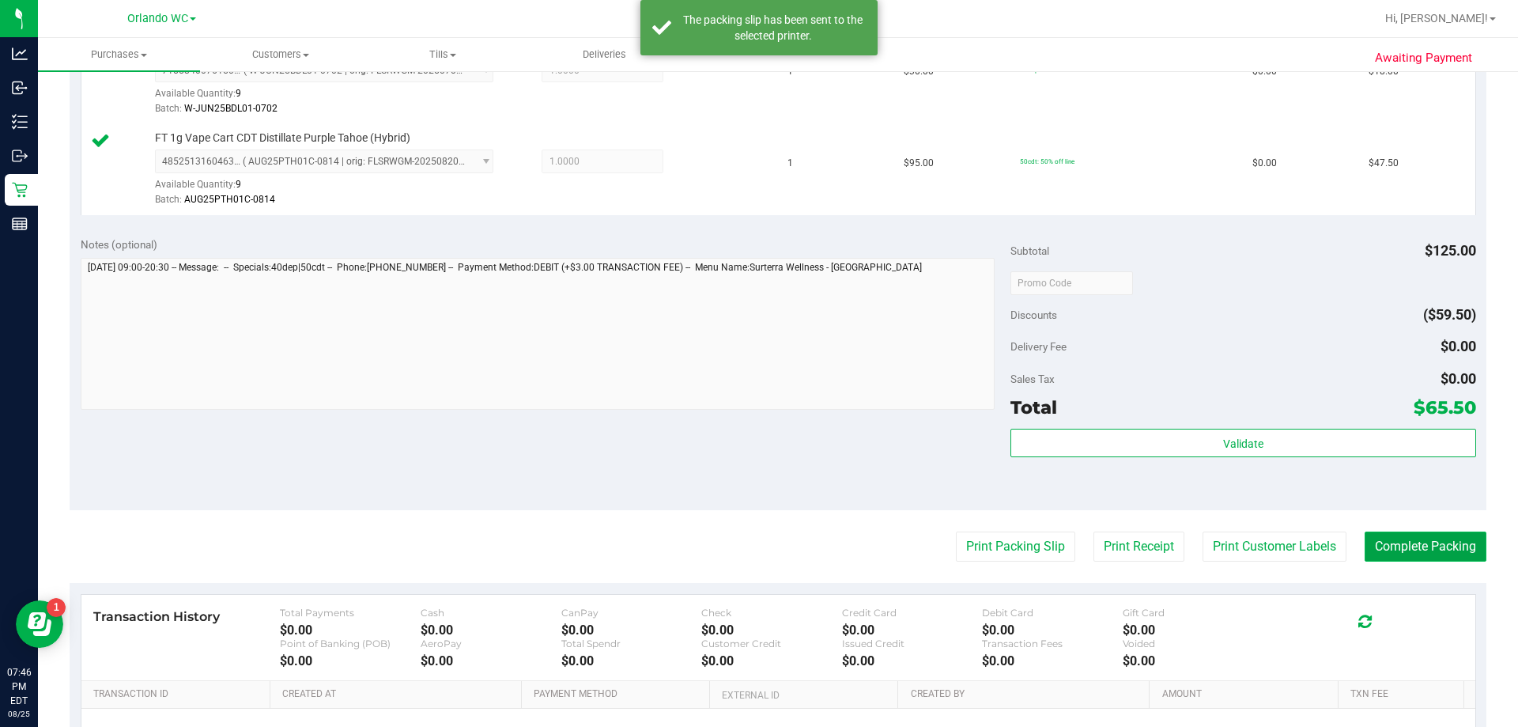
click at [1421, 550] on button "Complete Packing" at bounding box center [1426, 546] width 122 height 30
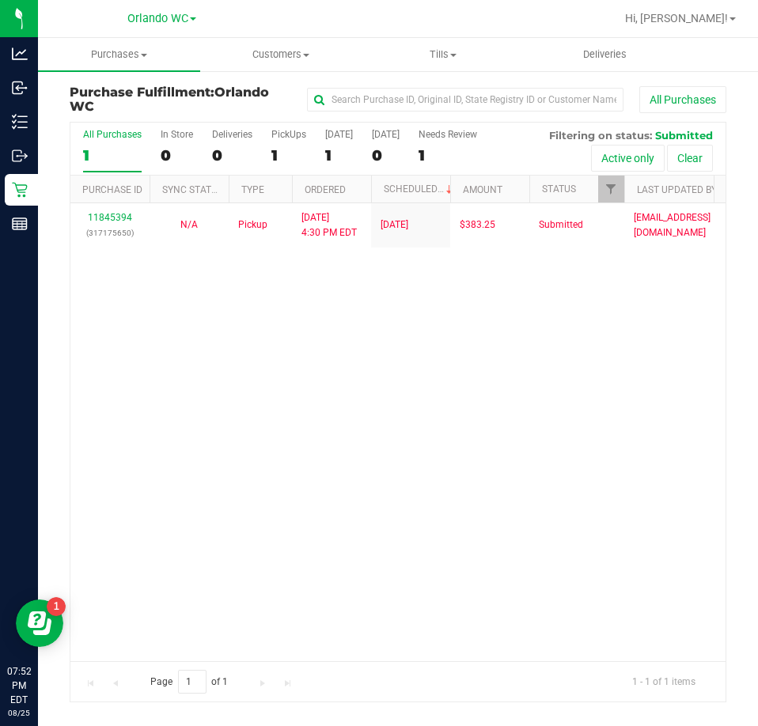
click at [39, 196] on div "Purchase Fulfillment: Orlando WC All Purchases All Purchases 1 In Store 0 Deliv…" at bounding box center [398, 394] width 720 height 649
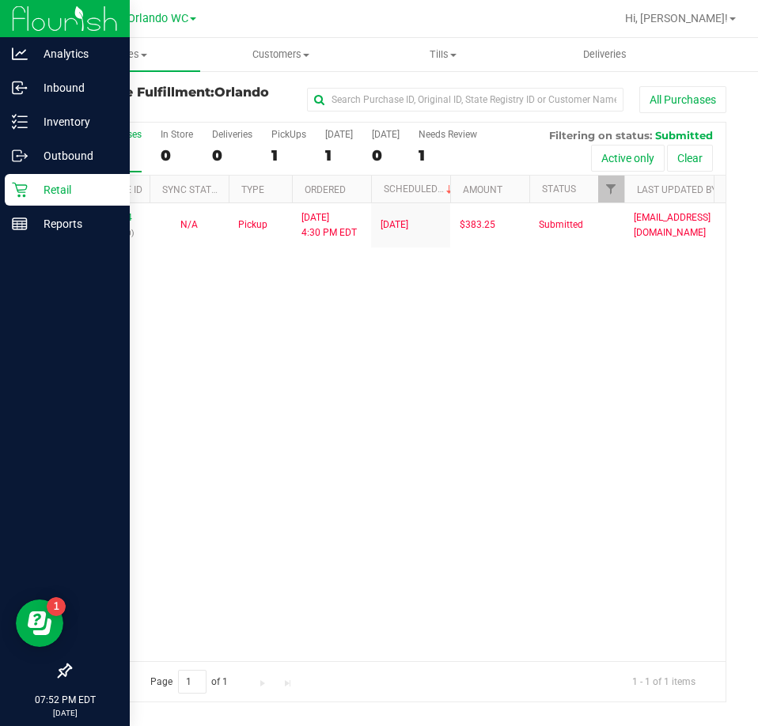
click at [31, 193] on p "Retail" at bounding box center [75, 189] width 95 height 19
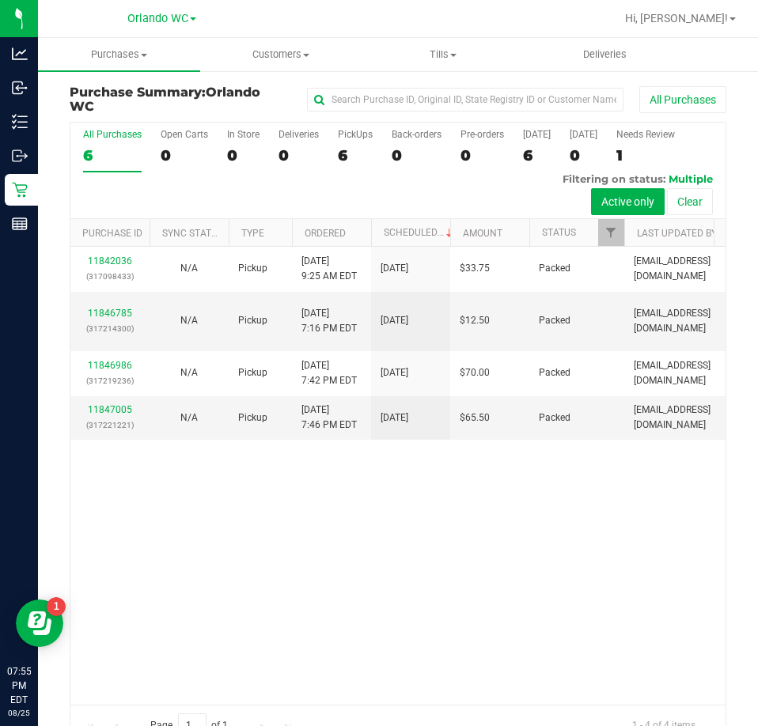
click at [103, 151] on div "6" at bounding box center [112, 155] width 59 height 18
click at [0, 0] on input "All Purchases 6" at bounding box center [0, 0] width 0 height 0
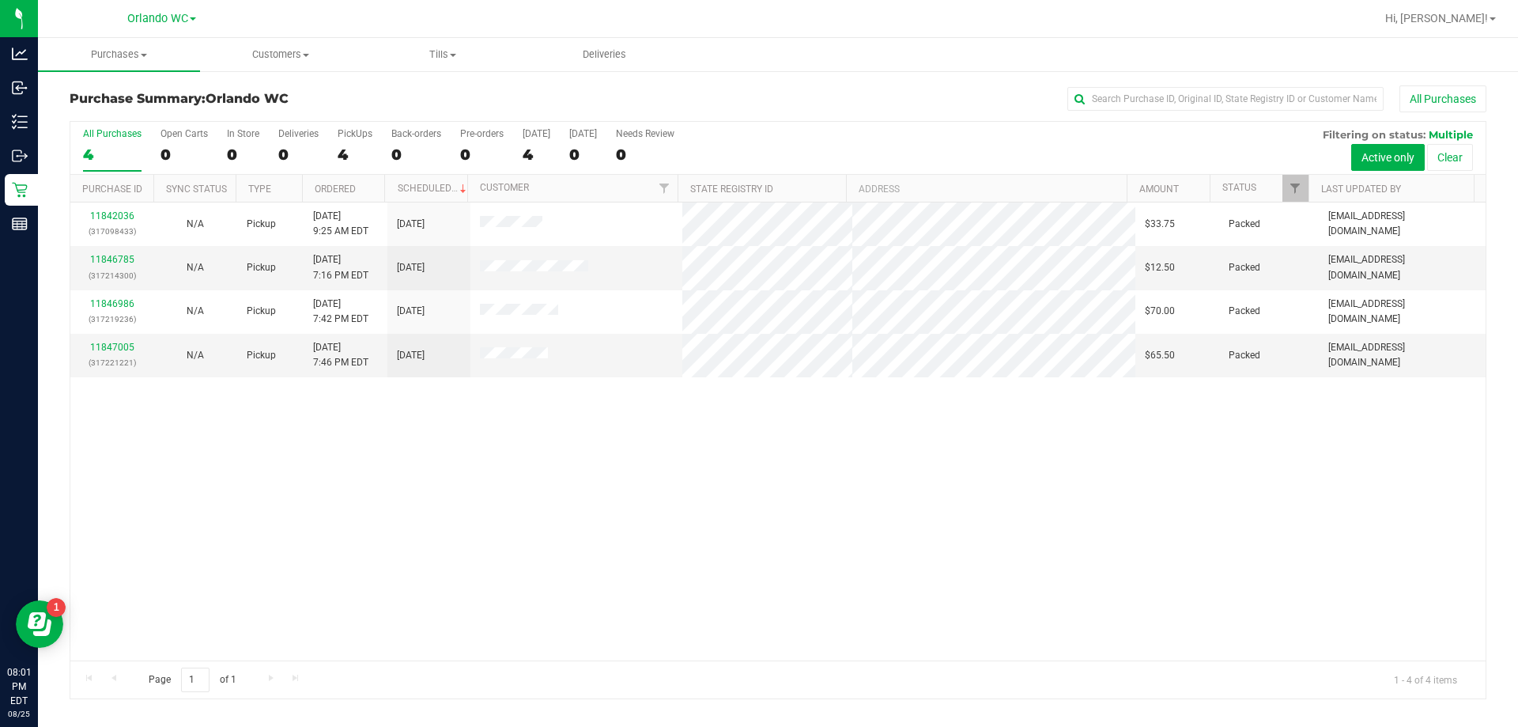
click at [113, 150] on div "4" at bounding box center [112, 155] width 59 height 18
click at [0, 0] on input "All Purchases 4" at bounding box center [0, 0] width 0 height 0
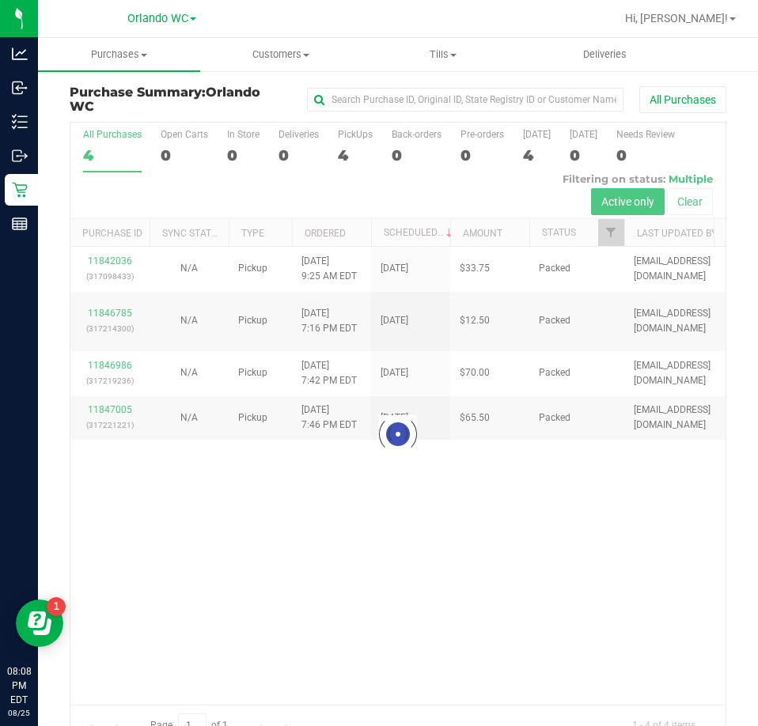
click at [115, 152] on div at bounding box center [397, 434] width 655 height 622
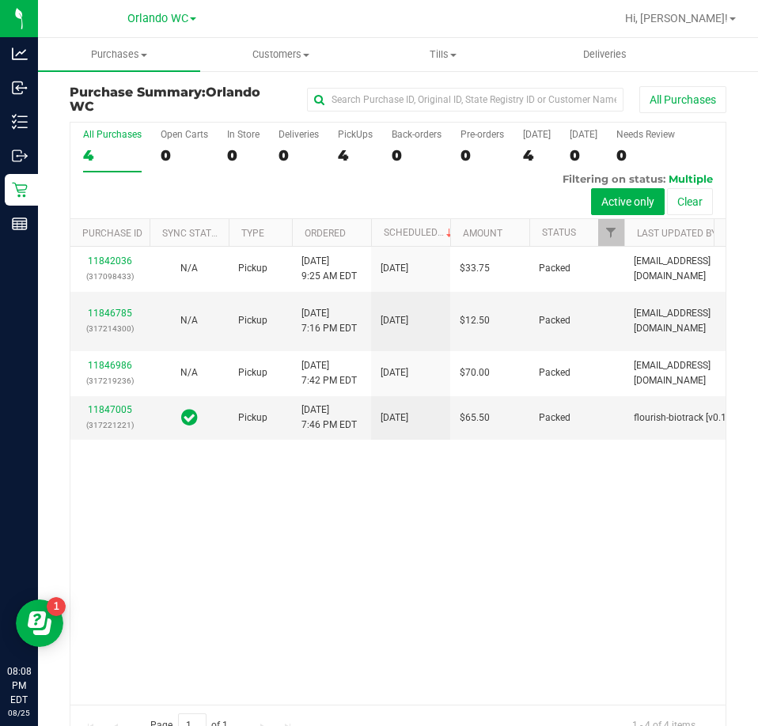
click at [104, 140] on div "All Purchases" at bounding box center [112, 134] width 59 height 11
click at [0, 0] on input "All Purchases 4" at bounding box center [0, 0] width 0 height 0
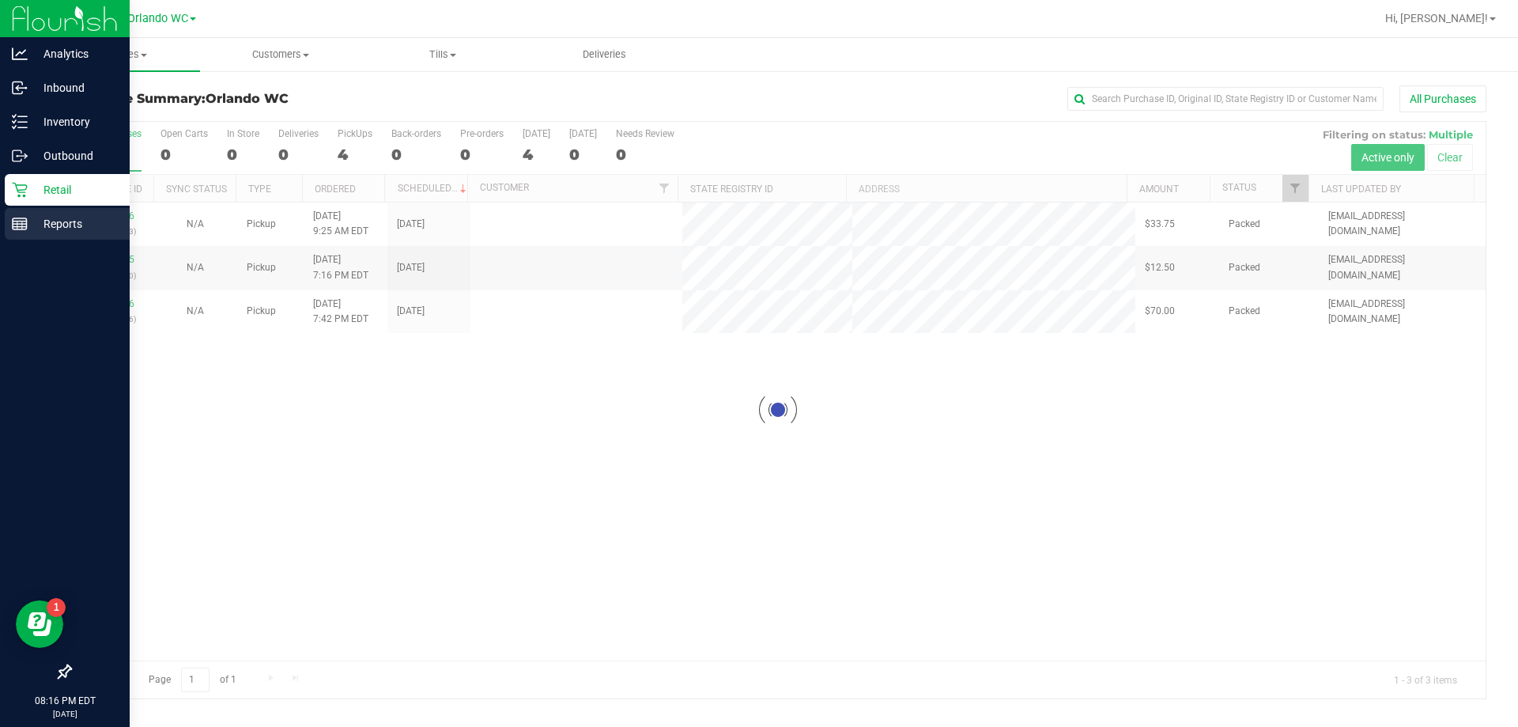
click at [32, 221] on p "Reports" at bounding box center [75, 223] width 95 height 19
click at [43, 213] on div "Reports" at bounding box center [67, 224] width 125 height 32
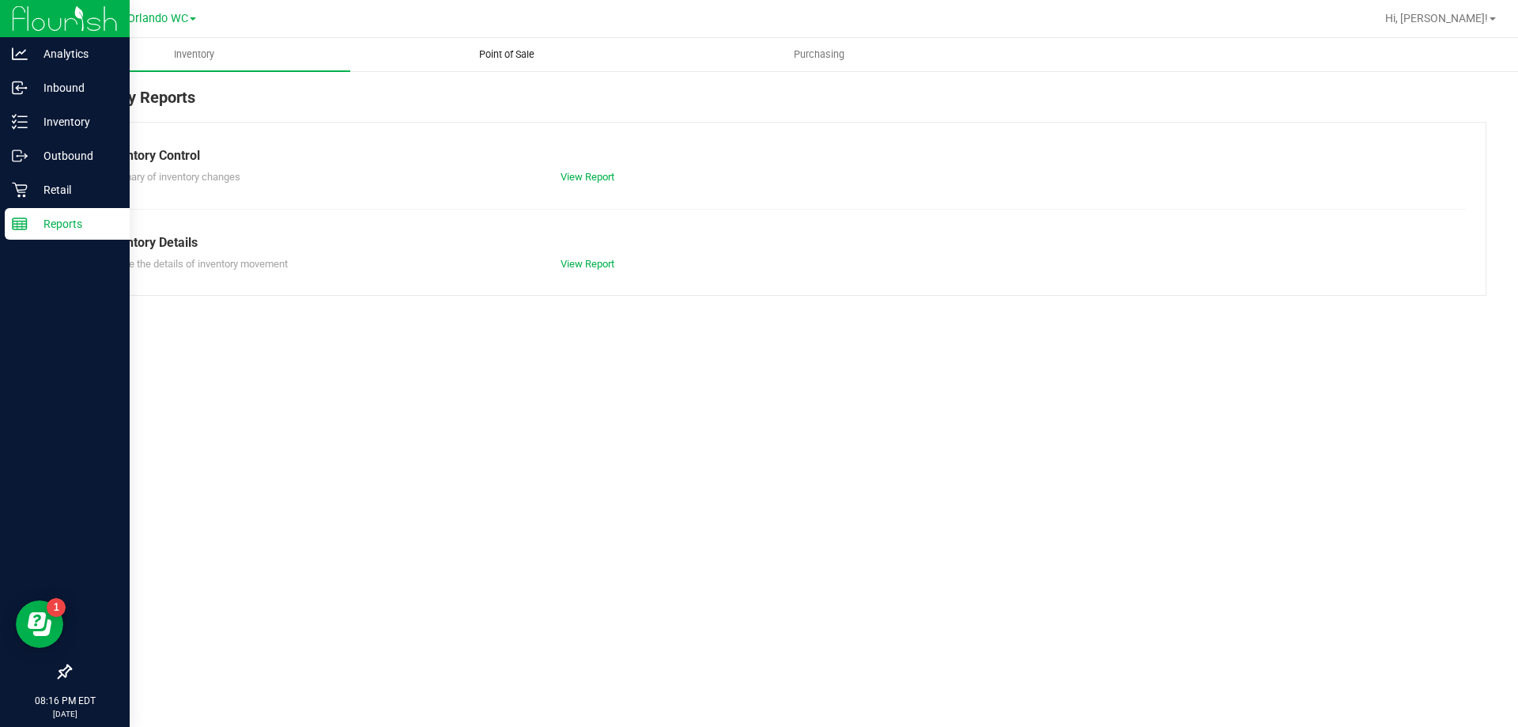
click at [505, 49] on span "Point of Sale" at bounding box center [507, 54] width 98 height 14
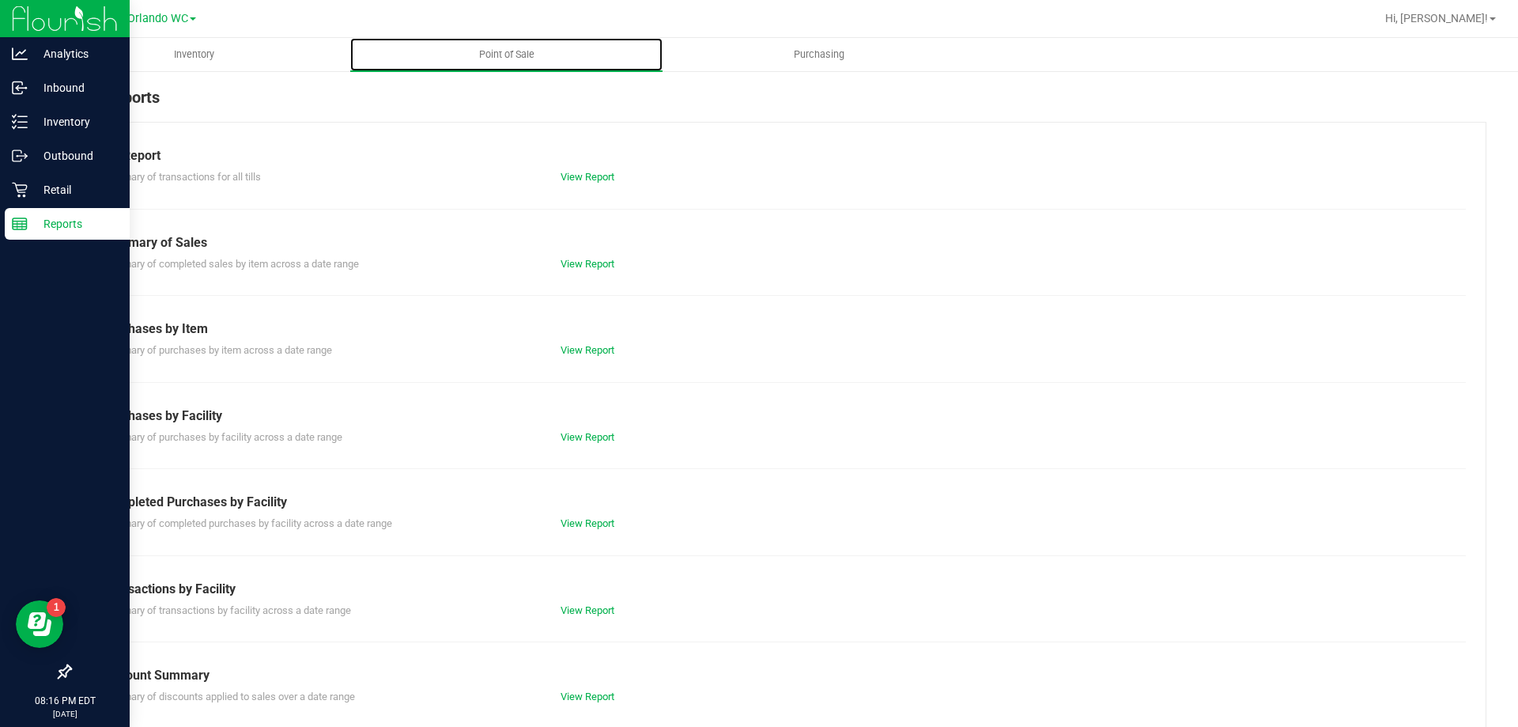
scroll to position [79, 0]
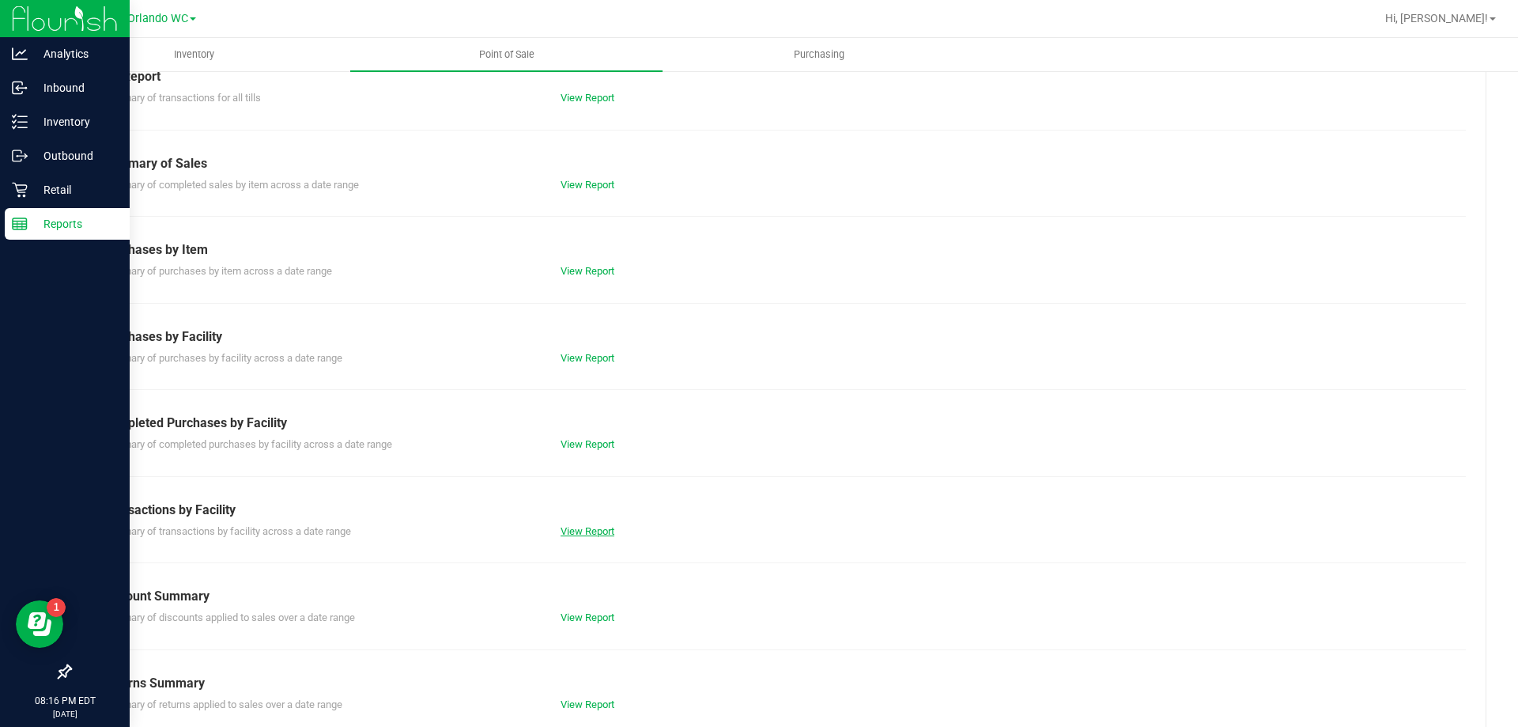
click at [561, 533] on link "View Report" at bounding box center [588, 531] width 54 height 12
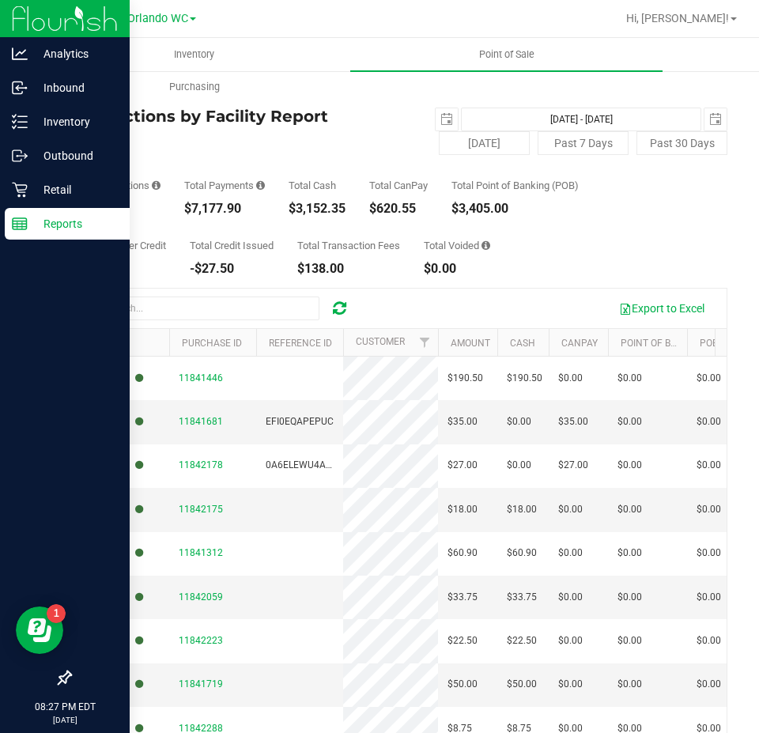
click at [342, 309] on icon at bounding box center [339, 309] width 13 height 16
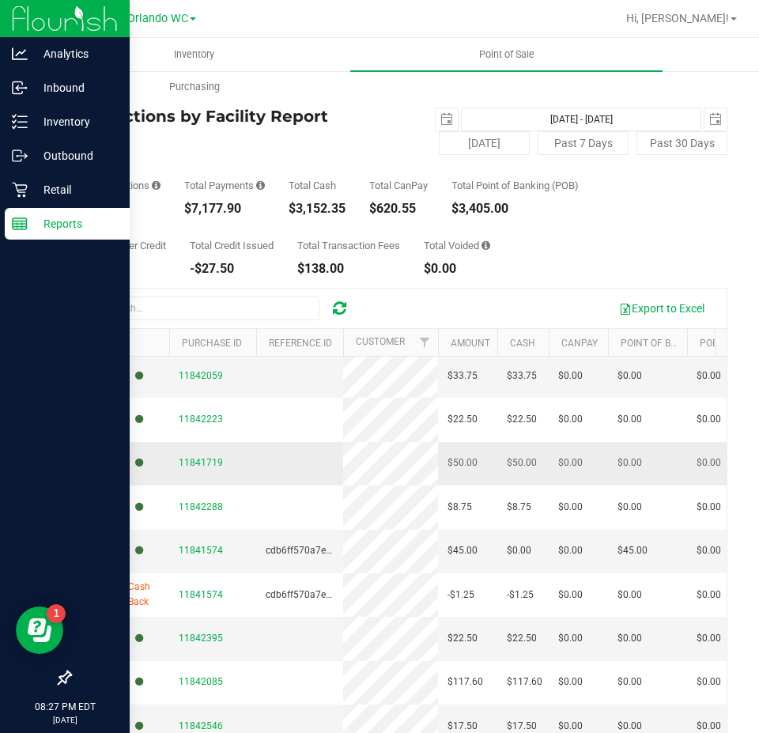
scroll to position [237, 0]
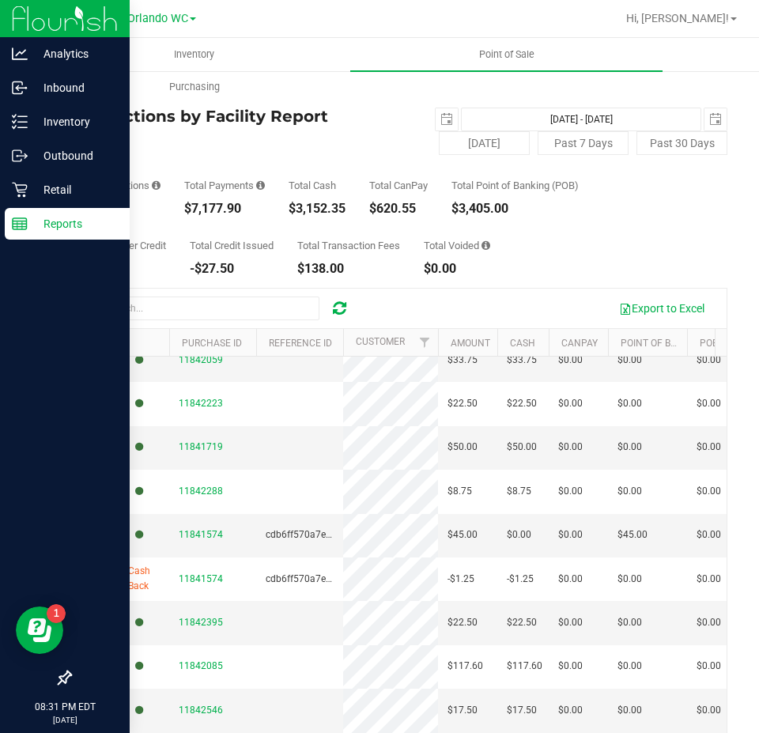
click at [348, 299] on div at bounding box center [339, 308] width 25 height 19
click at [345, 305] on icon at bounding box center [339, 309] width 13 height 16
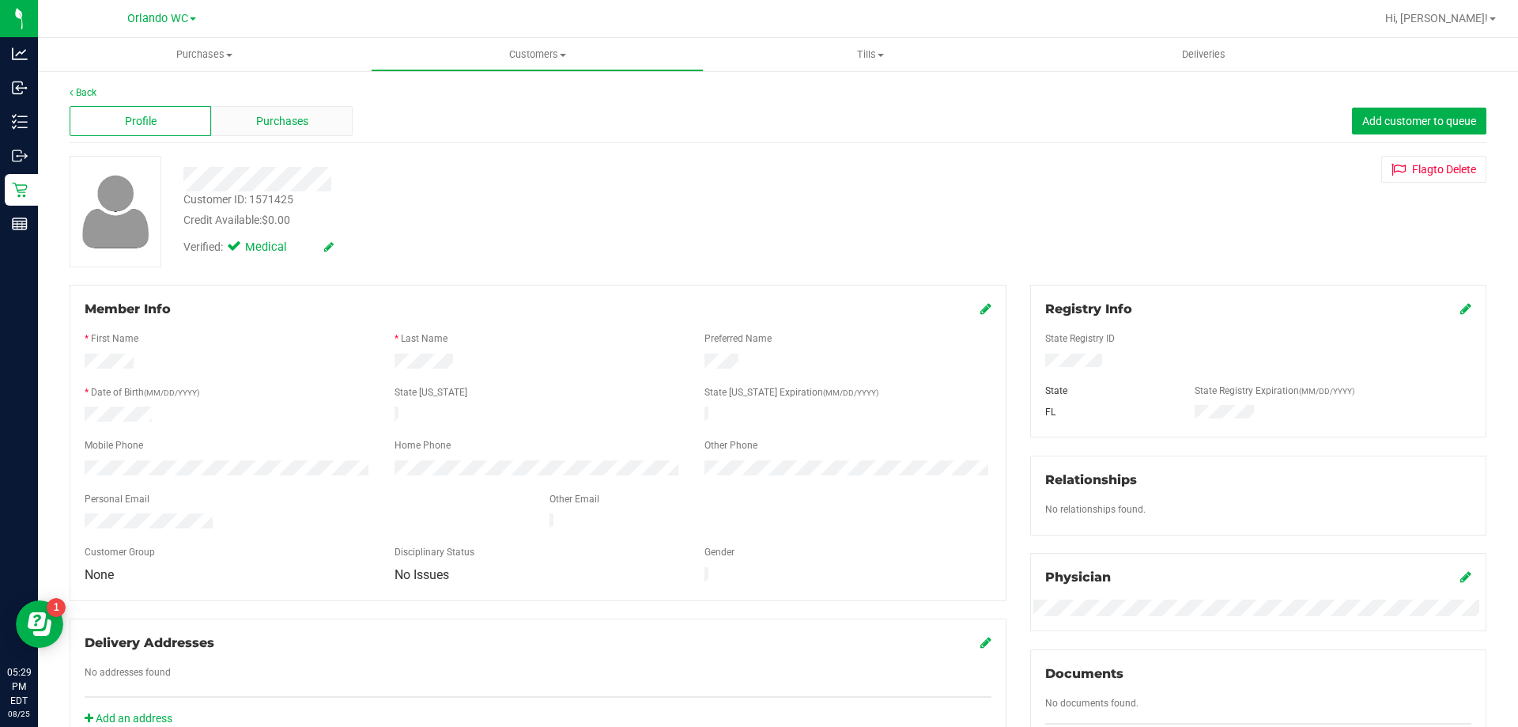
click at [324, 123] on div "Purchases" at bounding box center [282, 121] width 142 height 30
click at [322, 115] on div "Purchases" at bounding box center [282, 121] width 142 height 30
click at [252, 96] on div "Back" at bounding box center [778, 92] width 1417 height 14
click at [274, 113] on span "Purchases" at bounding box center [282, 121] width 52 height 17
click at [270, 118] on span "Purchases" at bounding box center [282, 121] width 52 height 17
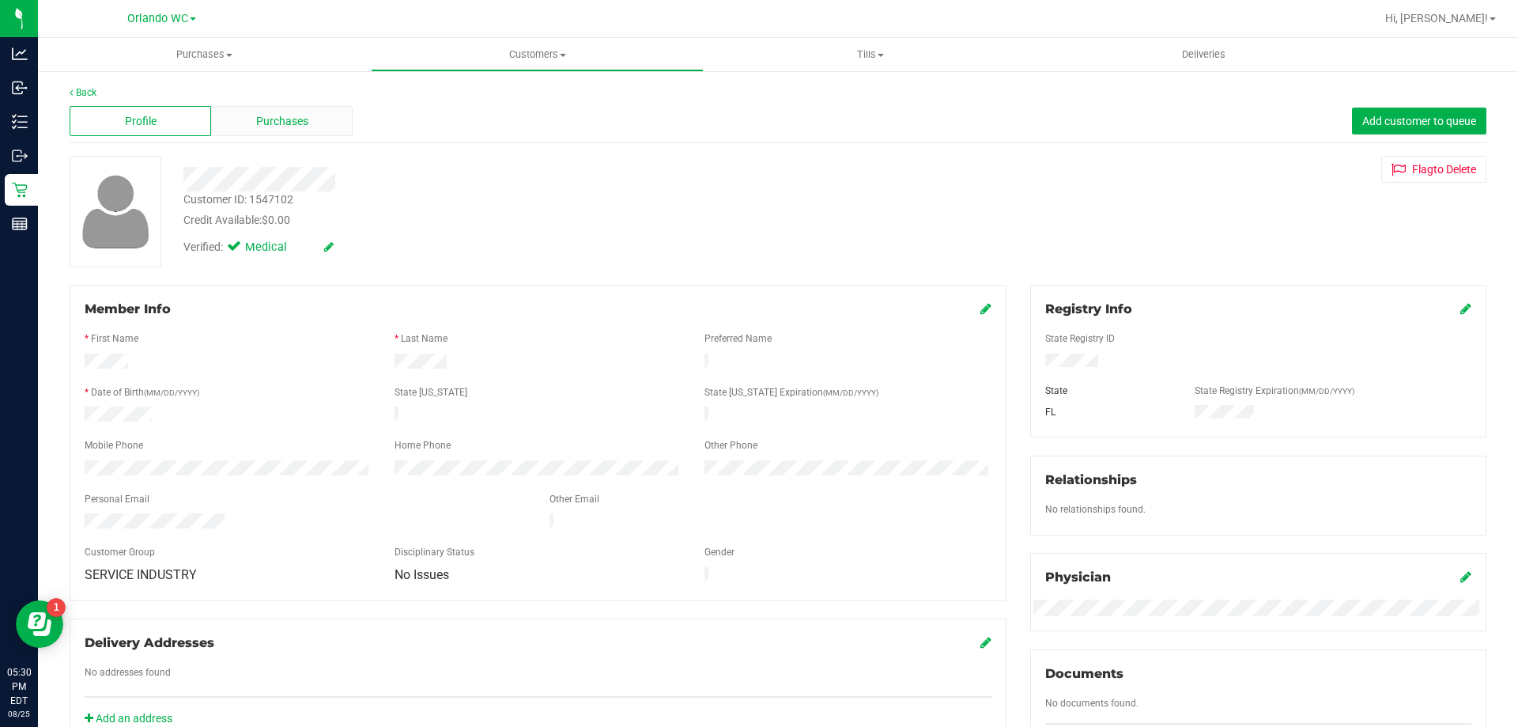
click at [293, 119] on span "Purchases" at bounding box center [282, 121] width 52 height 17
click at [267, 128] on span "Purchases" at bounding box center [282, 121] width 52 height 17
click at [278, 118] on span "Purchases" at bounding box center [282, 121] width 52 height 17
click at [314, 128] on div "Purchases" at bounding box center [282, 121] width 142 height 30
click at [301, 129] on span "Purchases" at bounding box center [282, 121] width 52 height 17
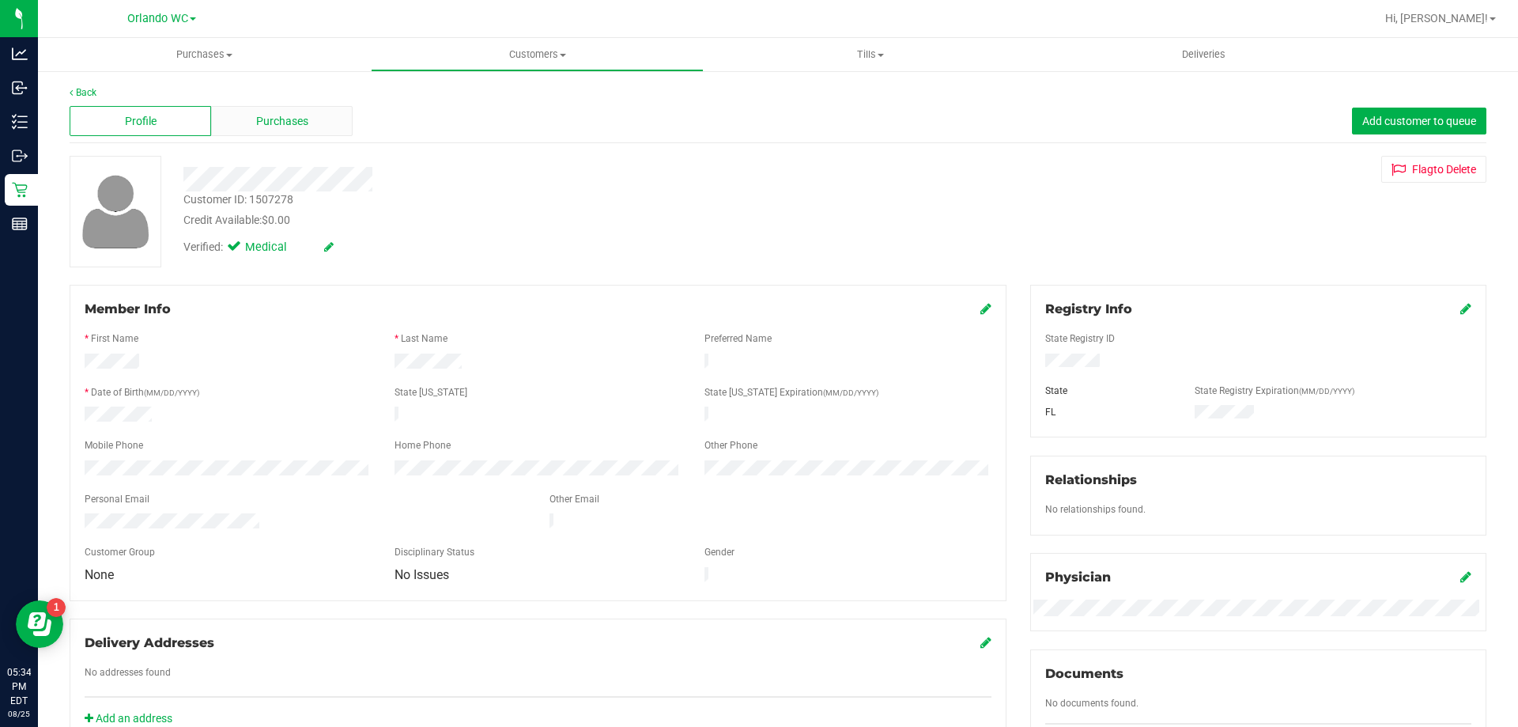
click at [334, 114] on div "Purchases" at bounding box center [282, 121] width 142 height 30
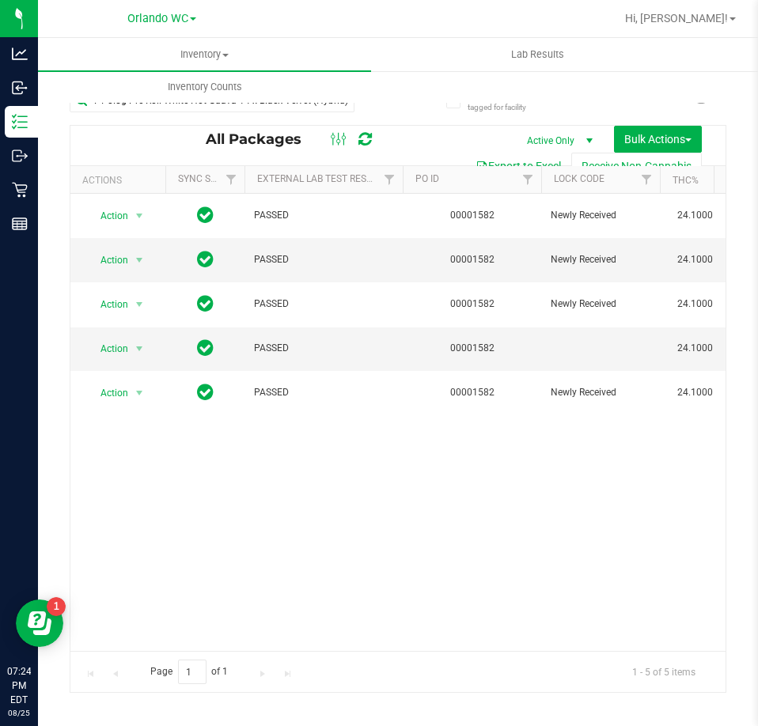
click at [243, 112] on div "FT 0.5g Pre-Roll White Hot Guava 14 x Black Velvet (Hybrid) 5ct" at bounding box center [212, 107] width 285 height 36
click at [244, 109] on input "FT 0.5g Pre-Roll White Hot Guava 14 x Black Velvet (Hybrid) 5ct" at bounding box center [212, 101] width 285 height 24
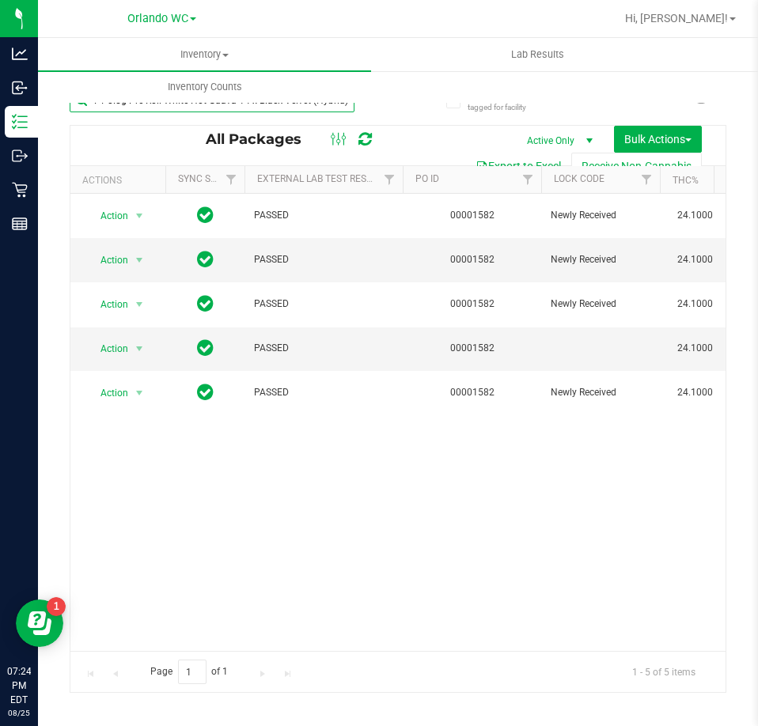
paste input "3g Vape Pen Distillate Taurus Moon (THC)"
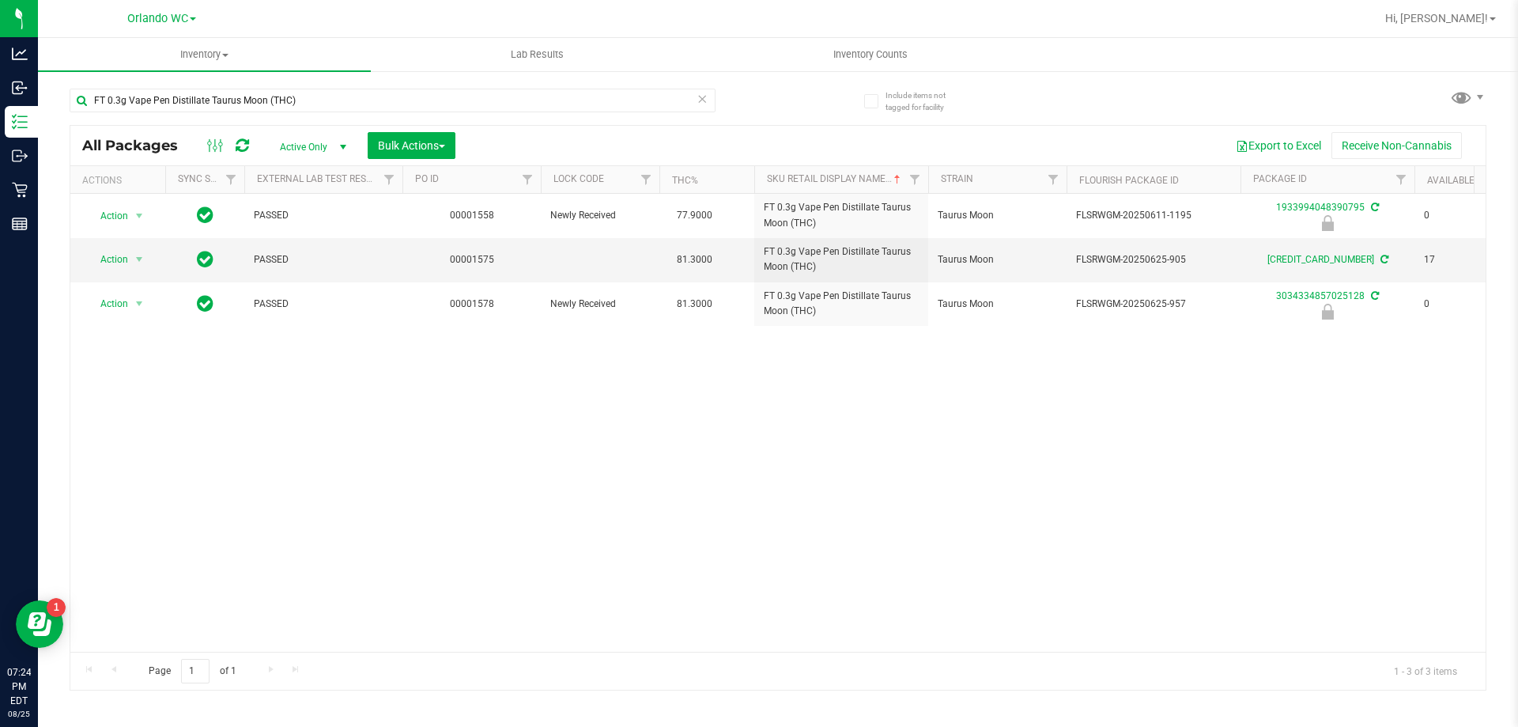
click at [684, 466] on div "Action Action Edit attributes Global inventory Locate package Package audit log…" at bounding box center [778, 423] width 1416 height 458
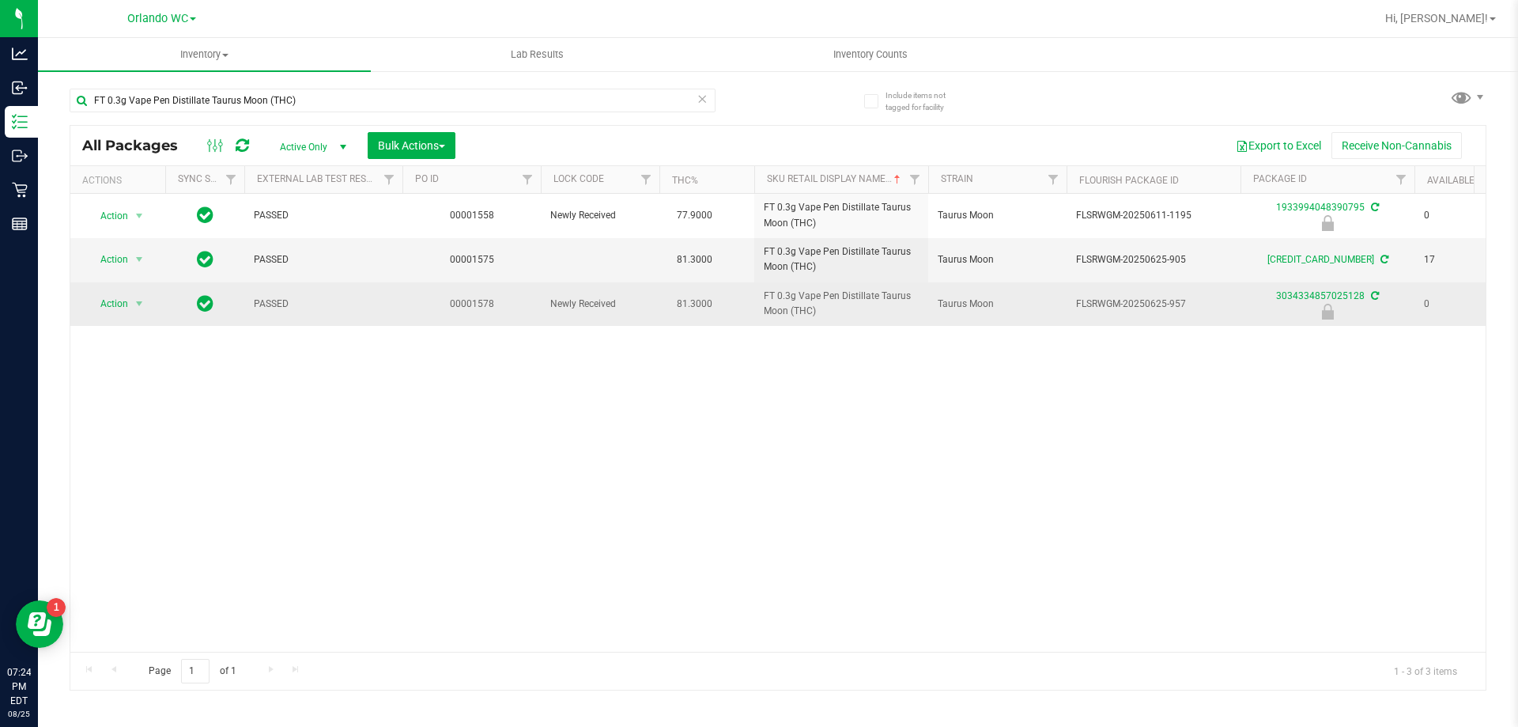
drag, startPoint x: 764, startPoint y: 295, endPoint x: 826, endPoint y: 317, distance: 66.3
click at [758, 317] on span "FT 0.3g Vape Pen Distillate Taurus Moon (THC)" at bounding box center [841, 304] width 155 height 30
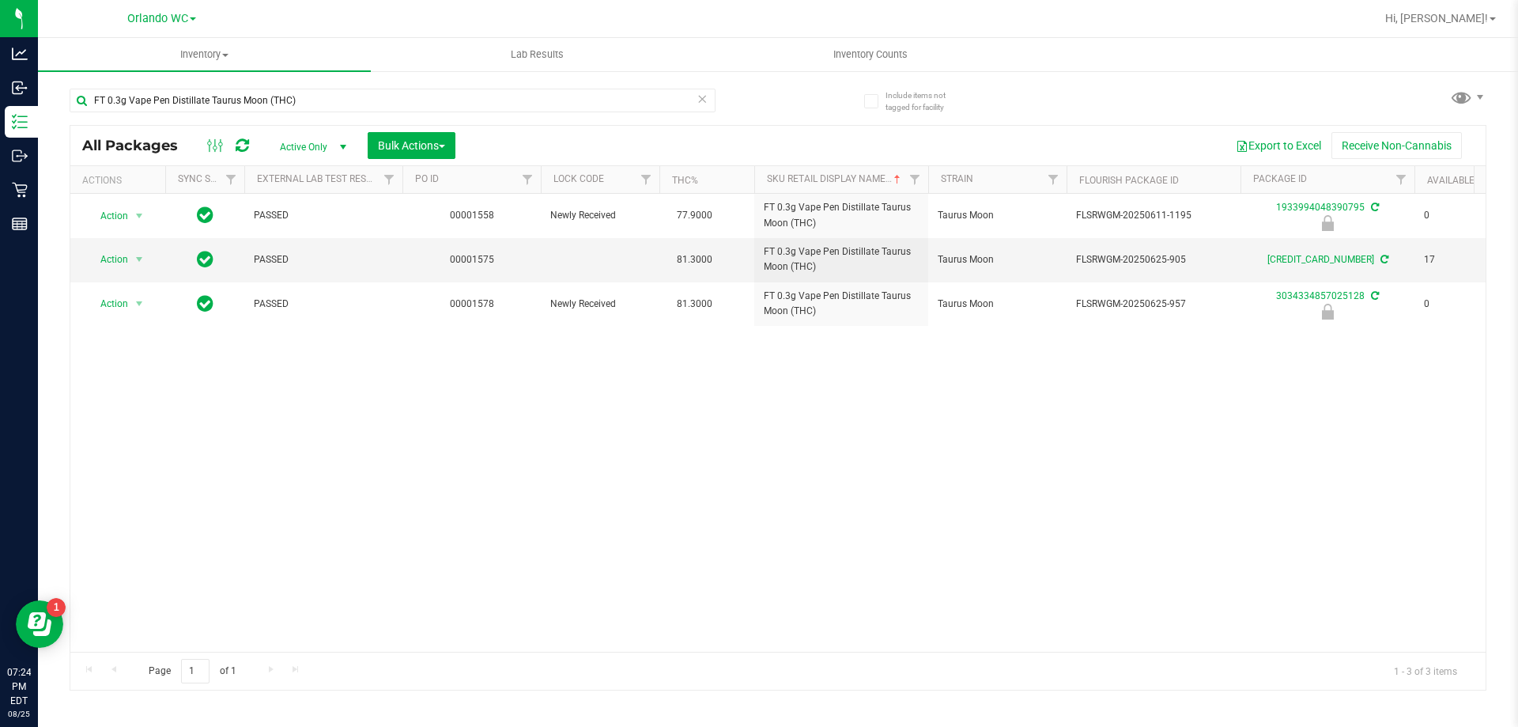
copy span "FT 0.3g Vape Pen Distillate Taurus Moon (THC)"
drag, startPoint x: 467, startPoint y: 470, endPoint x: 521, endPoint y: 452, distance: 57.3
click at [467, 470] on div "Action Action Edit attributes Global inventory Locate package Package audit log…" at bounding box center [778, 423] width 1416 height 458
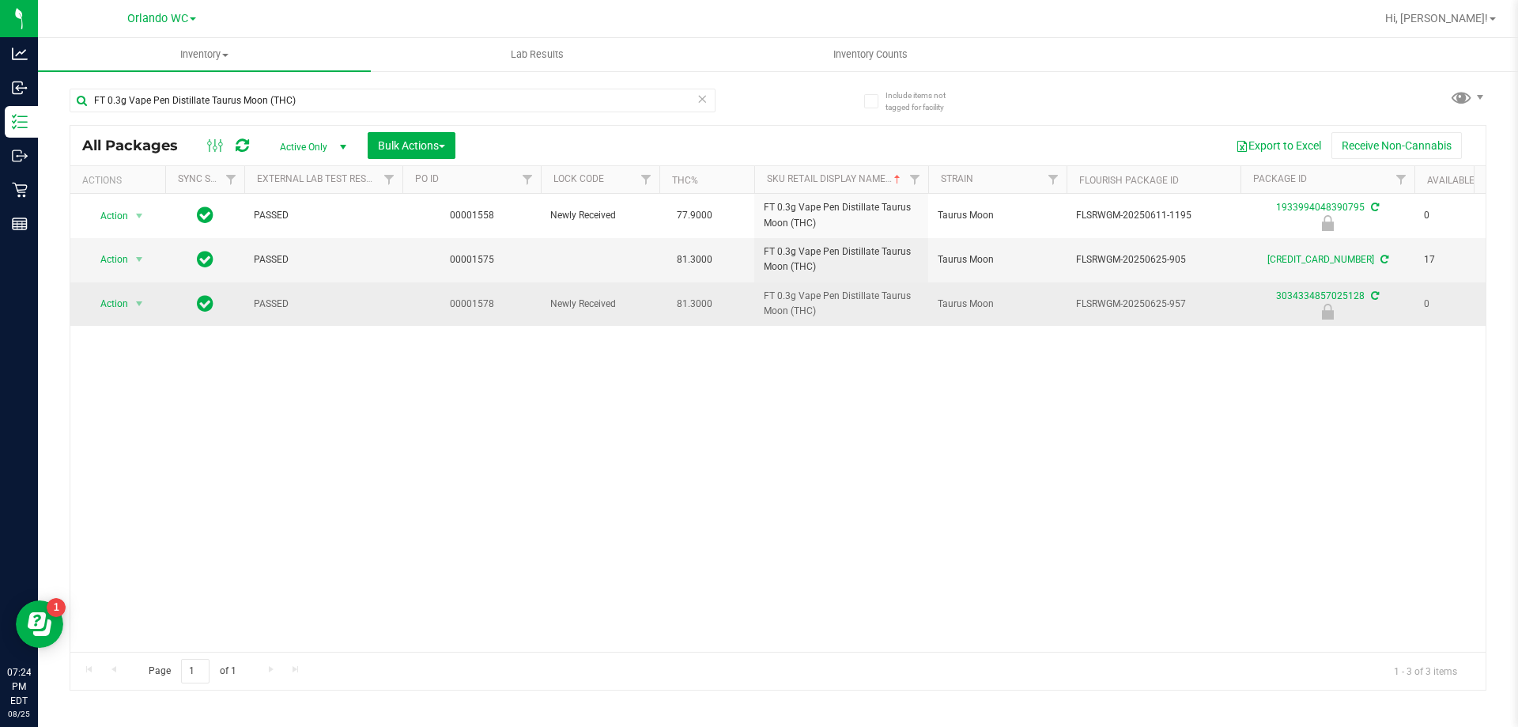
drag, startPoint x: 1073, startPoint y: 304, endPoint x: 1186, endPoint y: 300, distance: 113.2
click at [758, 300] on td "FLSRWGM-20250625-957" at bounding box center [1154, 303] width 174 height 43
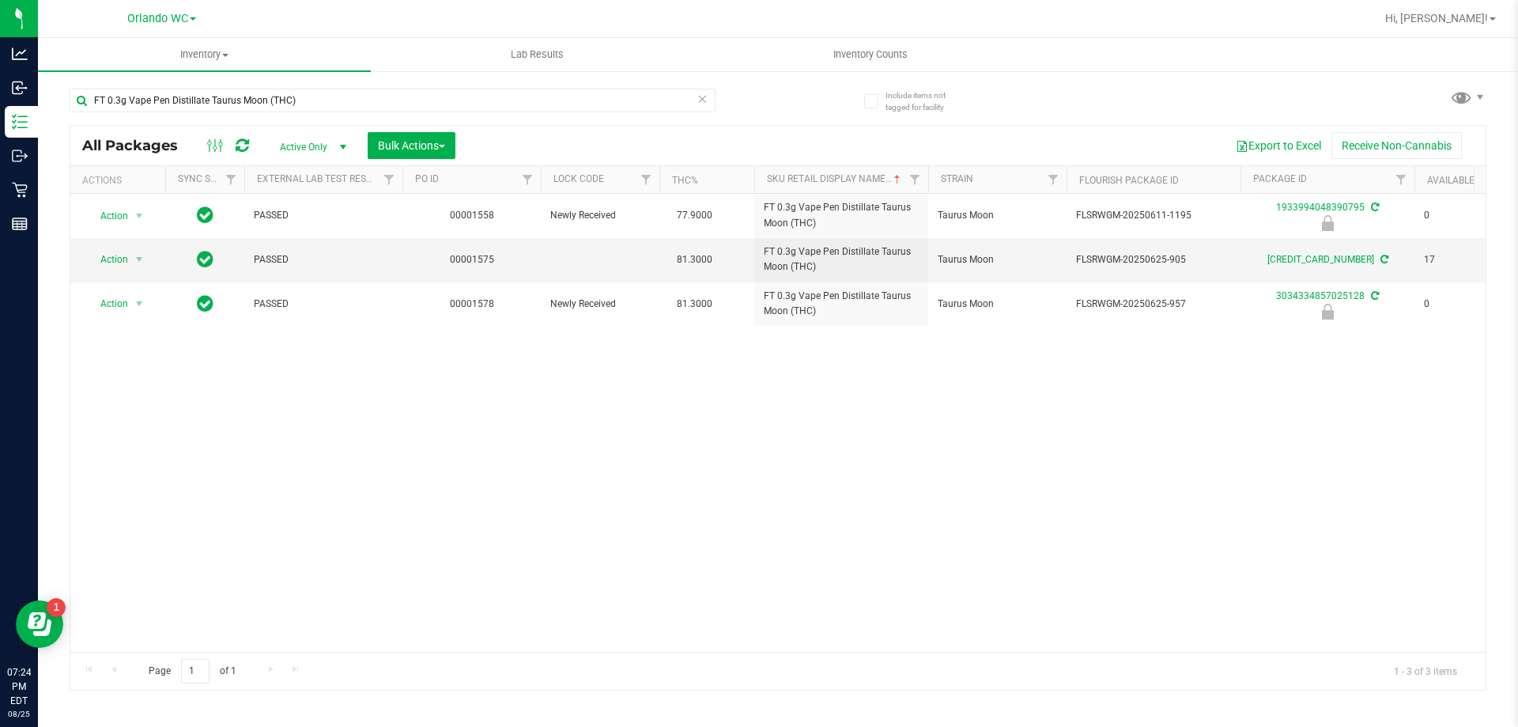
copy span "FLSRWGM-20250625-957"
drag, startPoint x: 272, startPoint y: 417, endPoint x: 207, endPoint y: 32, distance: 389.8
click at [272, 417] on div "Action Action Edit attributes Global inventory Locate package Package audit log…" at bounding box center [778, 423] width 1416 height 458
click at [363, 100] on input "FT 0.3g Vape Pen Distillate Taurus Moon (THC)" at bounding box center [393, 101] width 646 height 24
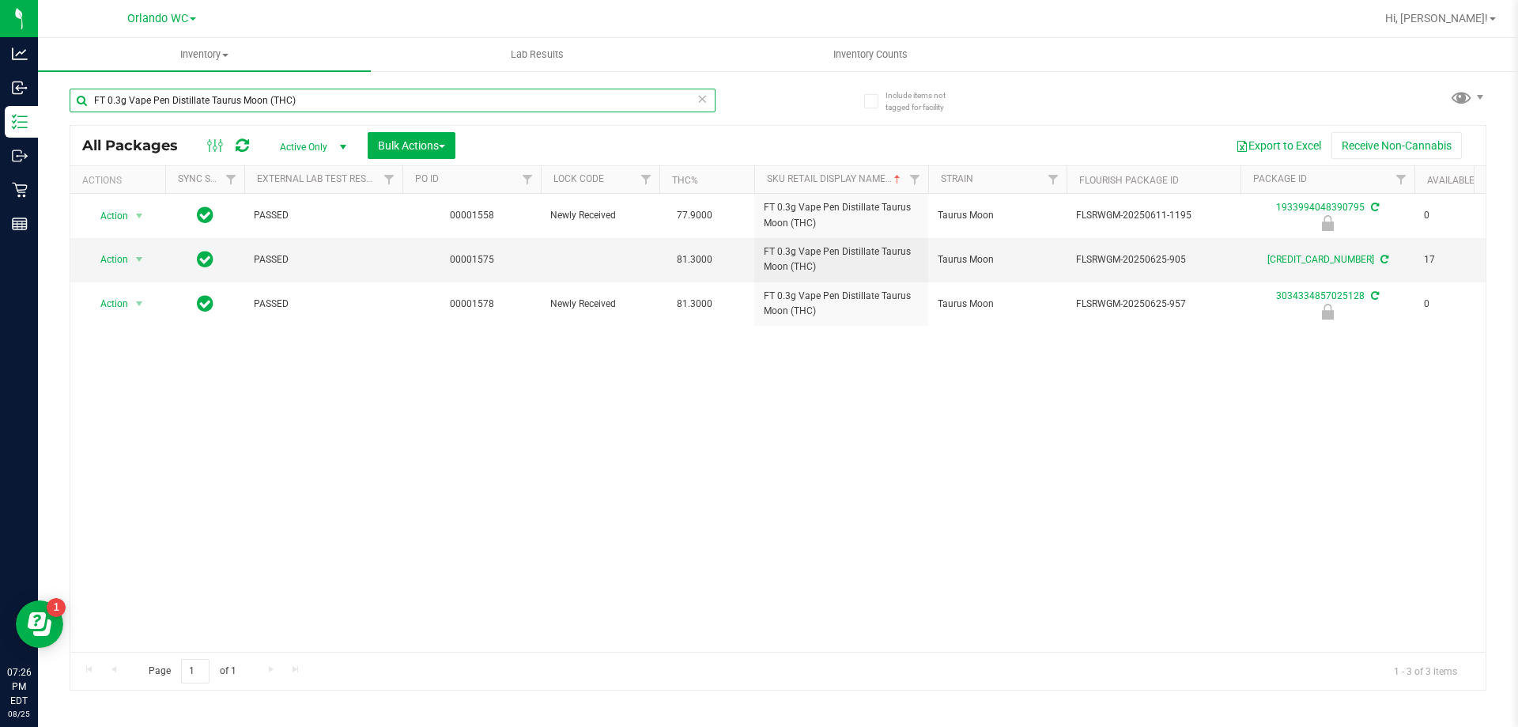
click at [363, 100] on input "FT 0.3g Vape Pen Distillate Taurus Moon (THC)" at bounding box center [393, 101] width 646 height 24
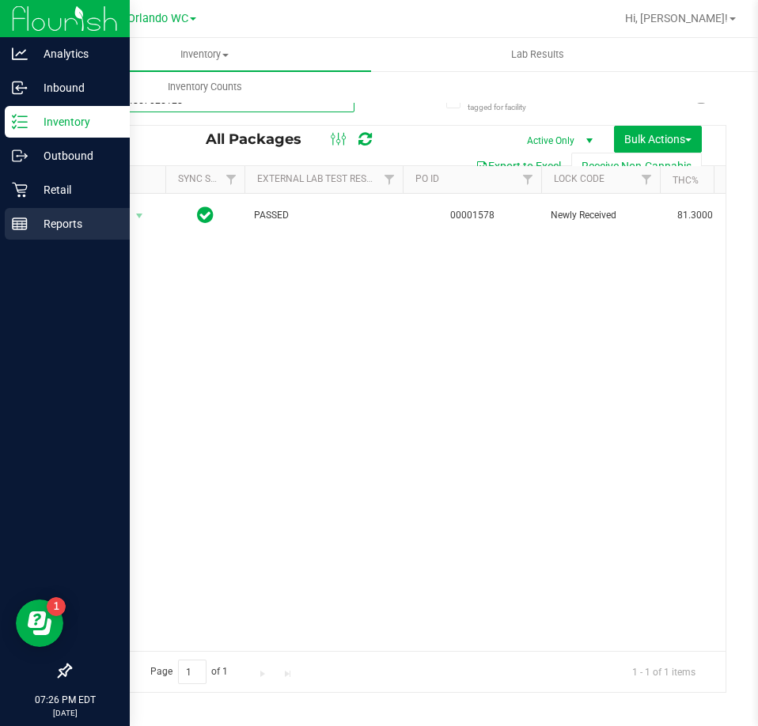
type input "3034334857025128"
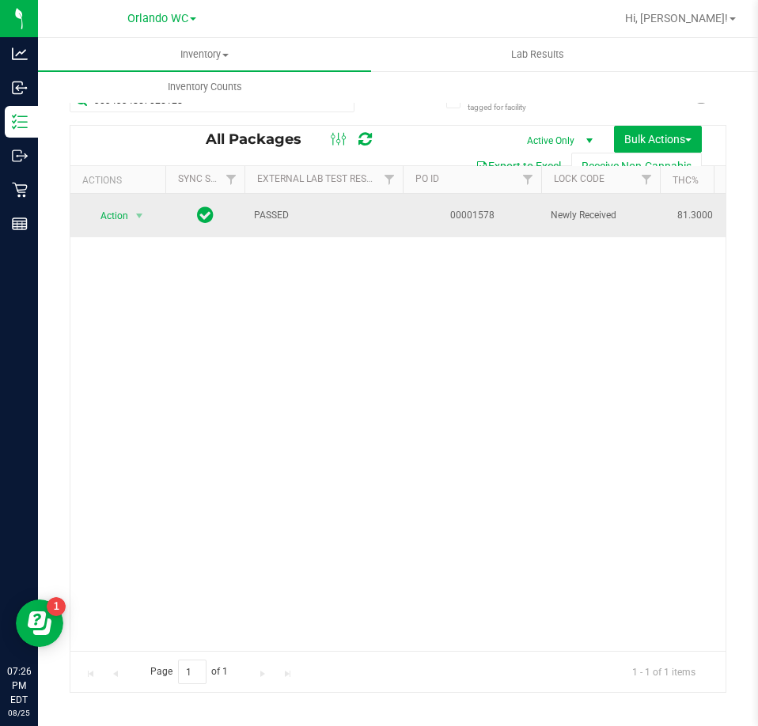
click at [125, 235] on td "Action Action Edit attributes Global inventory Locate package Package audit log…" at bounding box center [117, 215] width 95 height 43
click at [123, 225] on span "Action" at bounding box center [107, 216] width 43 height 22
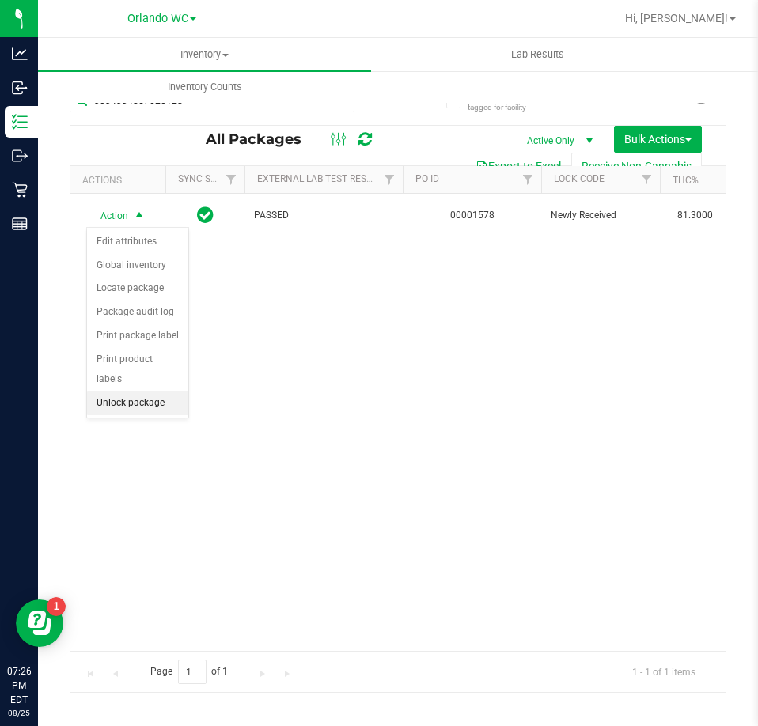
click at [138, 391] on li "Unlock package" at bounding box center [137, 403] width 101 height 24
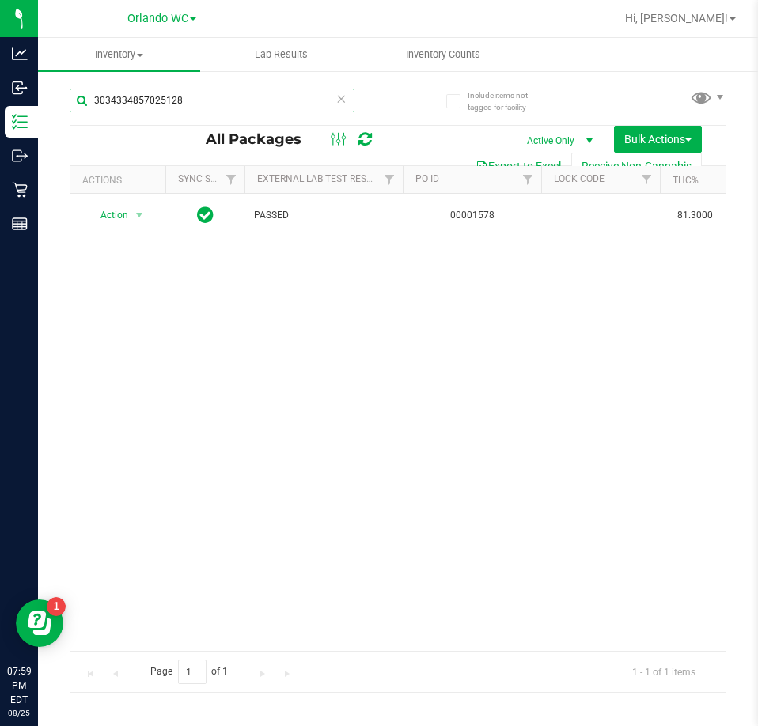
click at [137, 100] on input "3034334857025128" at bounding box center [212, 101] width 285 height 24
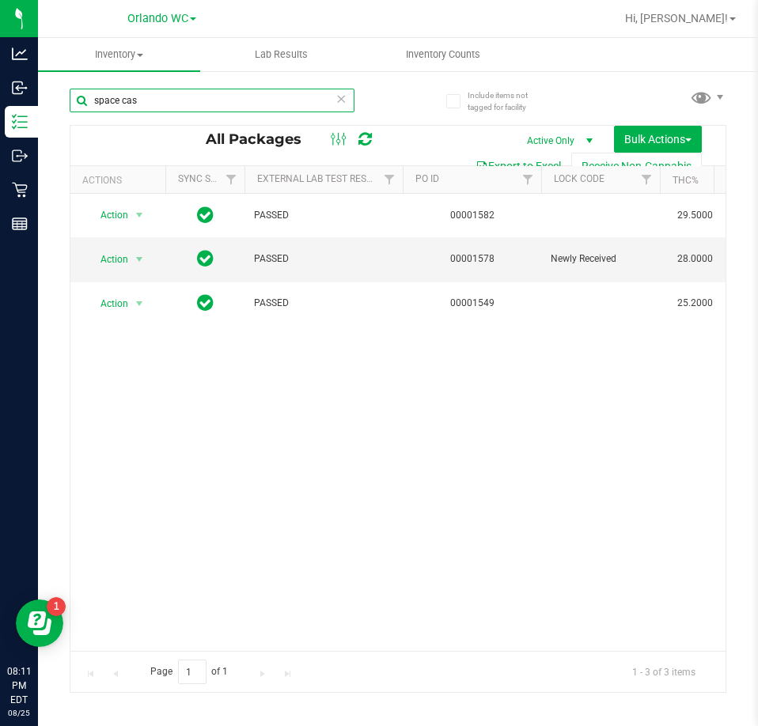
click at [142, 104] on input "space cas" at bounding box center [212, 101] width 285 height 24
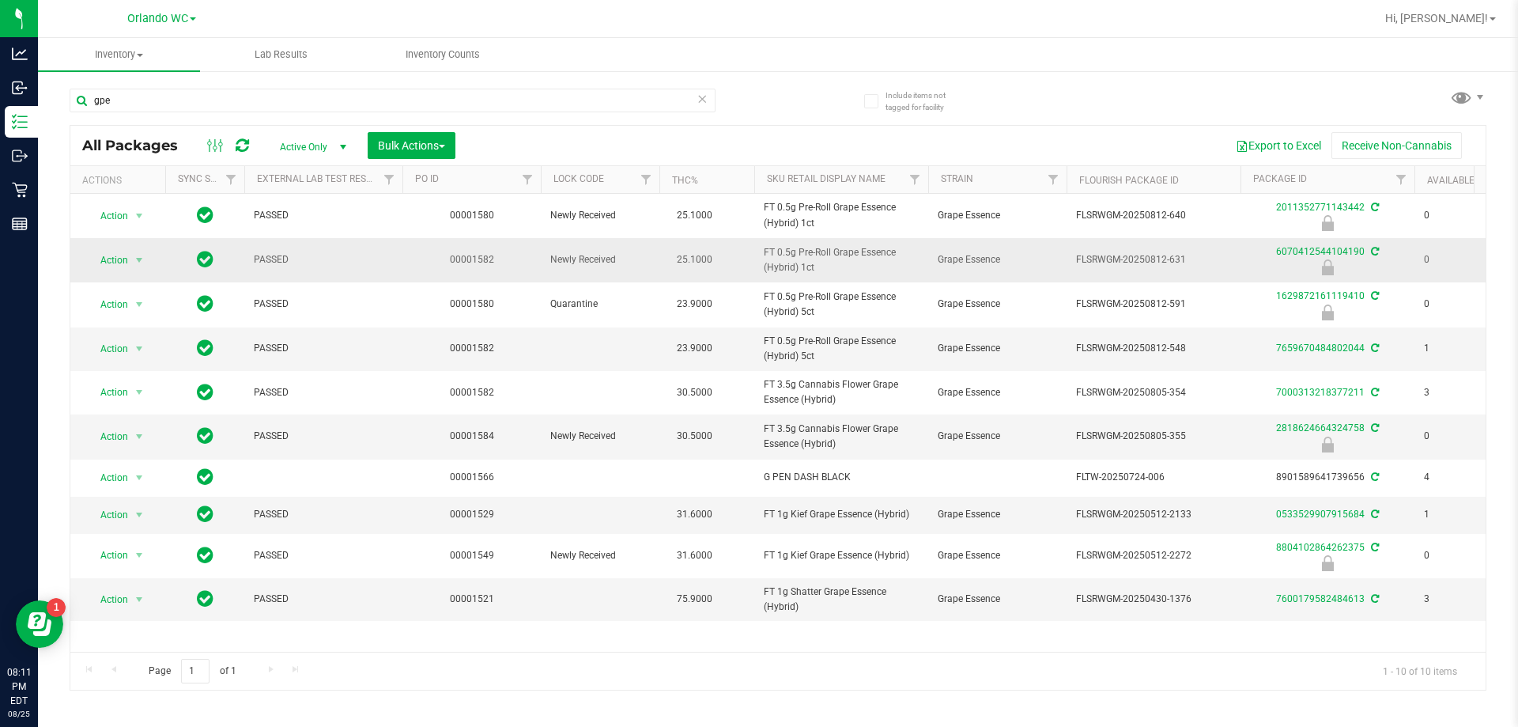
click at [758, 262] on span "FT 0.5g Pre-Roll Grape Essence (Hybrid) 1ct" at bounding box center [841, 260] width 155 height 30
copy tr "FT 0.5g Pre-Roll Grape Essence (Hybrid) 1ct"
click at [353, 108] on input "gpe" at bounding box center [393, 101] width 646 height 24
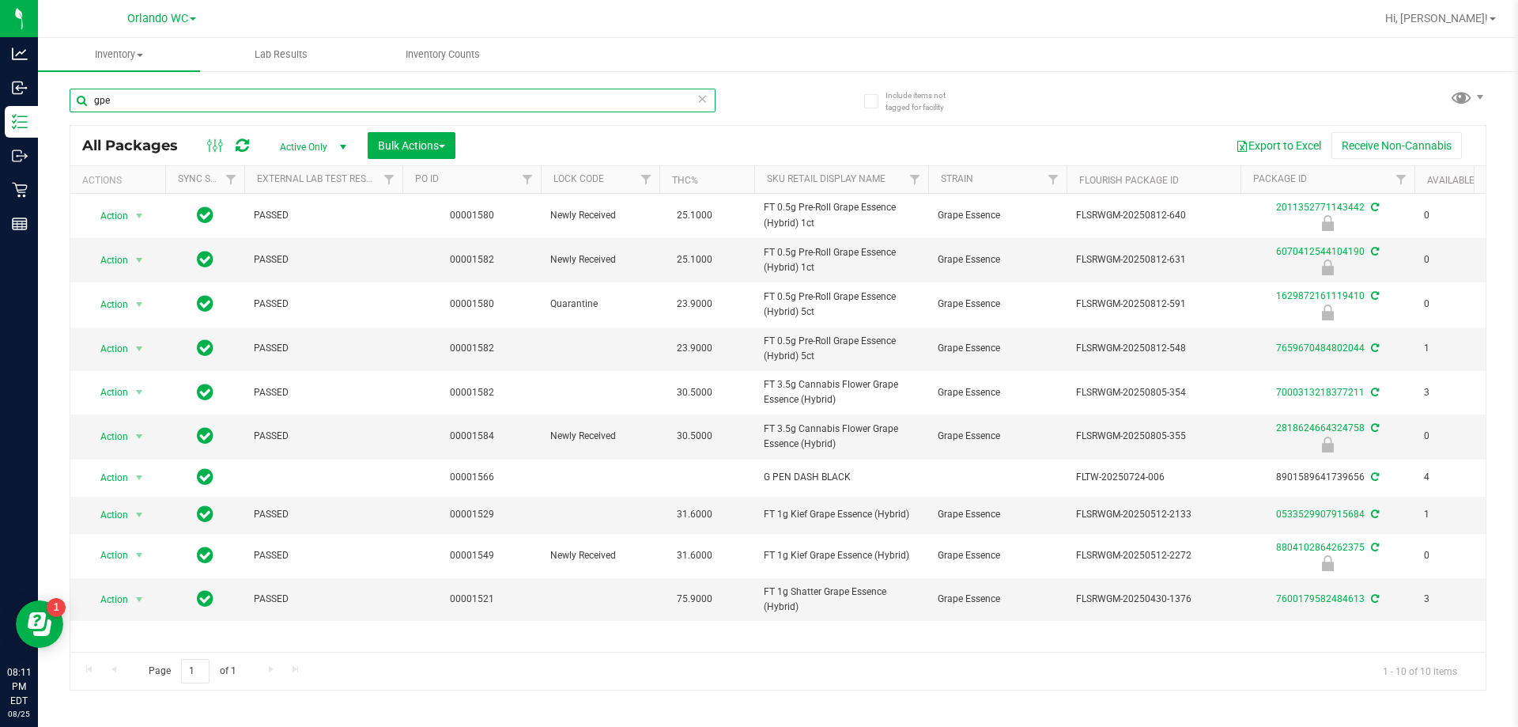
click at [353, 108] on input "gpe" at bounding box center [393, 101] width 646 height 24
paste input "FT 0.5g Pre-Roll Grape Essence (Hybrid) 1ct"
type input "FT 0.5g Pre-Roll Grape Essence (Hybrid) 1ct"
click at [758, 90] on div "FT 0.5g Pre-Roll Grape Essence (Hybrid) 1ct All Packages Active Only Active Onl…" at bounding box center [778, 382] width 1417 height 617
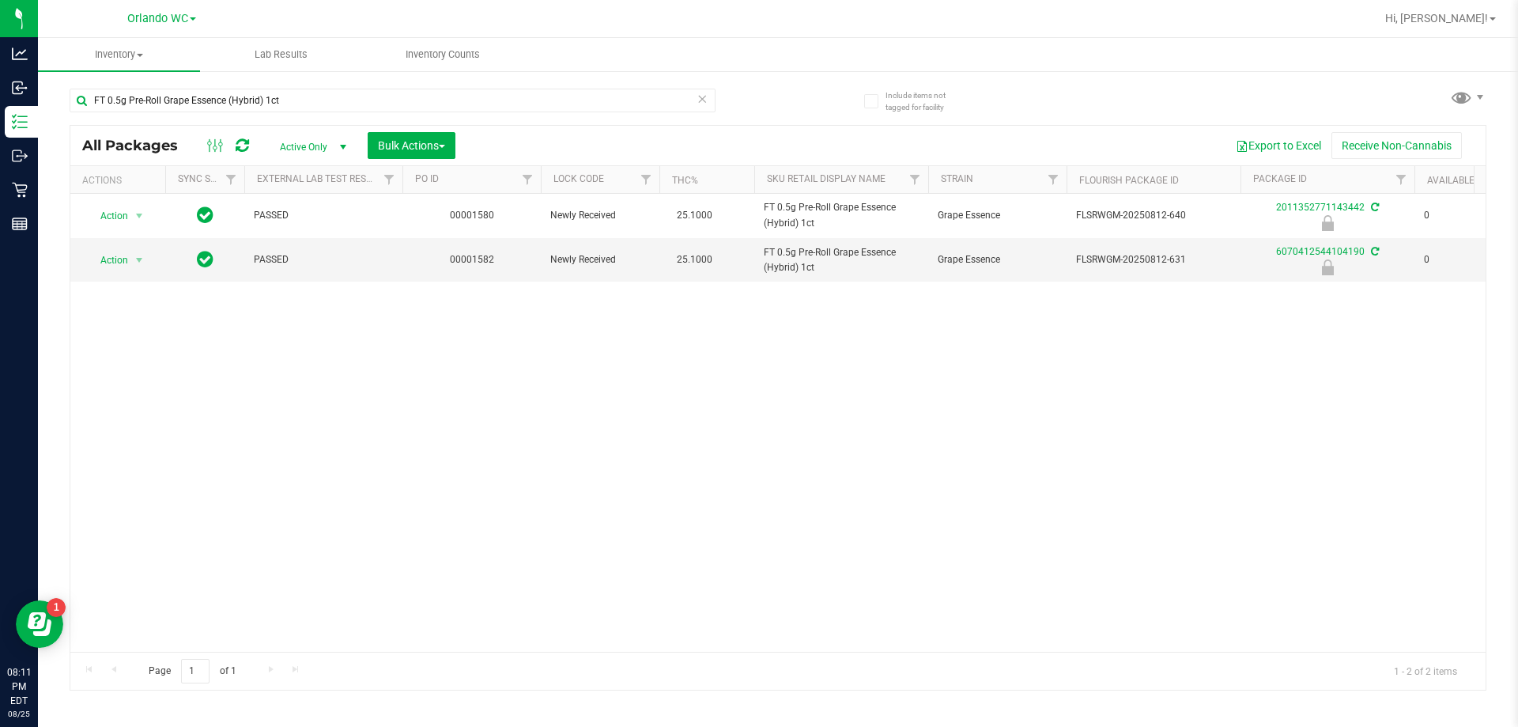
click at [563, 509] on div "Action Action Edit attributes Global inventory Locate package Package audit log…" at bounding box center [778, 423] width 1416 height 458
